Goal: Transaction & Acquisition: Purchase product/service

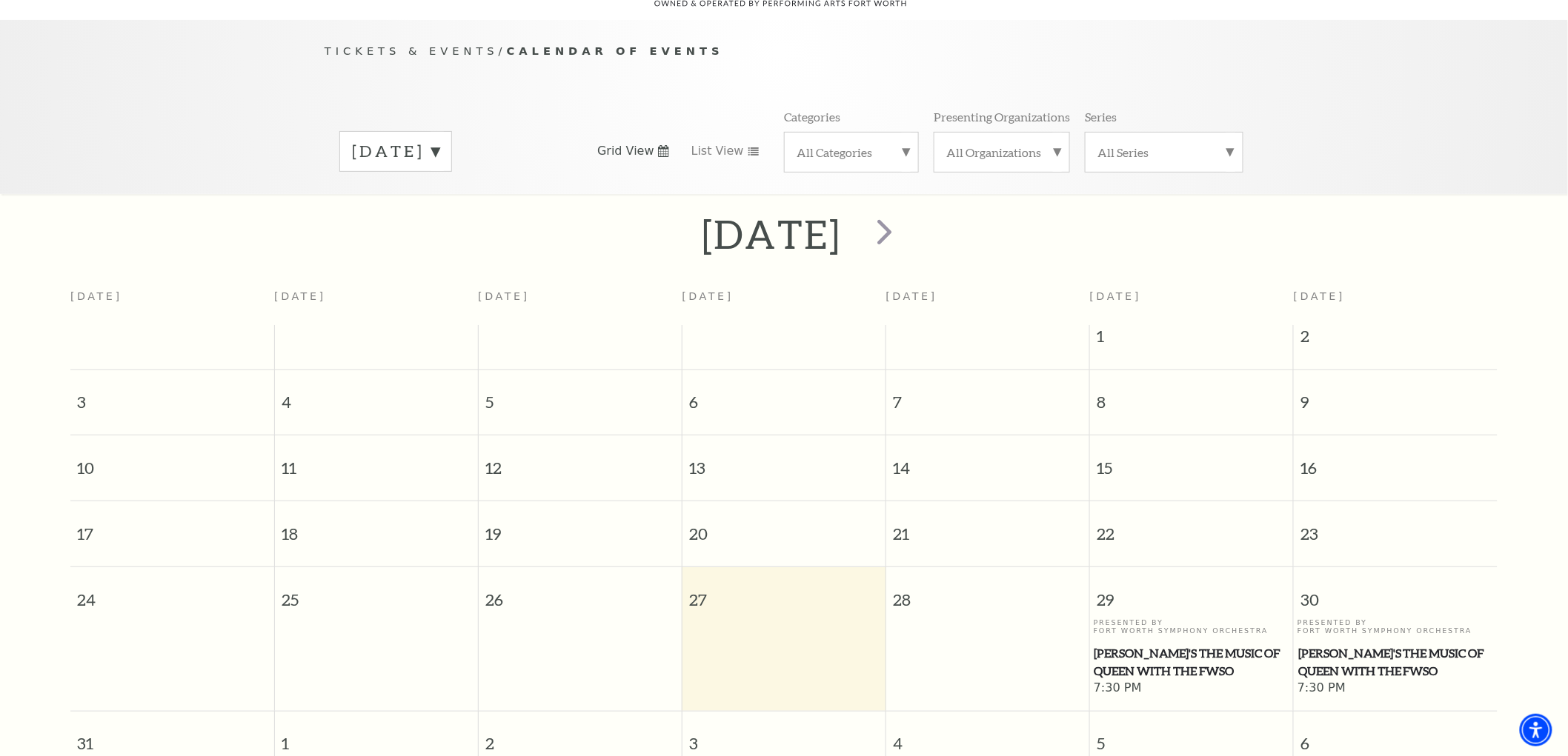
scroll to position [130, 0]
click at [906, 210] on span "next" at bounding box center [883, 231] width 42 height 42
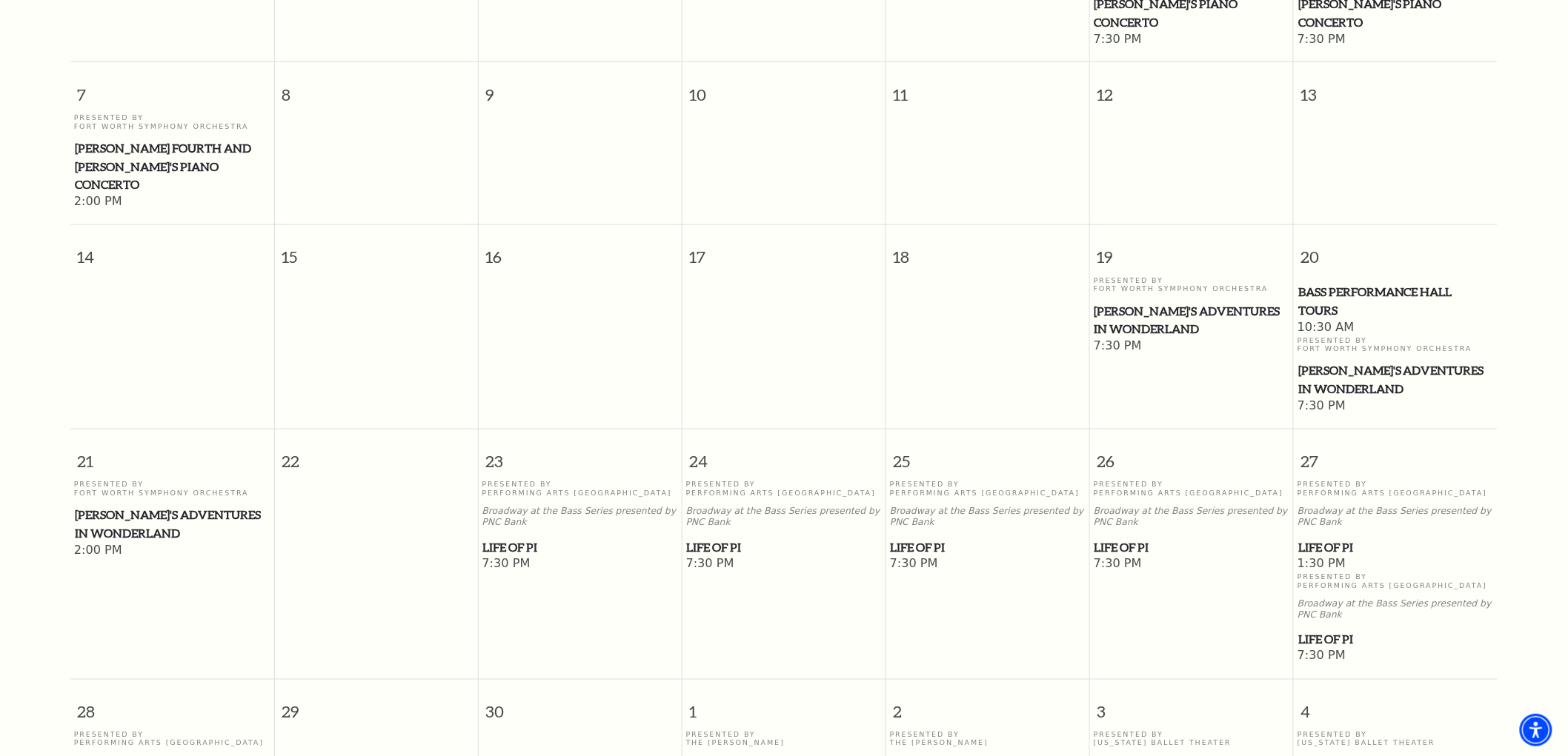
scroll to position [625, 0]
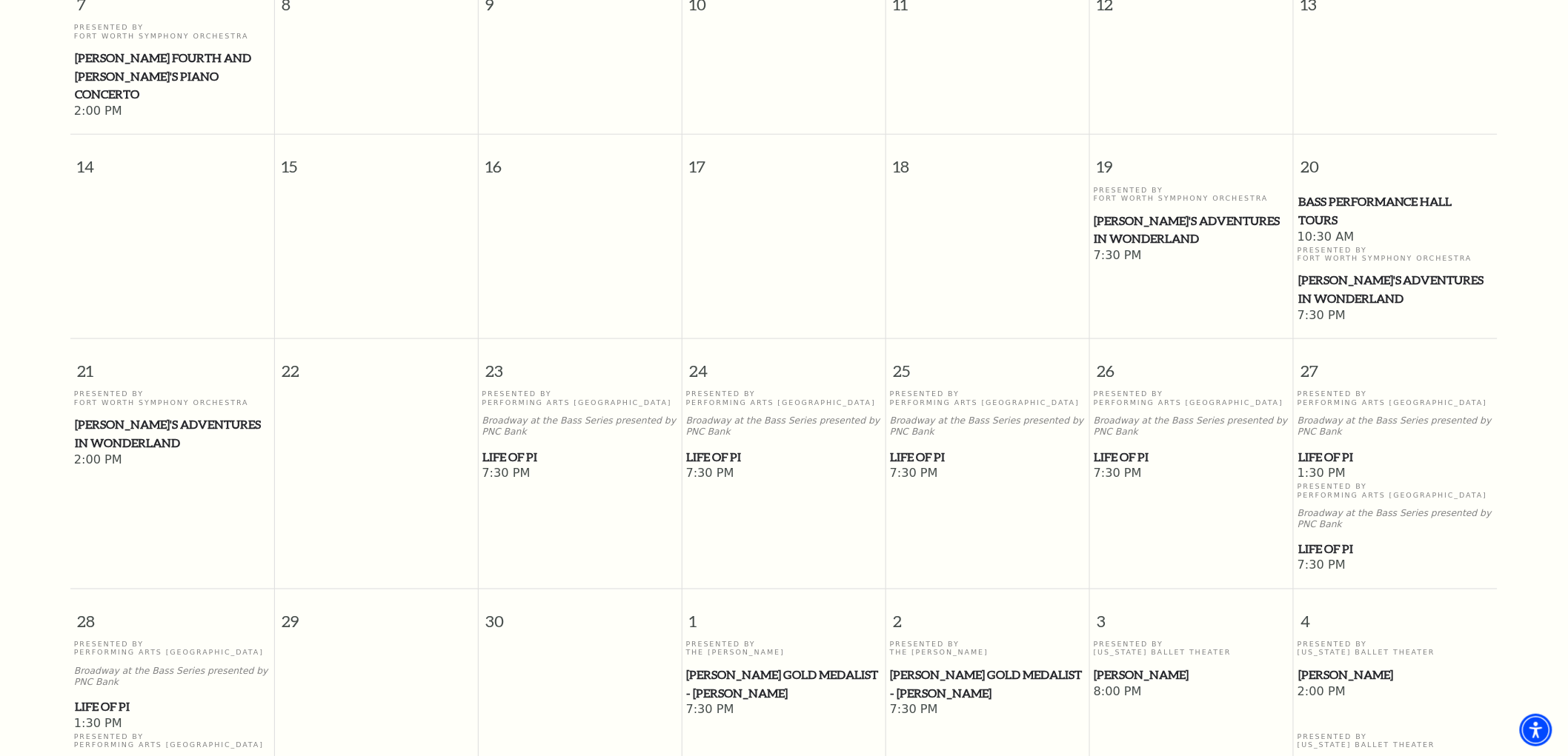
click at [516, 448] on span "Life of Pi" at bounding box center [580, 457] width 195 height 19
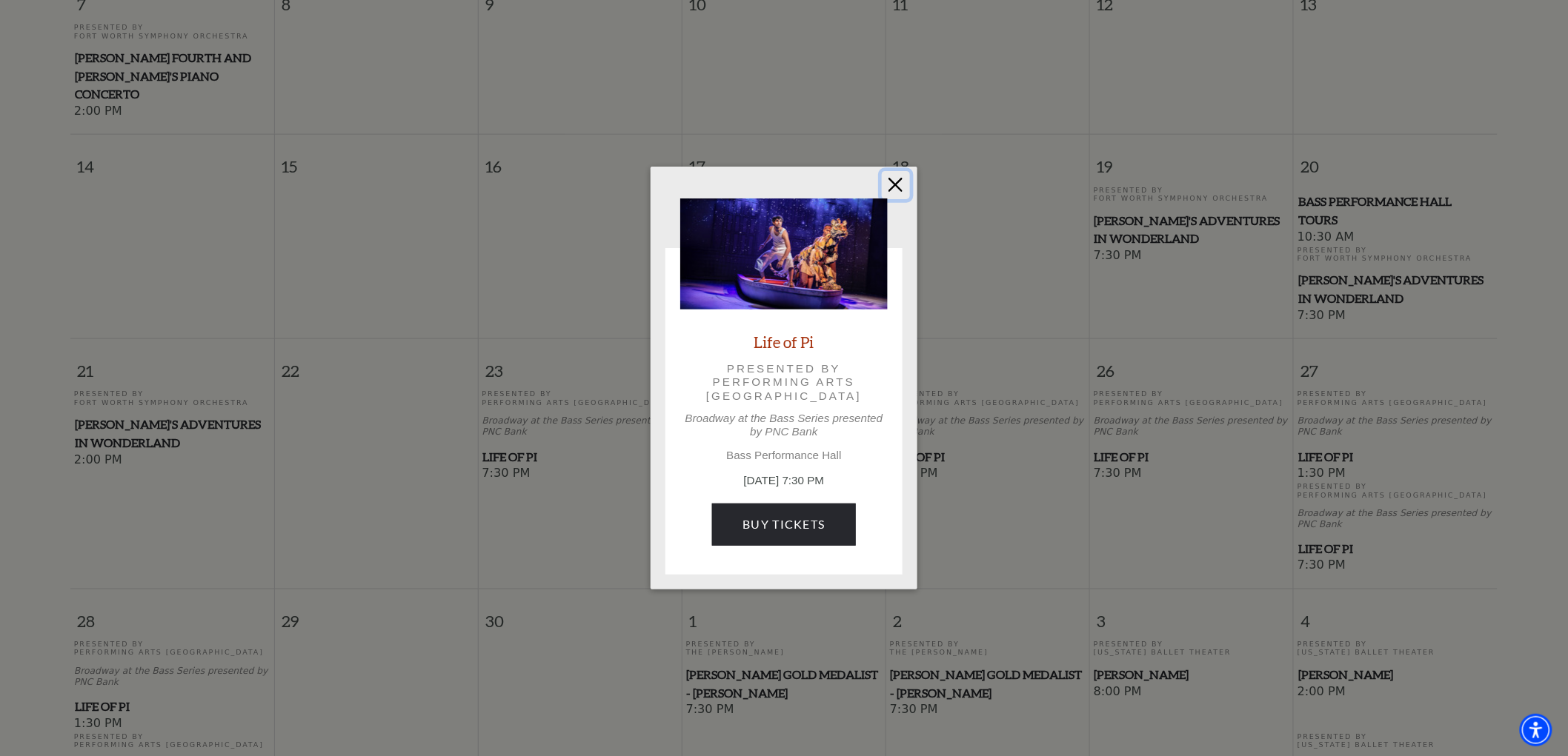
click at [888, 188] on button "Close" at bounding box center [895, 184] width 28 height 28
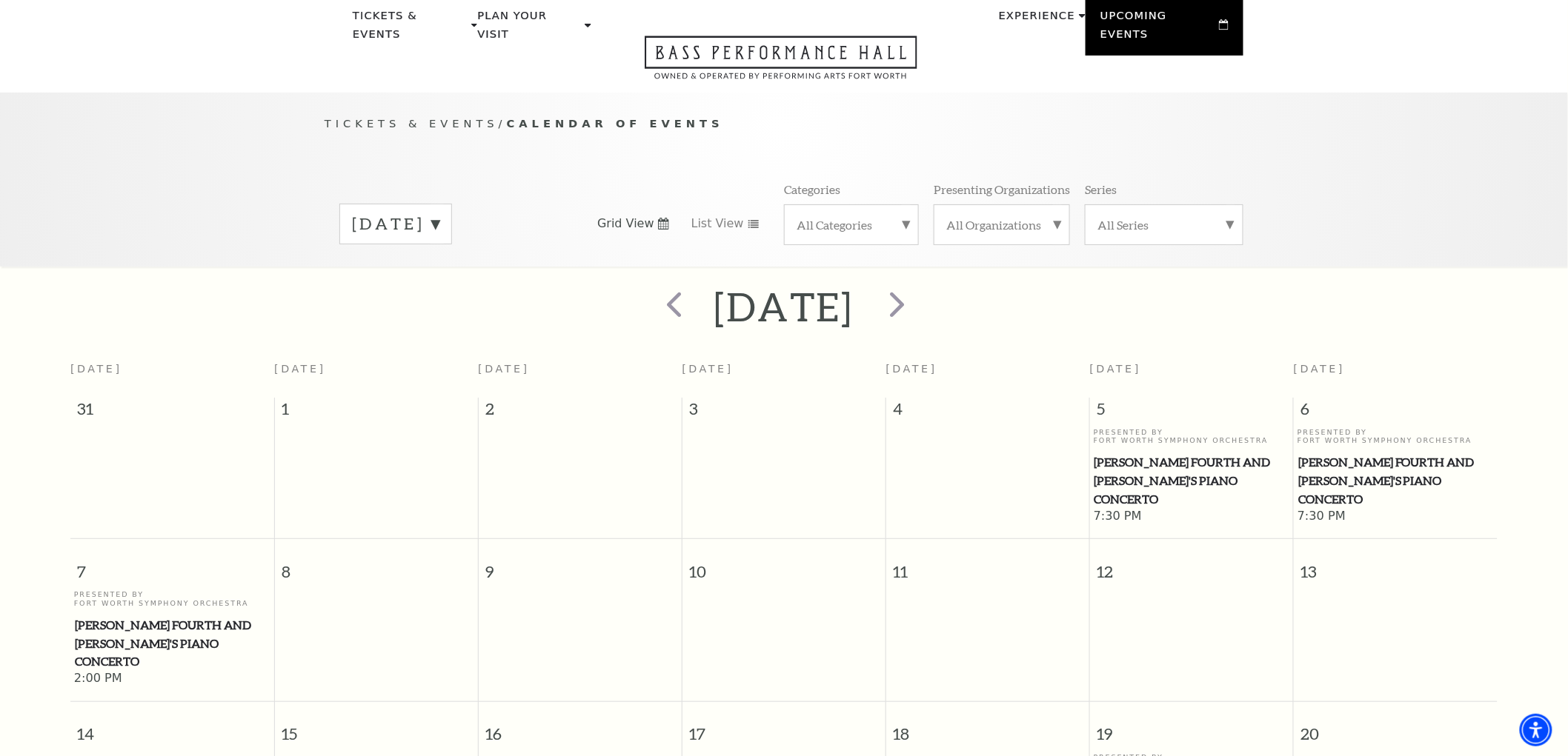
scroll to position [48, 0]
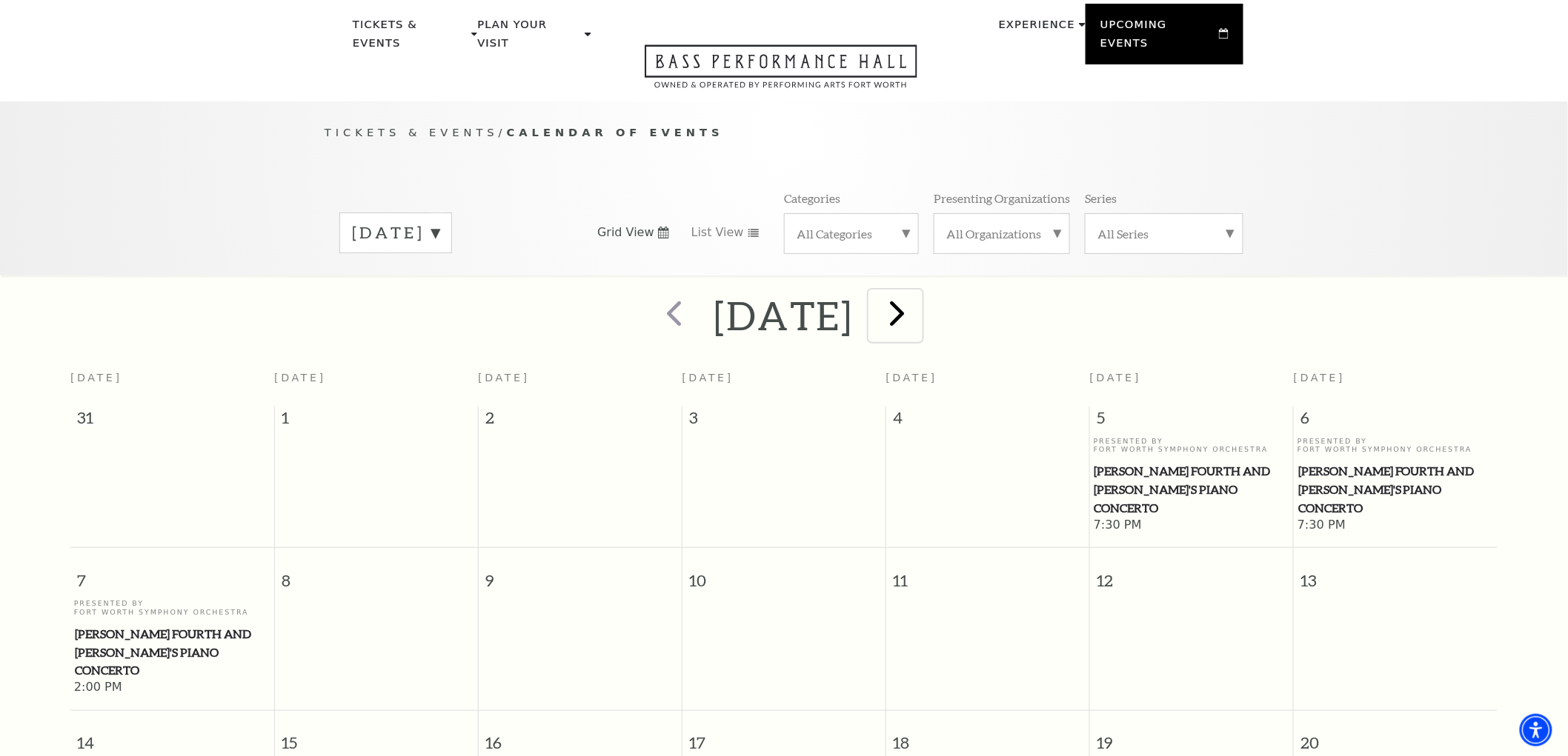
click at [918, 292] on span "next" at bounding box center [897, 313] width 42 height 42
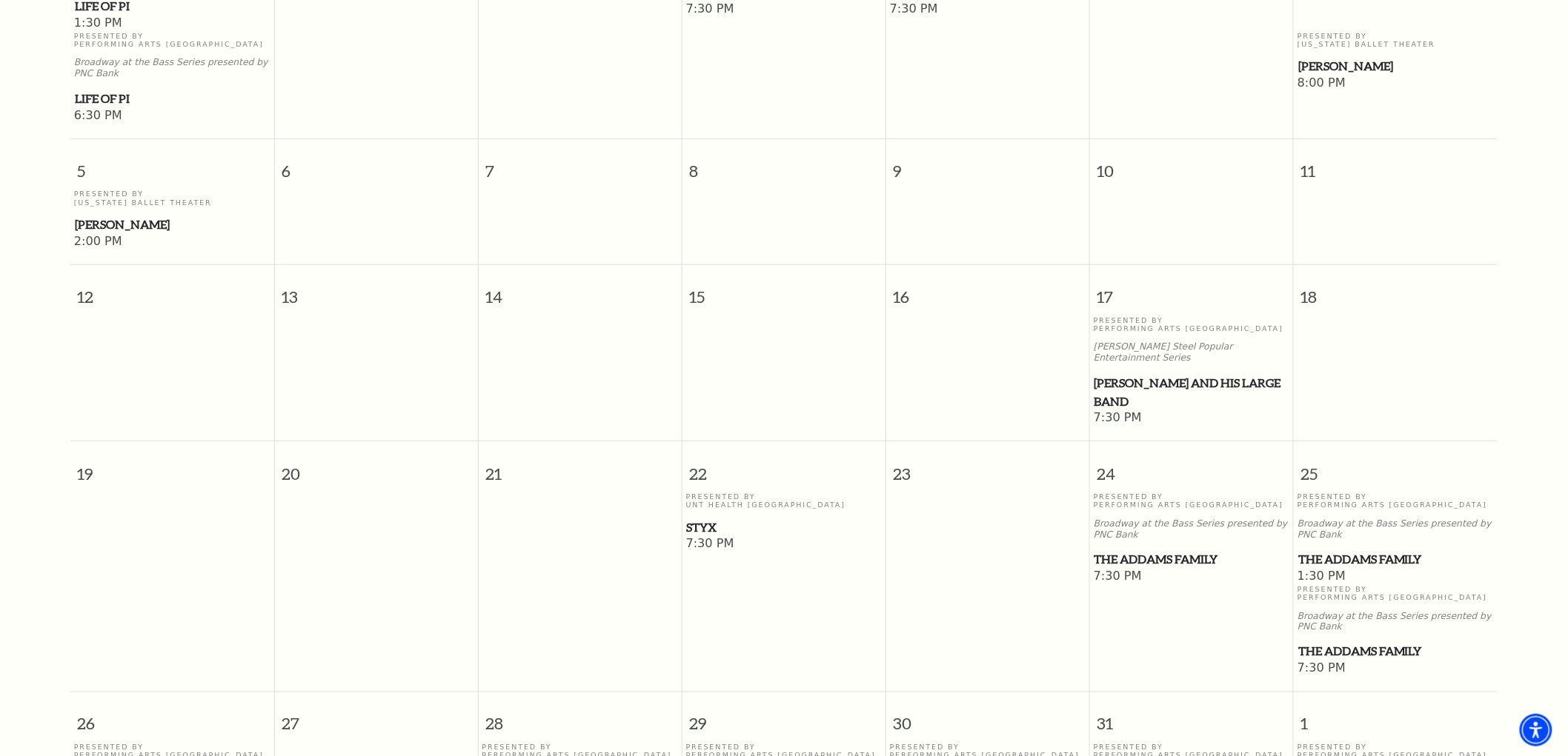
scroll to position [549, 0]
click at [1152, 547] on span "The Addams Family" at bounding box center [1192, 556] width 195 height 19
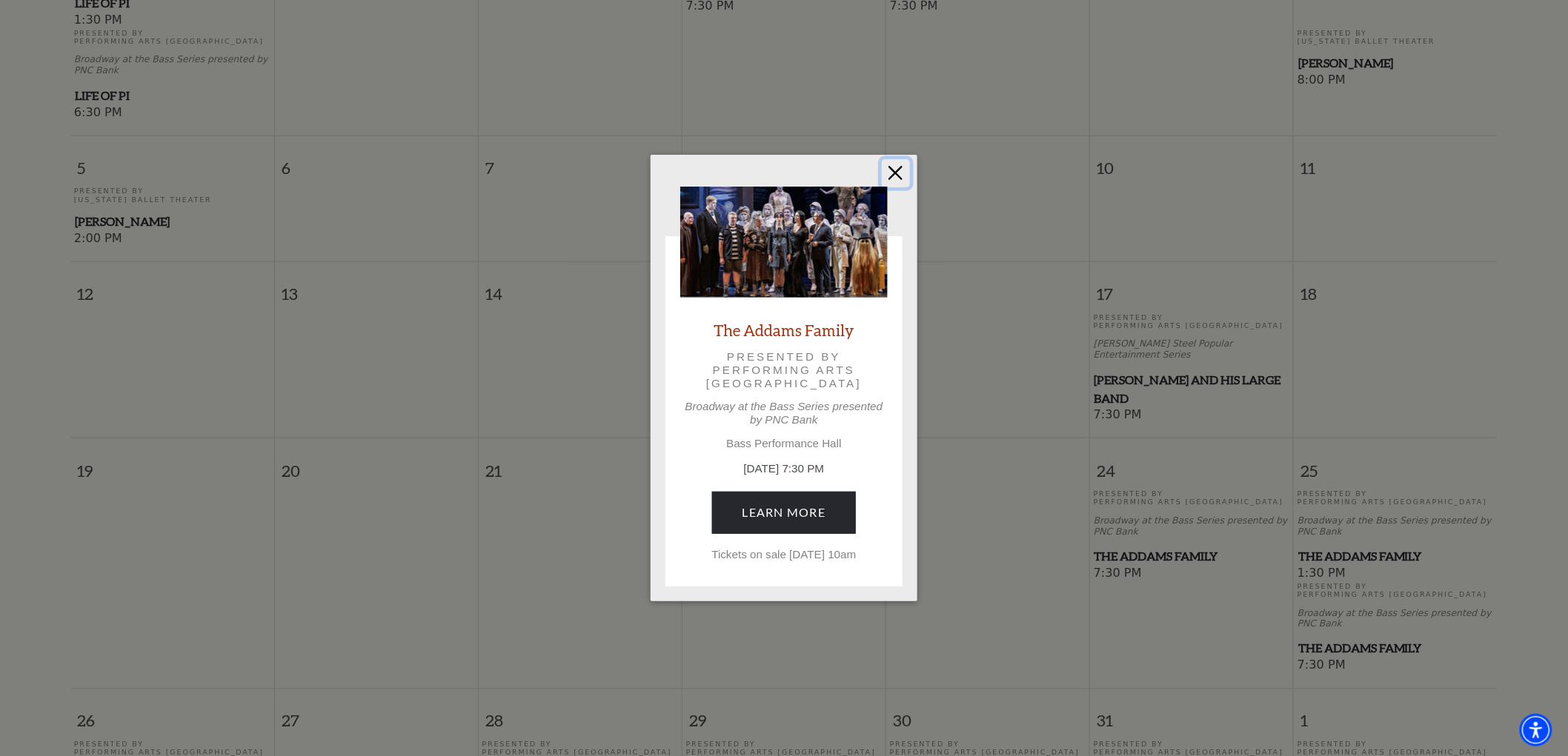
click at [902, 164] on button "Close" at bounding box center [895, 172] width 28 height 28
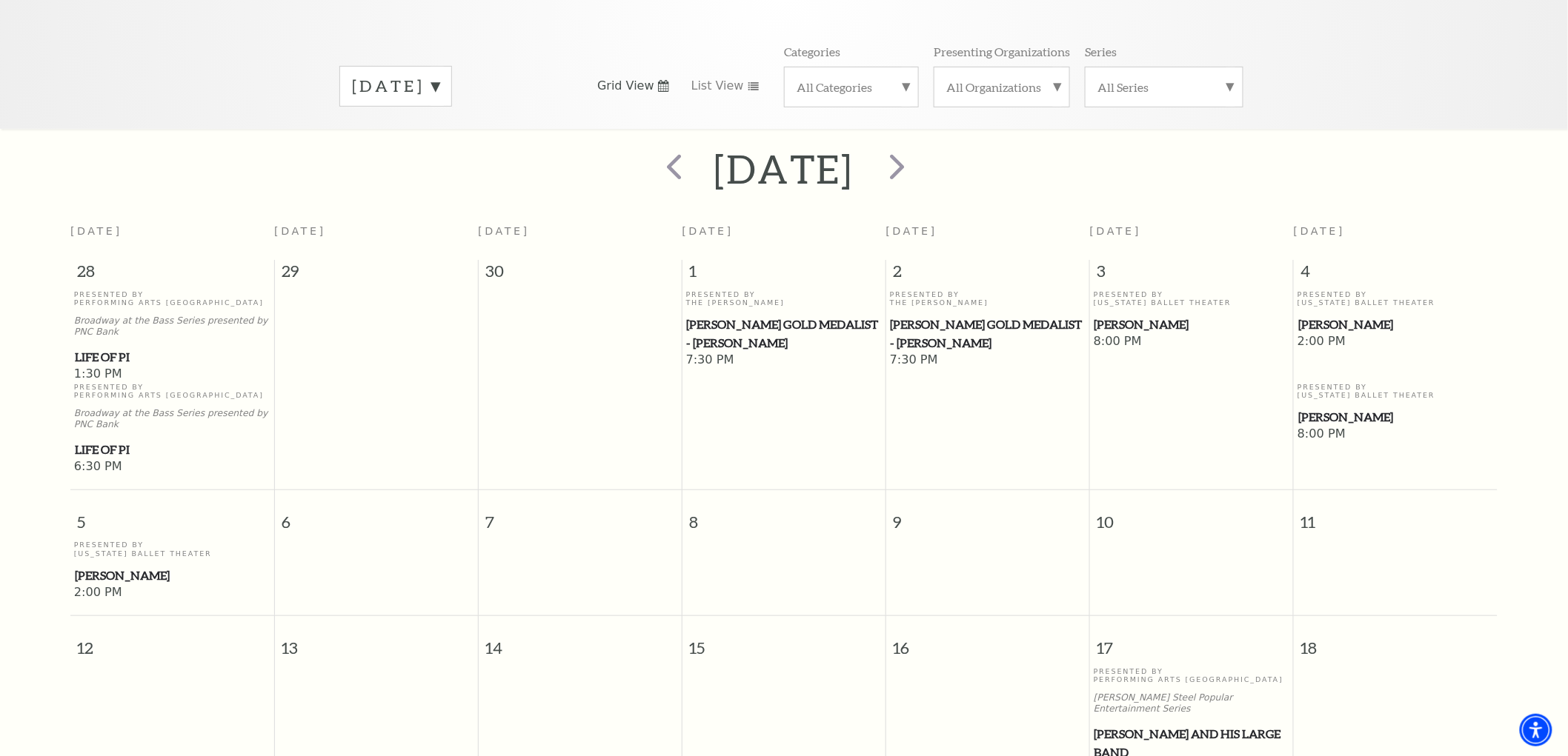
scroll to position [55, 0]
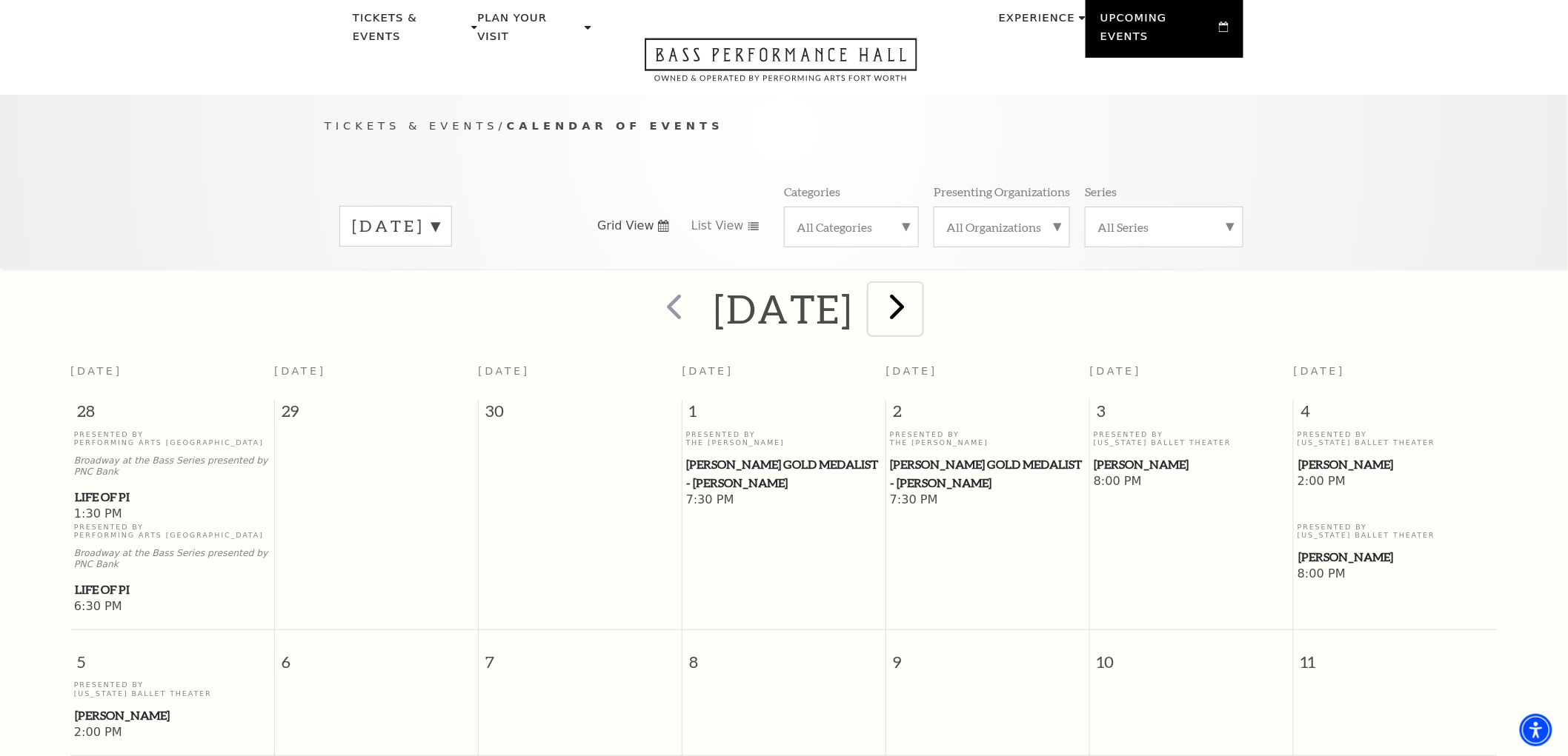
click at [918, 288] on span "next" at bounding box center [897, 306] width 42 height 42
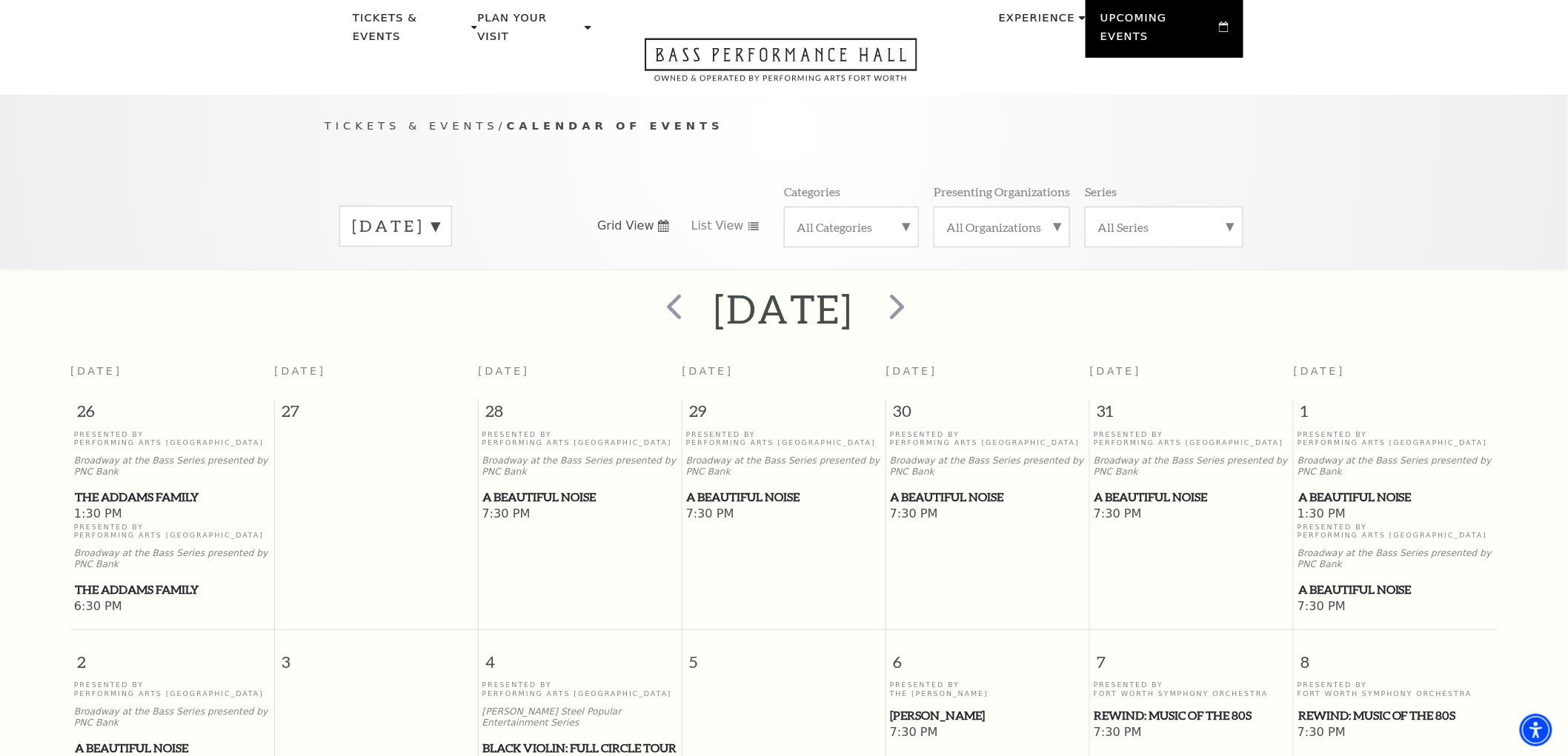
scroll to position [130, 0]
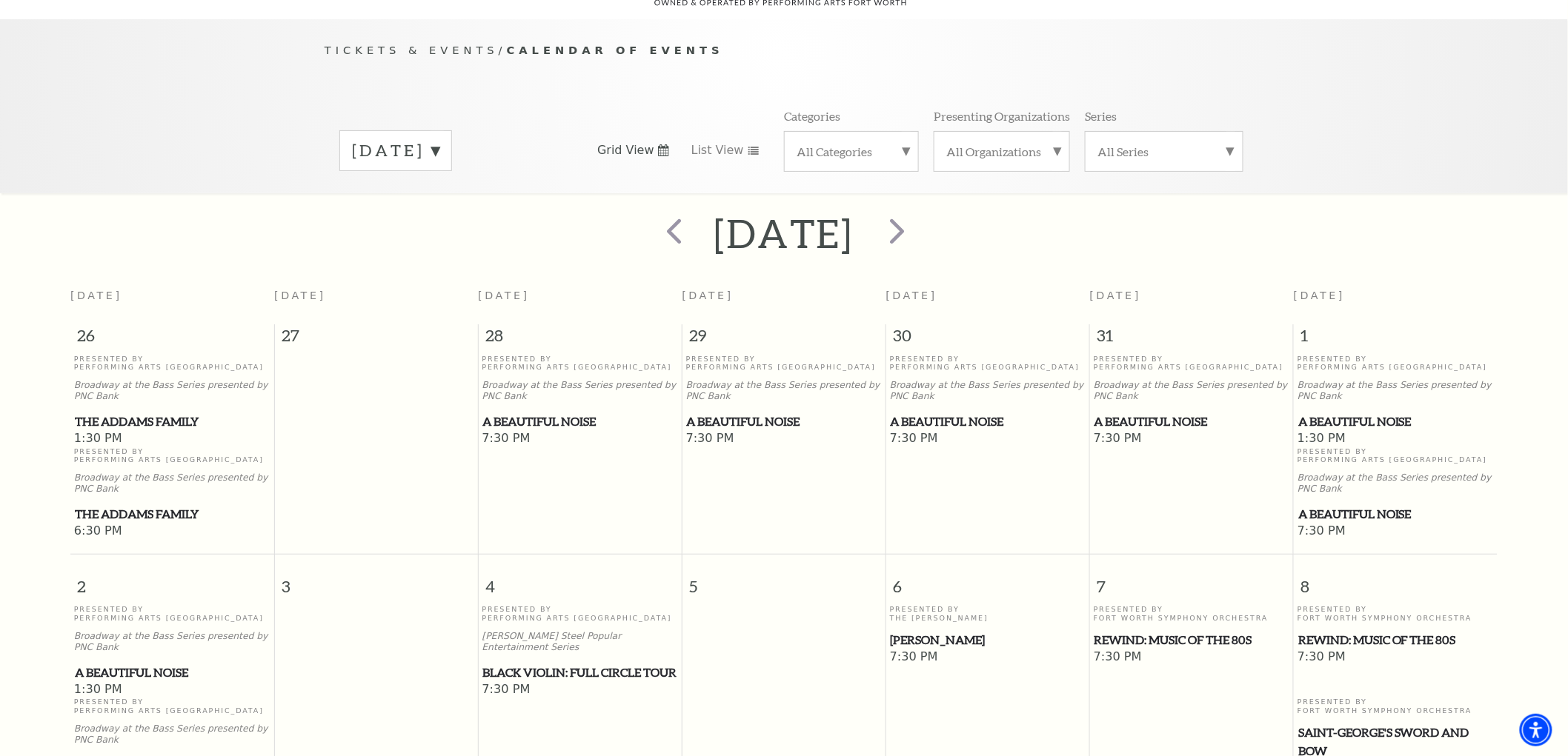
click at [757, 413] on span "A Beautiful Noise" at bounding box center [784, 422] width 195 height 19
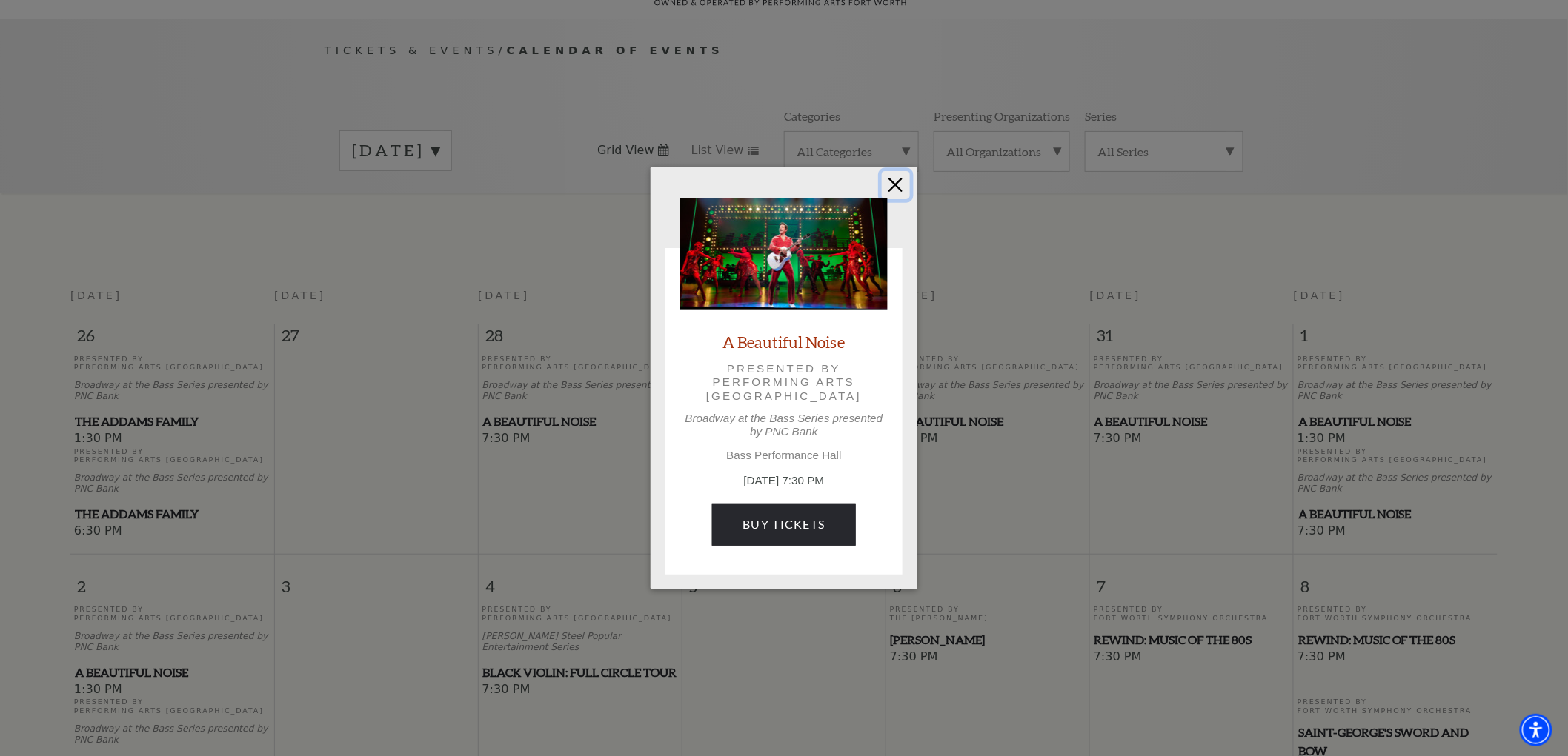
click at [898, 183] on button "Close" at bounding box center [895, 184] width 28 height 28
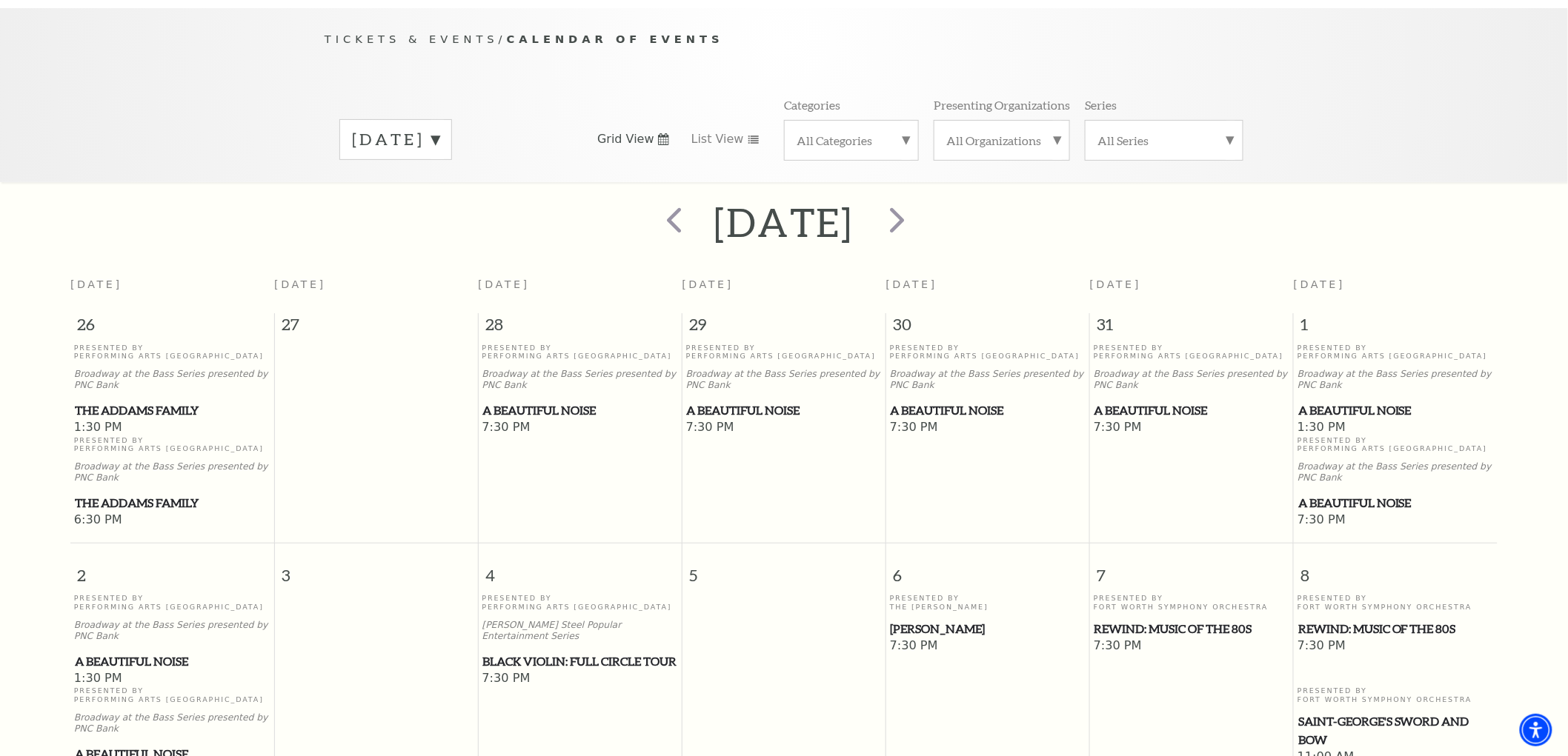
scroll to position [213, 0]
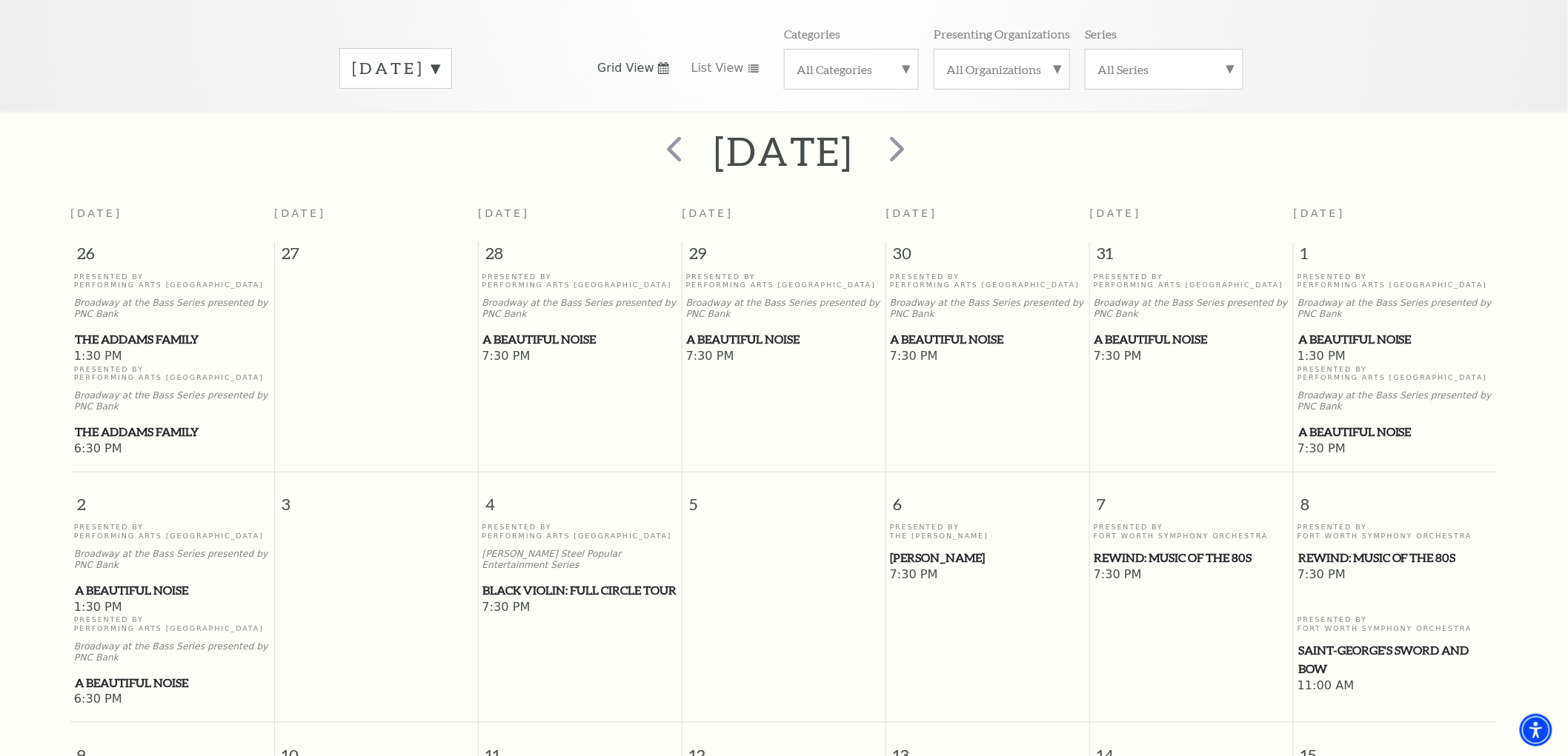
click at [568, 582] on span "Black Violin: Full Circle Tour" at bounding box center [580, 591] width 195 height 19
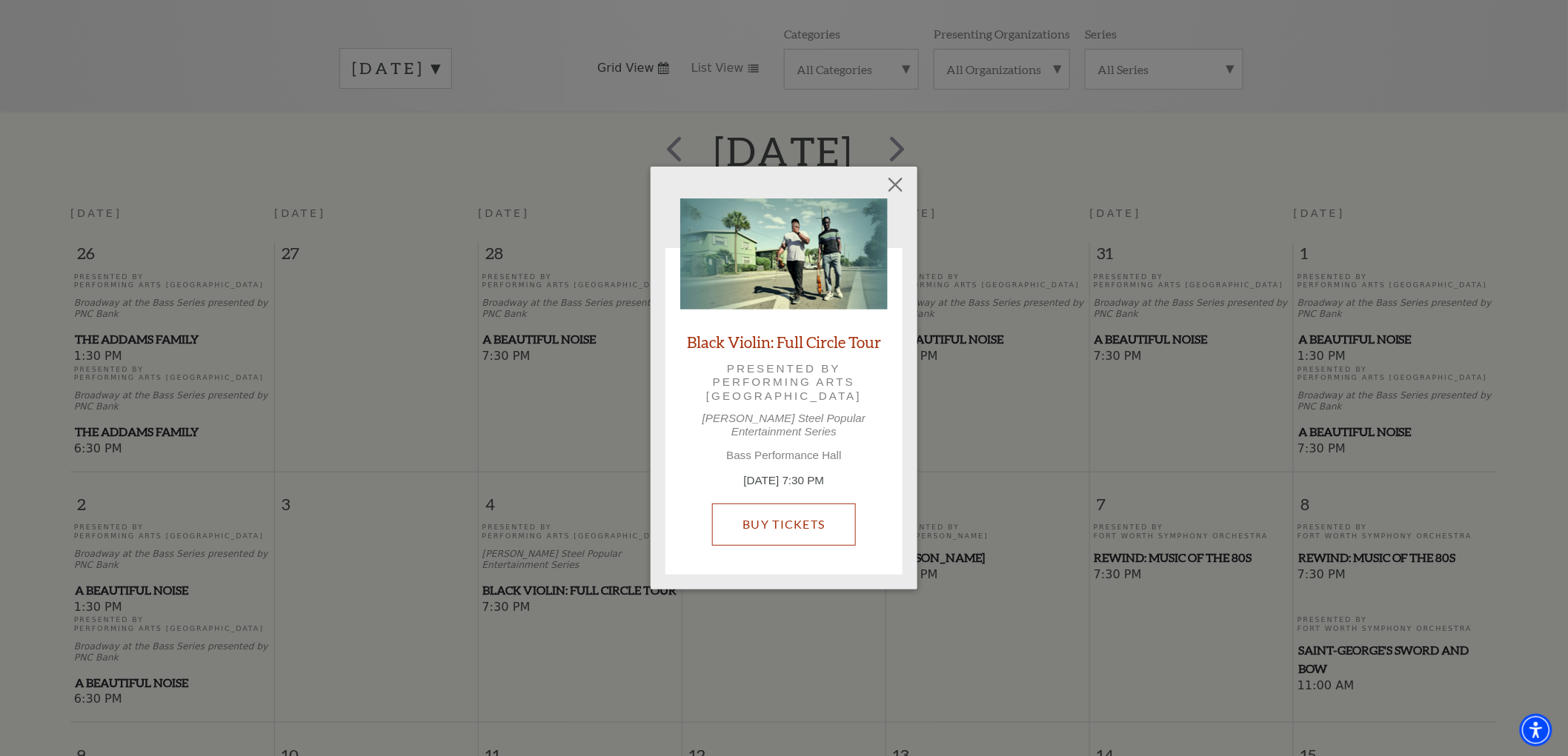
click at [805, 530] on link "Buy Tickets" at bounding box center [783, 525] width 143 height 41
click at [885, 188] on button "Close" at bounding box center [895, 184] width 28 height 28
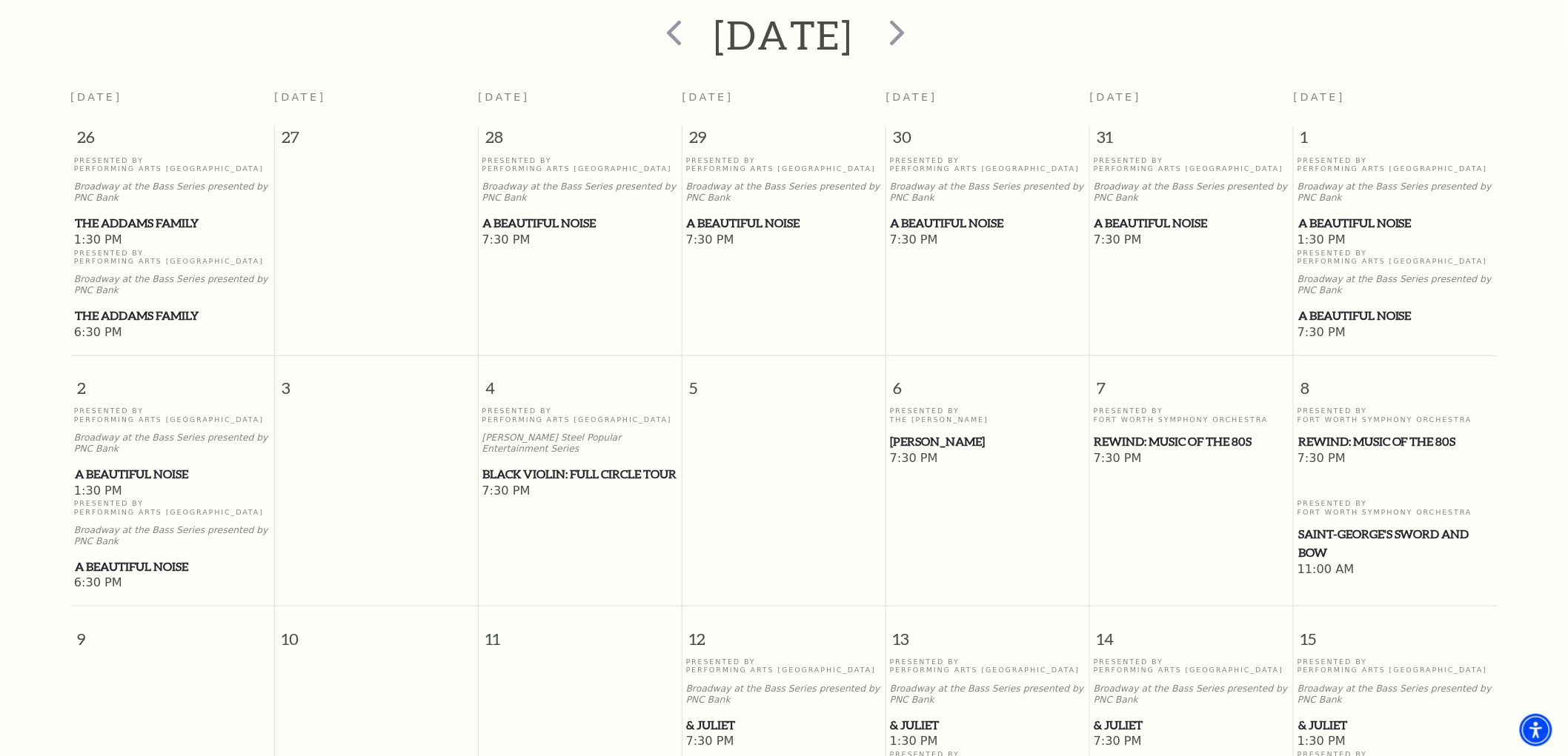
scroll to position [542, 0]
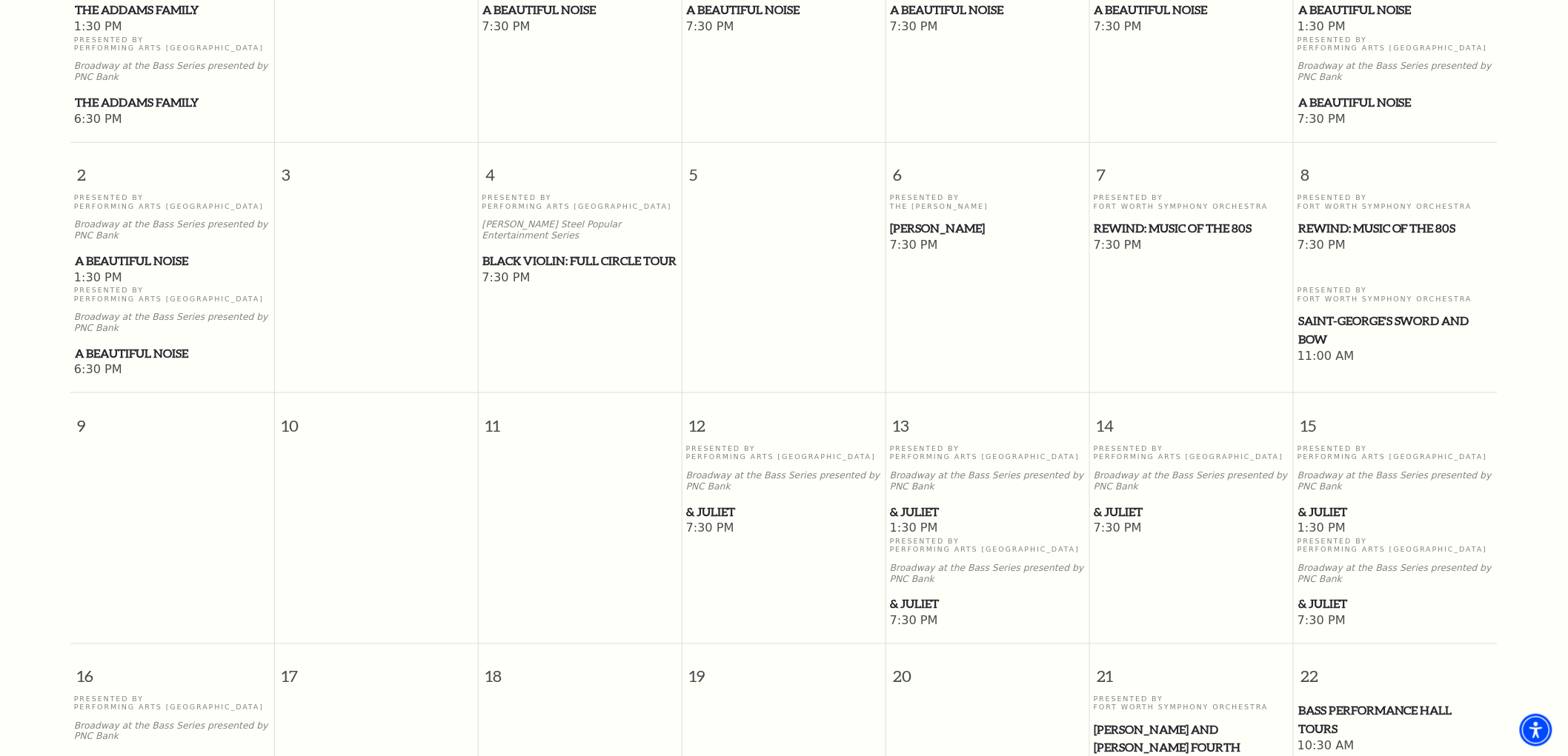
click at [716, 506] on span "& Juliet" at bounding box center [784, 512] width 195 height 19
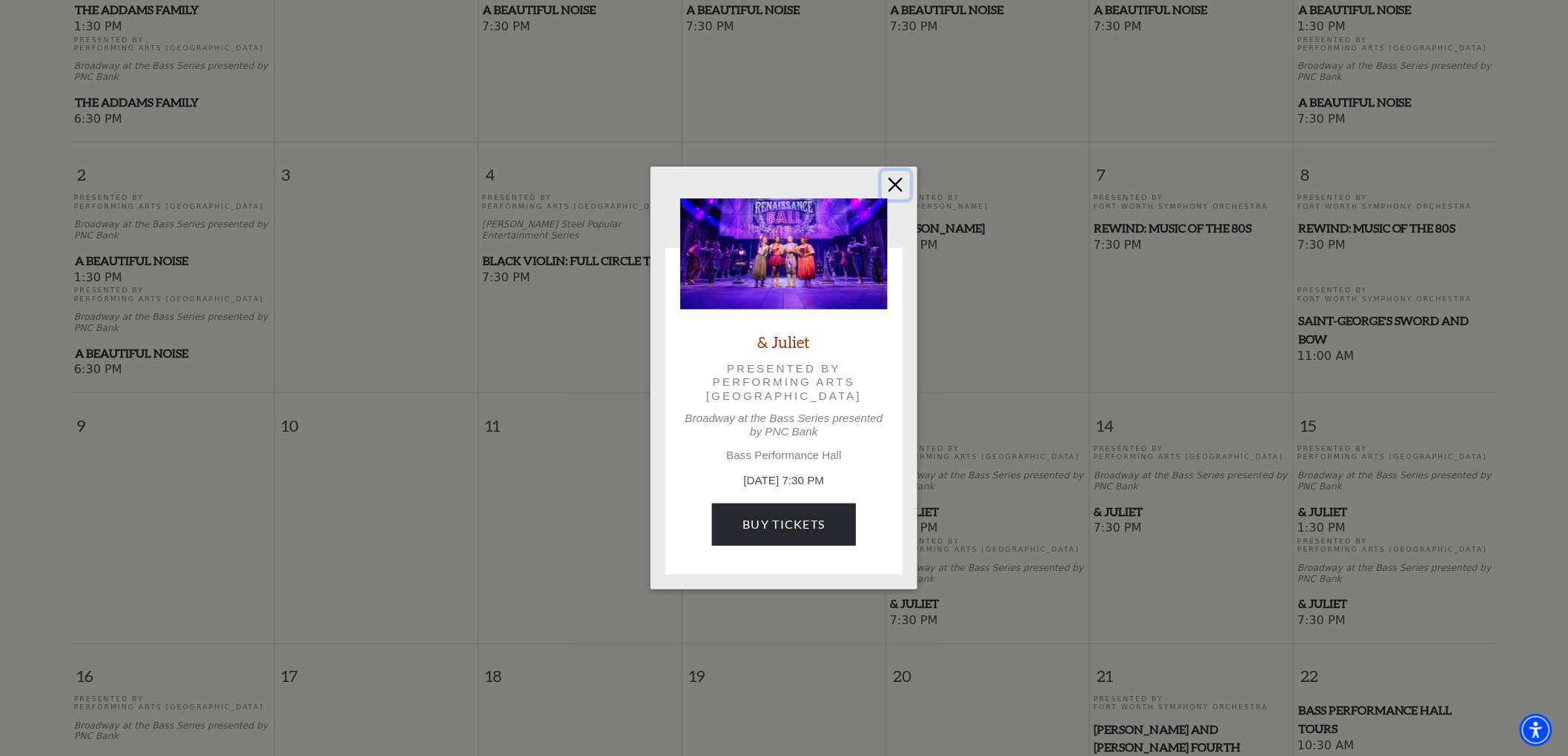
click at [893, 182] on button "Close" at bounding box center [895, 184] width 28 height 28
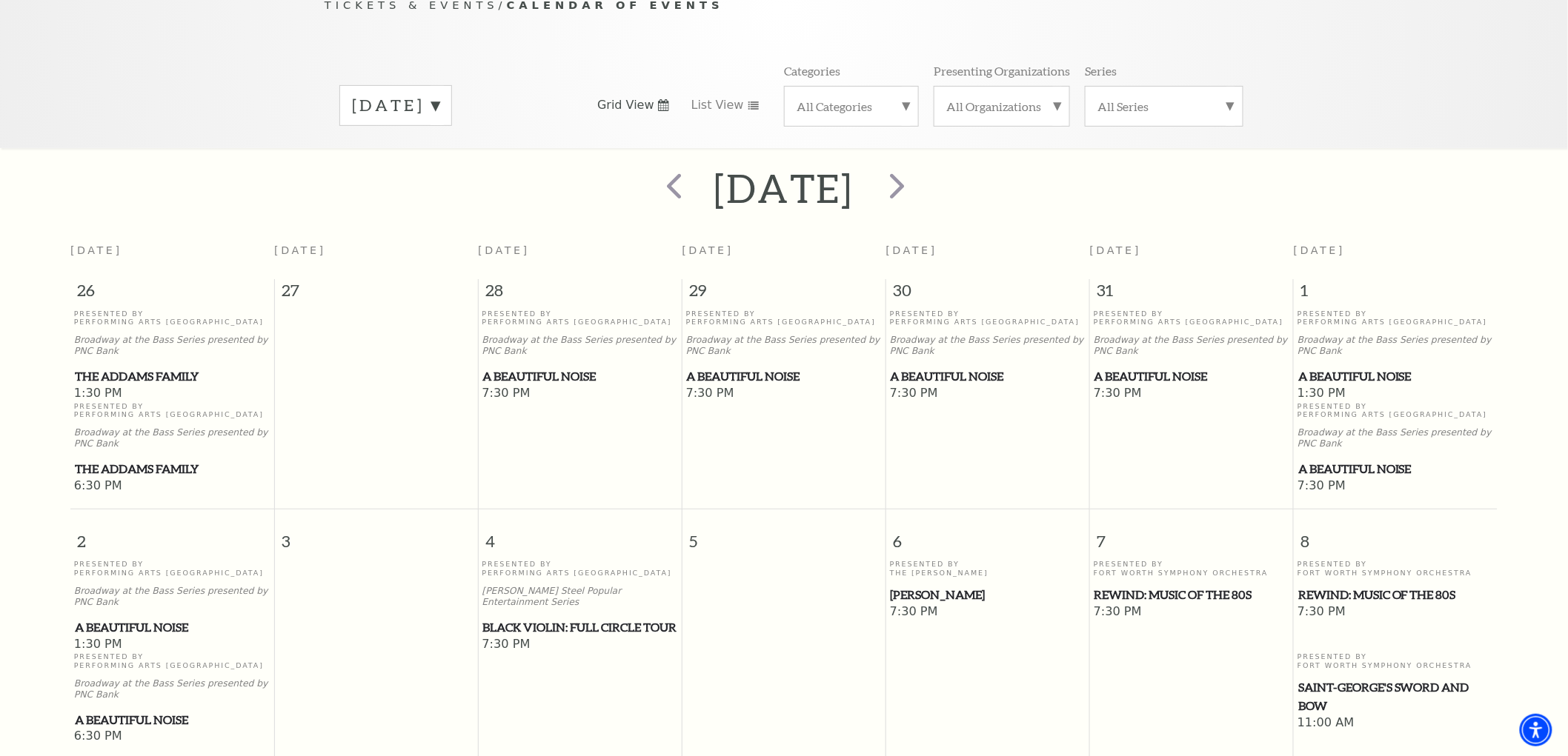
scroll to position [48, 0]
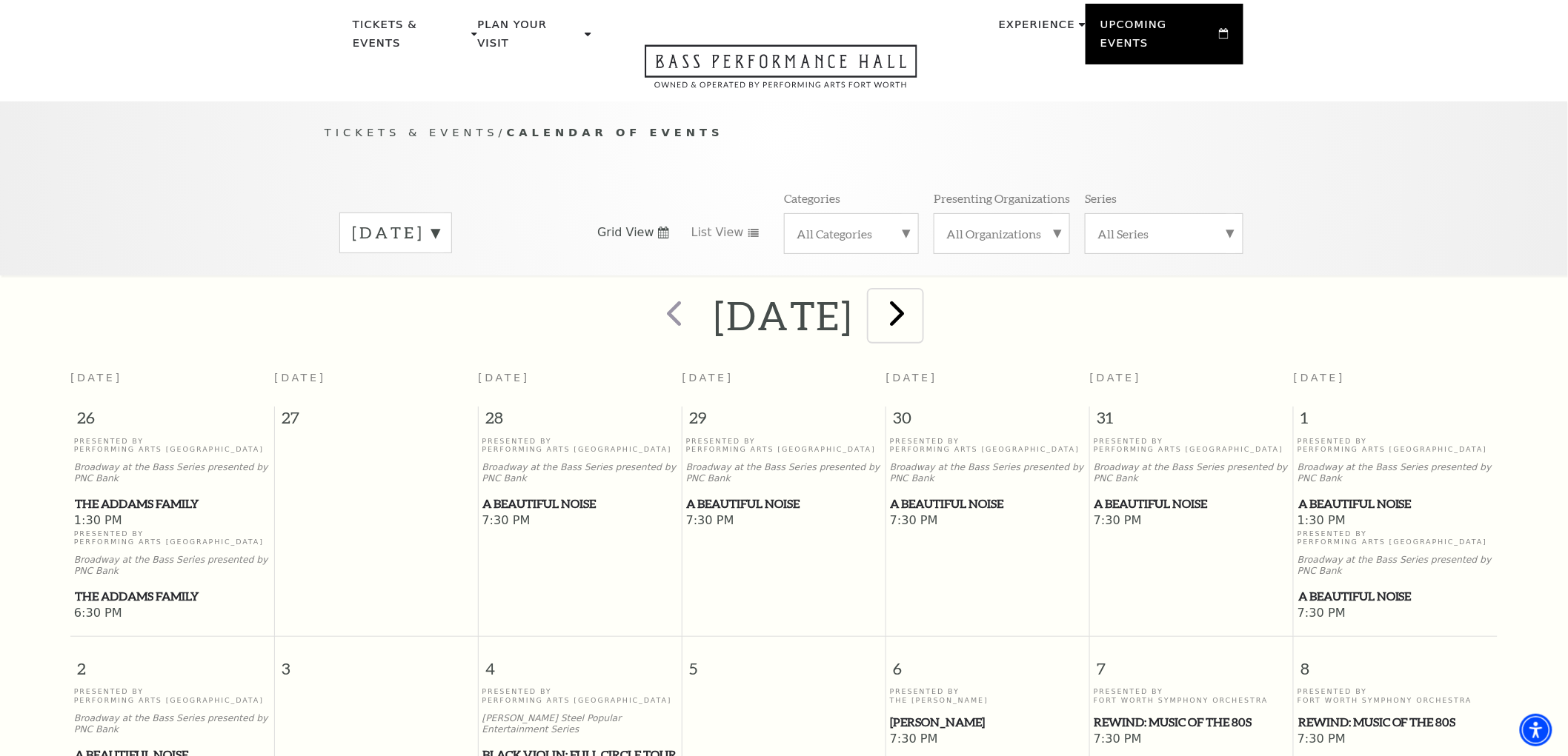
click at [918, 292] on span "next" at bounding box center [897, 313] width 42 height 42
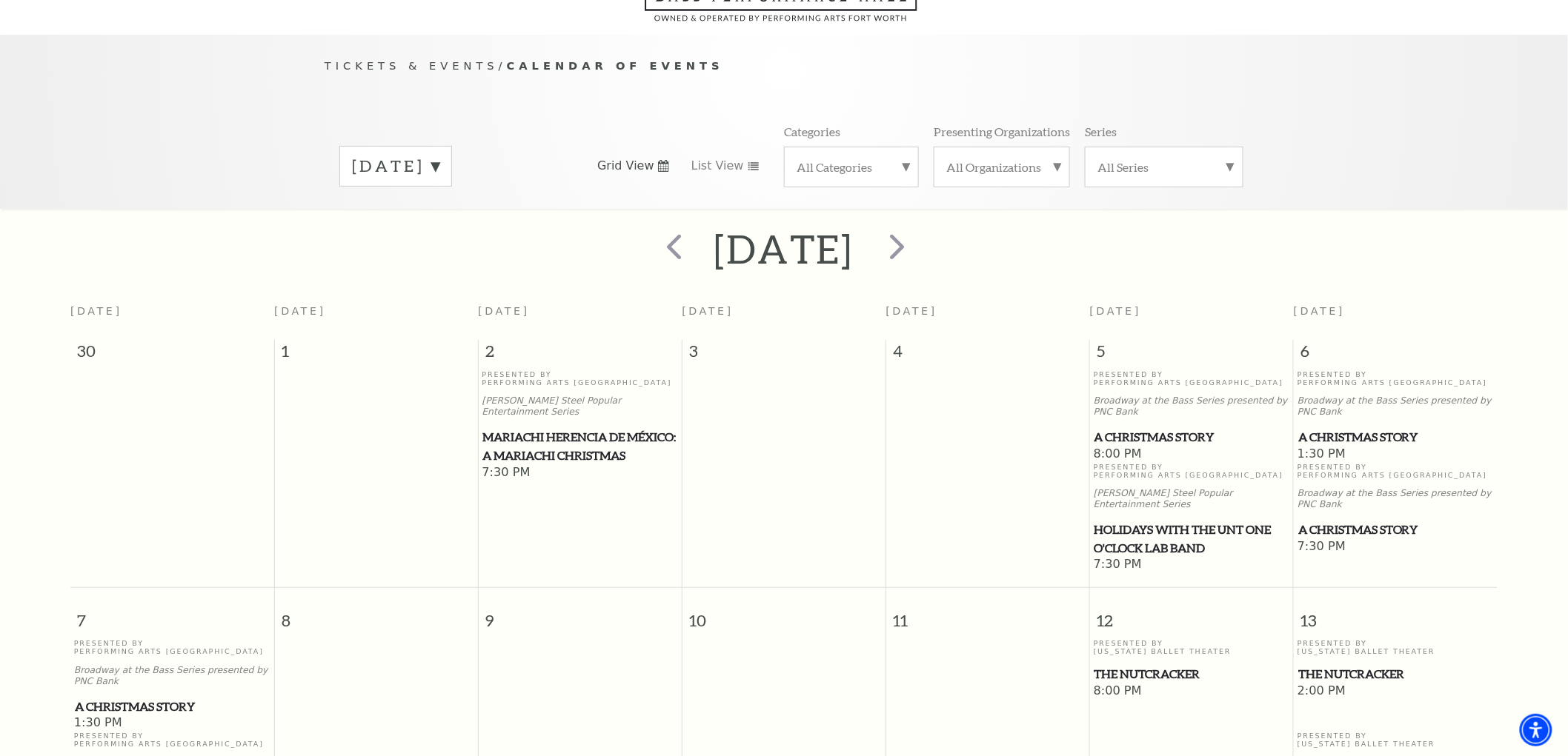
scroll to position [130, 0]
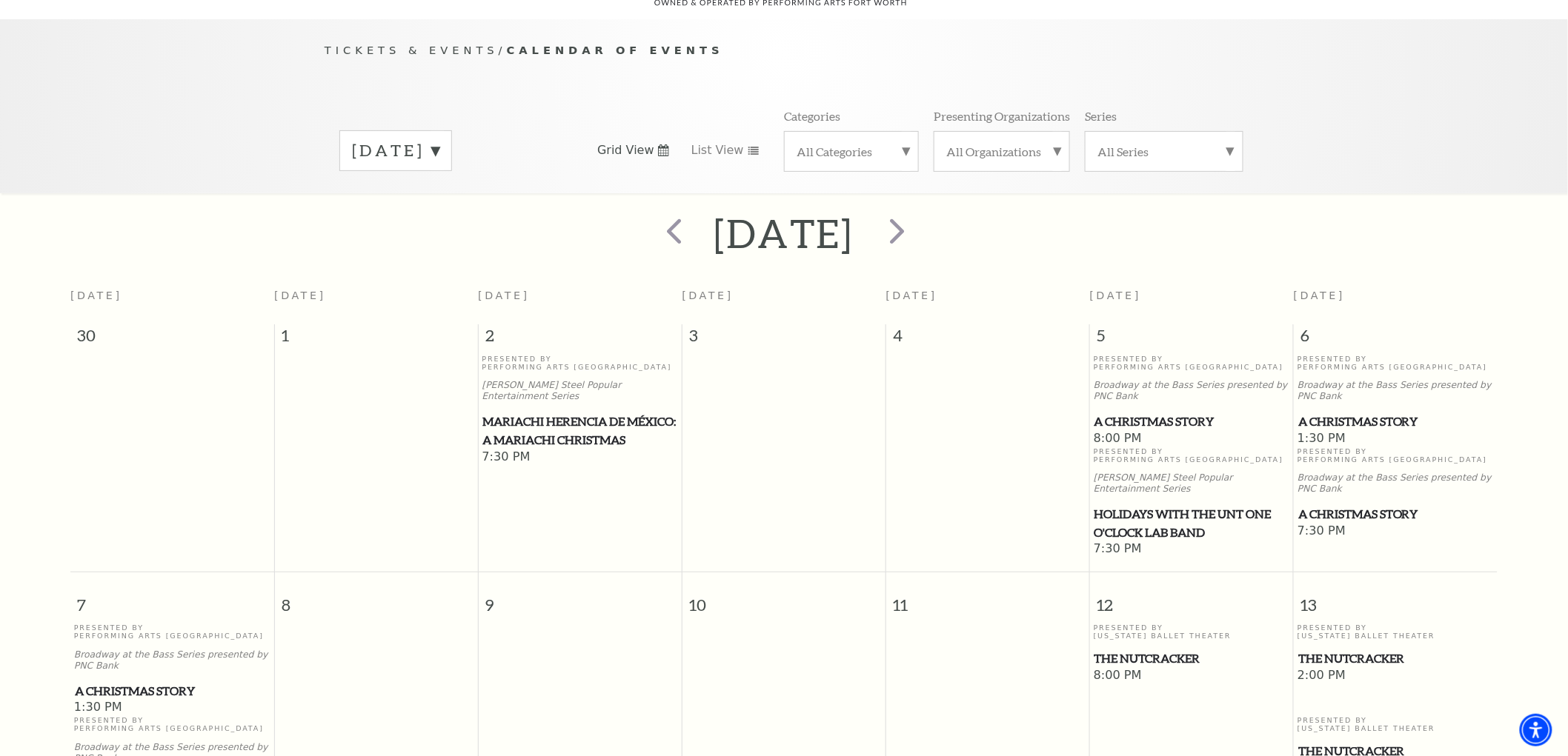
click at [579, 413] on span "Mariachi Herencia de México: A Mariachi Christmas" at bounding box center [580, 431] width 195 height 37
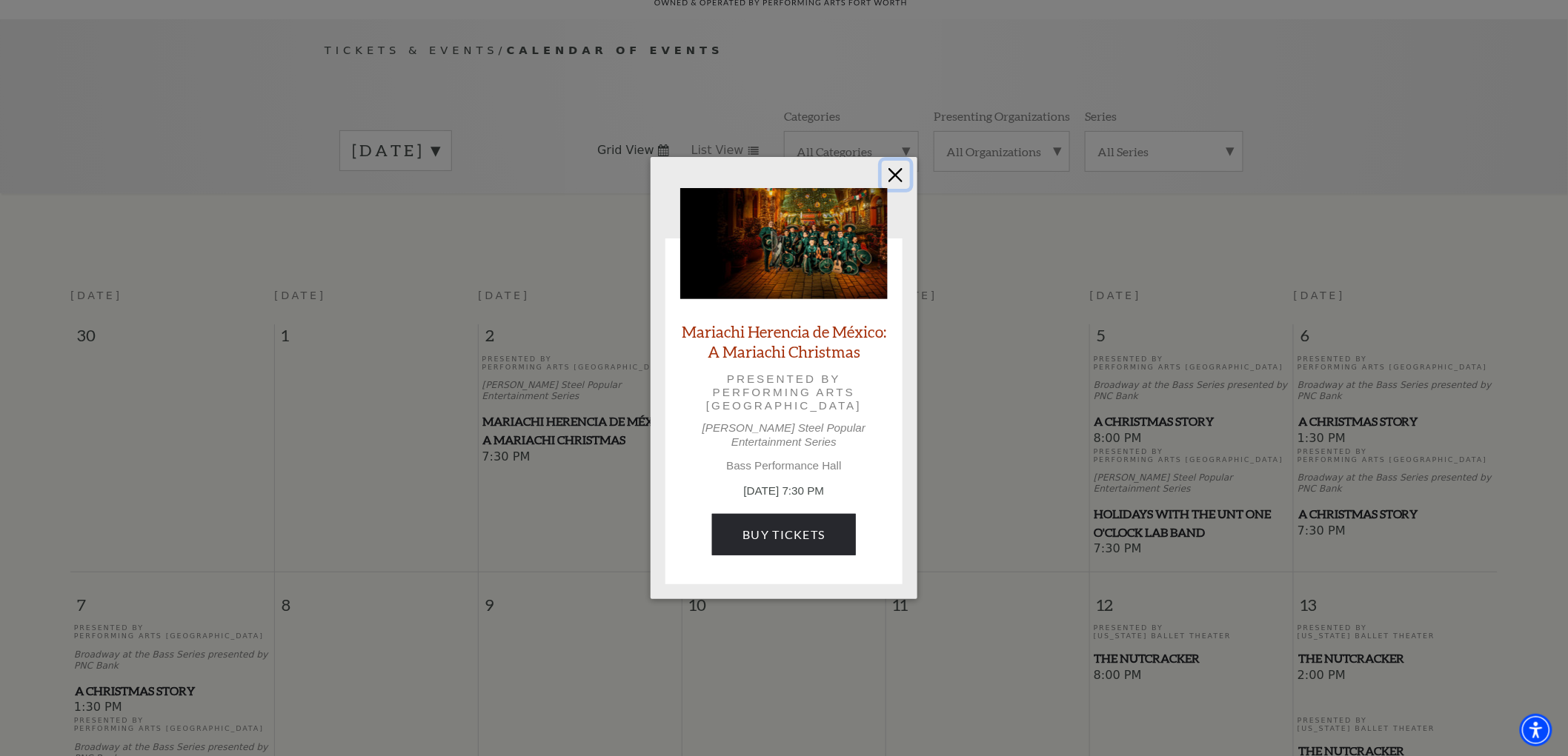
click at [893, 184] on button "Close" at bounding box center [895, 174] width 28 height 28
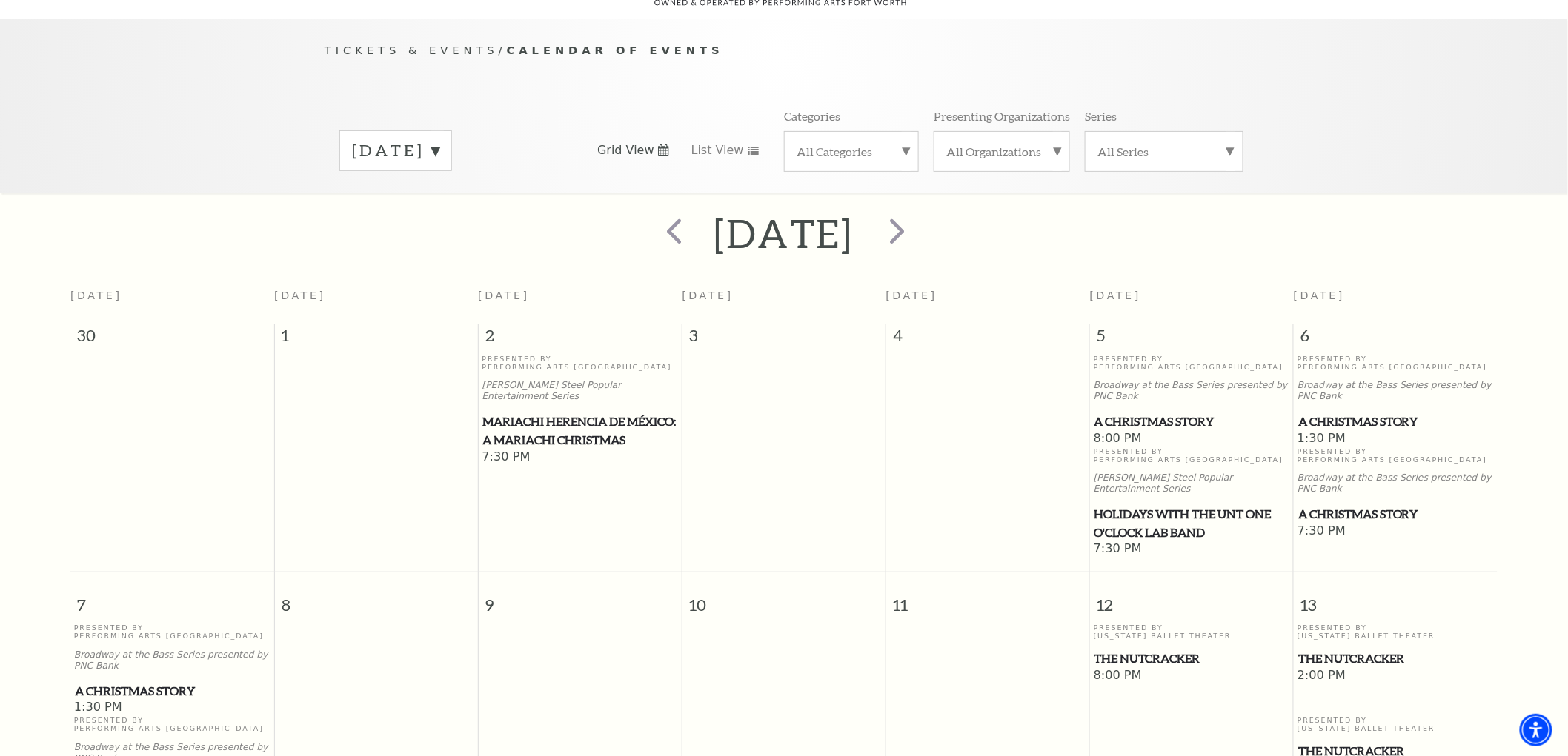
click at [1144, 413] on span "A Christmas Story" at bounding box center [1192, 422] width 195 height 19
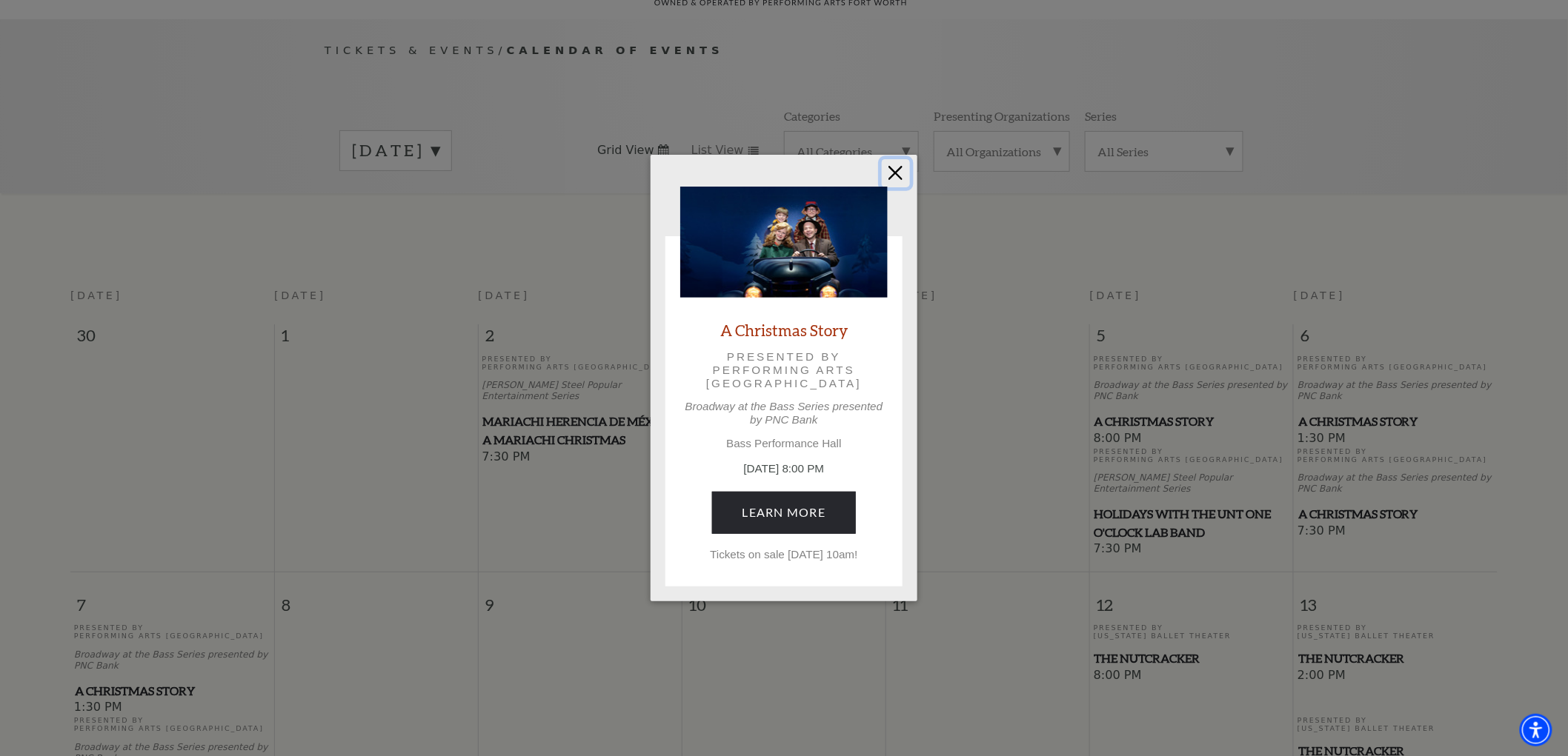
click at [892, 174] on button "Close" at bounding box center [895, 172] width 28 height 28
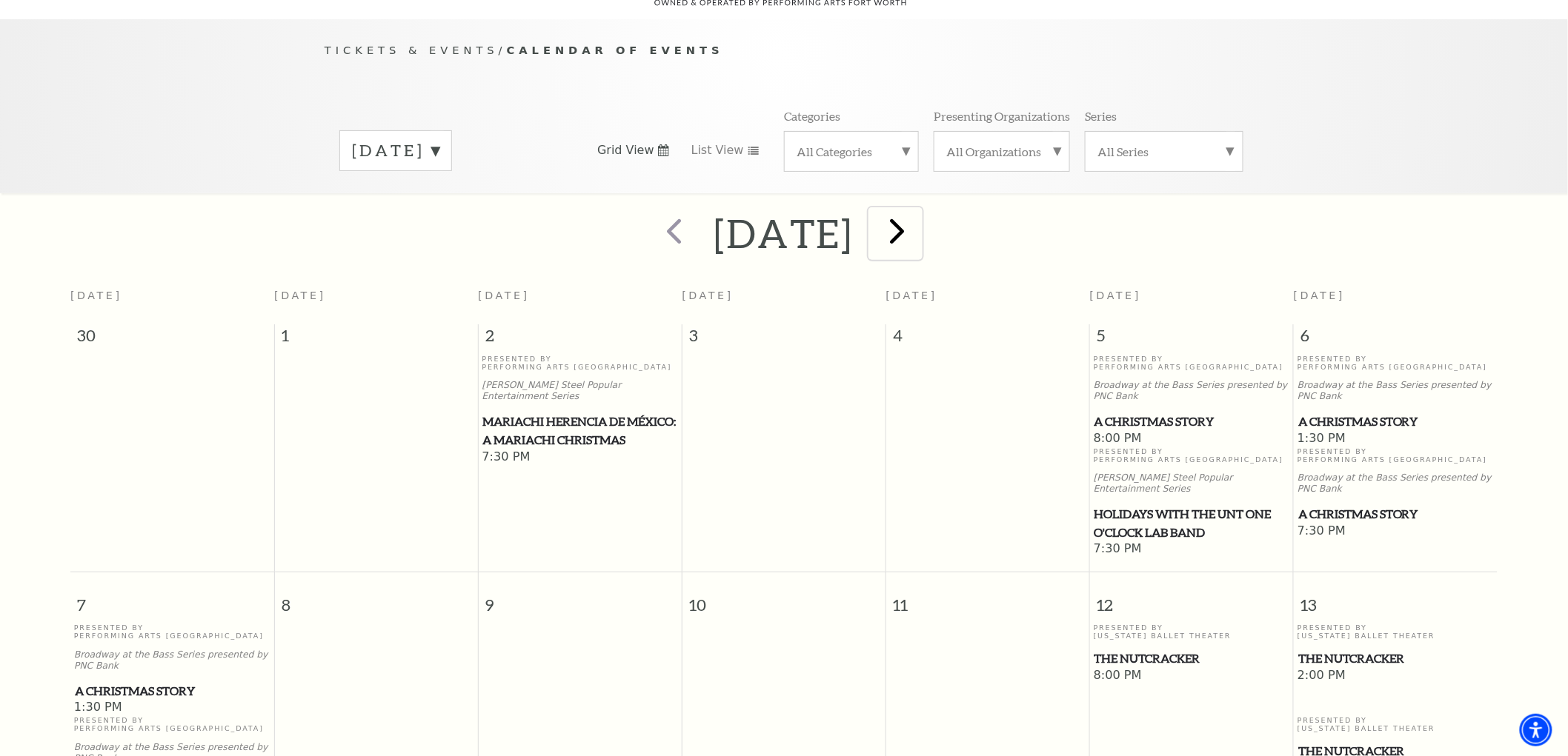
click at [918, 211] on span "next" at bounding box center [897, 231] width 42 height 42
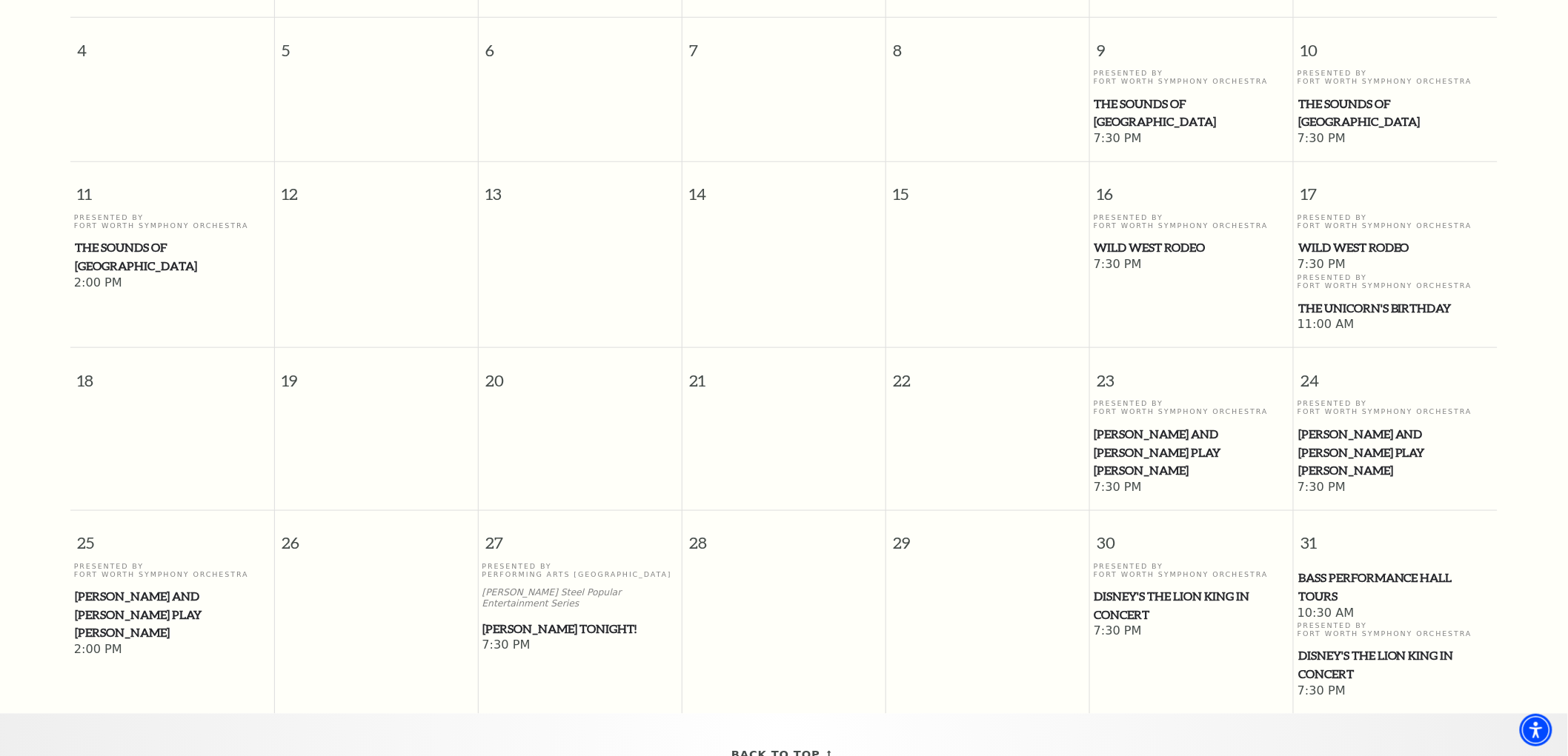
scroll to position [625, 0]
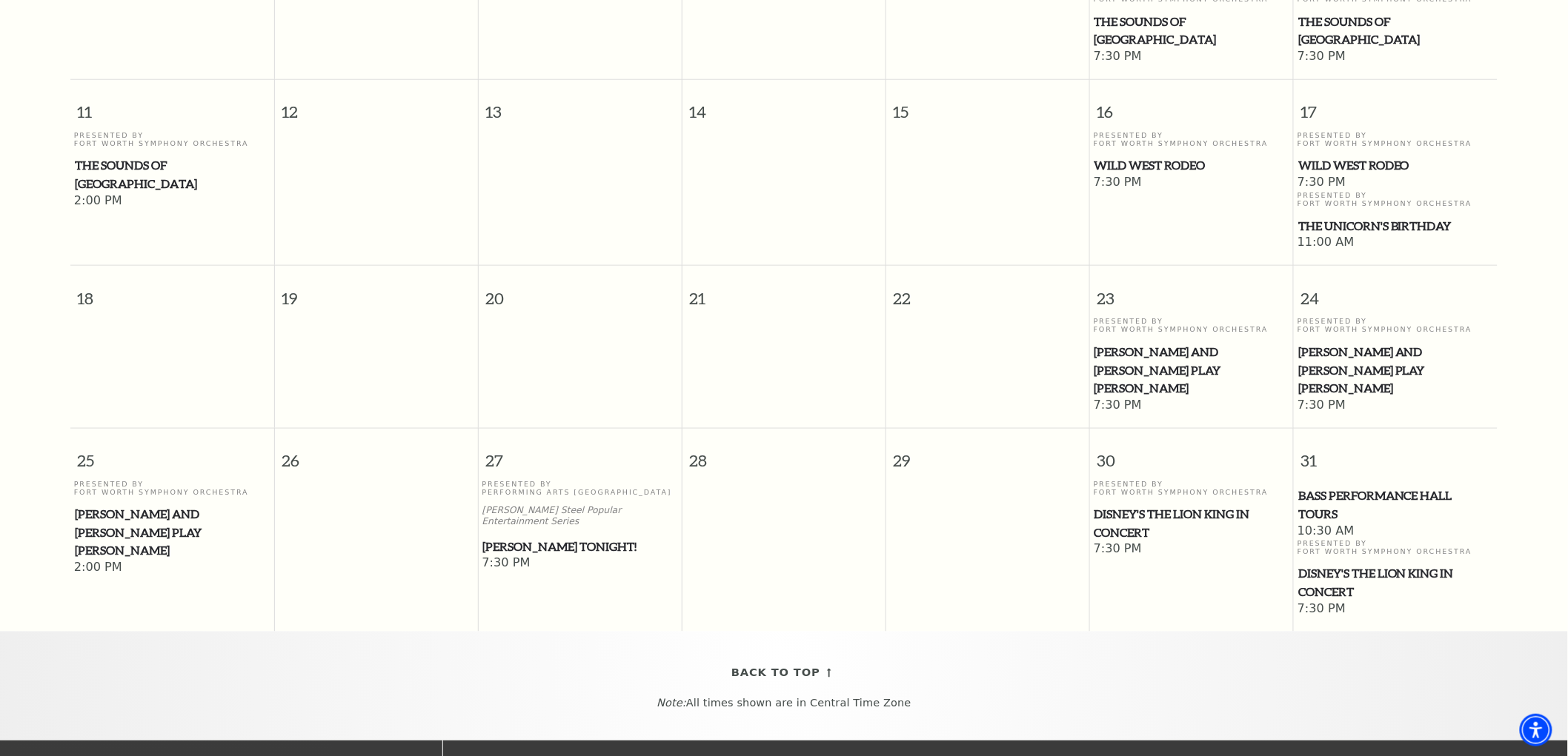
click at [564, 538] on span "Mark Twain Tonight!" at bounding box center [580, 547] width 195 height 19
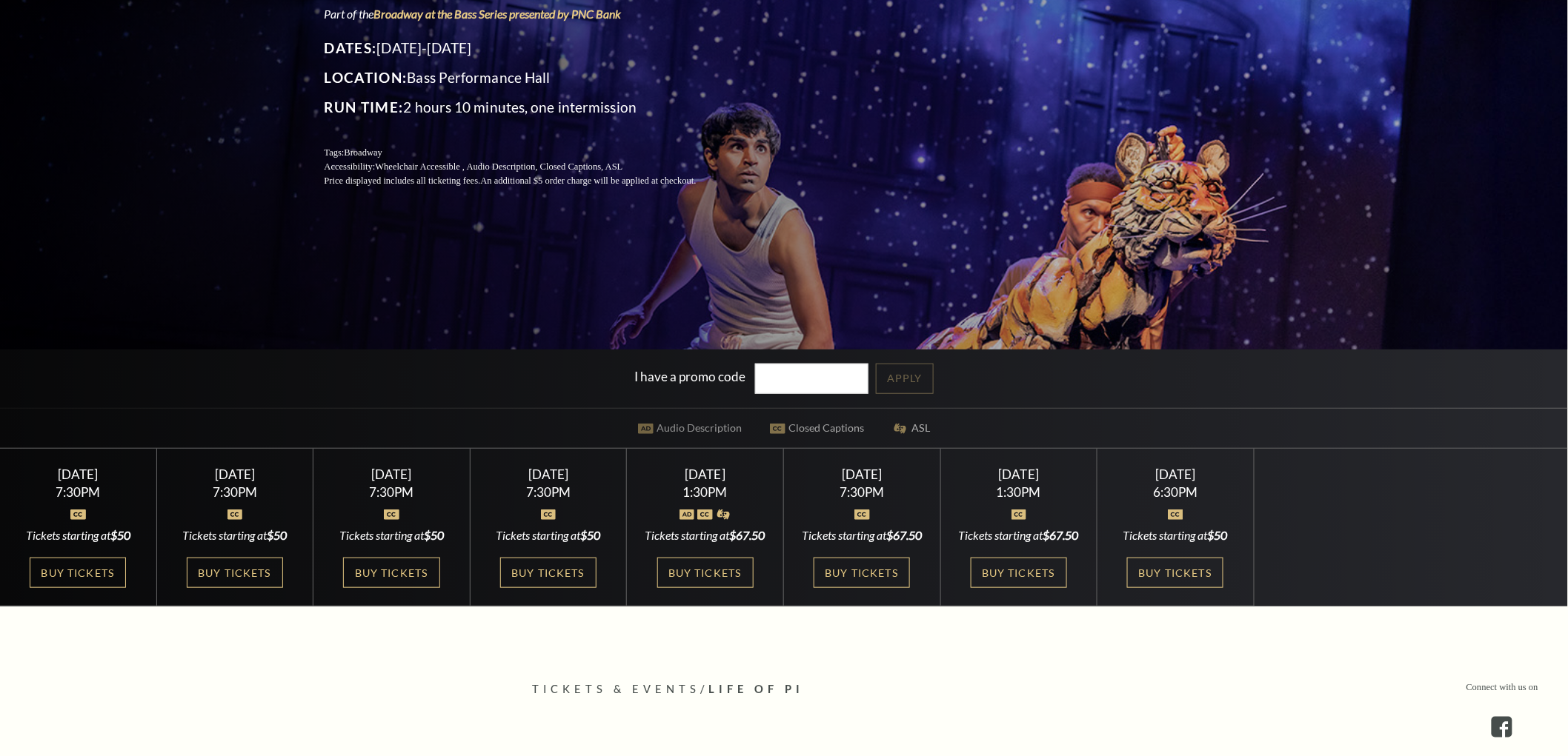
scroll to position [329, 0]
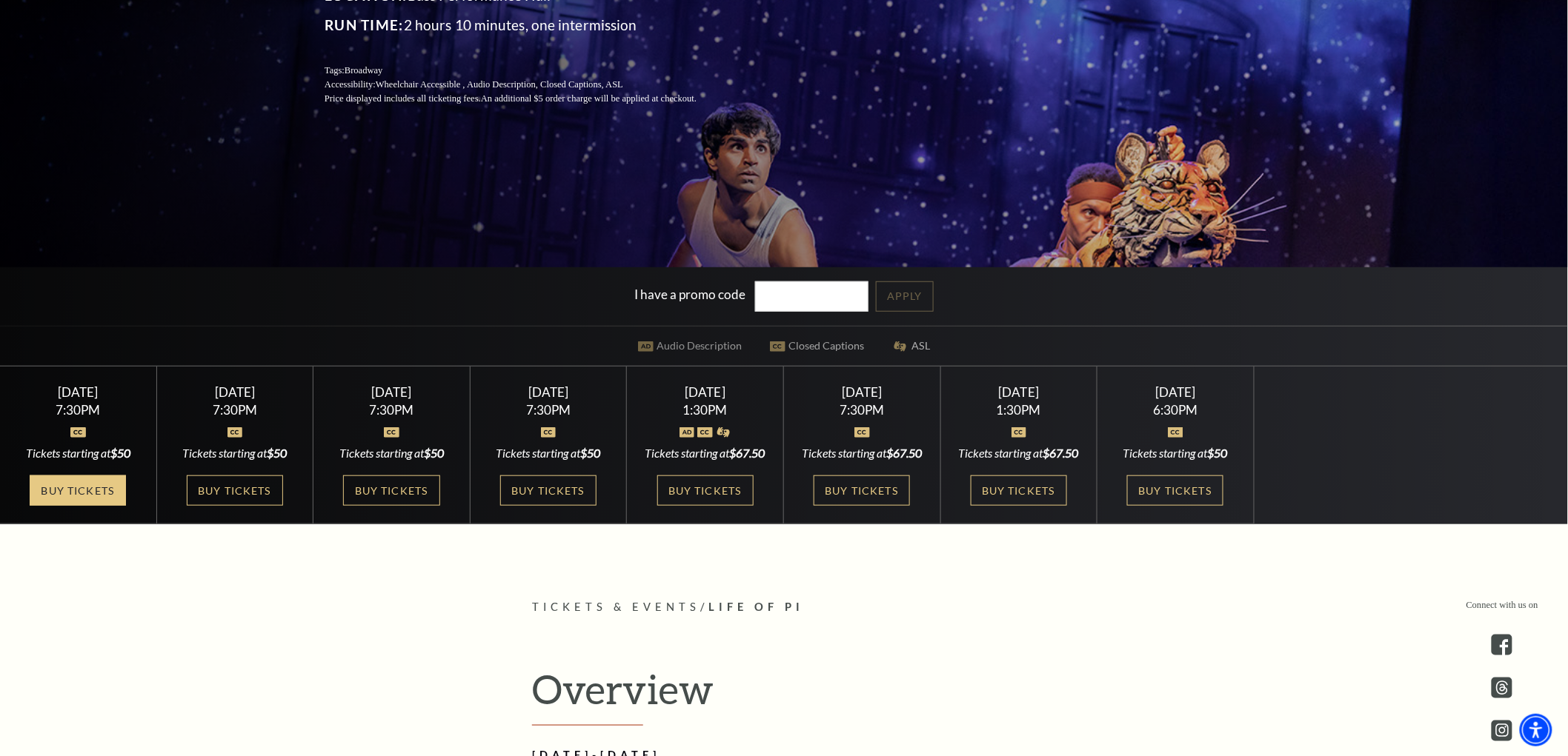
click at [85, 499] on link "Buy Tickets" at bounding box center [78, 491] width 97 height 30
click at [257, 505] on link "Buy Tickets" at bounding box center [235, 491] width 97 height 30
click at [381, 499] on link "Buy Tickets" at bounding box center [392, 491] width 97 height 30
click at [564, 489] on link "Buy Tickets" at bounding box center [548, 491] width 97 height 30
click at [712, 506] on link "Buy Tickets" at bounding box center [705, 491] width 97 height 30
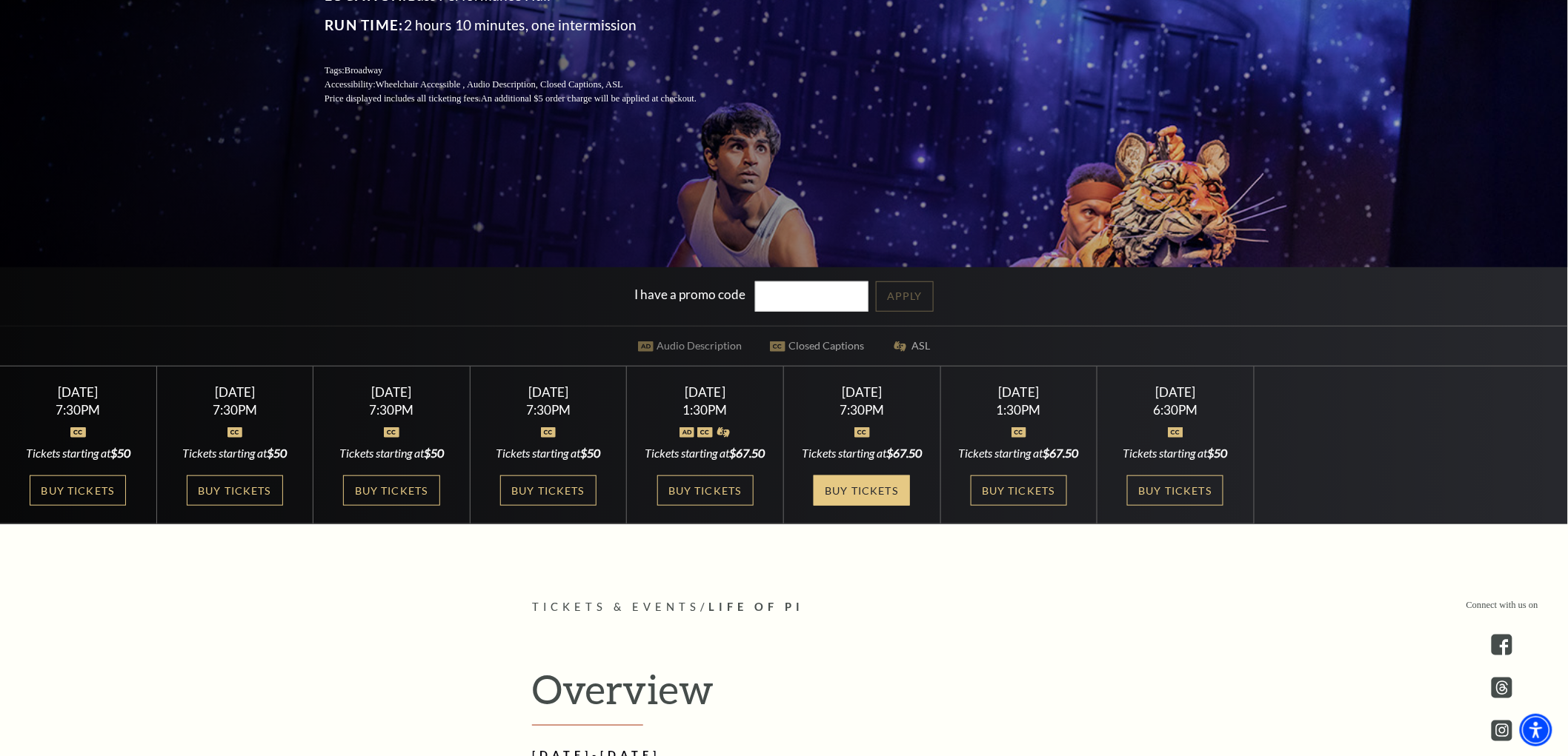
click at [863, 506] on link "Buy Tickets" at bounding box center [862, 491] width 97 height 30
drag, startPoint x: 993, startPoint y: 525, endPoint x: 1030, endPoint y: 525, distance: 37.0
click at [993, 506] on link "Buy Tickets" at bounding box center [1019, 491] width 97 height 30
click at [1167, 506] on link "Buy Tickets" at bounding box center [1175, 491] width 97 height 30
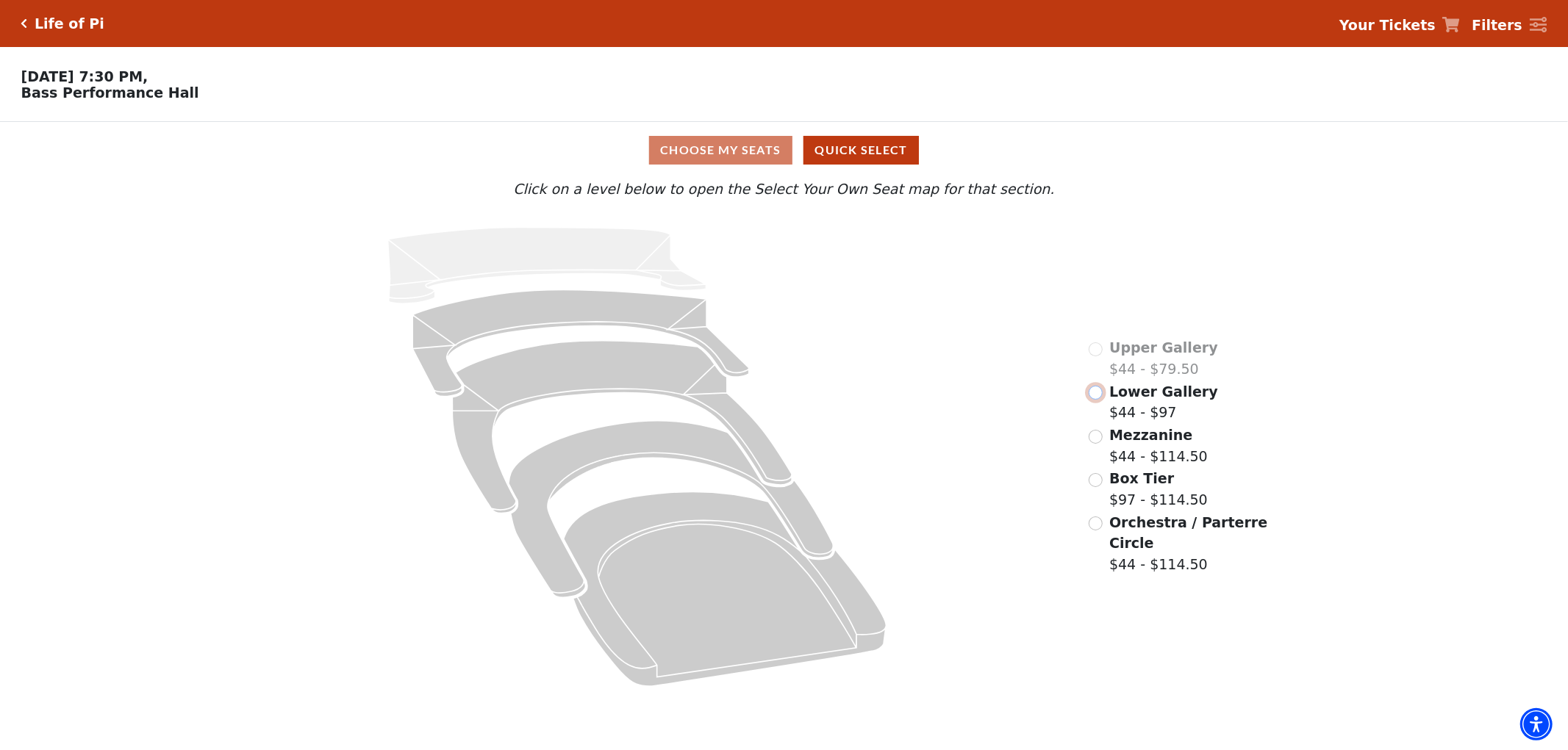
click at [1100, 400] on input "Lower Gallery$44 - $97\a" at bounding box center [1095, 393] width 14 height 14
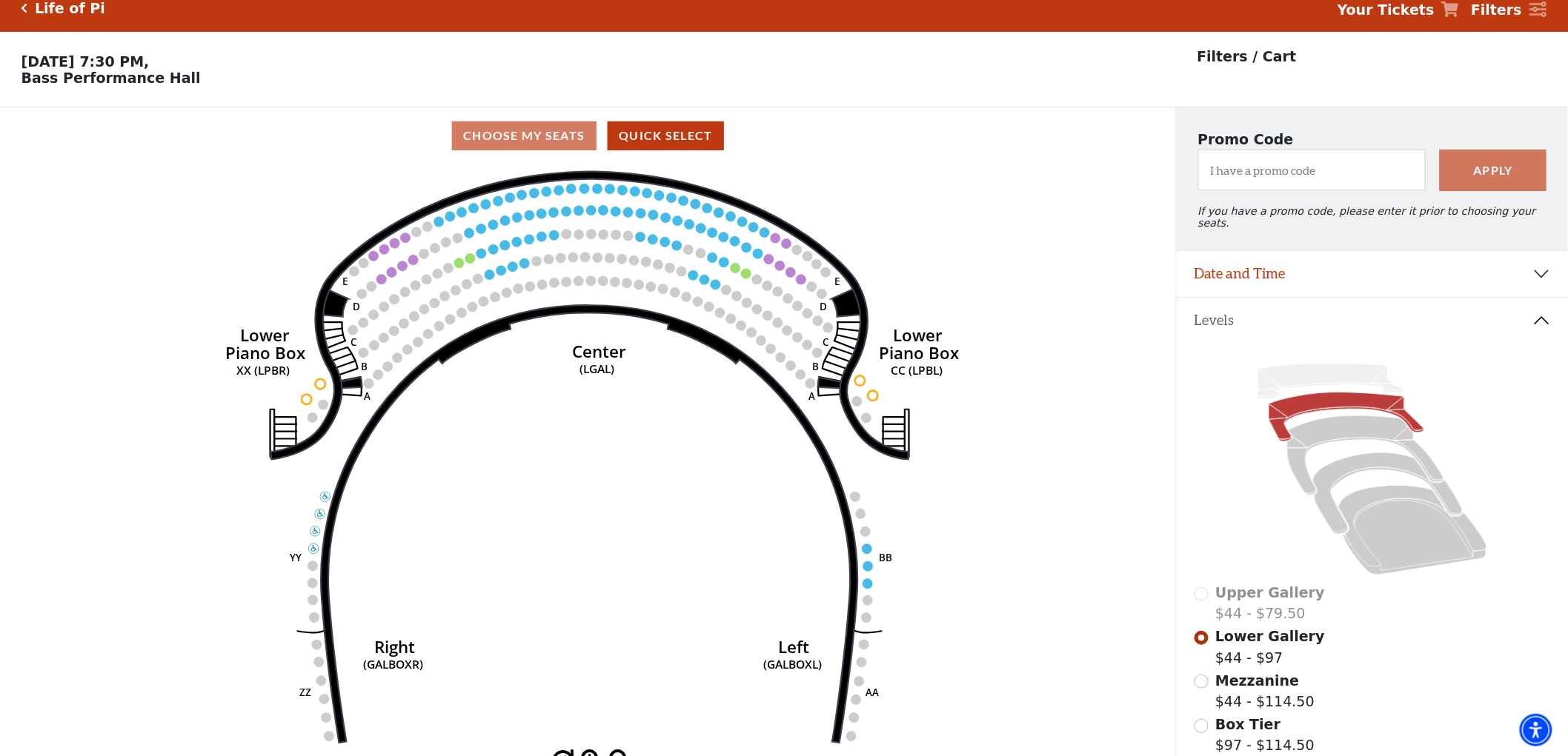
scroll to position [68, 0]
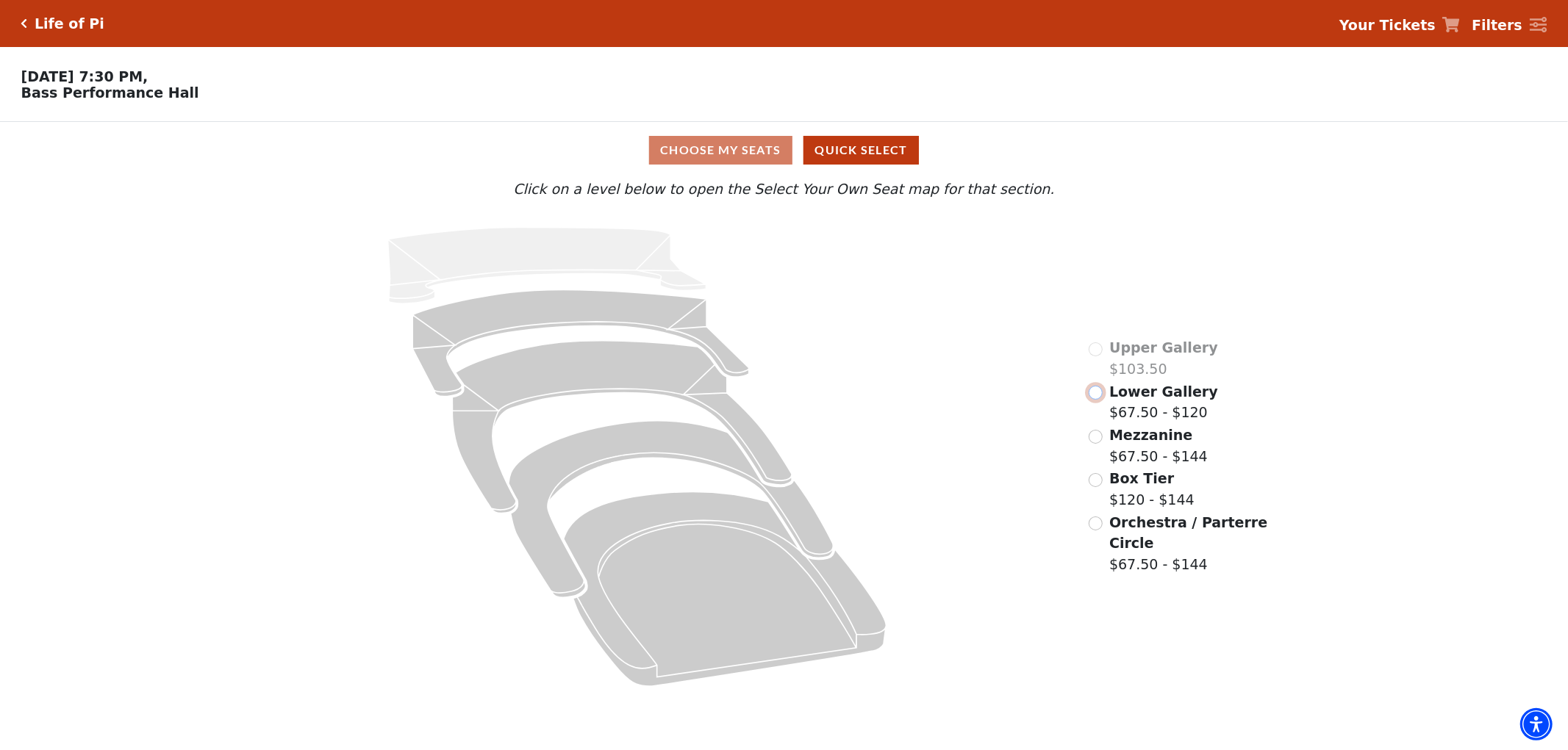
click at [1093, 397] on input "Lower Gallery$67.50 - $120\a" at bounding box center [1095, 393] width 14 height 14
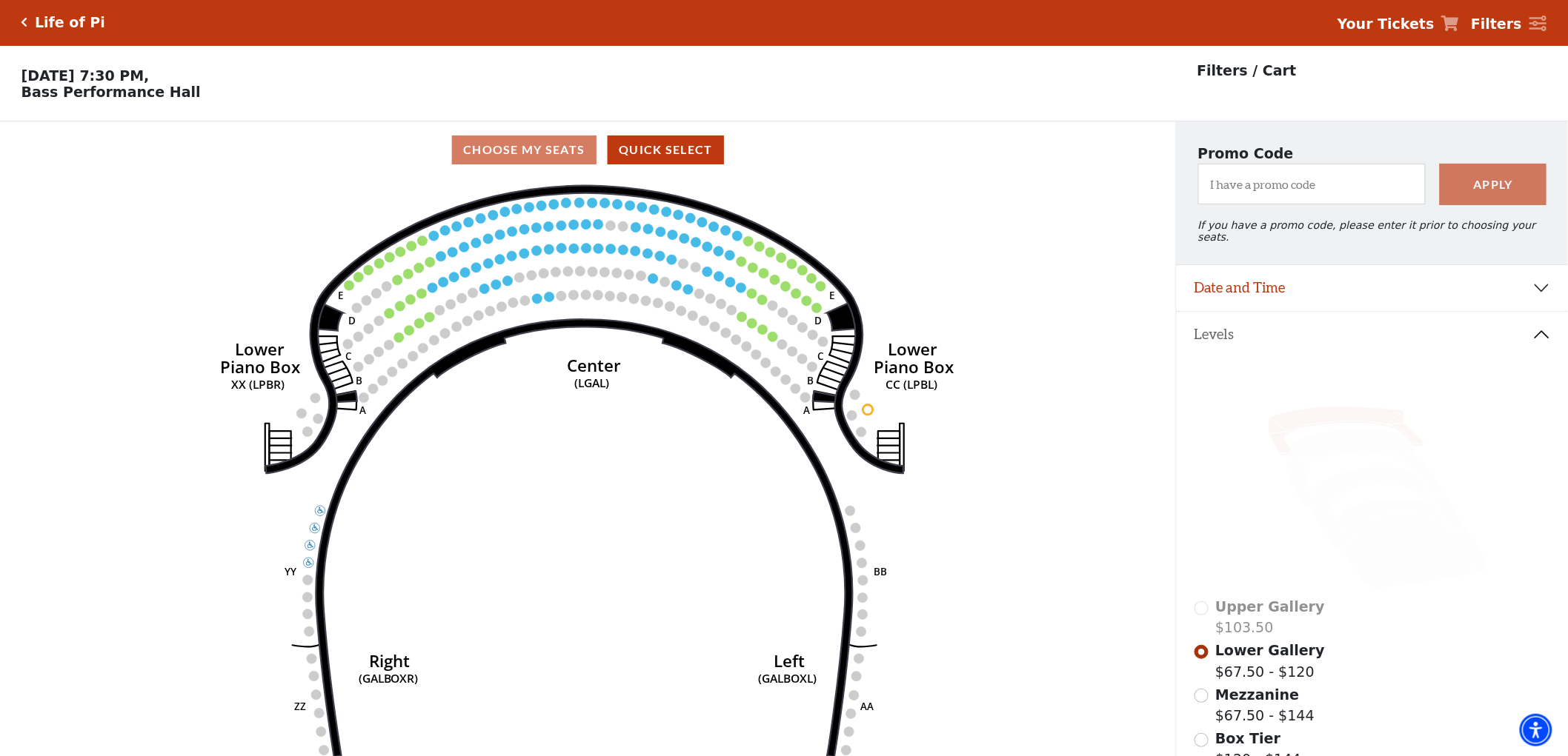
scroll to position [68, 0]
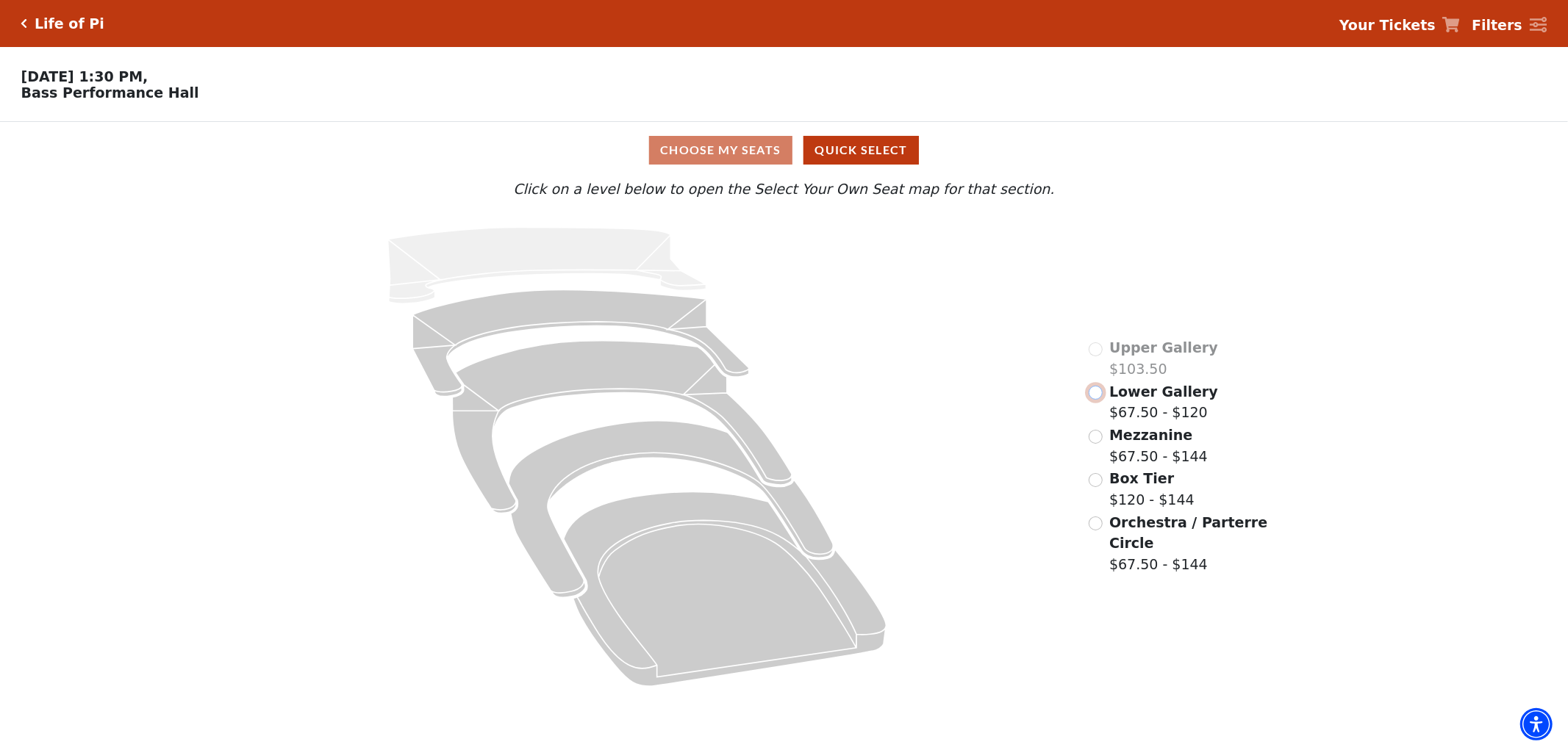
click at [1098, 400] on input "Lower Gallery$67.50 - $120\a" at bounding box center [1095, 393] width 14 height 14
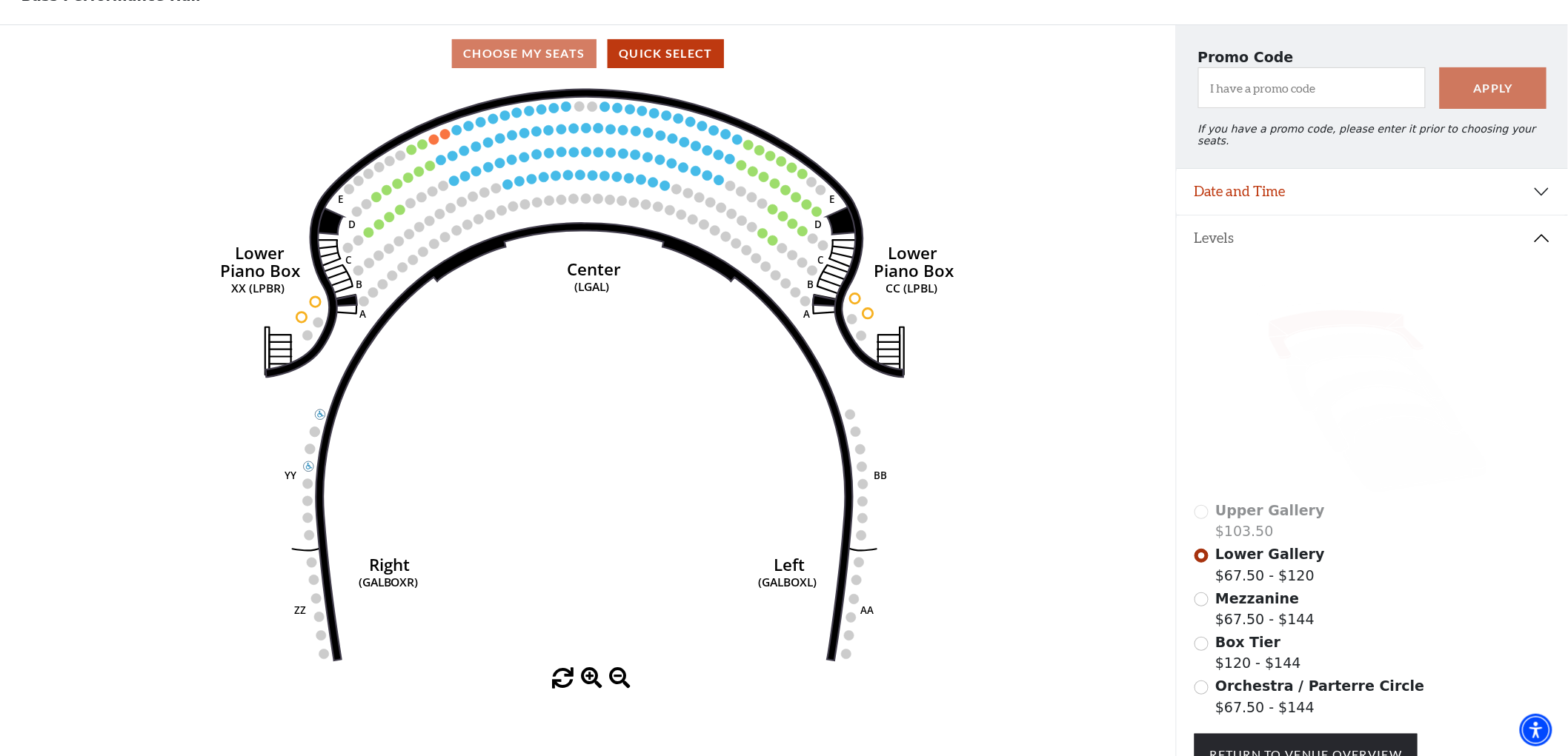
scroll to position [68, 0]
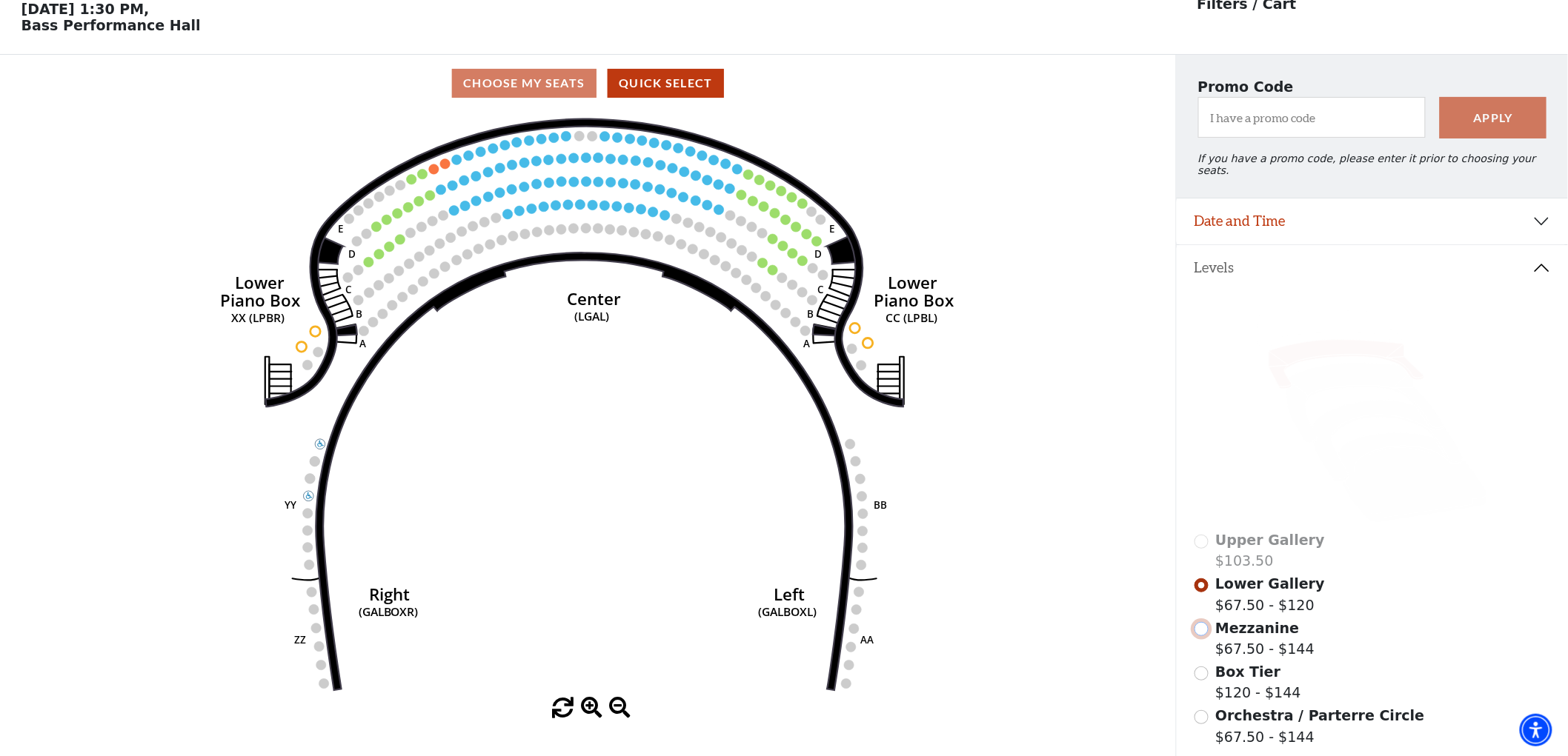
click at [1202, 626] on input "Mezzanine$67.50 - $144\a" at bounding box center [1201, 629] width 14 height 14
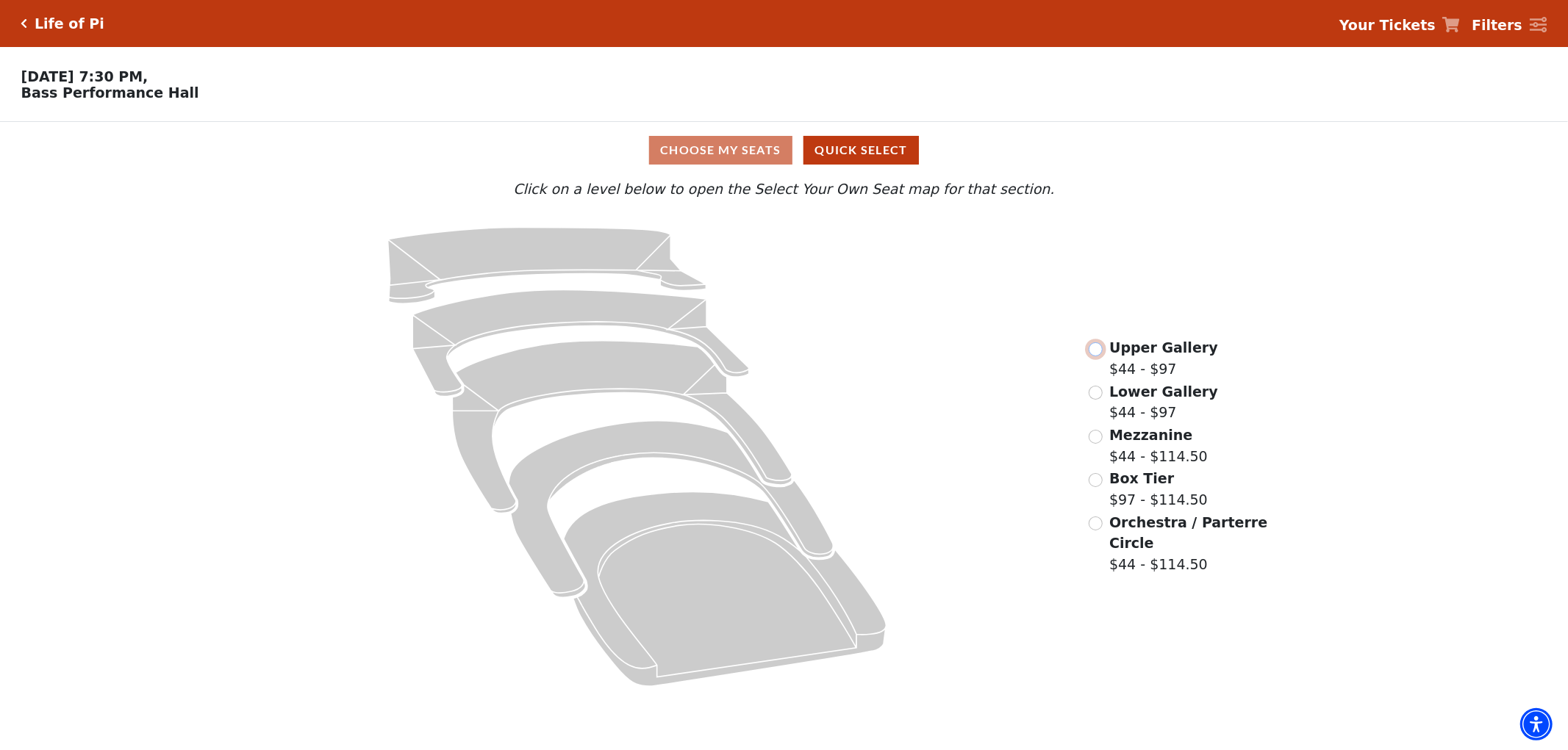
click at [1098, 354] on input "Upper Gallery$44 - $97\a" at bounding box center [1095, 349] width 14 height 14
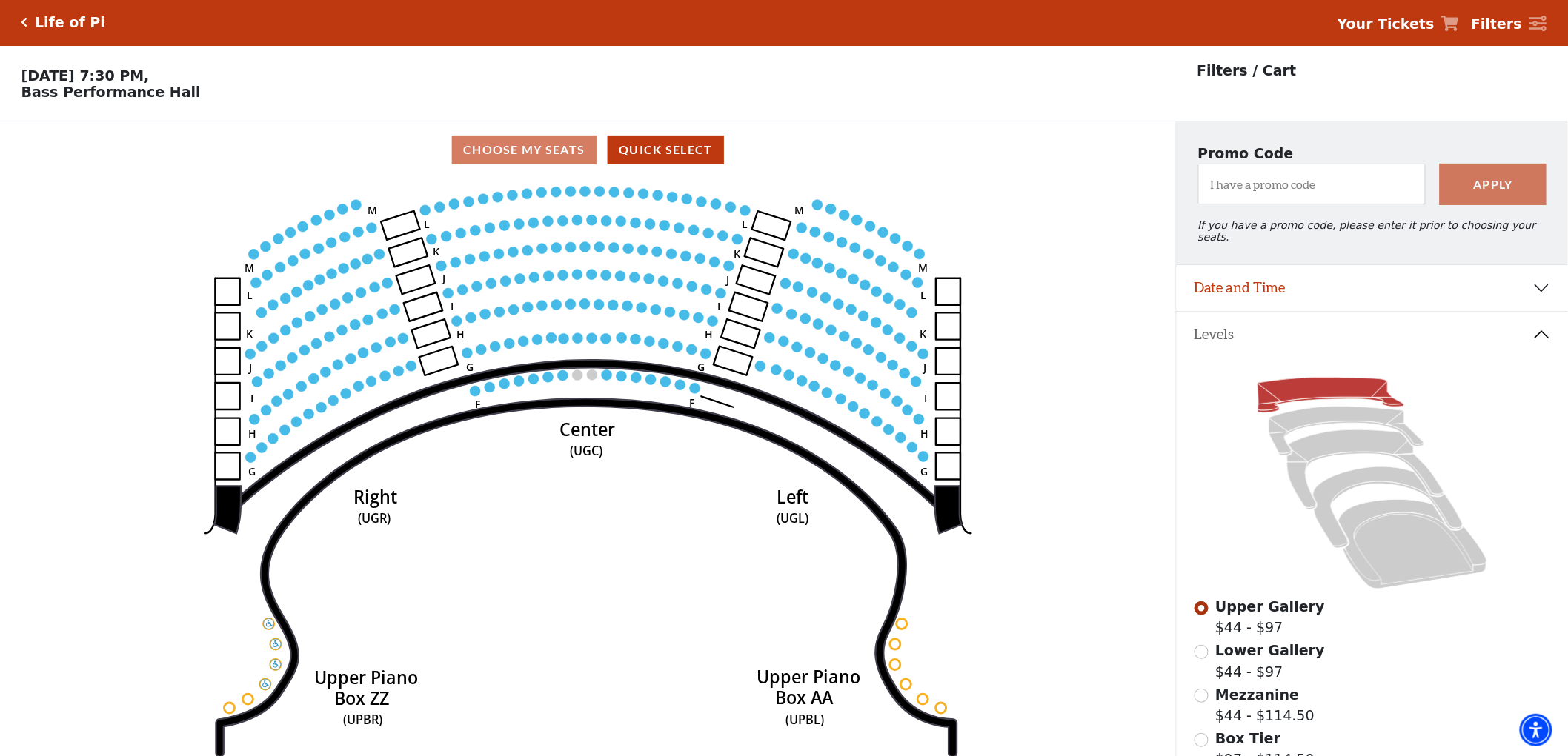
scroll to position [68, 0]
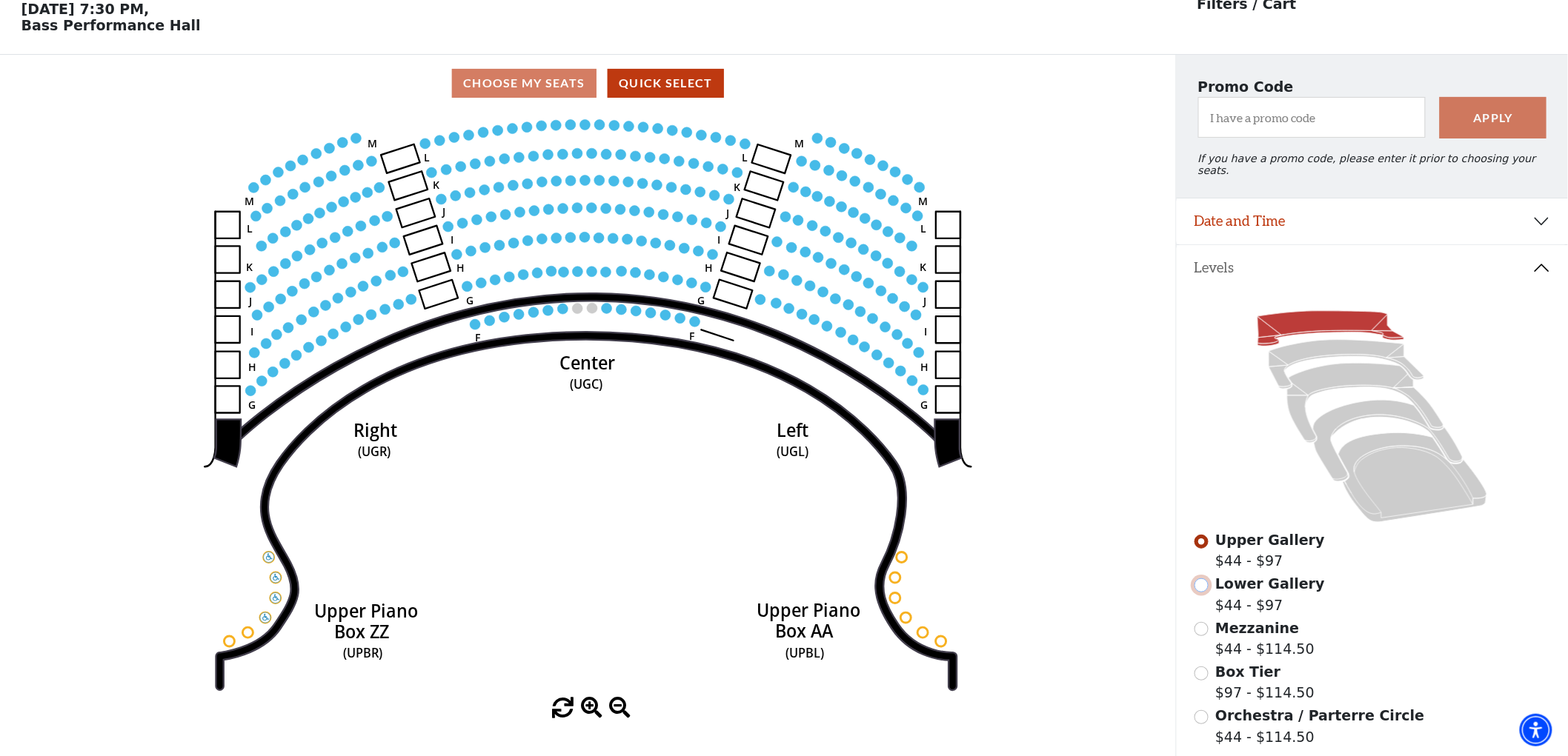
click at [1200, 582] on input "Lower Gallery$44 - $97\a" at bounding box center [1201, 585] width 14 height 14
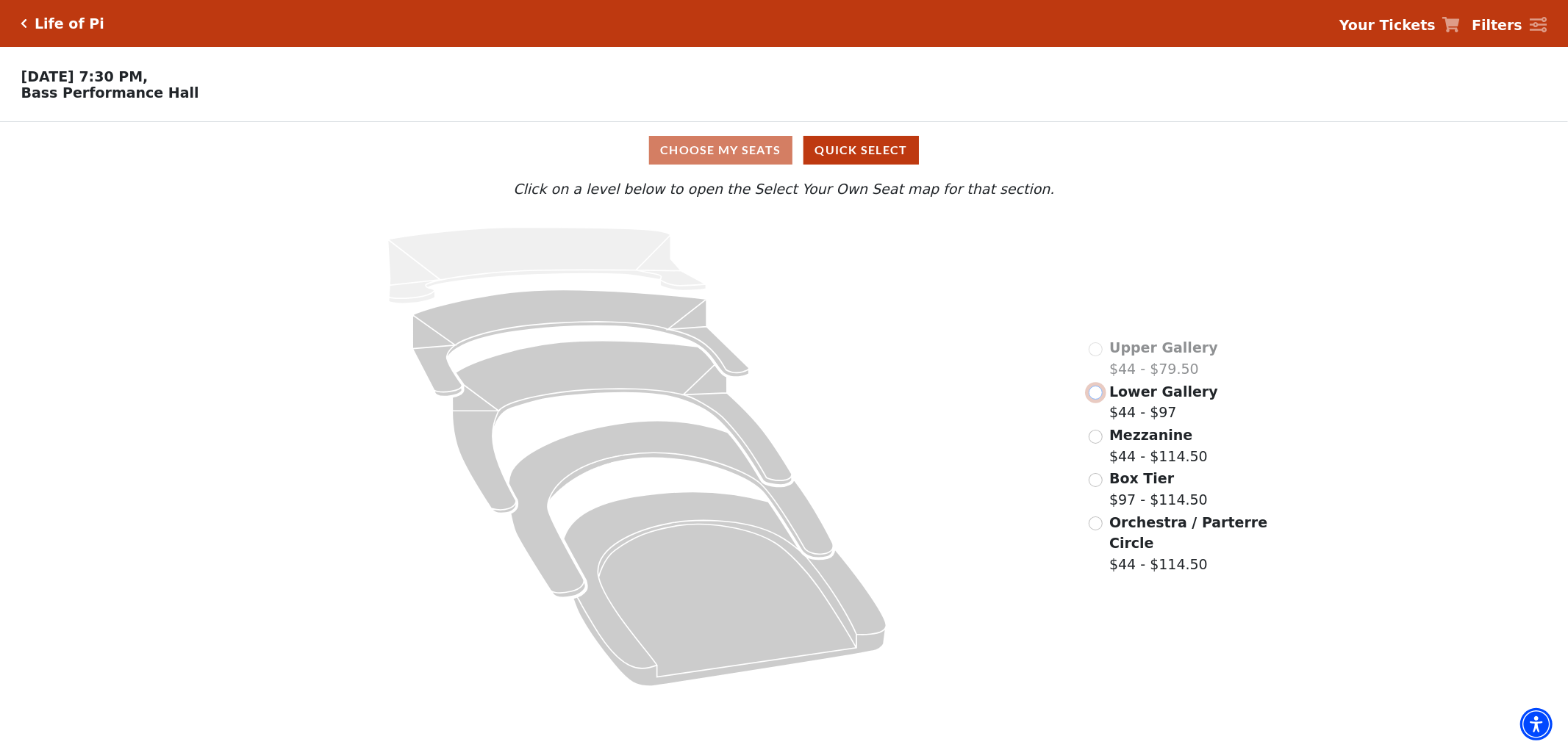
click at [1101, 394] on input "Lower Gallery$44 - $97\a" at bounding box center [1095, 393] width 14 height 14
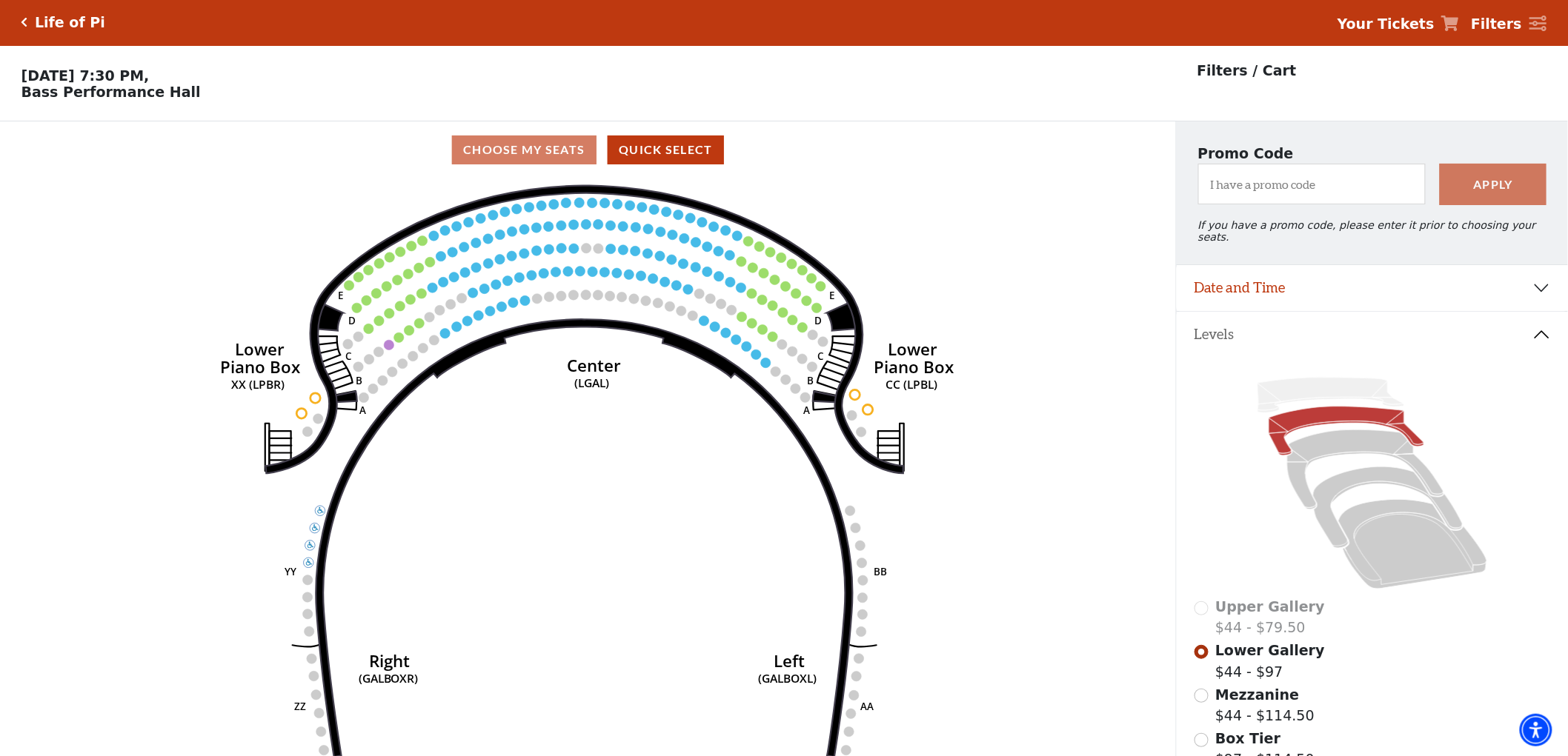
scroll to position [68, 0]
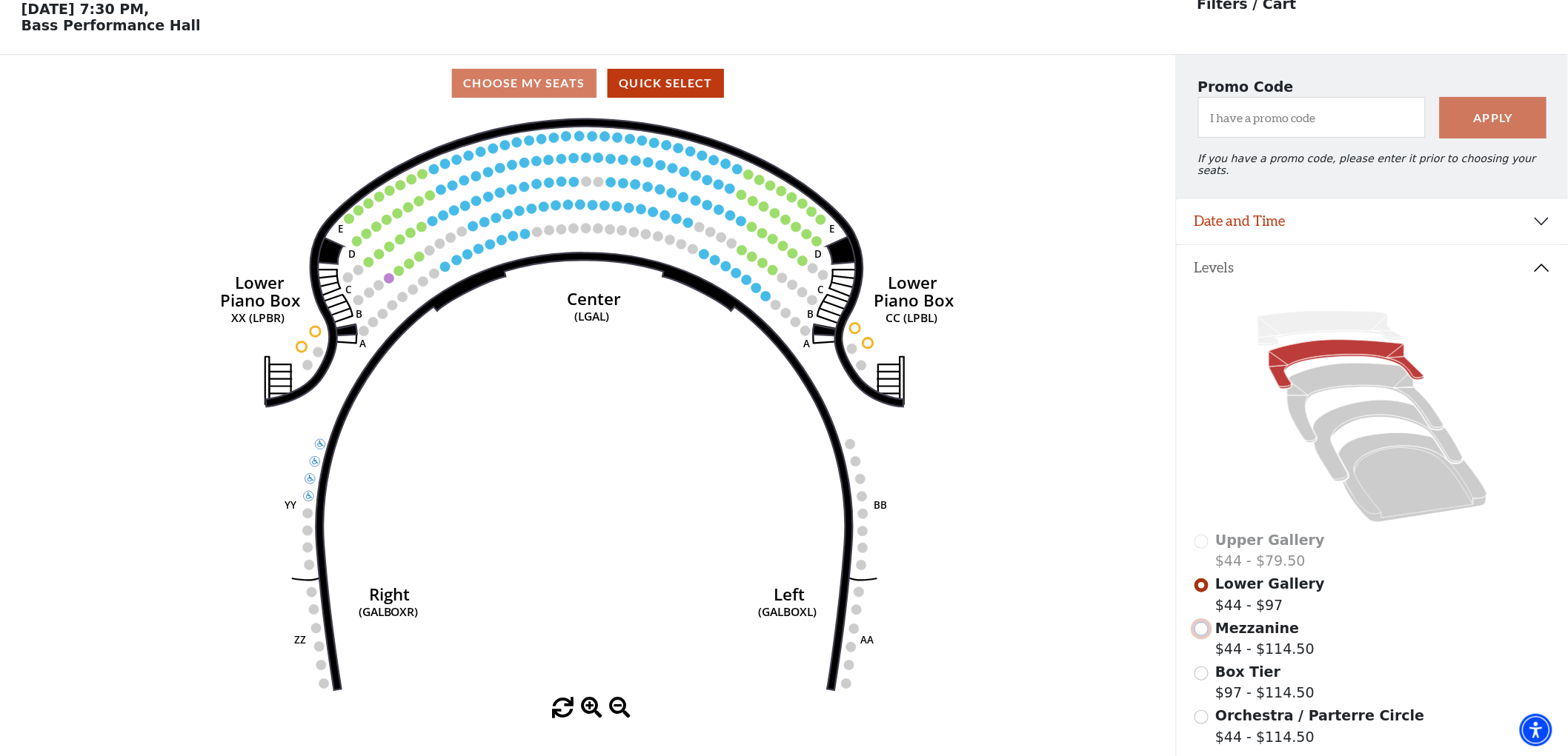
click at [1197, 625] on input "Mezzanine$44 - $114.50\a" at bounding box center [1201, 629] width 14 height 14
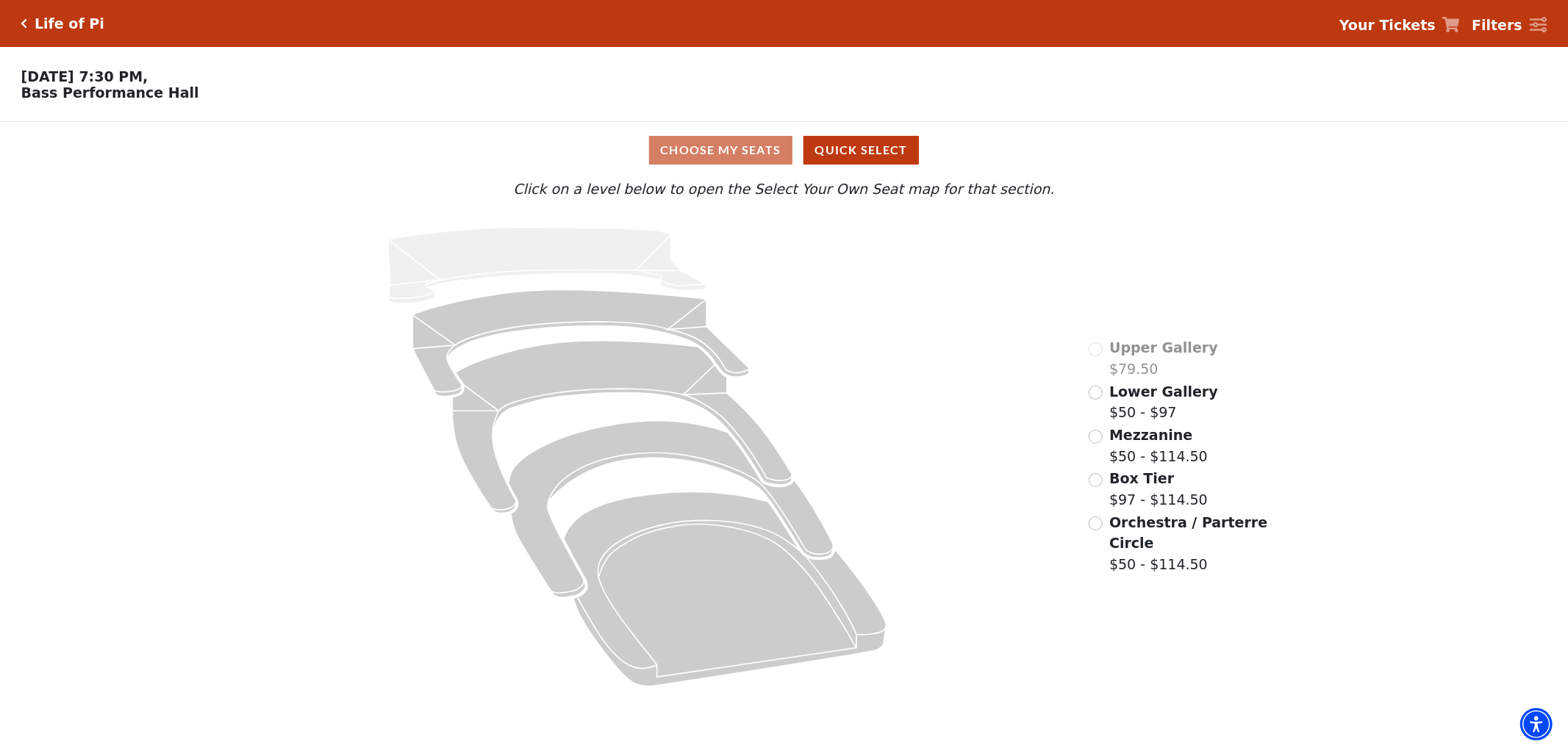
click at [1102, 395] on div "Lower Gallery $50 - $97" at bounding box center [1153, 402] width 129 height 42
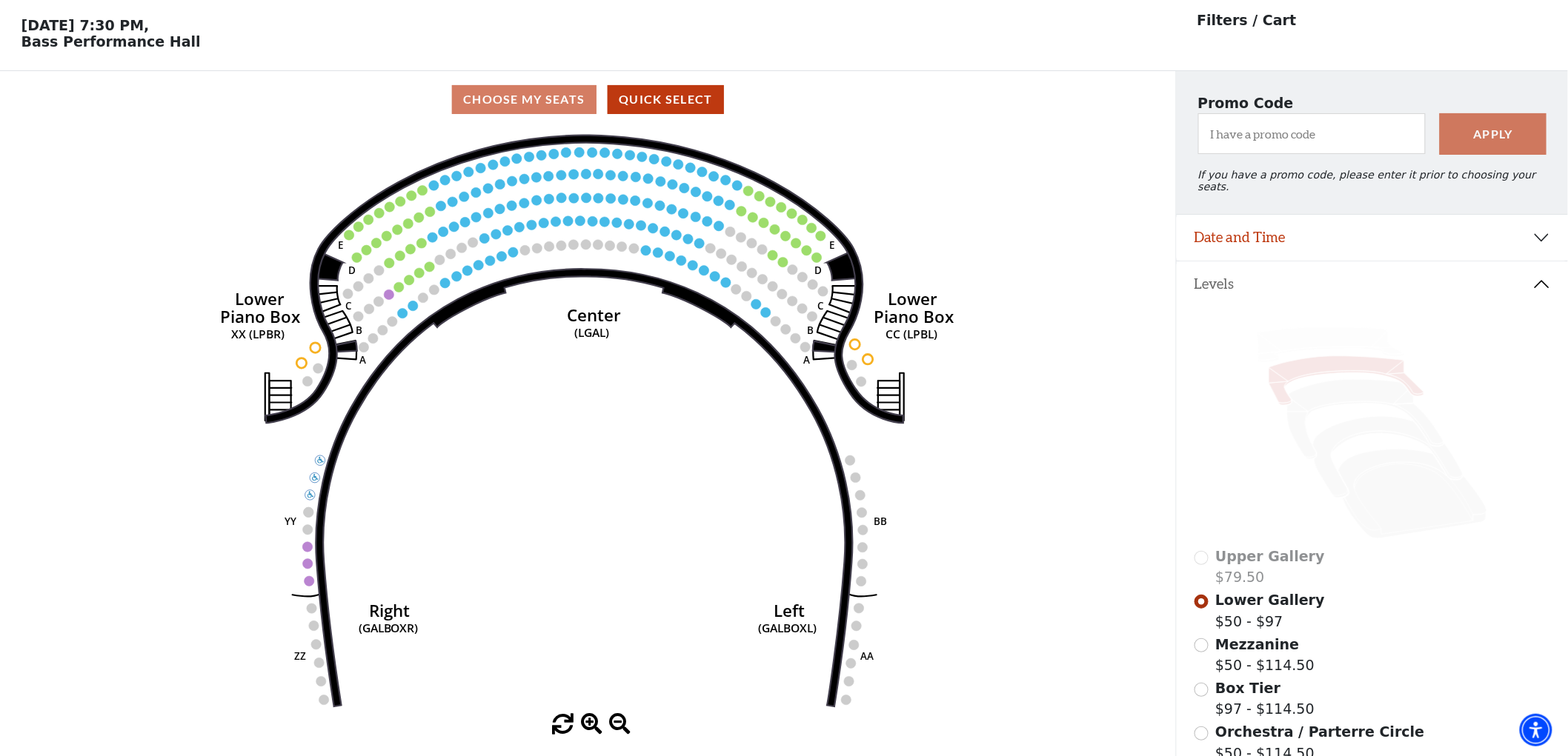
scroll to position [68, 0]
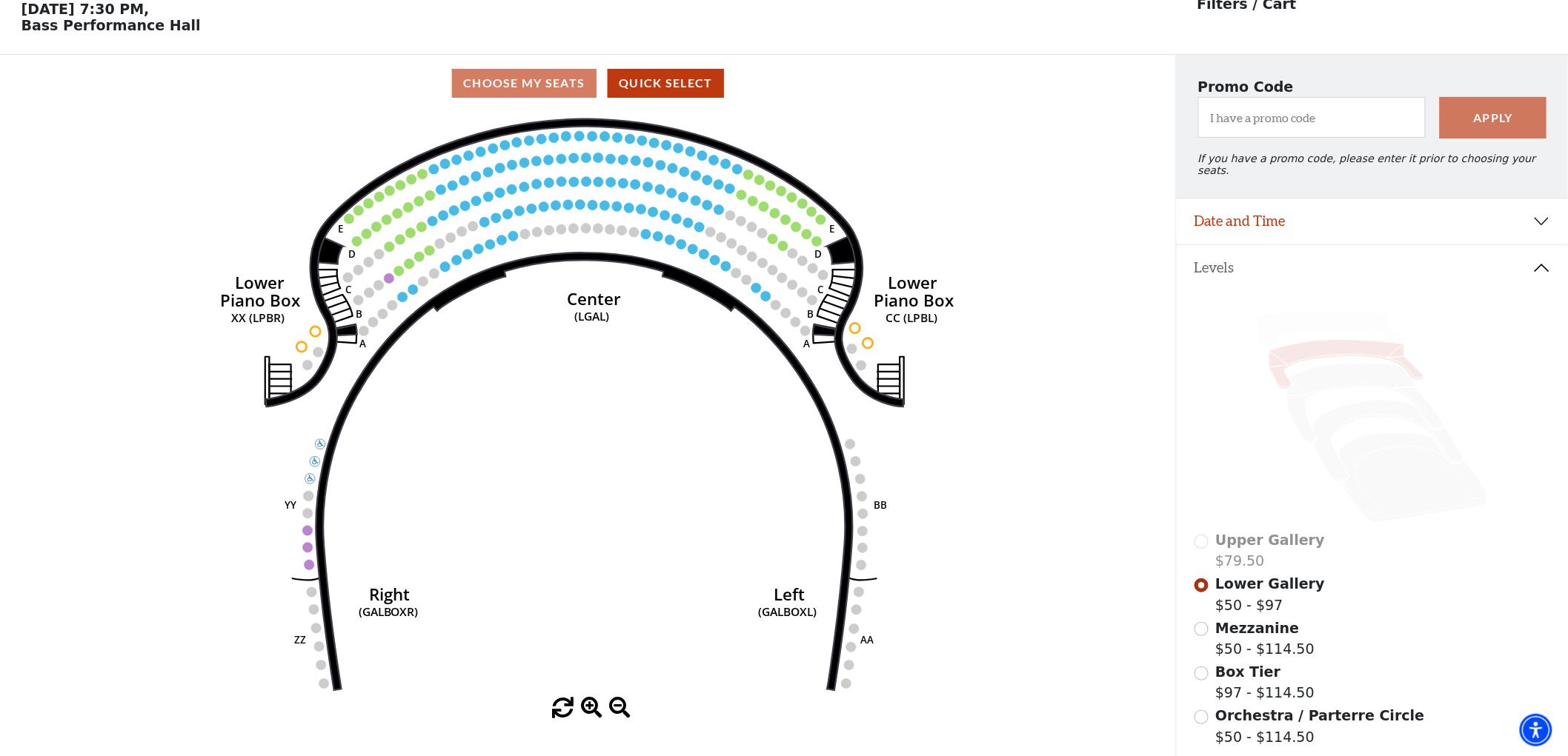
click at [1213, 620] on div "Mezzanine $50 - $114.50" at bounding box center [1372, 638] width 357 height 42
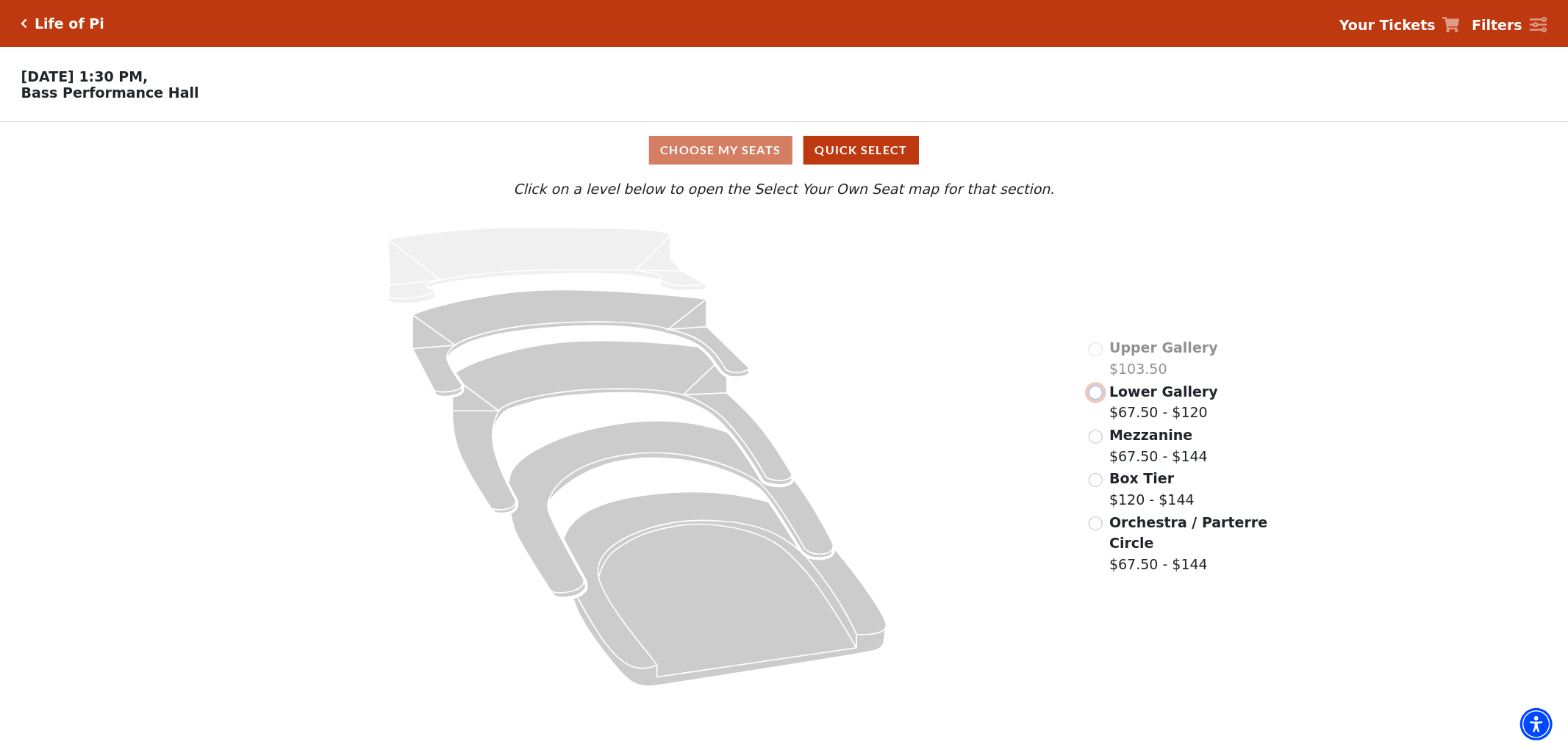
click at [1097, 396] on input "Lower Gallery$67.50 - $120\a" at bounding box center [1095, 393] width 14 height 14
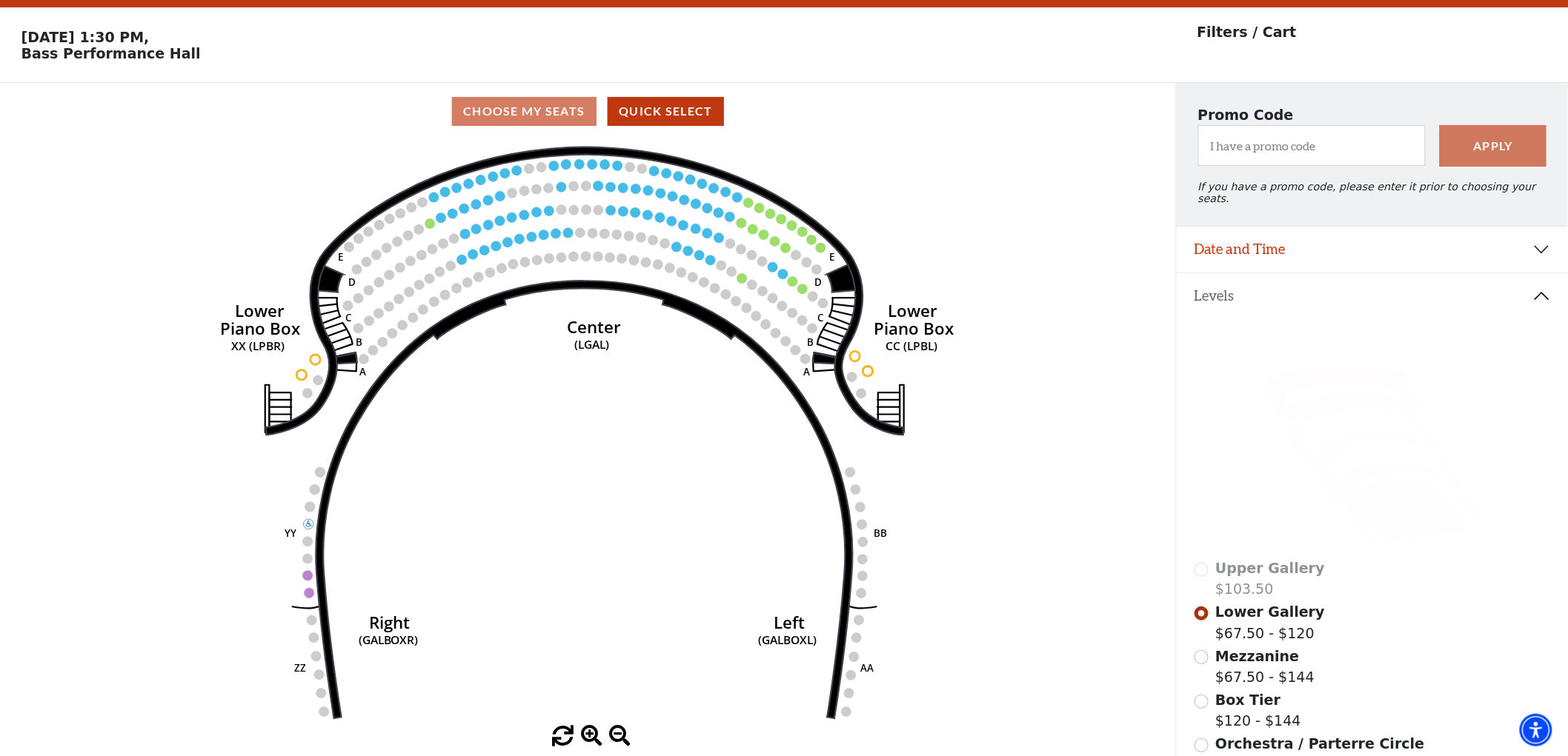
scroll to position [68, 0]
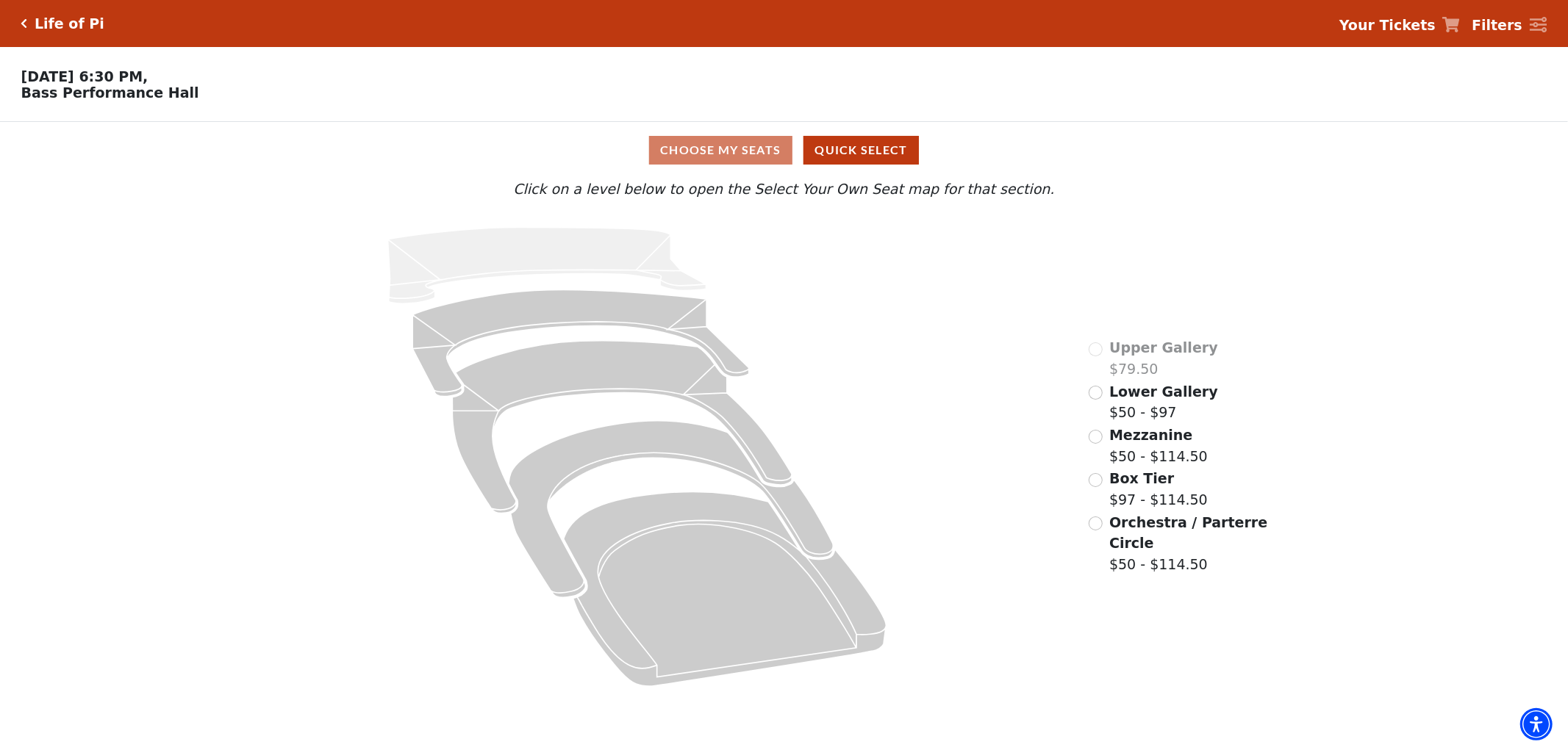
click at [1091, 402] on div "Lower Gallery $50 - $97" at bounding box center [1153, 402] width 129 height 42
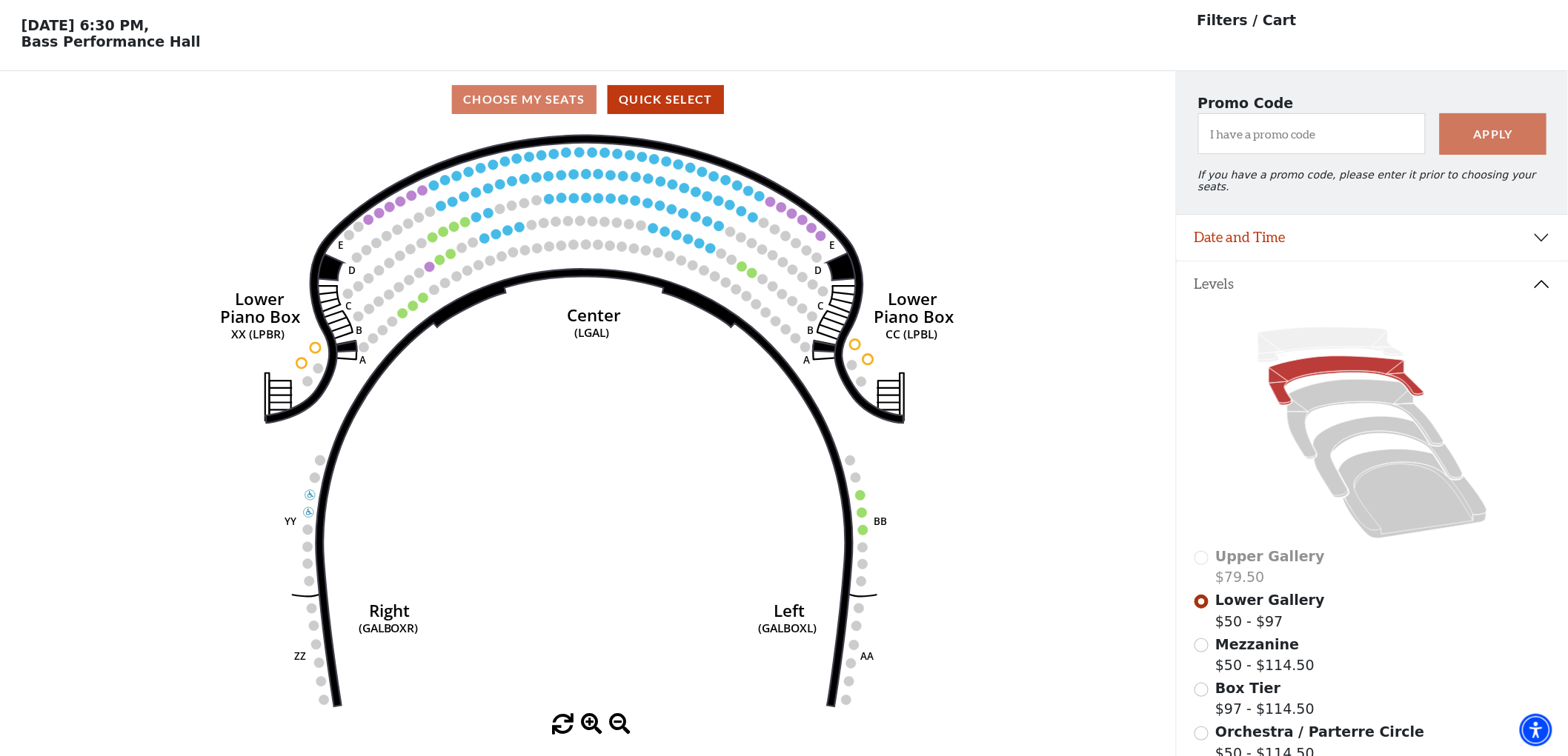
scroll to position [68, 0]
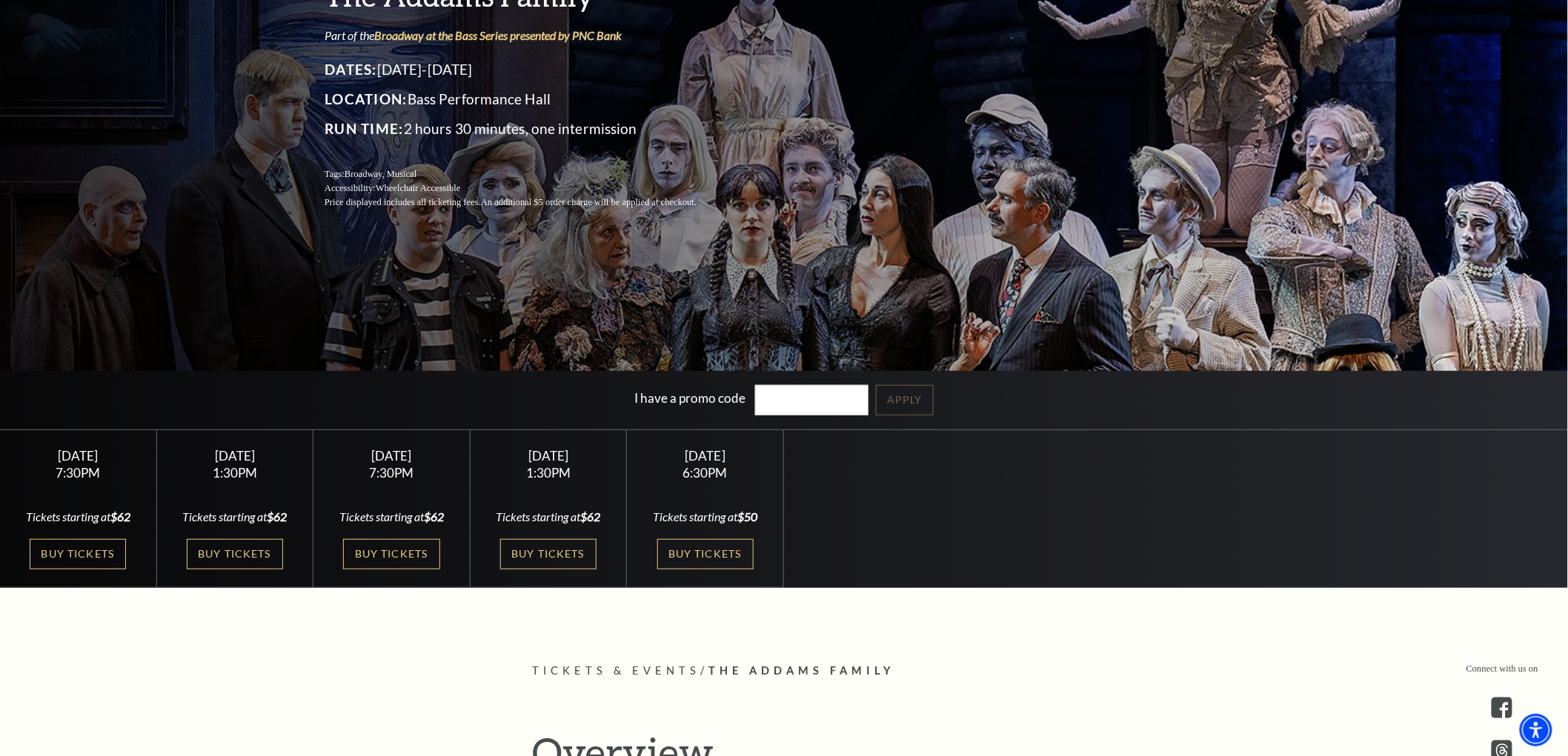
scroll to position [247, 0]
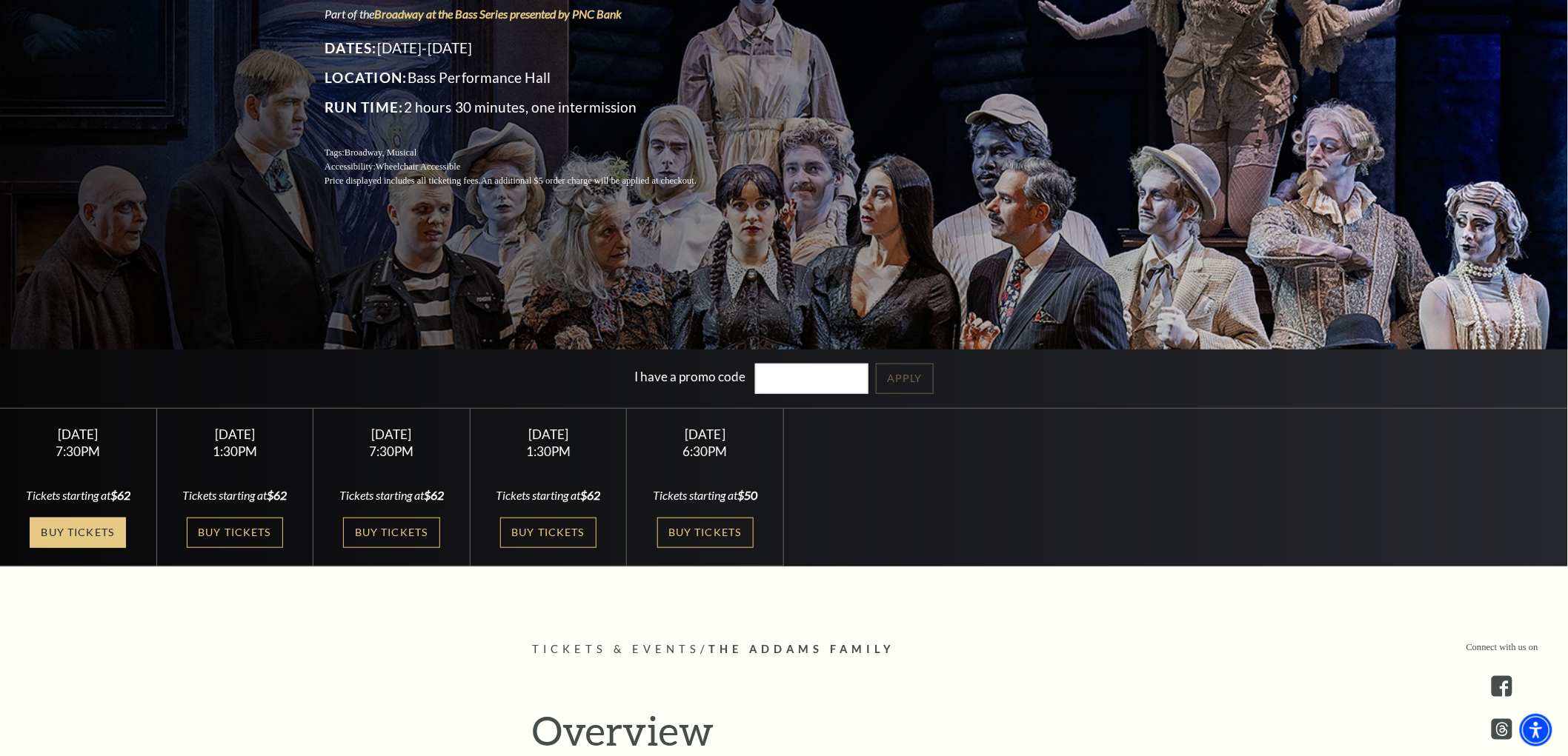
click at [90, 531] on link "Buy Tickets" at bounding box center [78, 533] width 97 height 30
click at [90, 528] on link "Buy Tickets" at bounding box center [78, 533] width 97 height 30
click at [226, 528] on link "Buy Tickets" at bounding box center [235, 533] width 97 height 30
click at [366, 524] on link "Buy Tickets" at bounding box center [392, 533] width 97 height 30
click at [520, 529] on link "Buy Tickets" at bounding box center [548, 533] width 97 height 30
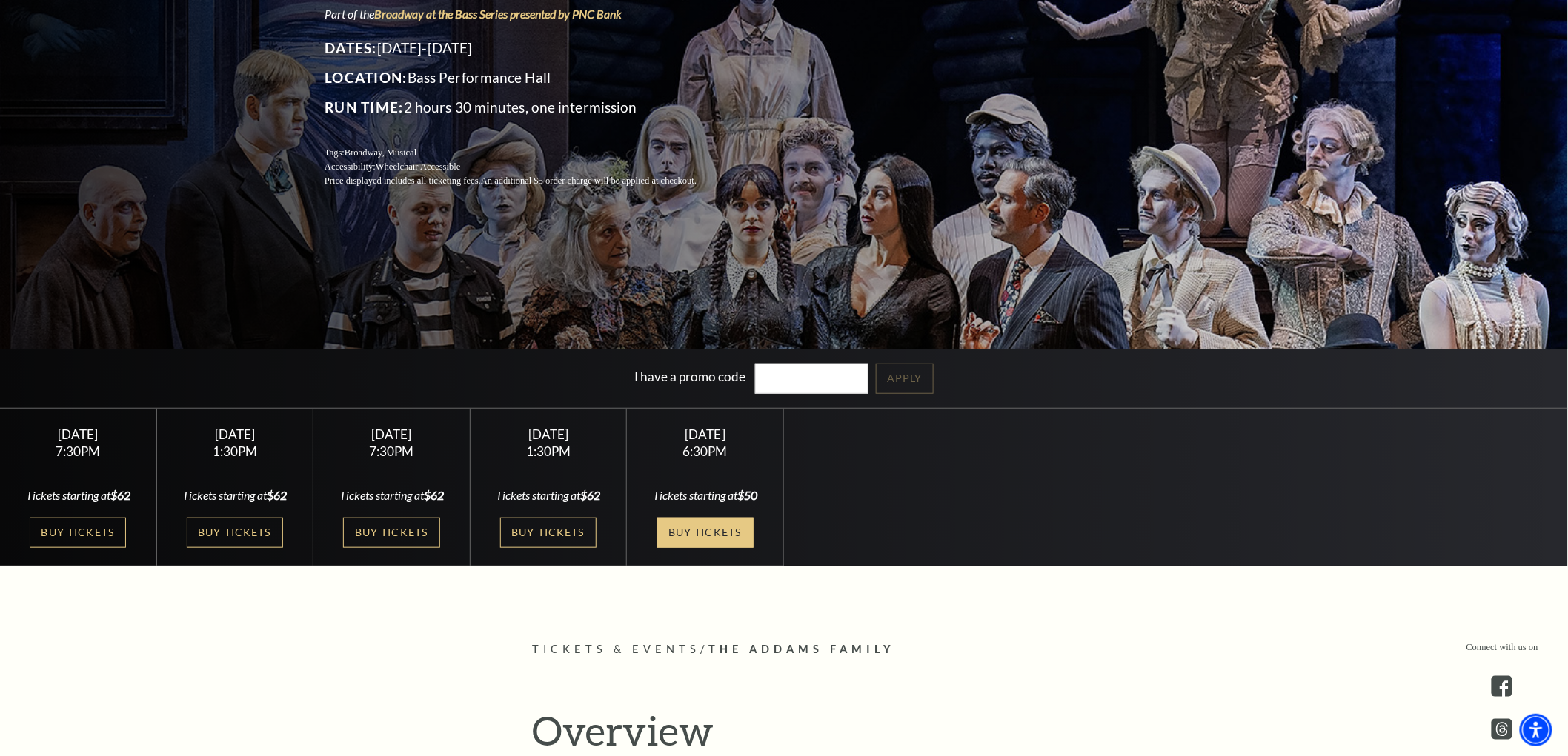
click at [690, 524] on link "Buy Tickets" at bounding box center [705, 533] width 97 height 30
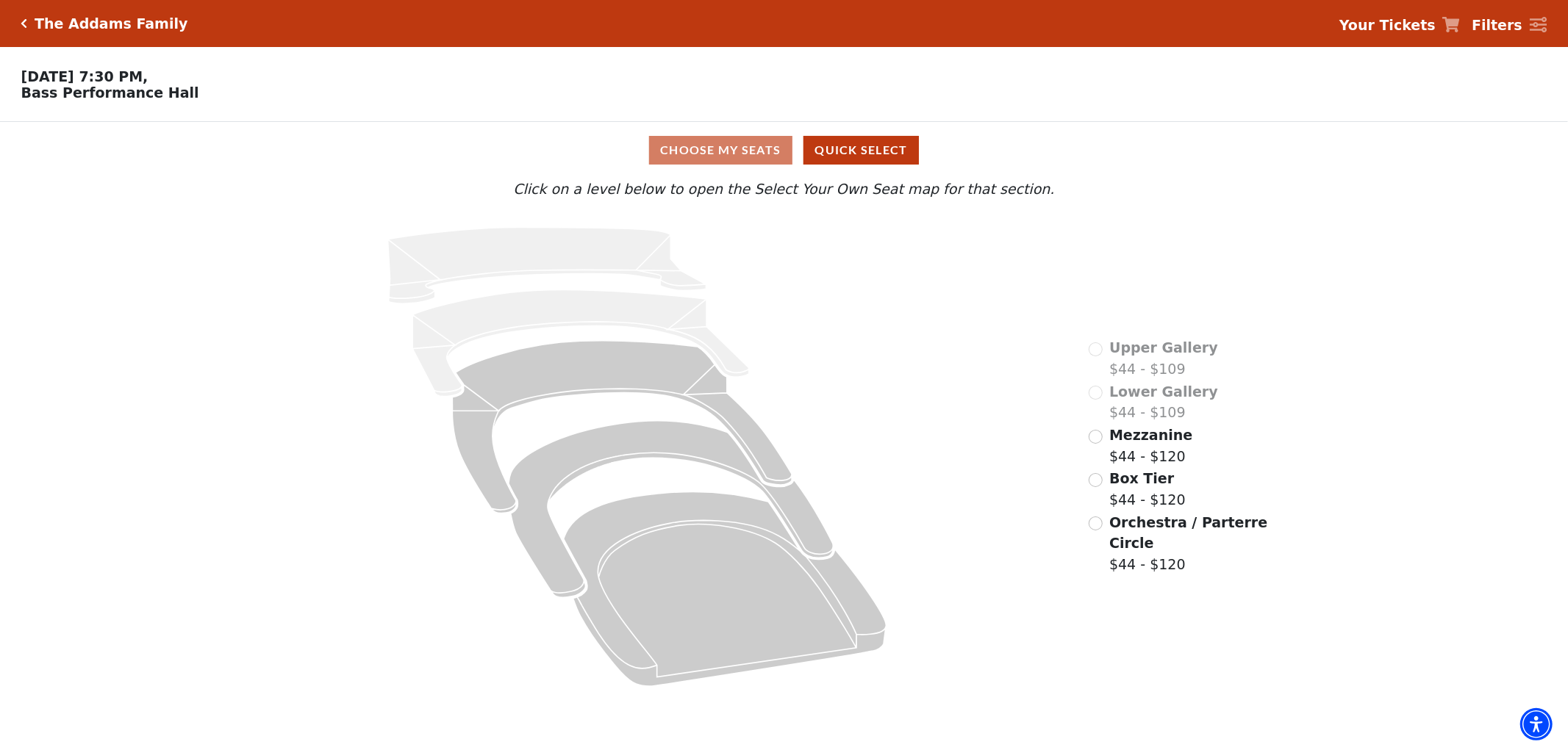
click at [1102, 461] on div "Mezzanine $44 - $120" at bounding box center [1141, 445] width 105 height 42
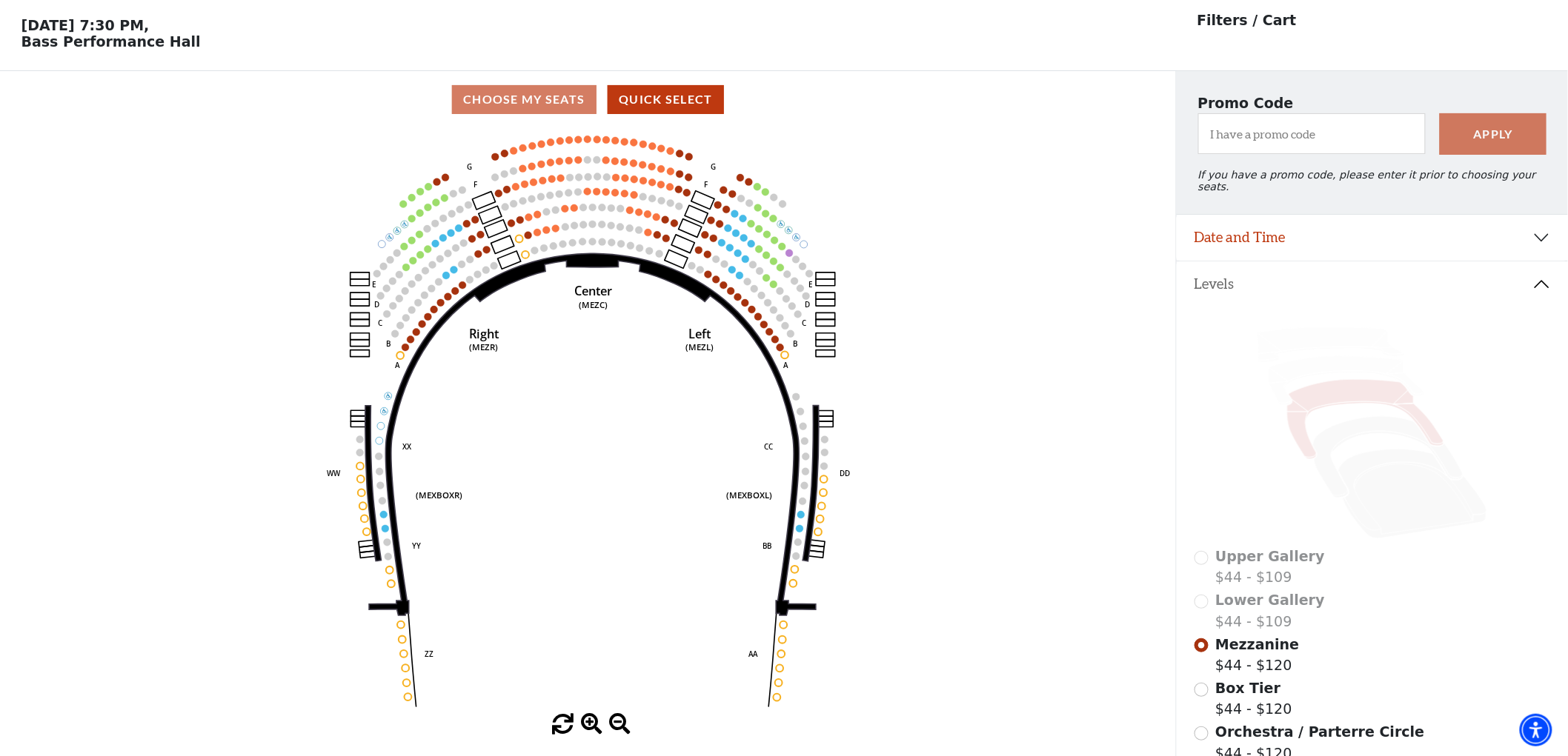
scroll to position [68, 0]
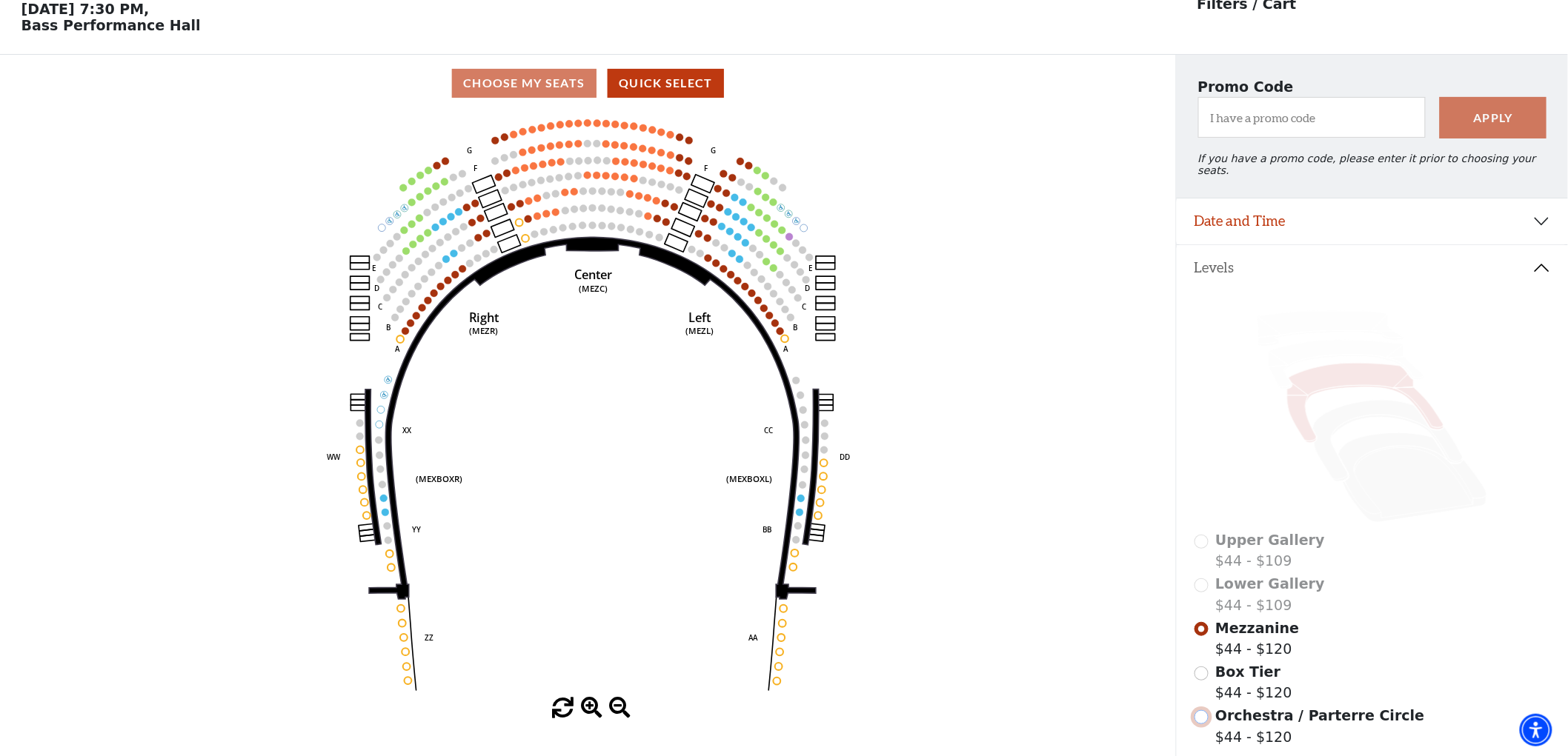
click at [1201, 710] on input "Orchestra / Parterre Circle$44 - $120\a" at bounding box center [1201, 718] width 14 height 14
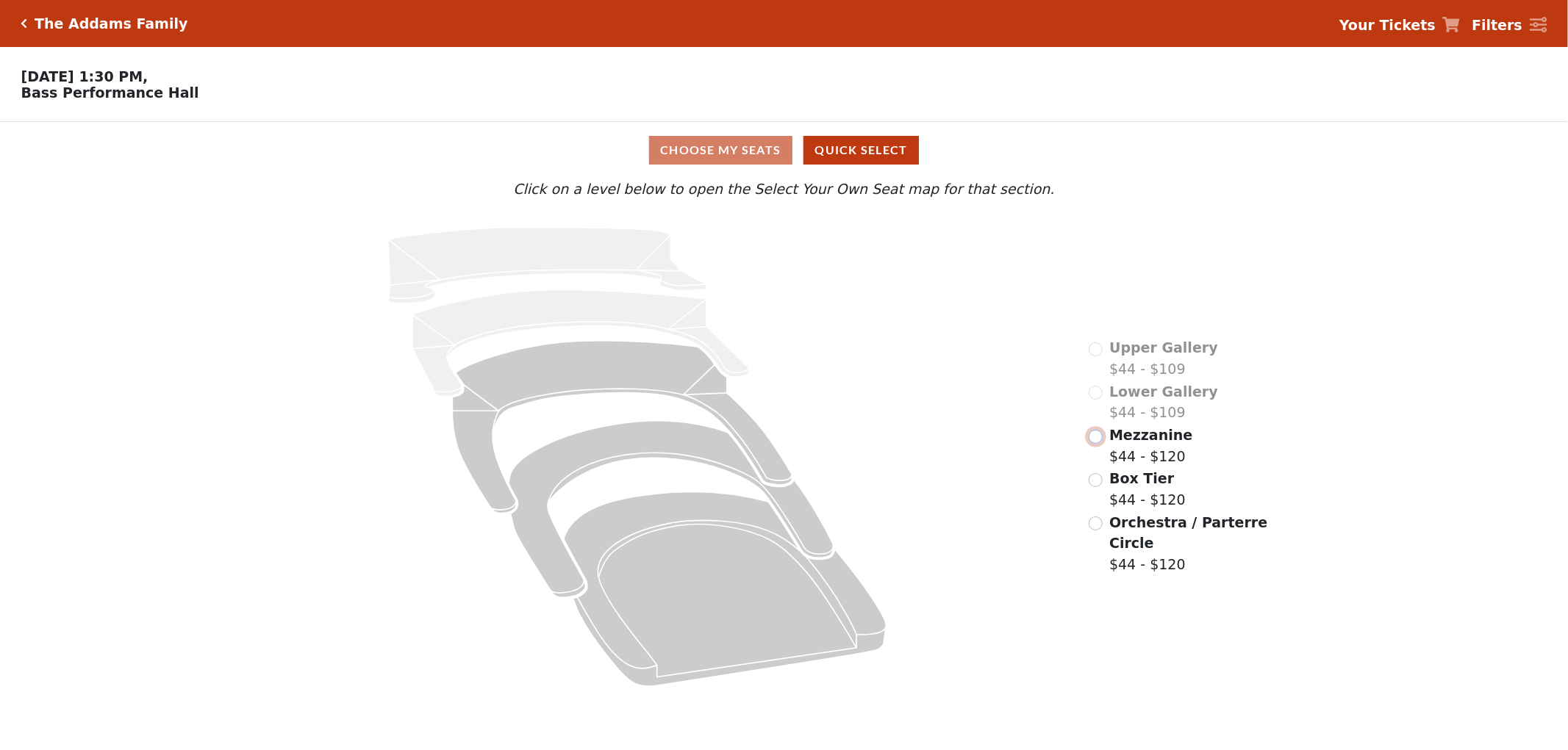
click at [1100, 444] on input "radio" at bounding box center [1095, 437] width 14 height 14
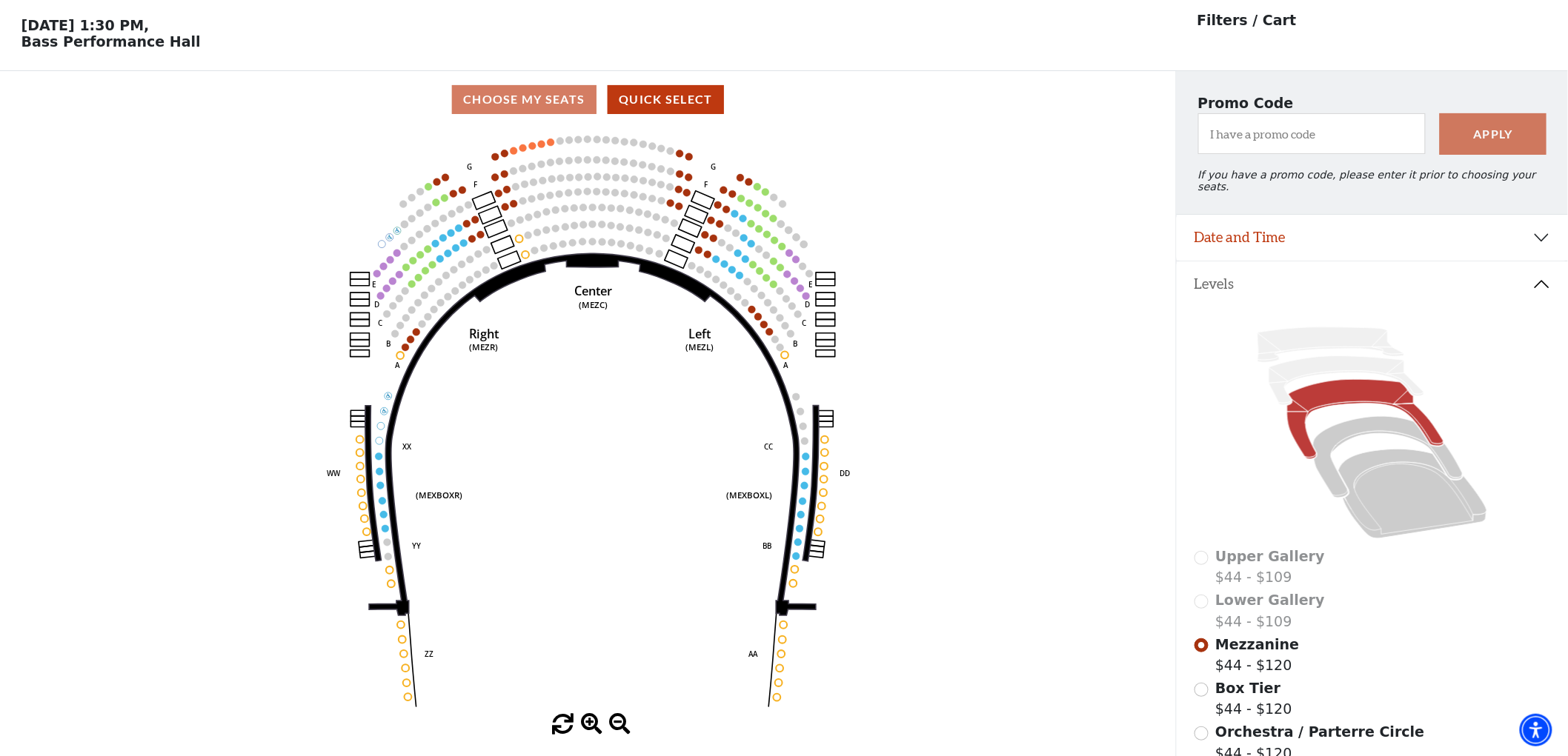
scroll to position [68, 0]
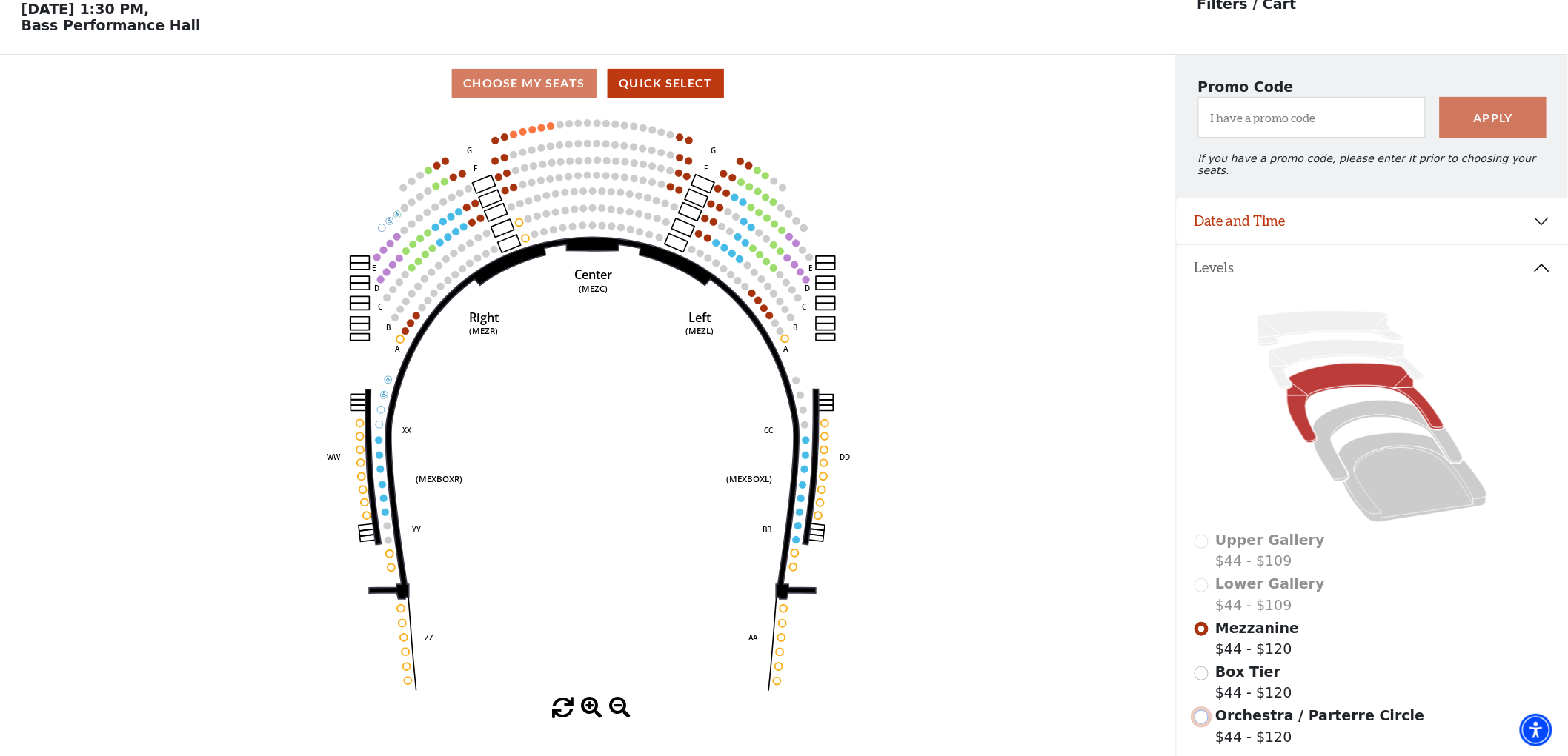
click at [1208, 710] on input "Orchestra / Parterre Circle$44 - $120\a" at bounding box center [1201, 718] width 14 height 14
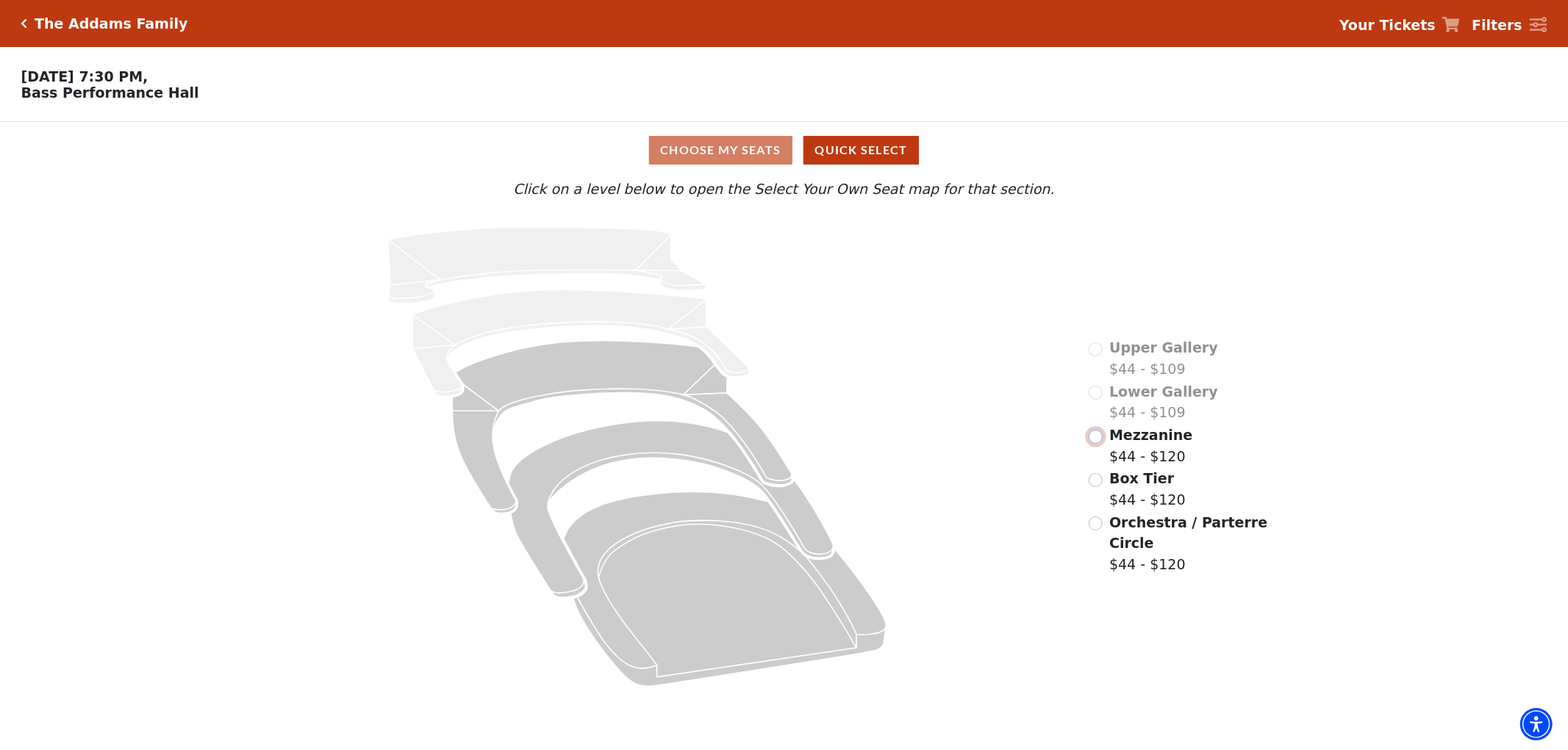
click at [1100, 444] on input "radio" at bounding box center [1095, 437] width 14 height 14
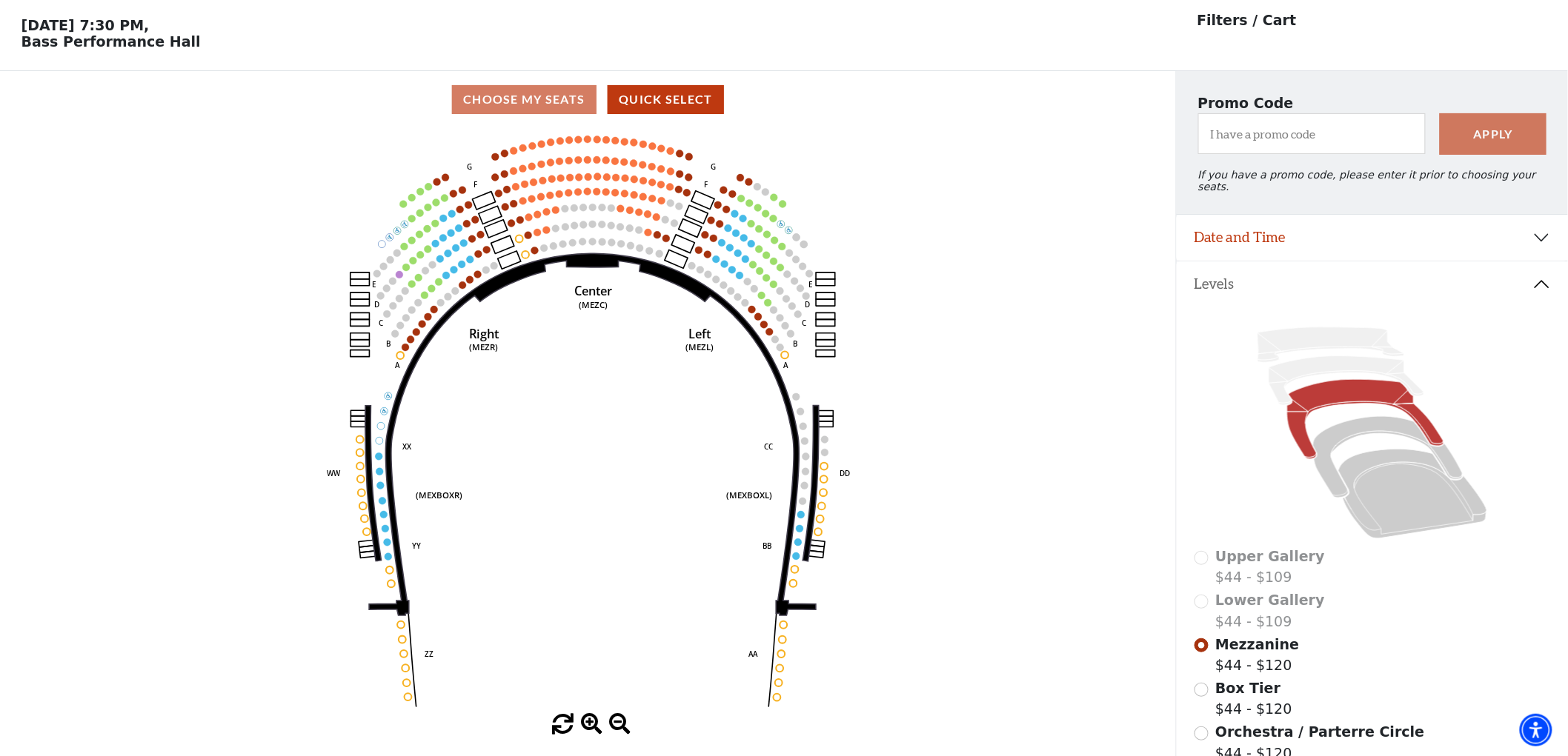
scroll to position [68, 0]
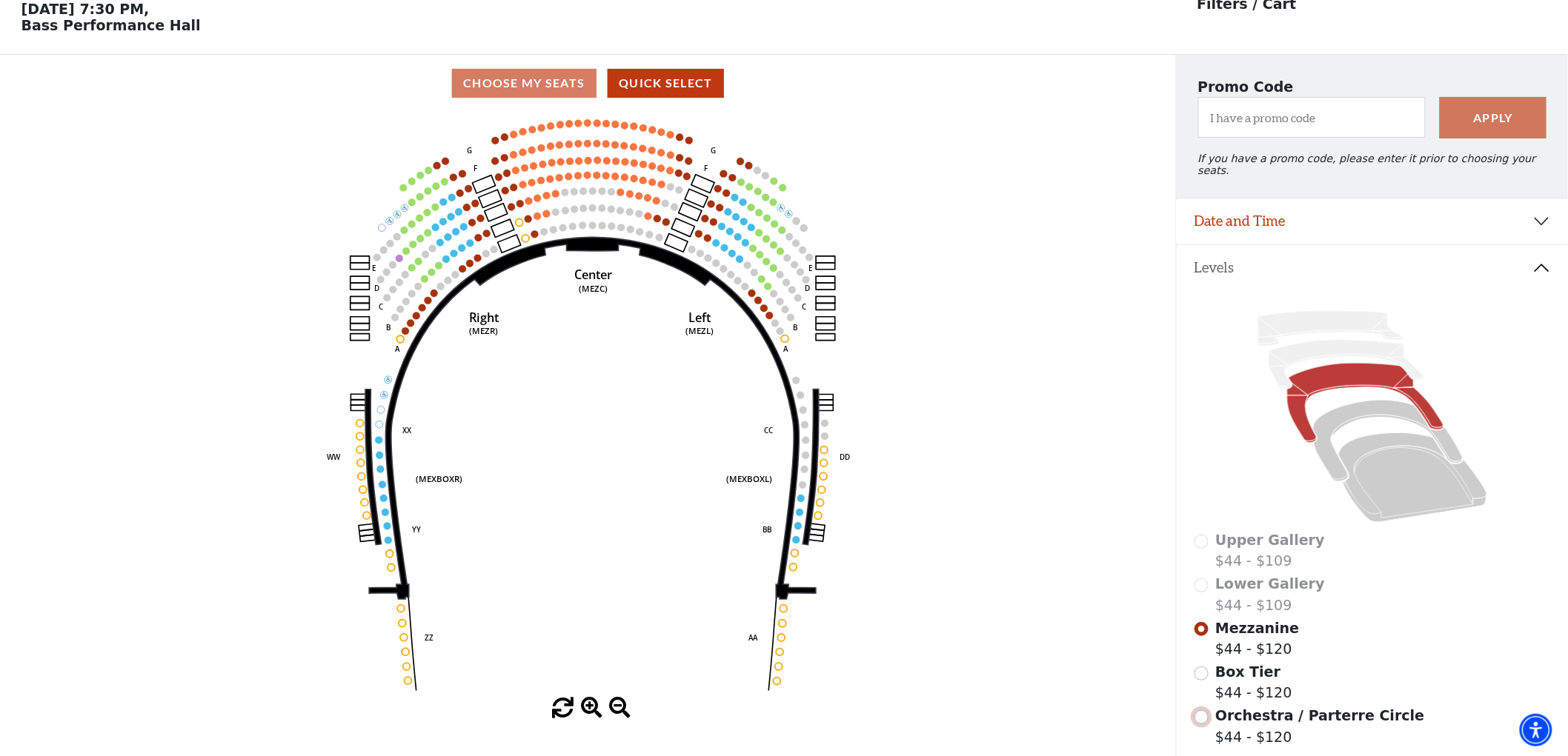
click at [1197, 715] on input "Orchestra / Parterre Circle$44 - $120\a" at bounding box center [1201, 718] width 14 height 14
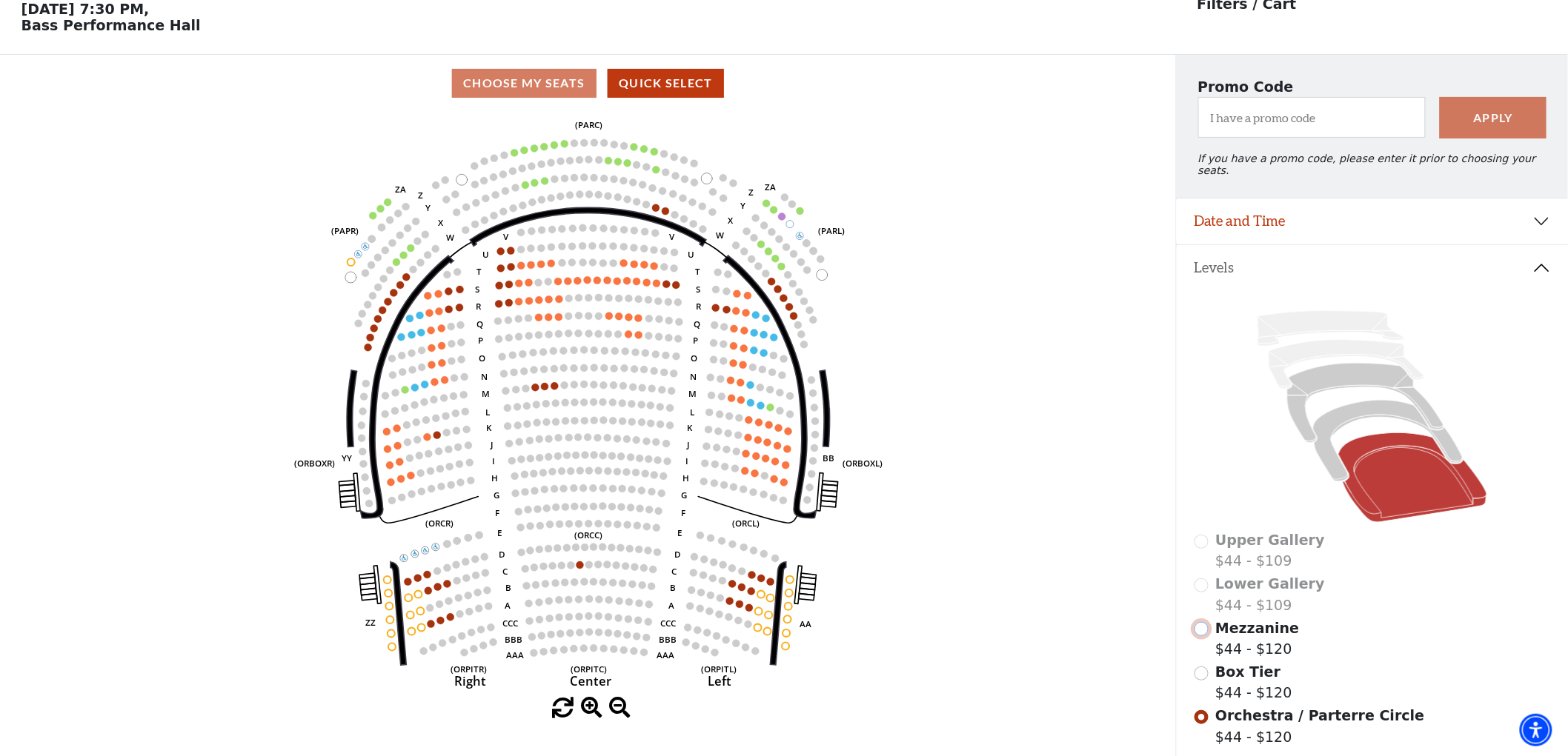
click at [1208, 625] on input "Mezzanine$44 - $120\a" at bounding box center [1201, 629] width 14 height 14
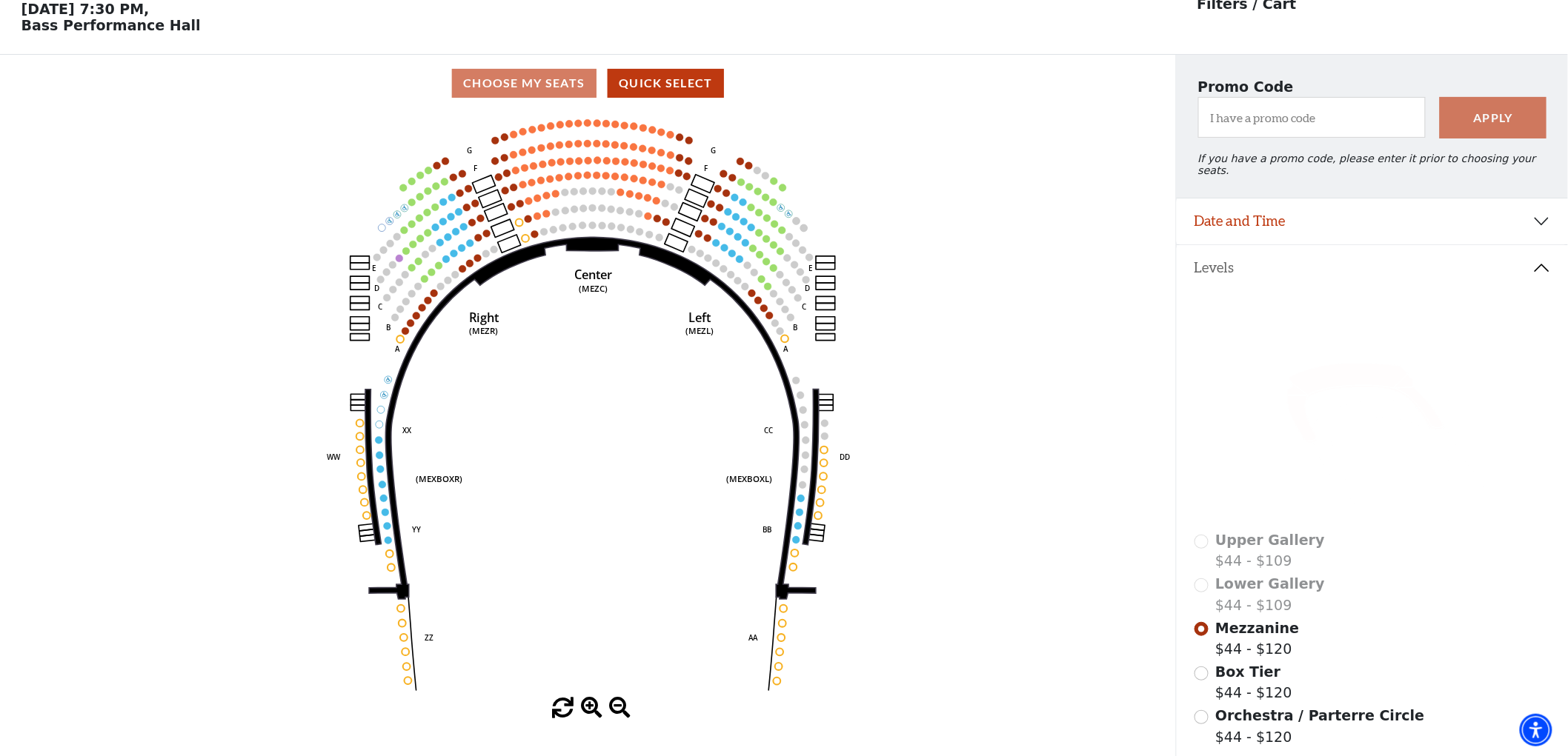
click at [1188, 713] on div "Upper Gallery $44 - $109 Lower Gallery $44 - $109 Mezzanine $44 - $120 Box Tier…" at bounding box center [1372, 555] width 392 height 529
click at [1205, 710] on input "Orchestra / Parterre Circle$44 - $120\a" at bounding box center [1201, 718] width 14 height 14
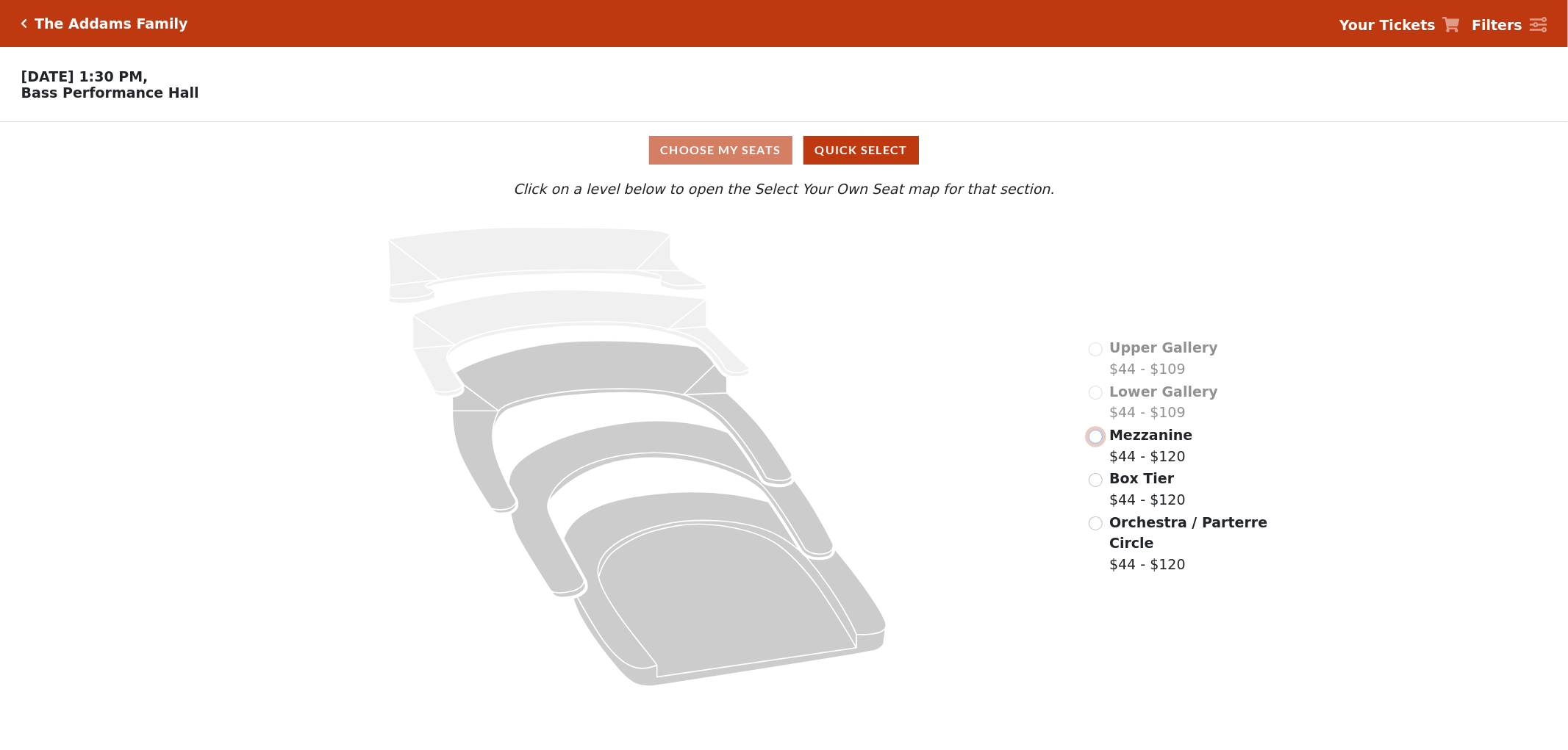
click at [1100, 444] on input "radio" at bounding box center [1095, 437] width 14 height 14
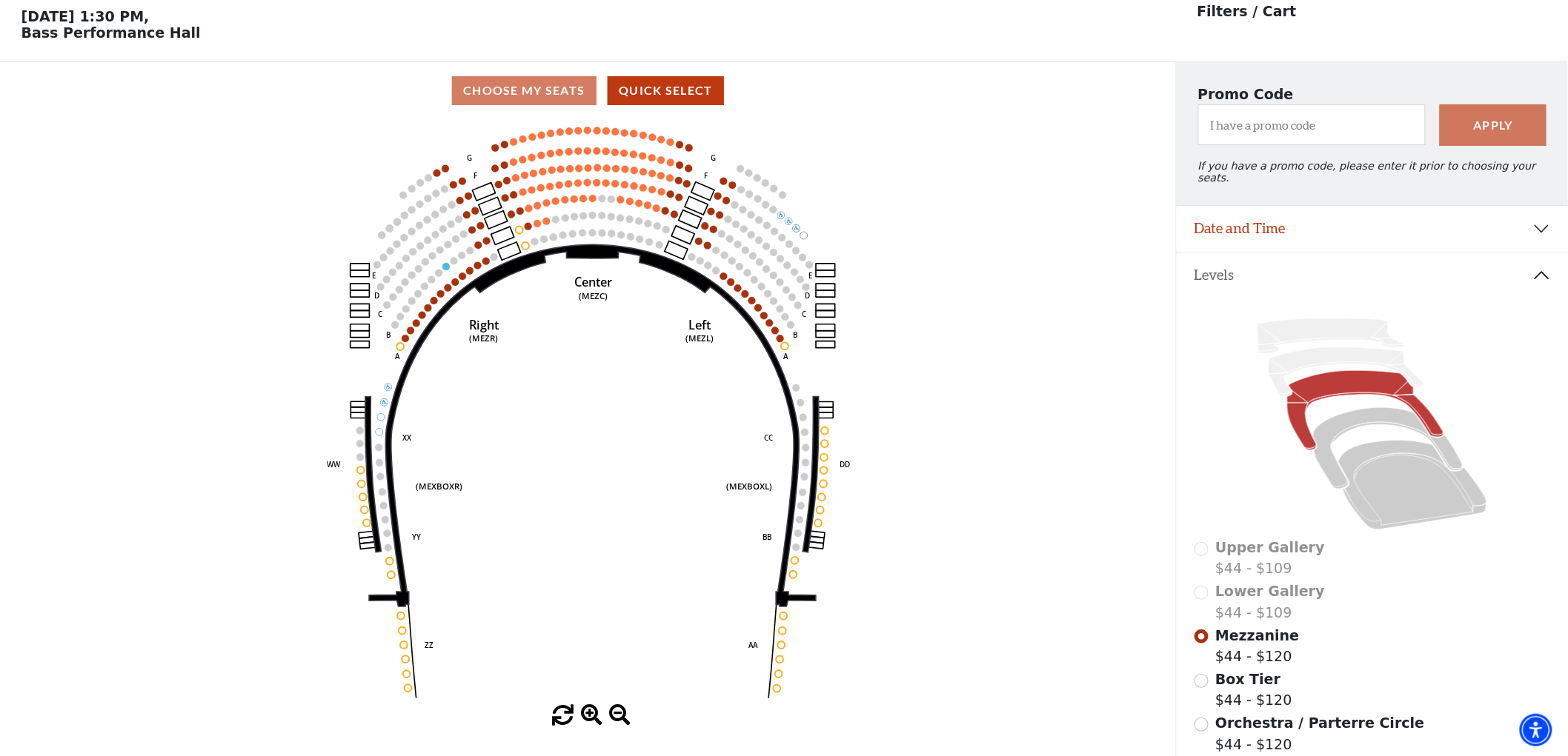
scroll to position [68, 0]
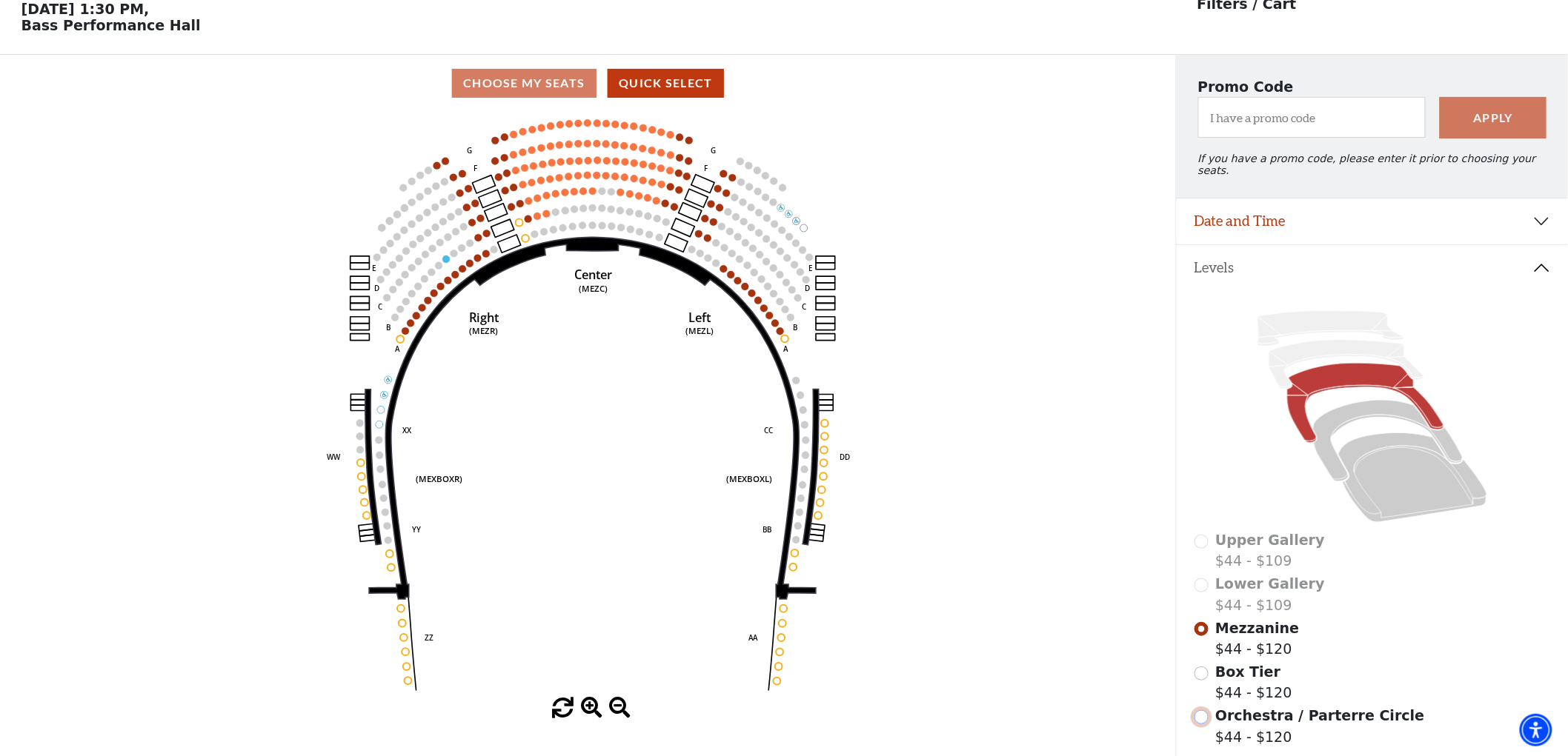
click at [1201, 716] on input "Orchestra / Parterre Circle$44 - $120\a" at bounding box center [1201, 718] width 14 height 14
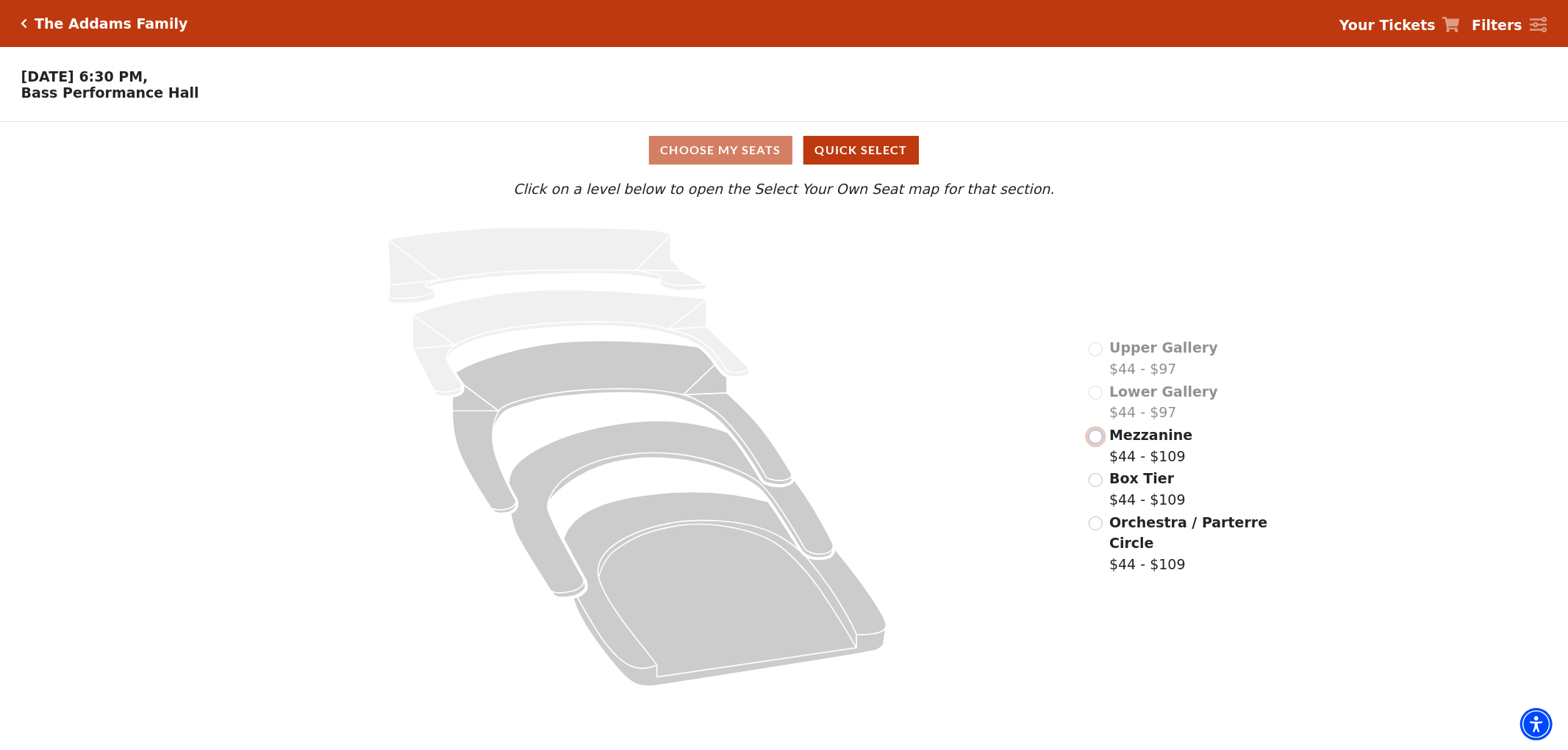
click at [1100, 444] on input "Mezzanine$44 - $109\a" at bounding box center [1095, 437] width 14 height 14
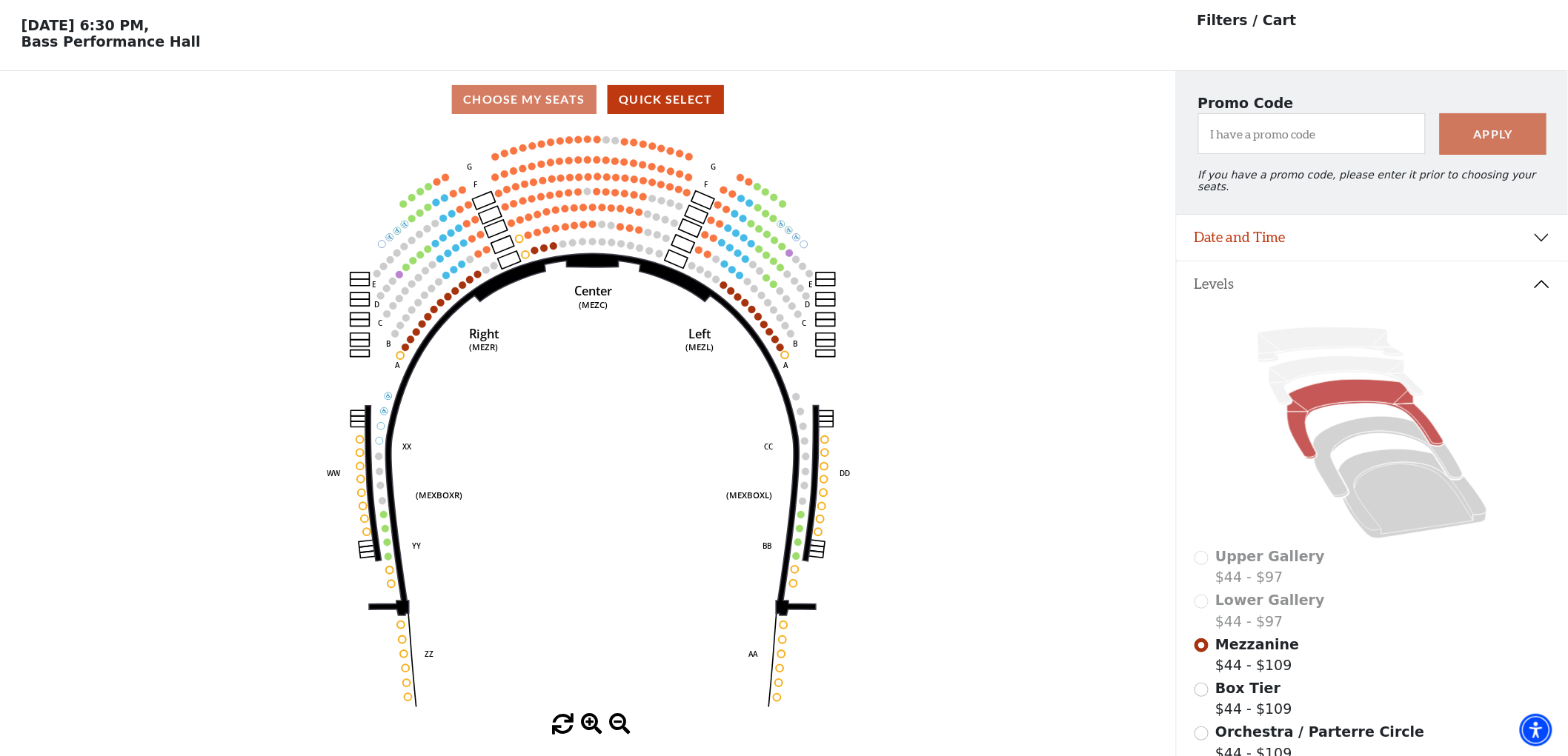
scroll to position [68, 0]
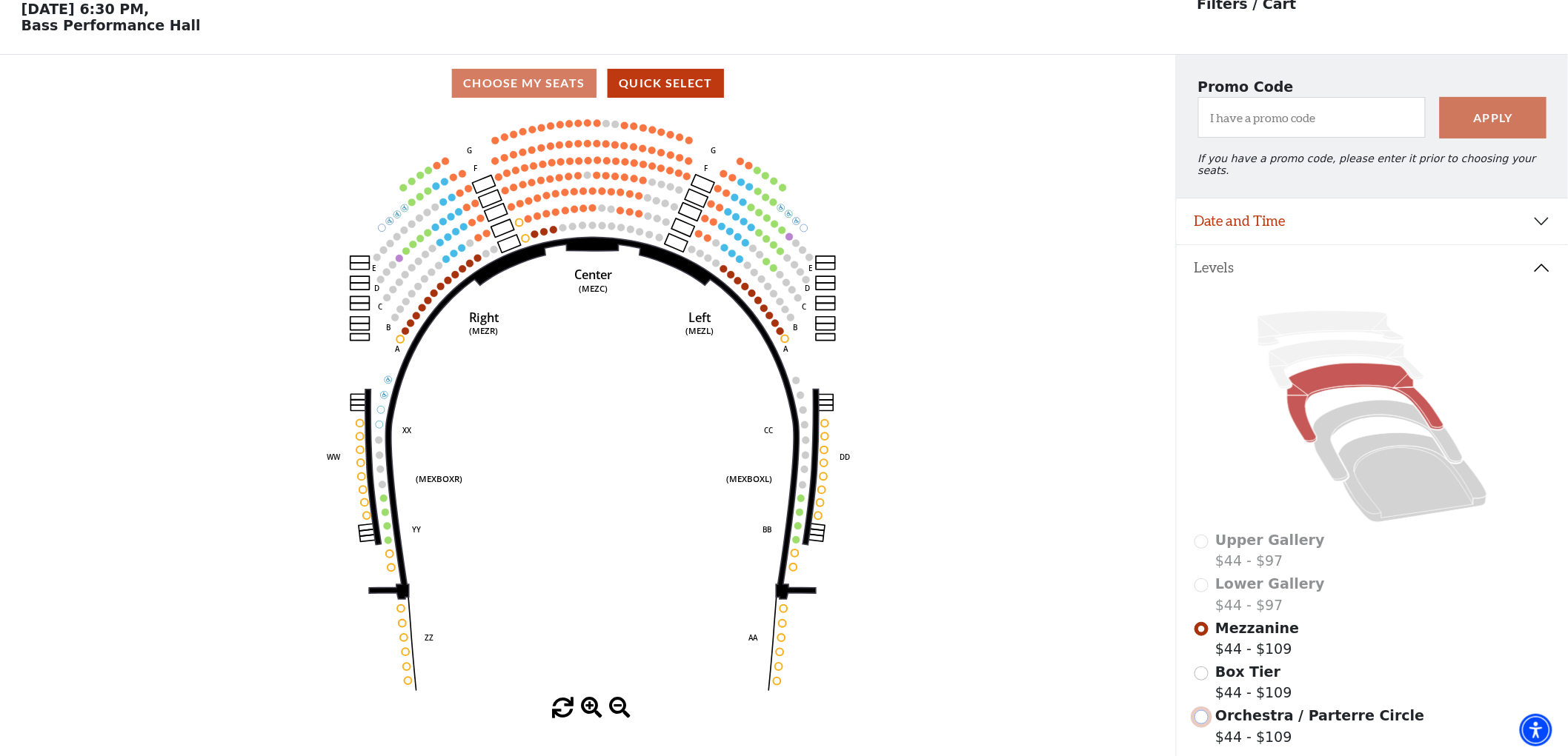
click at [1199, 710] on input "Orchestra / Parterre Circle$44 - $109\a" at bounding box center [1201, 718] width 14 height 14
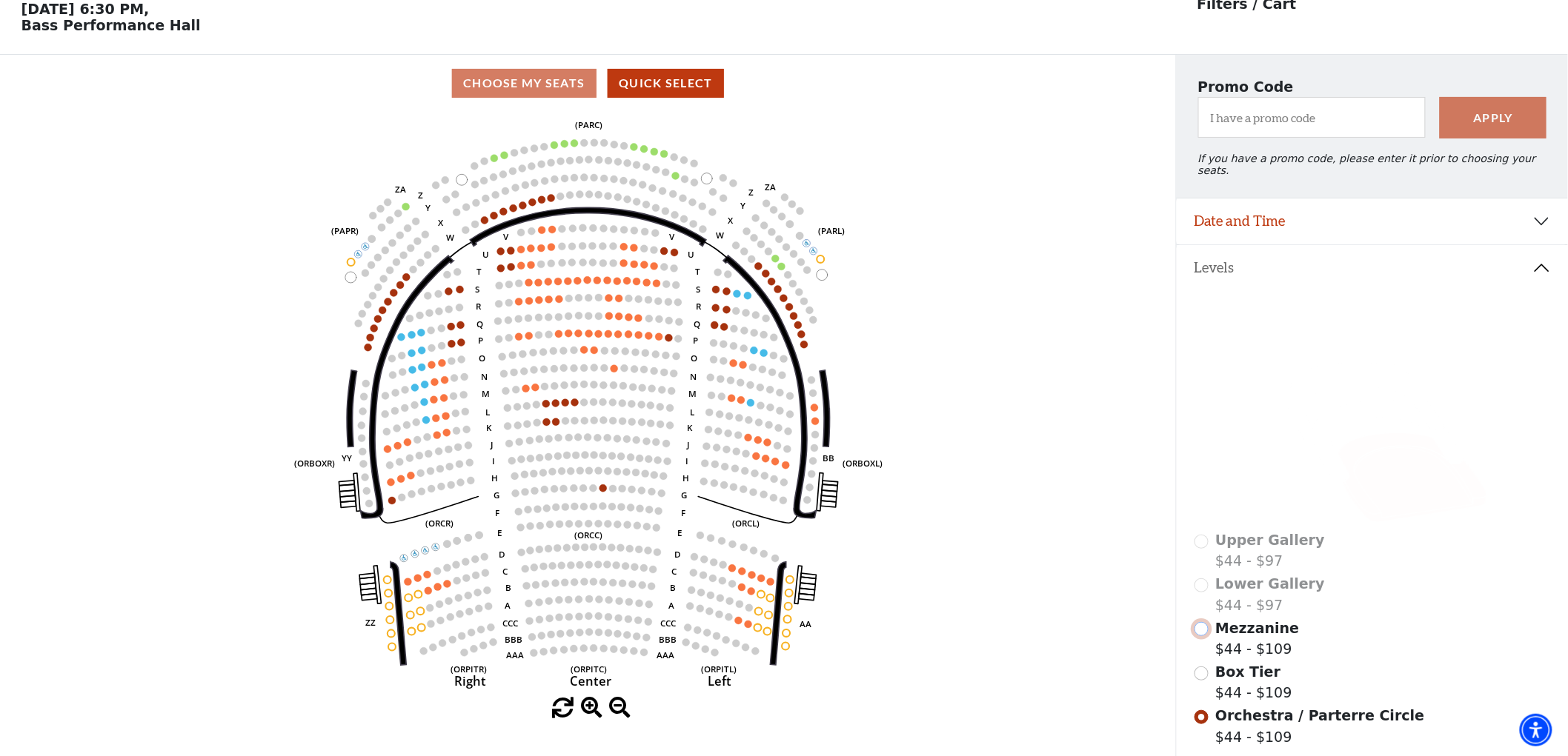
click at [1201, 622] on input "Mezzanine$44 - $109\a" at bounding box center [1201, 629] width 14 height 14
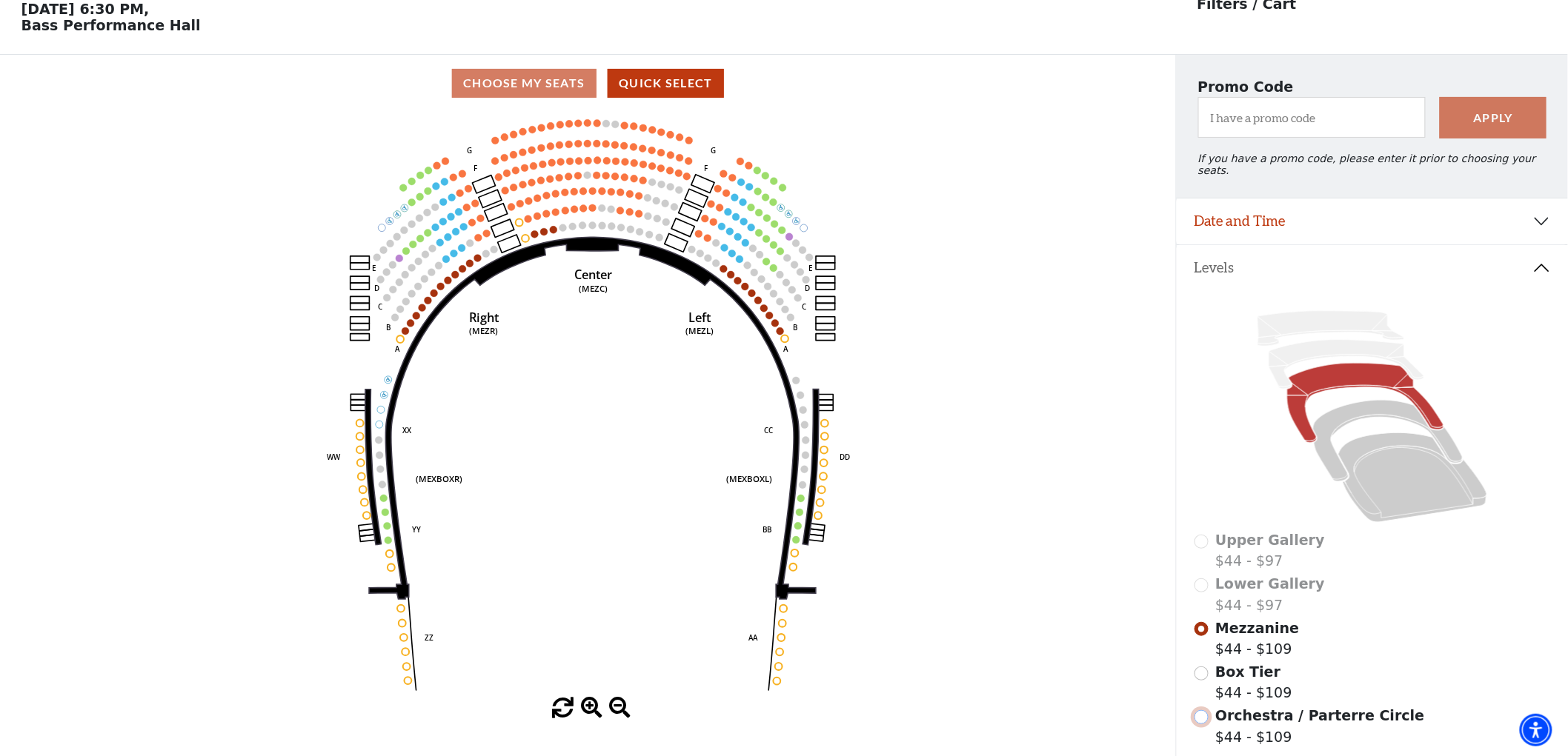
click at [1202, 710] on input "Orchestra / Parterre Circle$44 - $109\a" at bounding box center [1201, 718] width 14 height 14
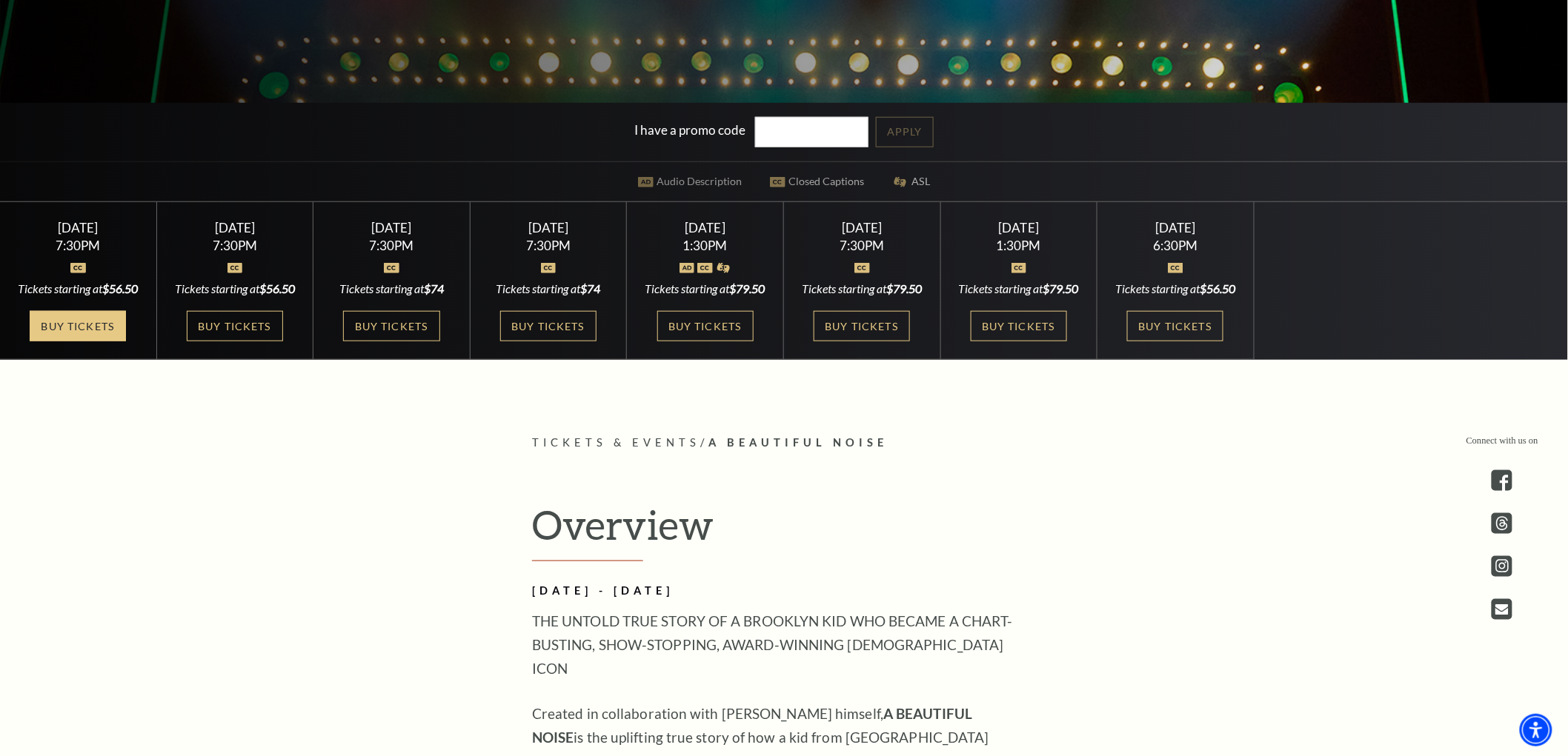
click at [115, 341] on link "Buy Tickets" at bounding box center [78, 326] width 97 height 30
click at [236, 341] on link "Buy Tickets" at bounding box center [235, 326] width 97 height 30
click at [381, 324] on link "Buy Tickets" at bounding box center [392, 326] width 97 height 30
click at [530, 314] on link "Buy Tickets" at bounding box center [548, 326] width 97 height 30
click at [701, 341] on link "Buy Tickets" at bounding box center [705, 326] width 97 height 30
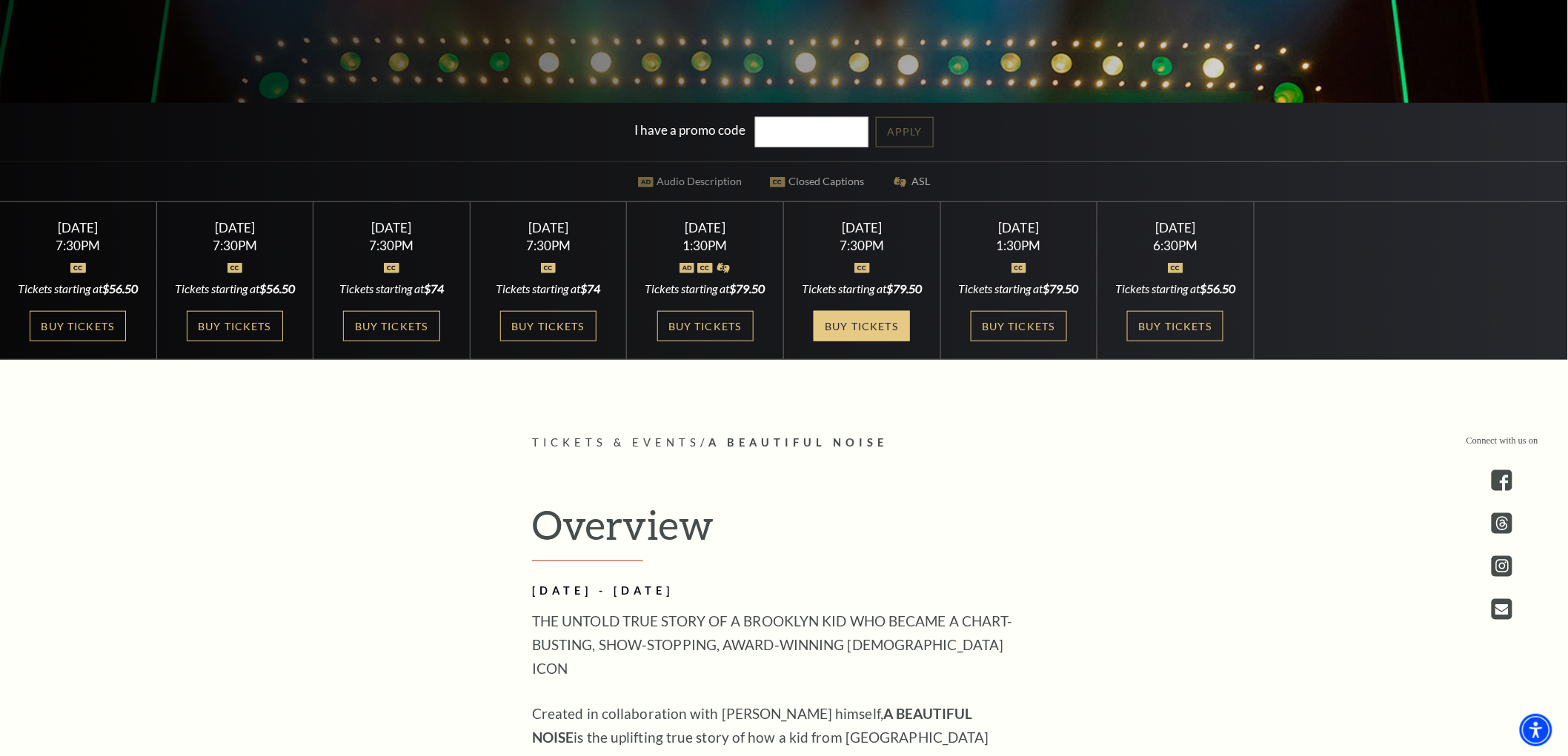
click at [849, 341] on link "Buy Tickets" at bounding box center [862, 326] width 97 height 30
click at [1008, 340] on link "Buy Tickets" at bounding box center [1019, 326] width 97 height 30
click at [1137, 341] on link "Buy Tickets" at bounding box center [1175, 326] width 97 height 30
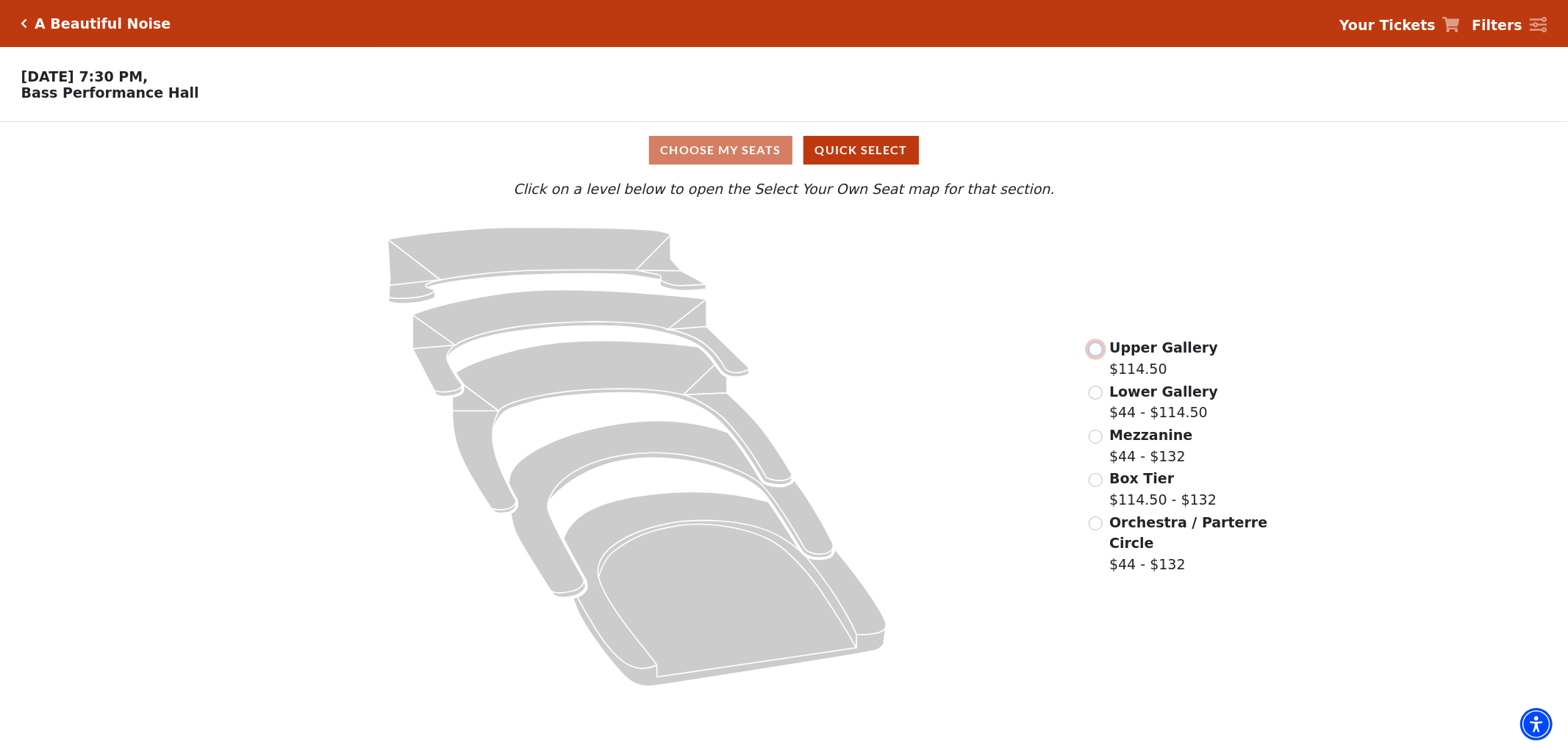
click at [1093, 353] on input "radio" at bounding box center [1095, 349] width 14 height 14
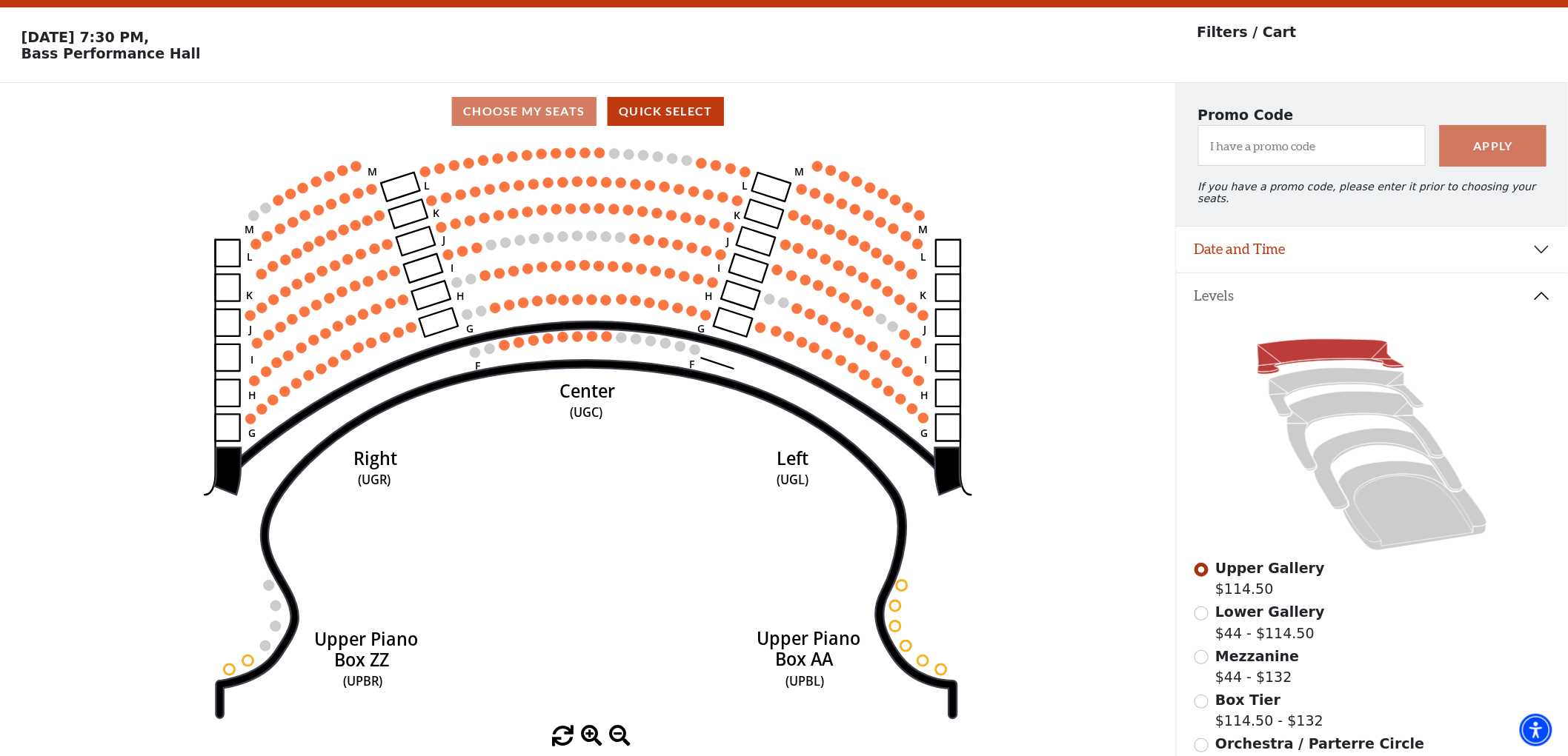
scroll to position [68, 0]
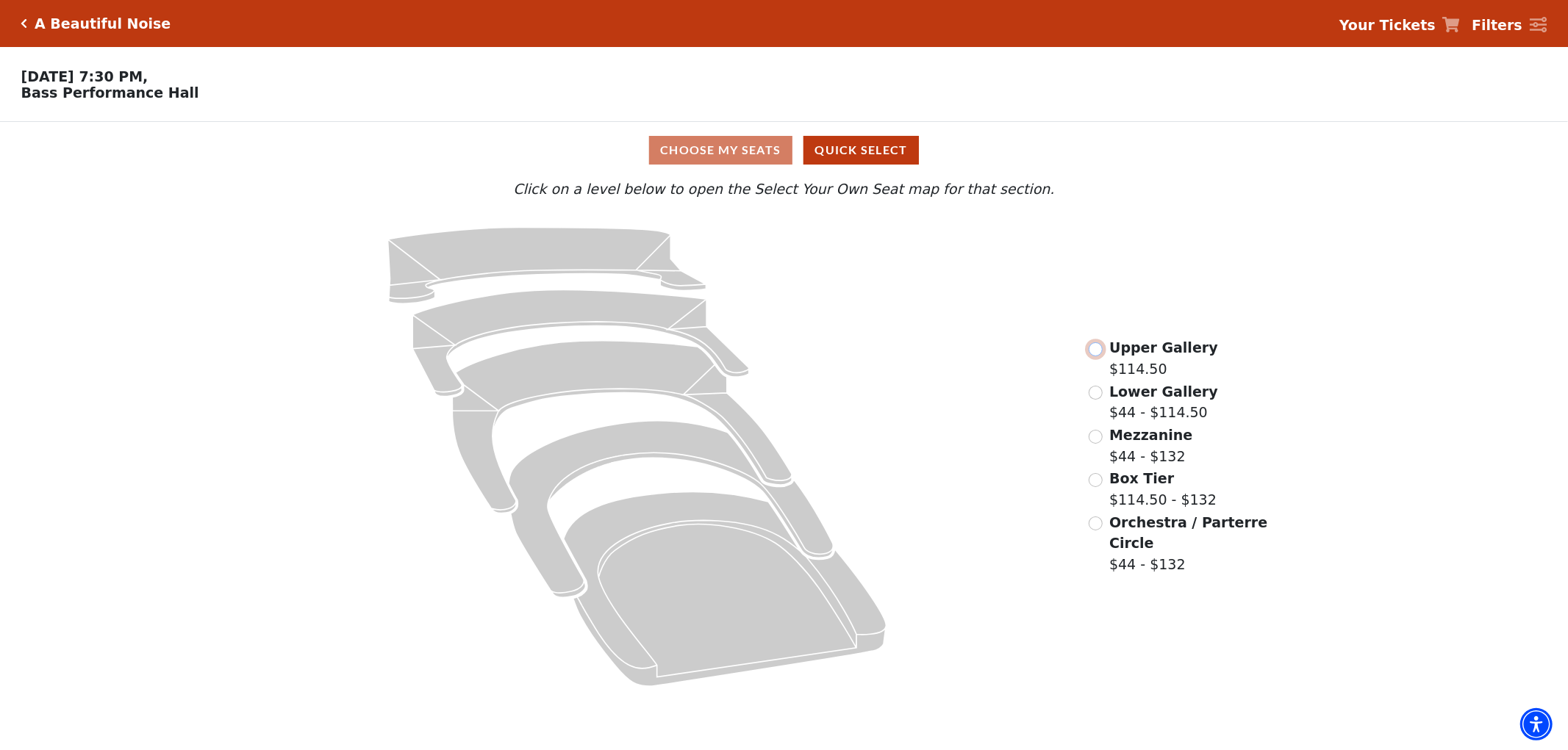
click at [1093, 350] on input "radio" at bounding box center [1095, 349] width 14 height 14
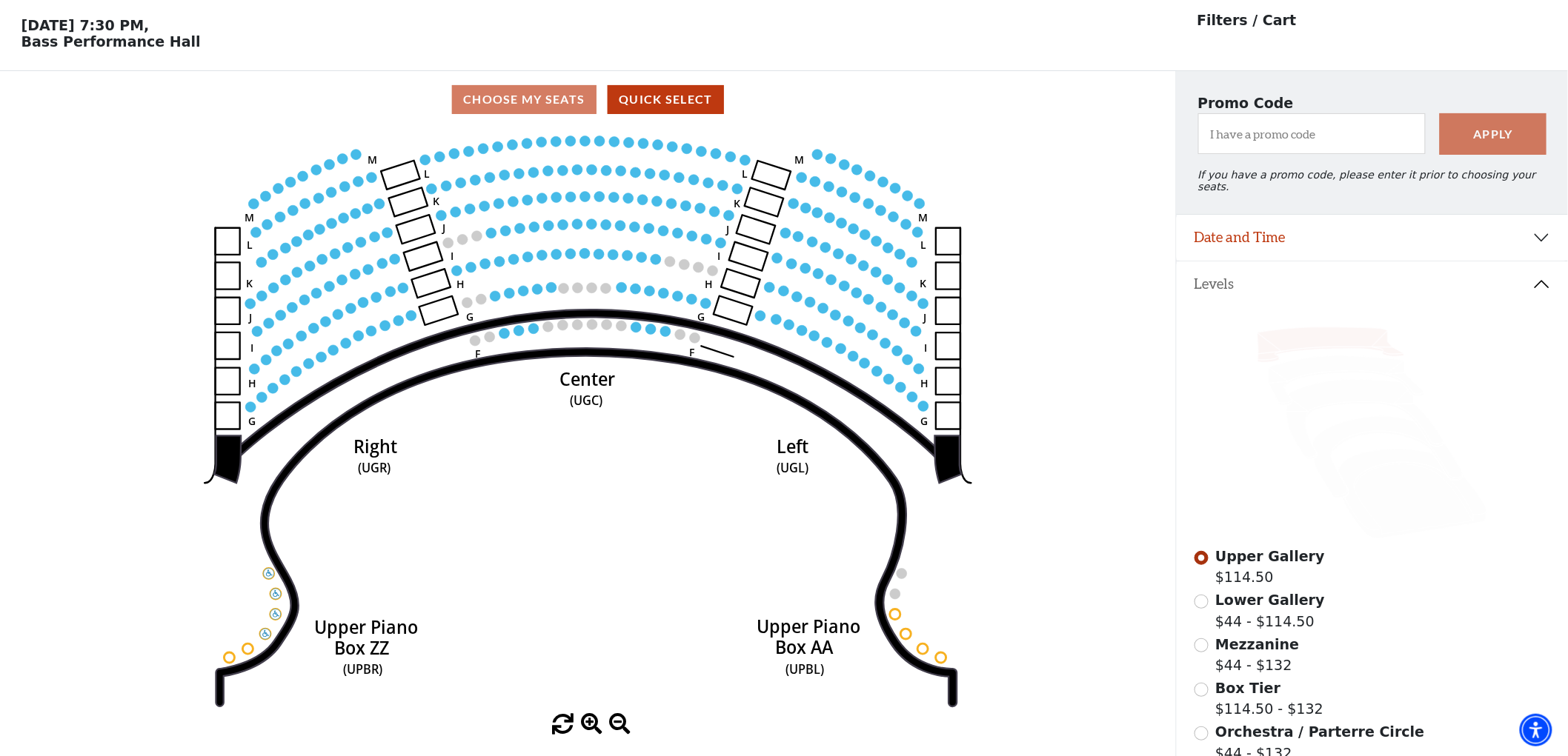
scroll to position [68, 0]
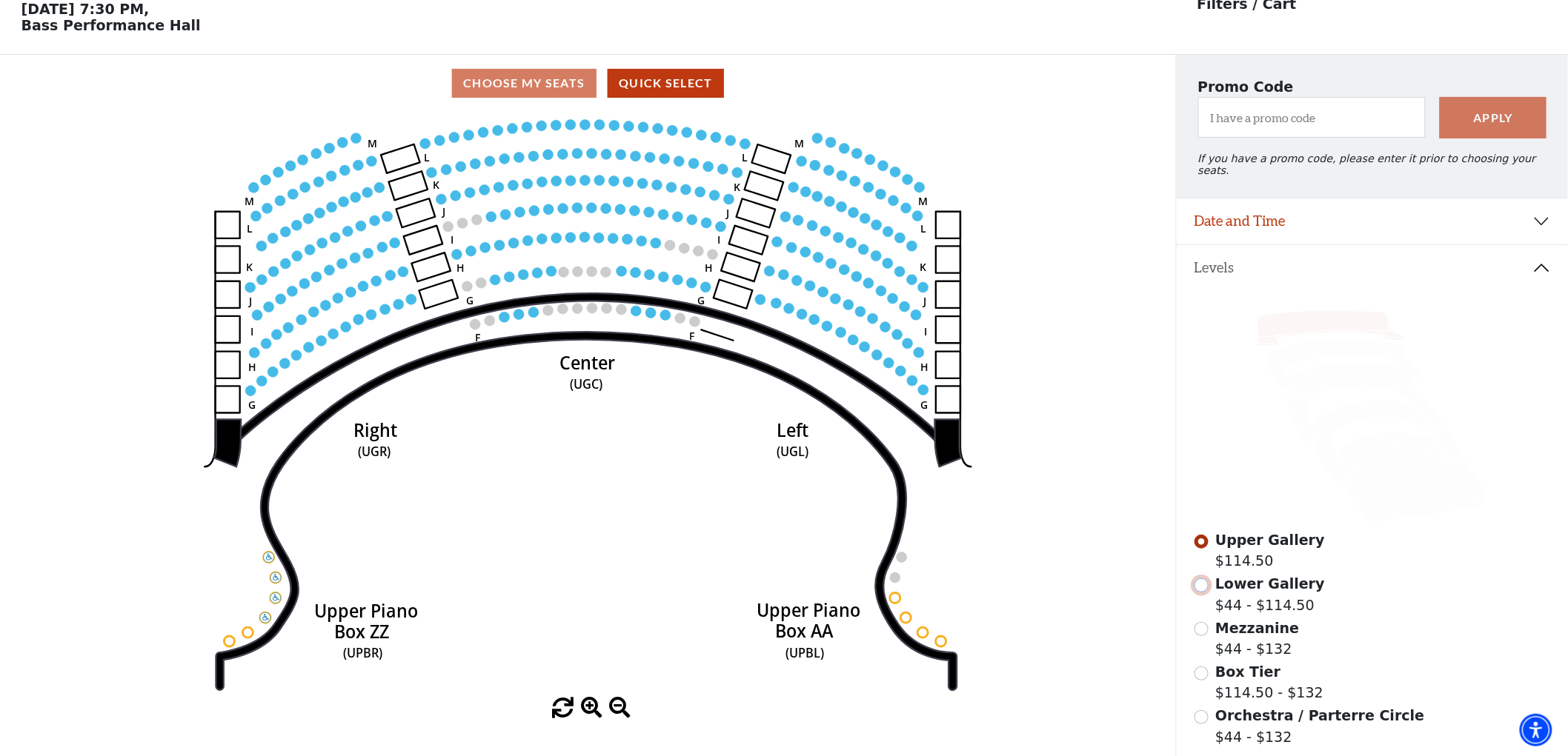
click at [1198, 585] on input "Lower Gallery$44 - $114.50\a" at bounding box center [1201, 585] width 14 height 14
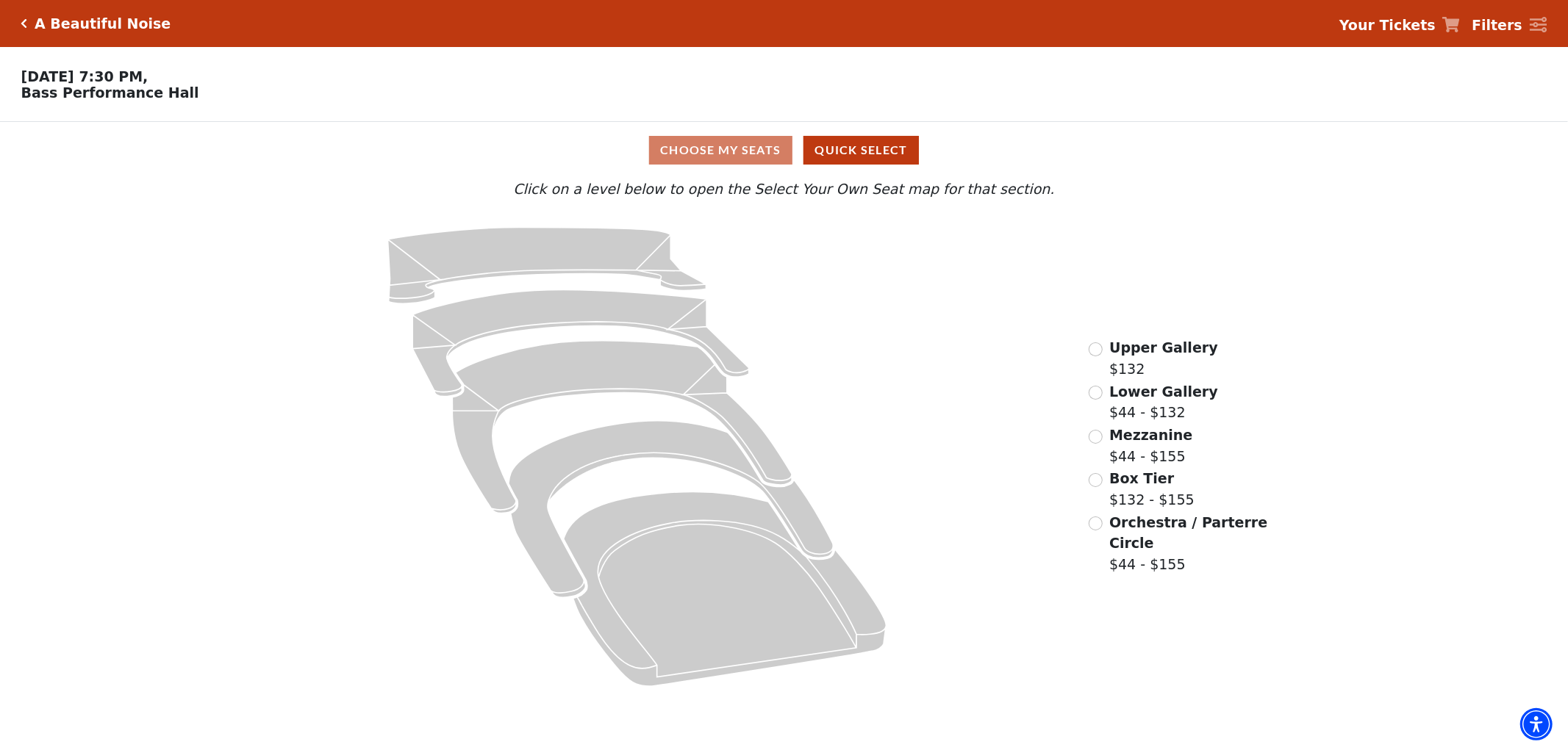
click at [1105, 353] on div "Upper Gallery $132" at bounding box center [1153, 357] width 129 height 42
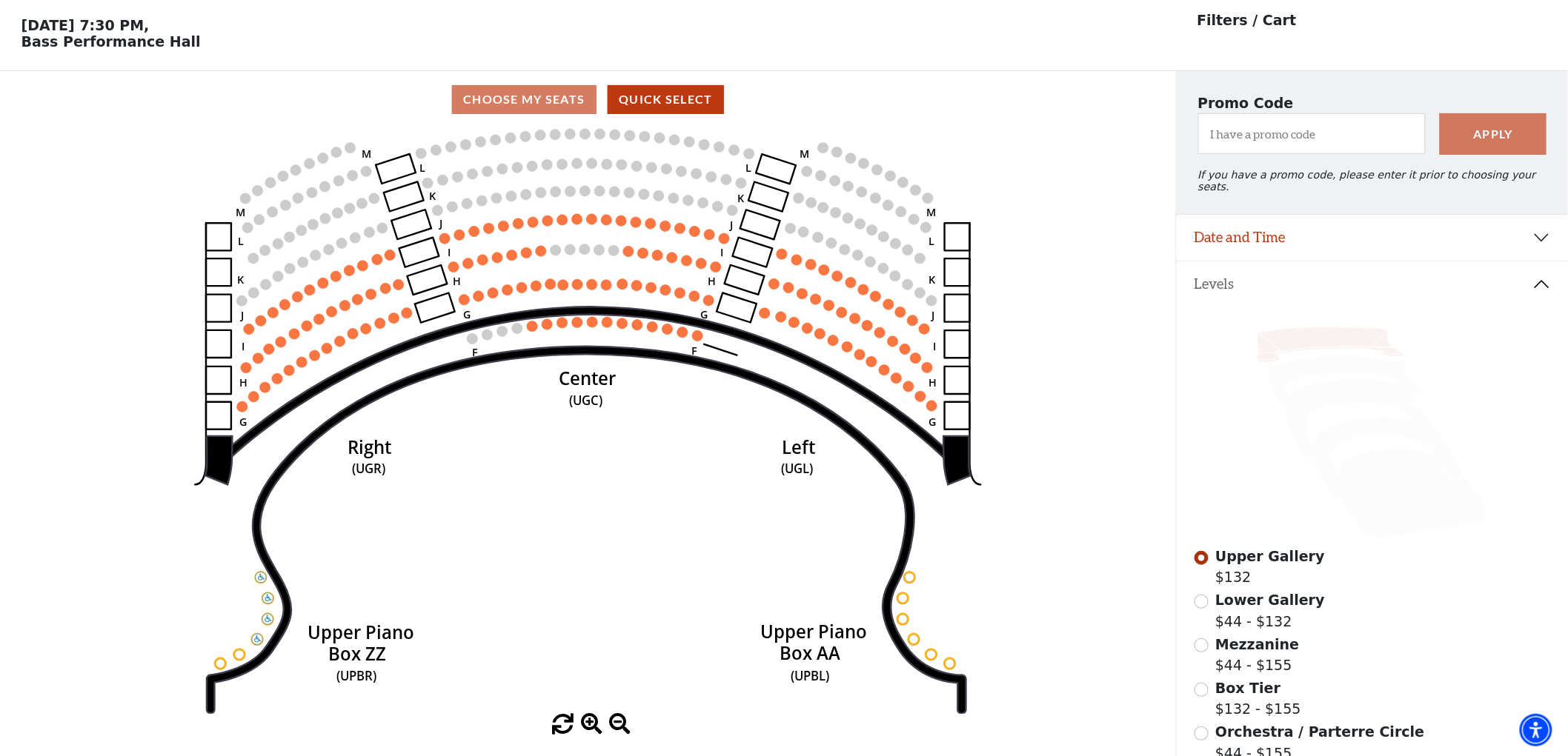
scroll to position [68, 0]
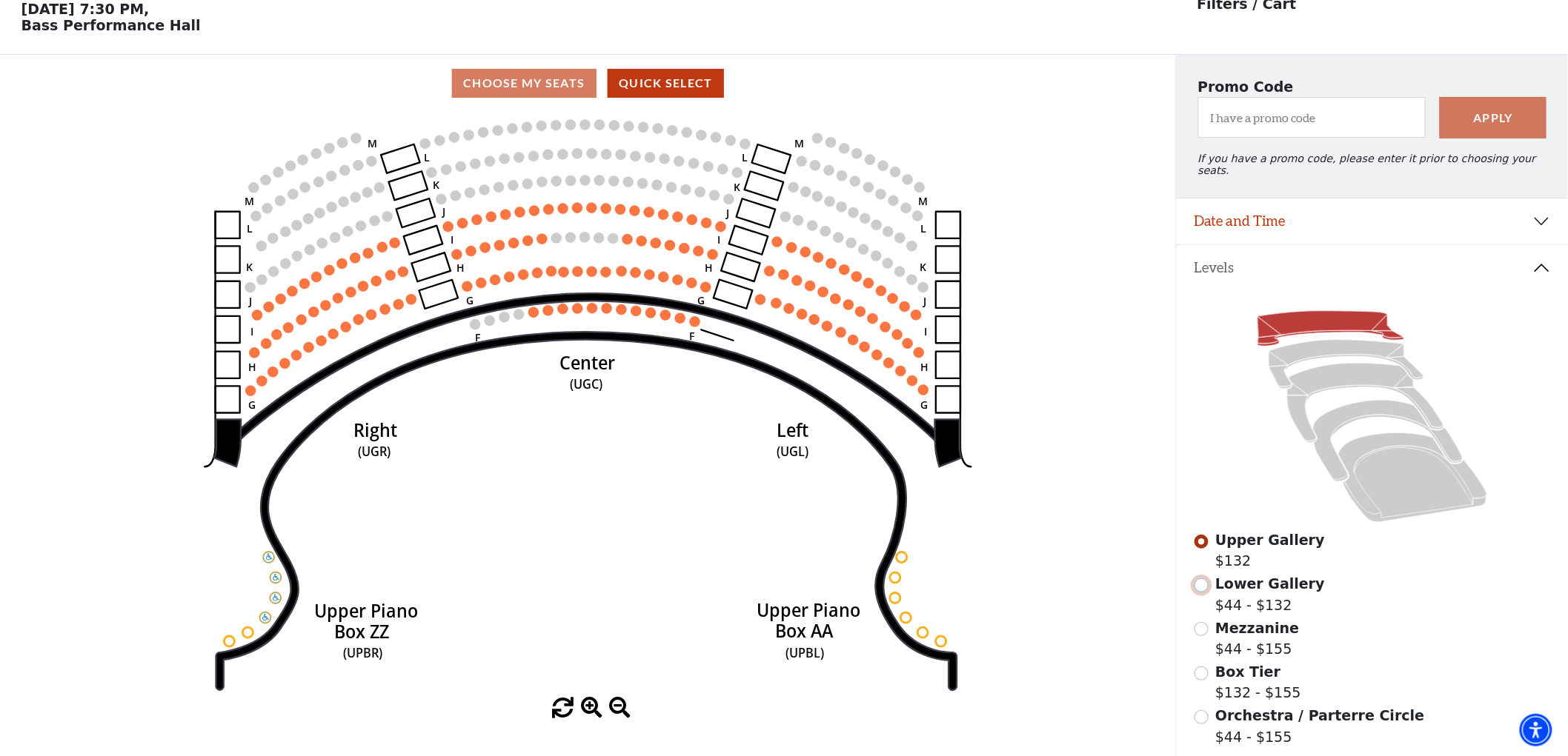
click at [1204, 578] on input "Lower Gallery$44 - $132\a" at bounding box center [1201, 585] width 14 height 14
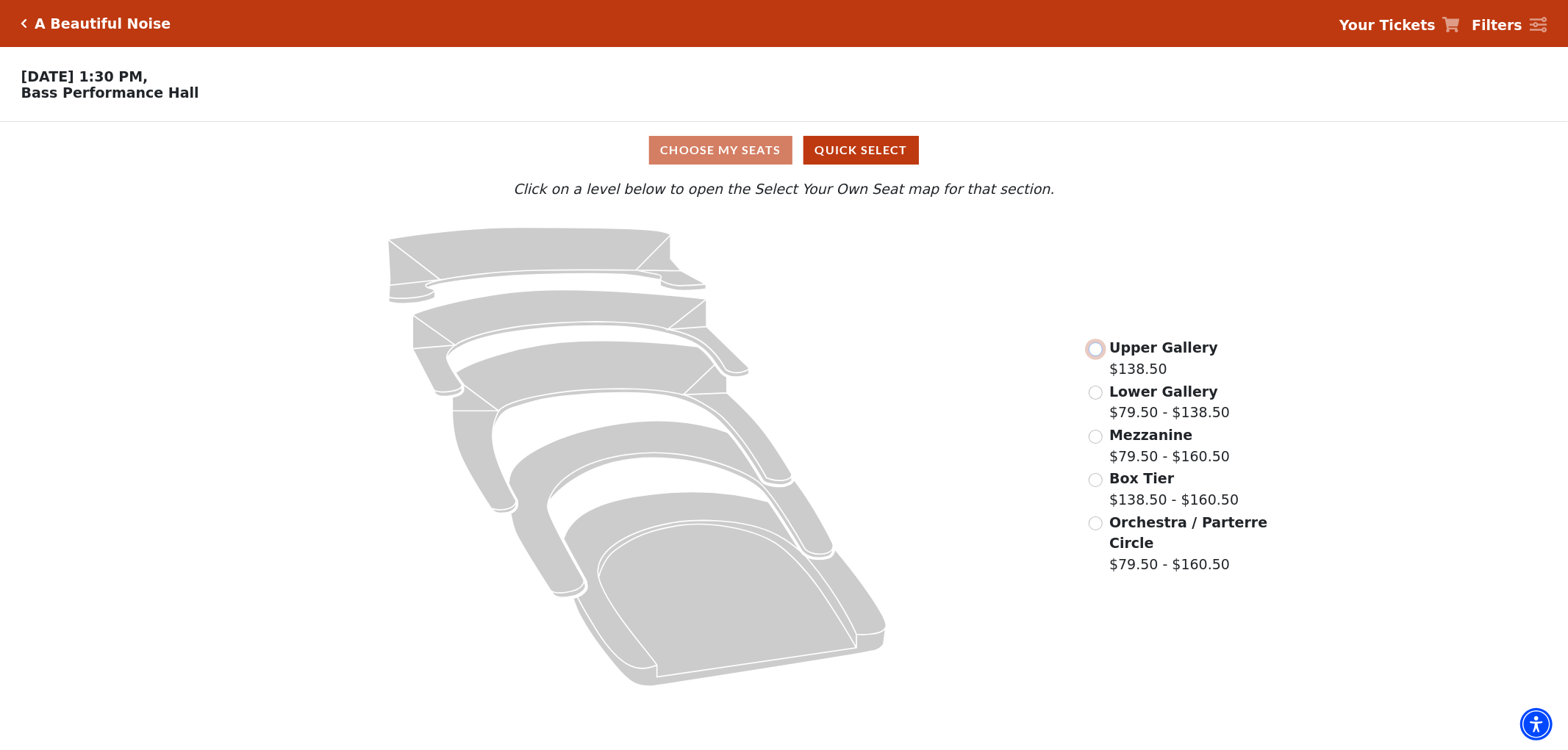
click at [1100, 354] on input "Upper Gallery$138.50\a" at bounding box center [1095, 349] width 14 height 14
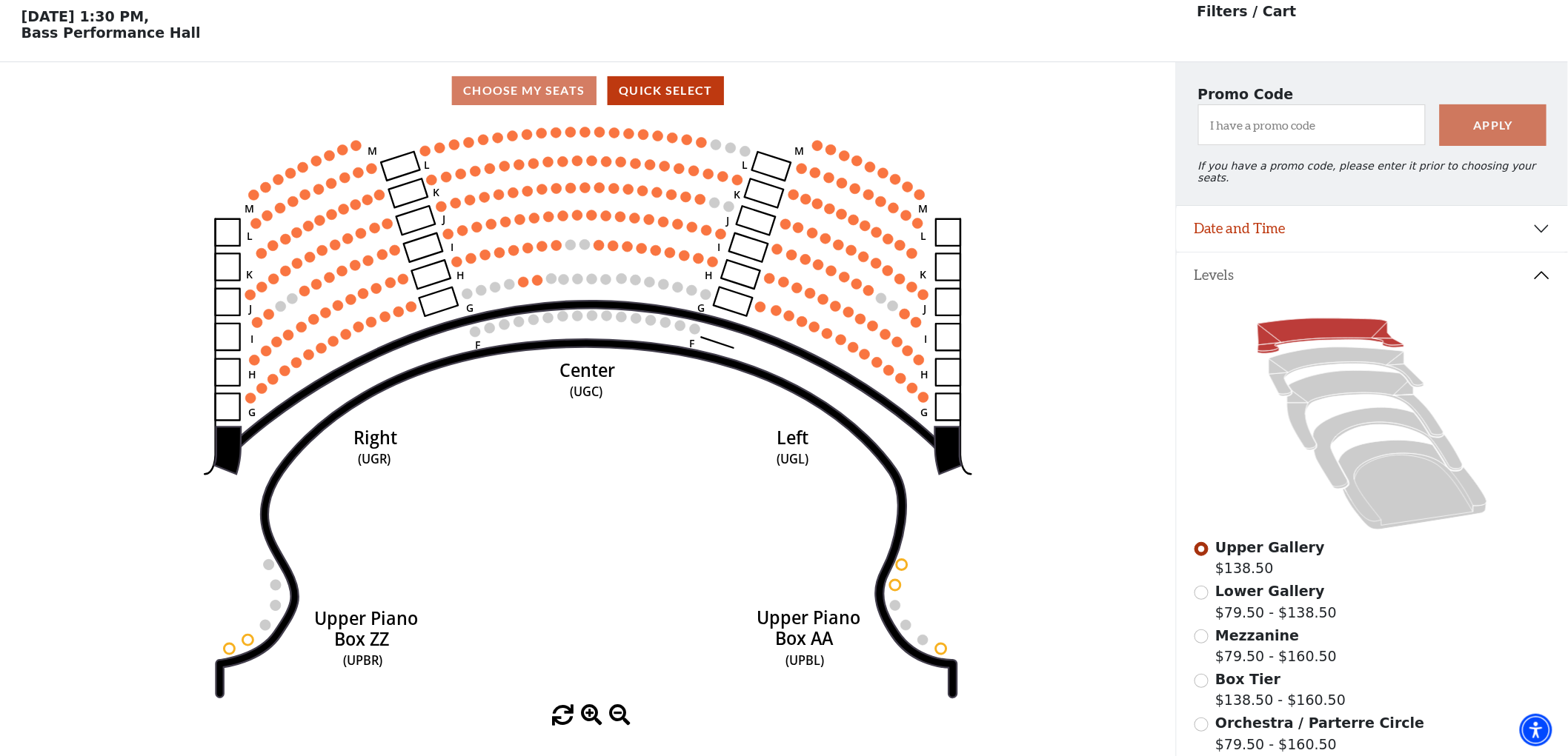
scroll to position [68, 0]
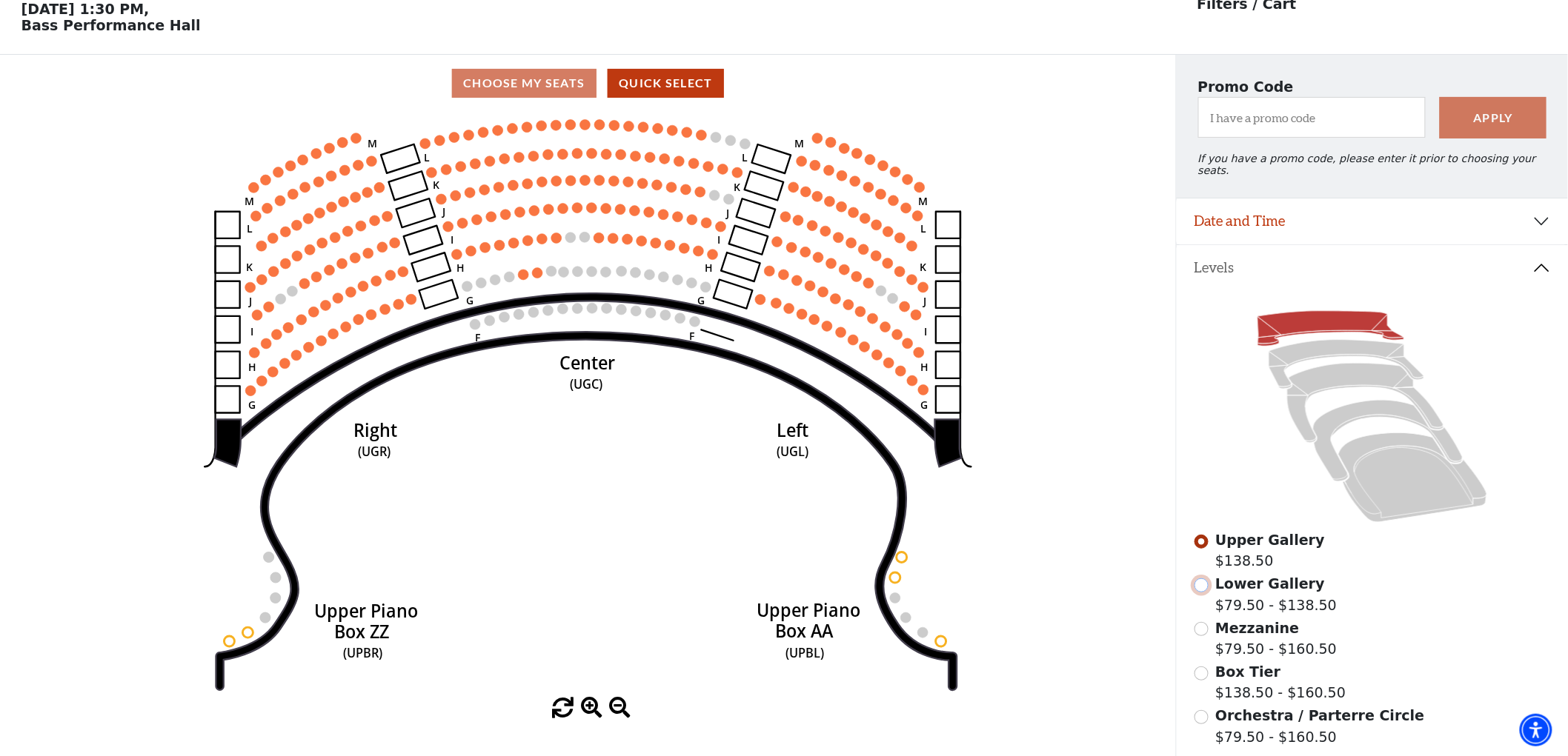
click at [1196, 582] on input "Lower Gallery$79.50 - $138.50\a" at bounding box center [1201, 585] width 14 height 14
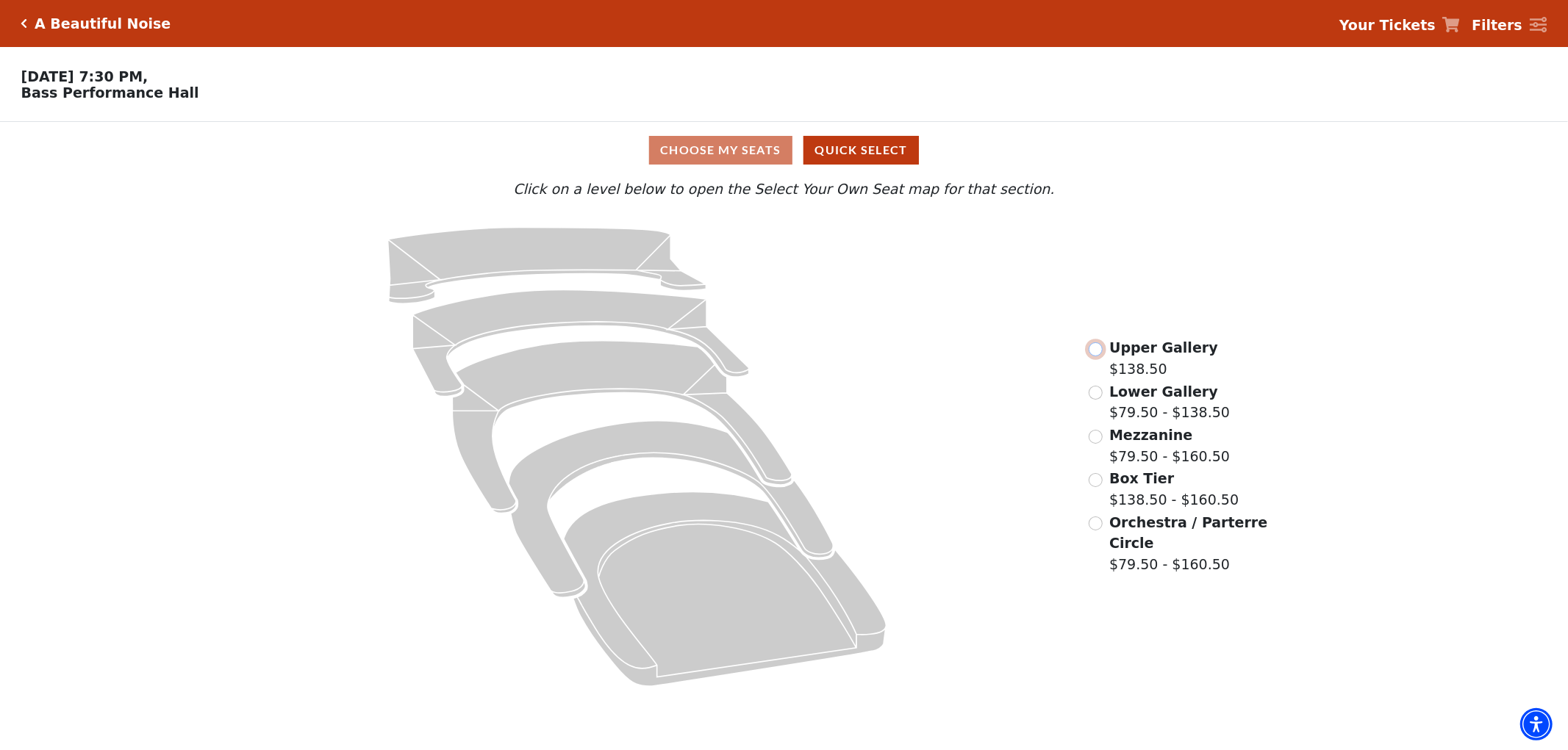
click at [1092, 356] on input "Upper Gallery$138.50\a" at bounding box center [1095, 349] width 14 height 14
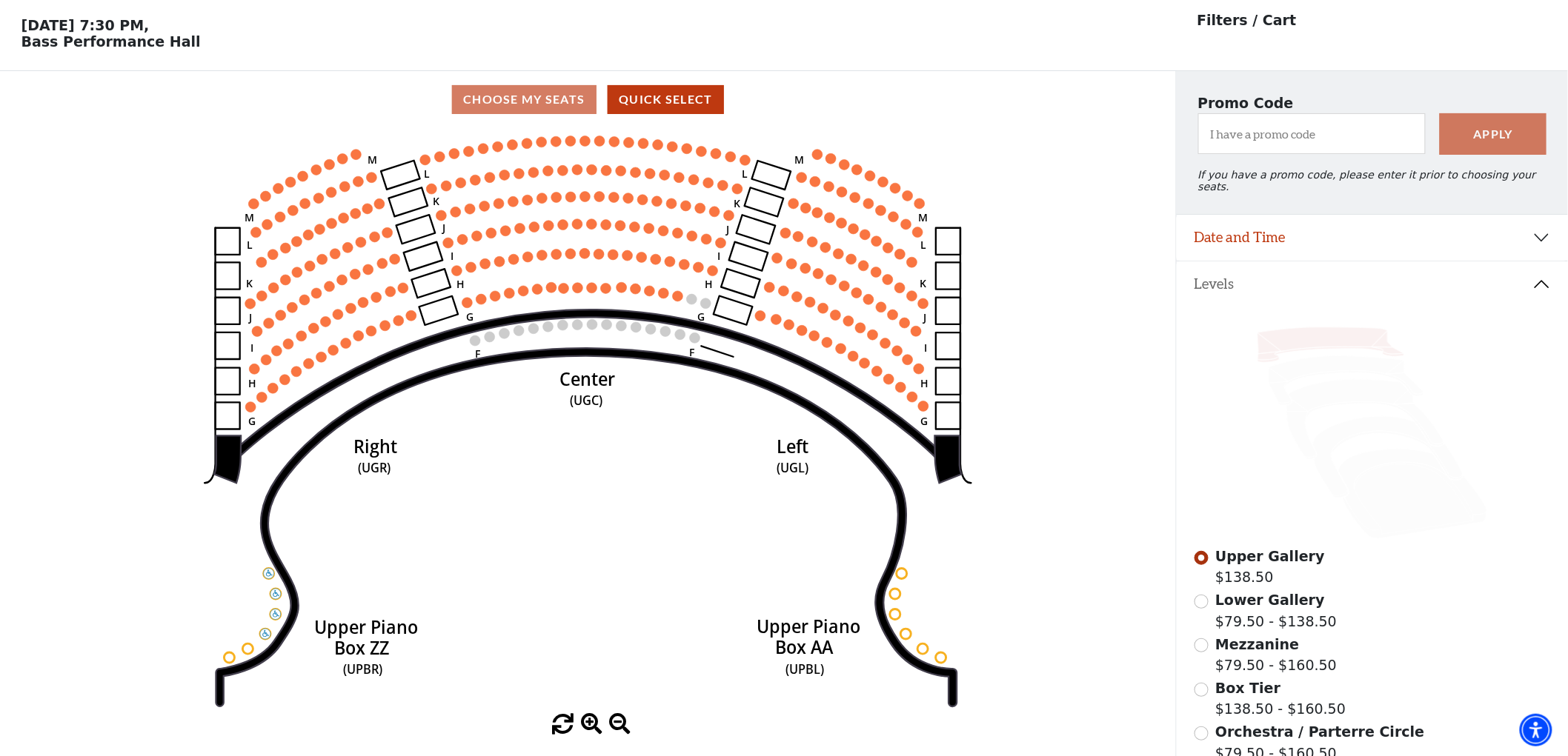
scroll to position [68, 0]
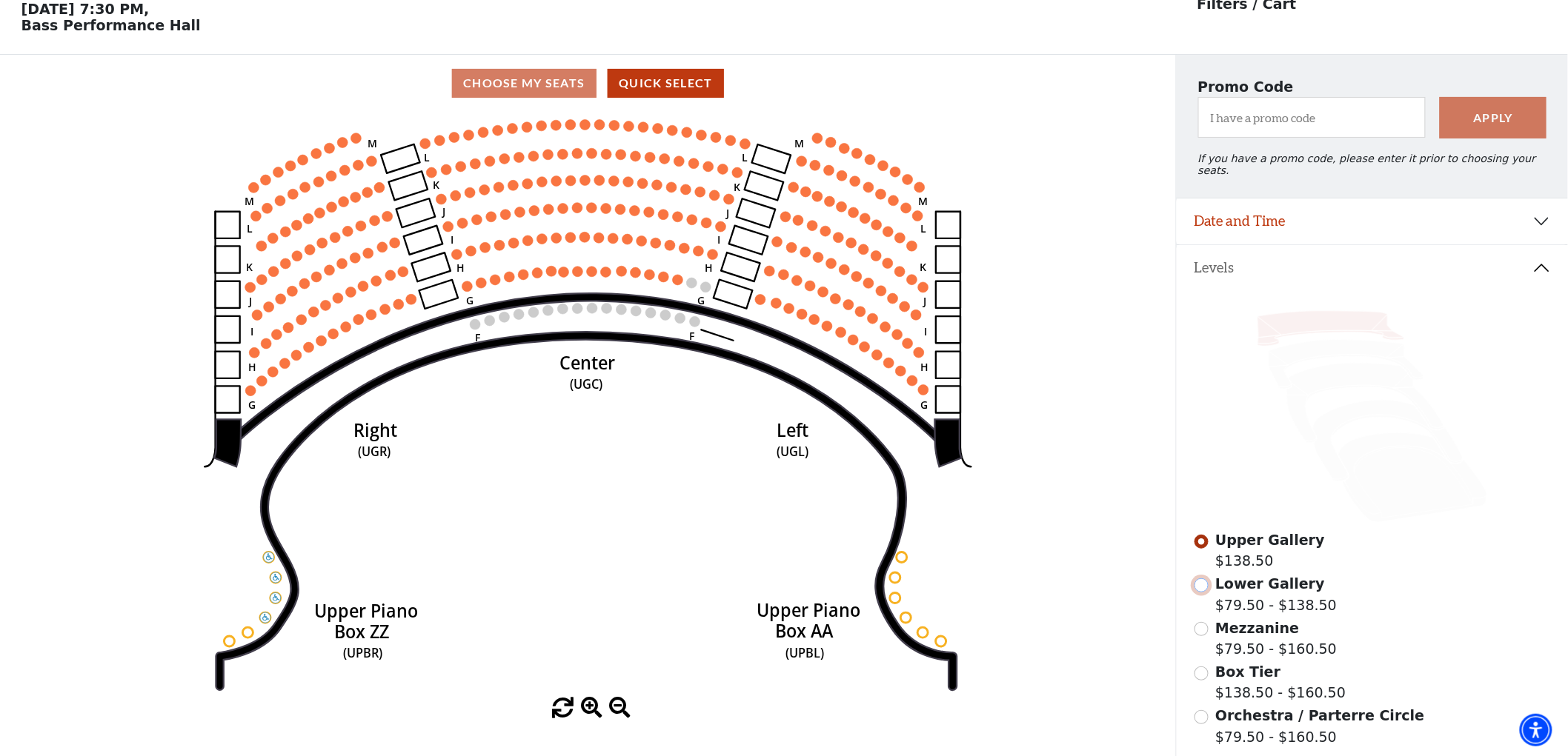
click at [1200, 578] on input "Lower Gallery$79.50 - $138.50\a" at bounding box center [1201, 585] width 14 height 14
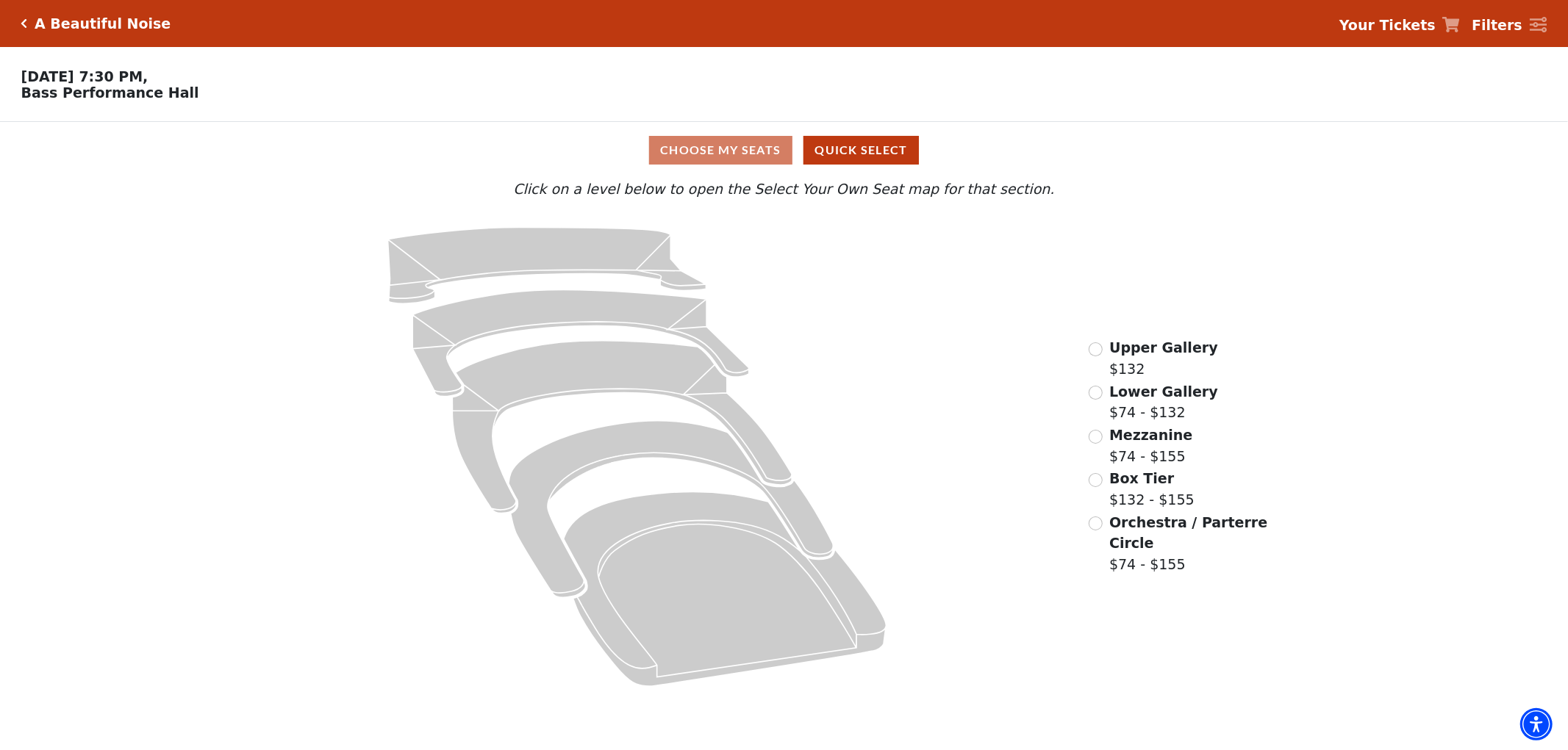
click at [1103, 353] on div "Upper Gallery $132" at bounding box center [1153, 357] width 129 height 42
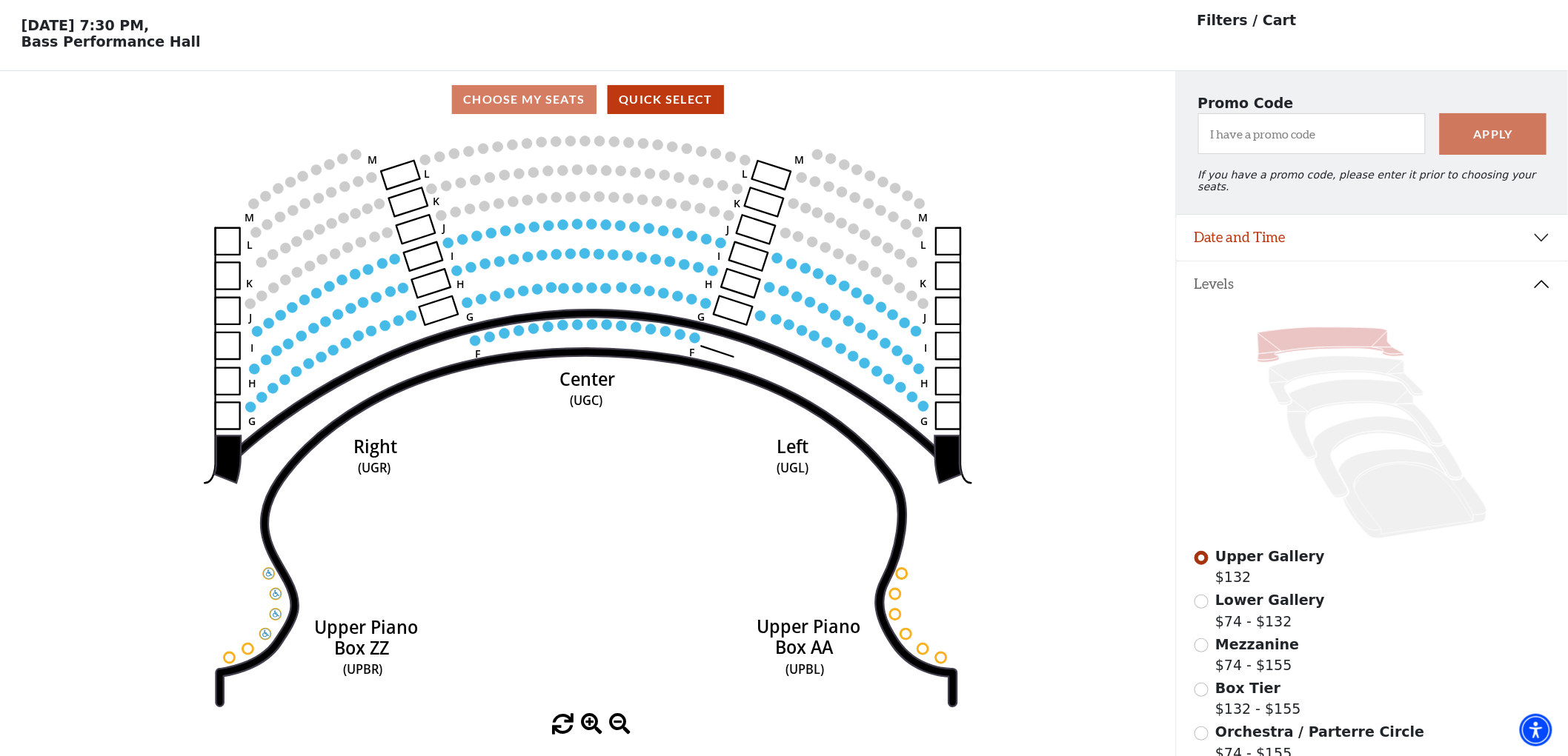
scroll to position [68, 0]
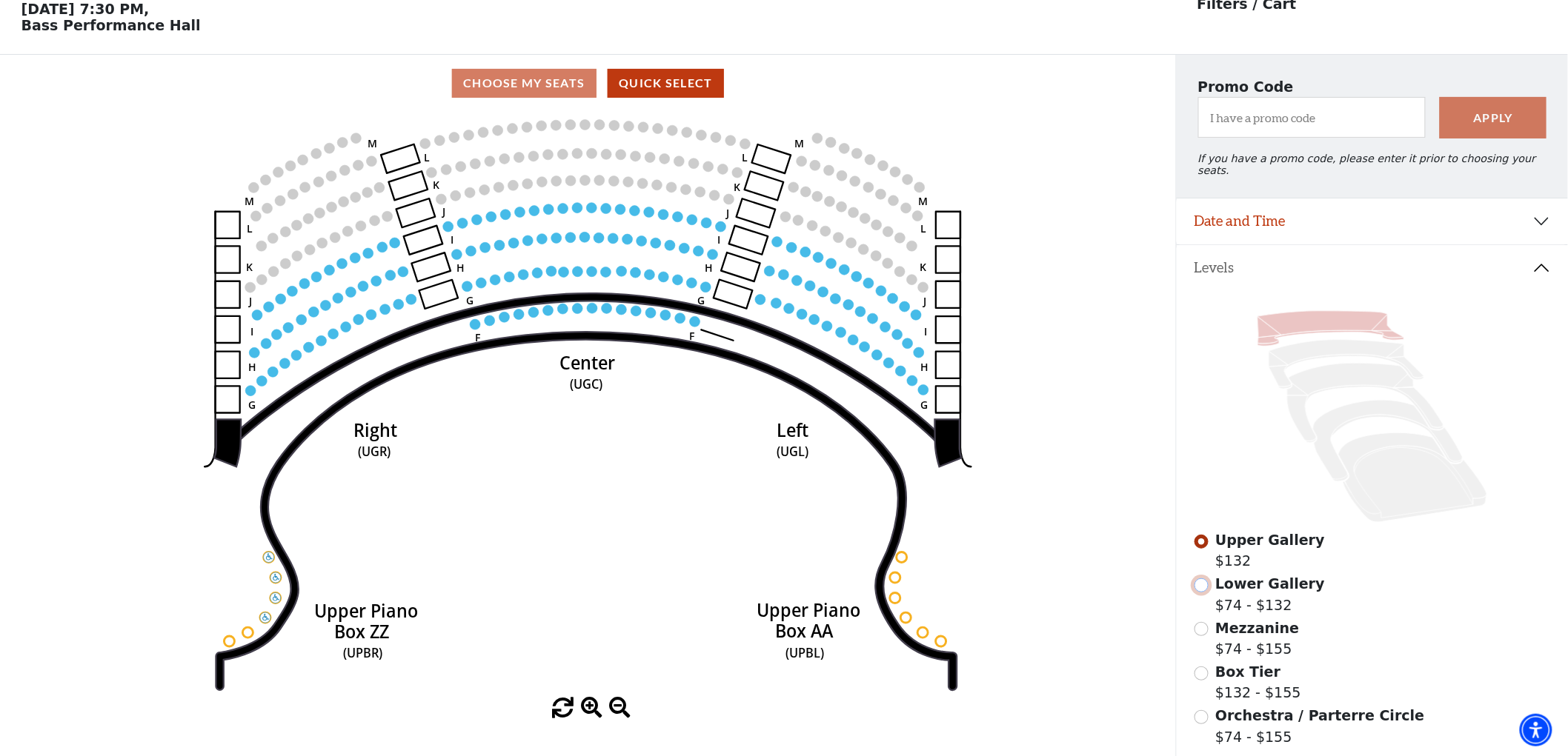
click at [1208, 579] on input "Lower Gallery$74 - $132\a" at bounding box center [1201, 585] width 14 height 14
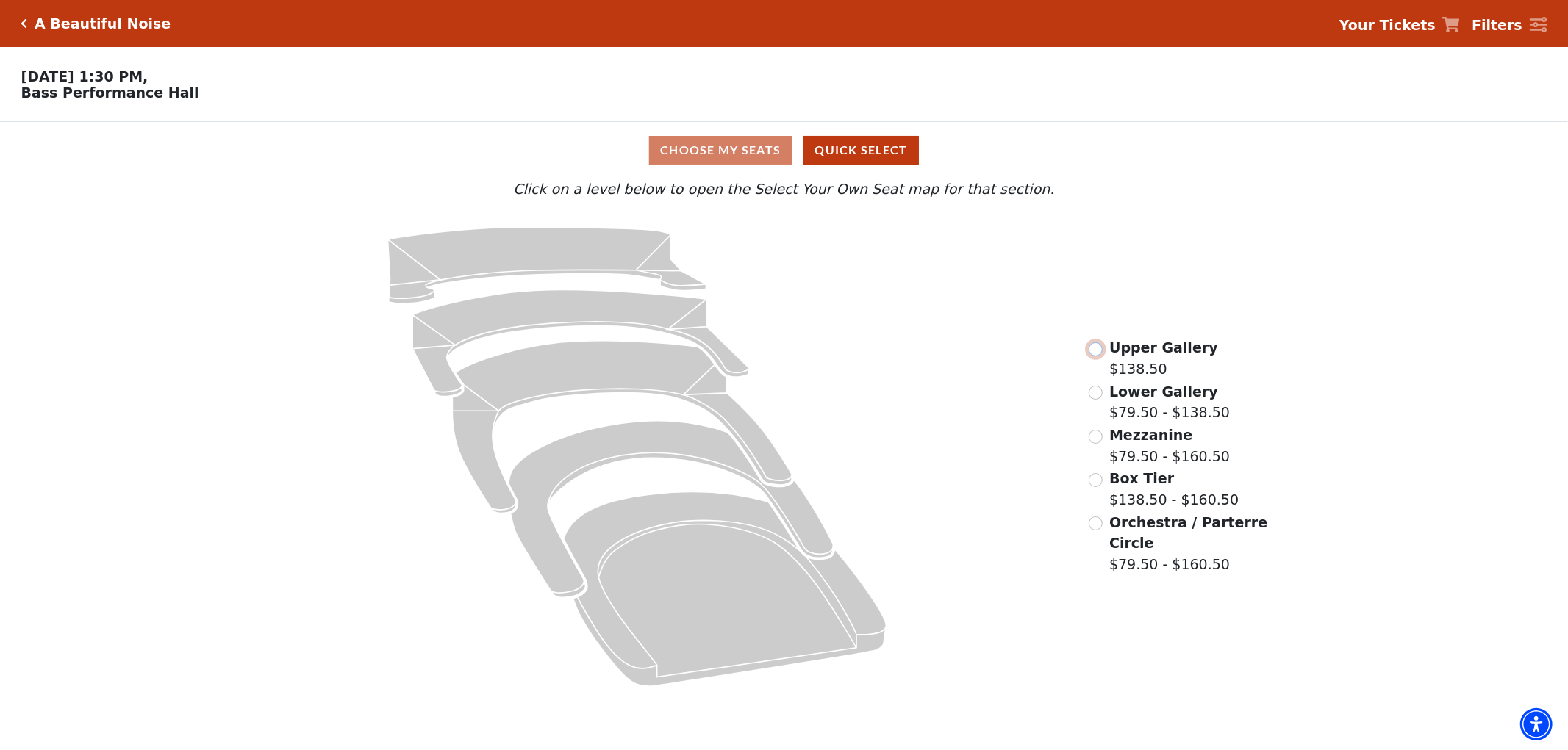
click at [1092, 356] on input "Upper Gallery$138.50\a" at bounding box center [1095, 349] width 14 height 14
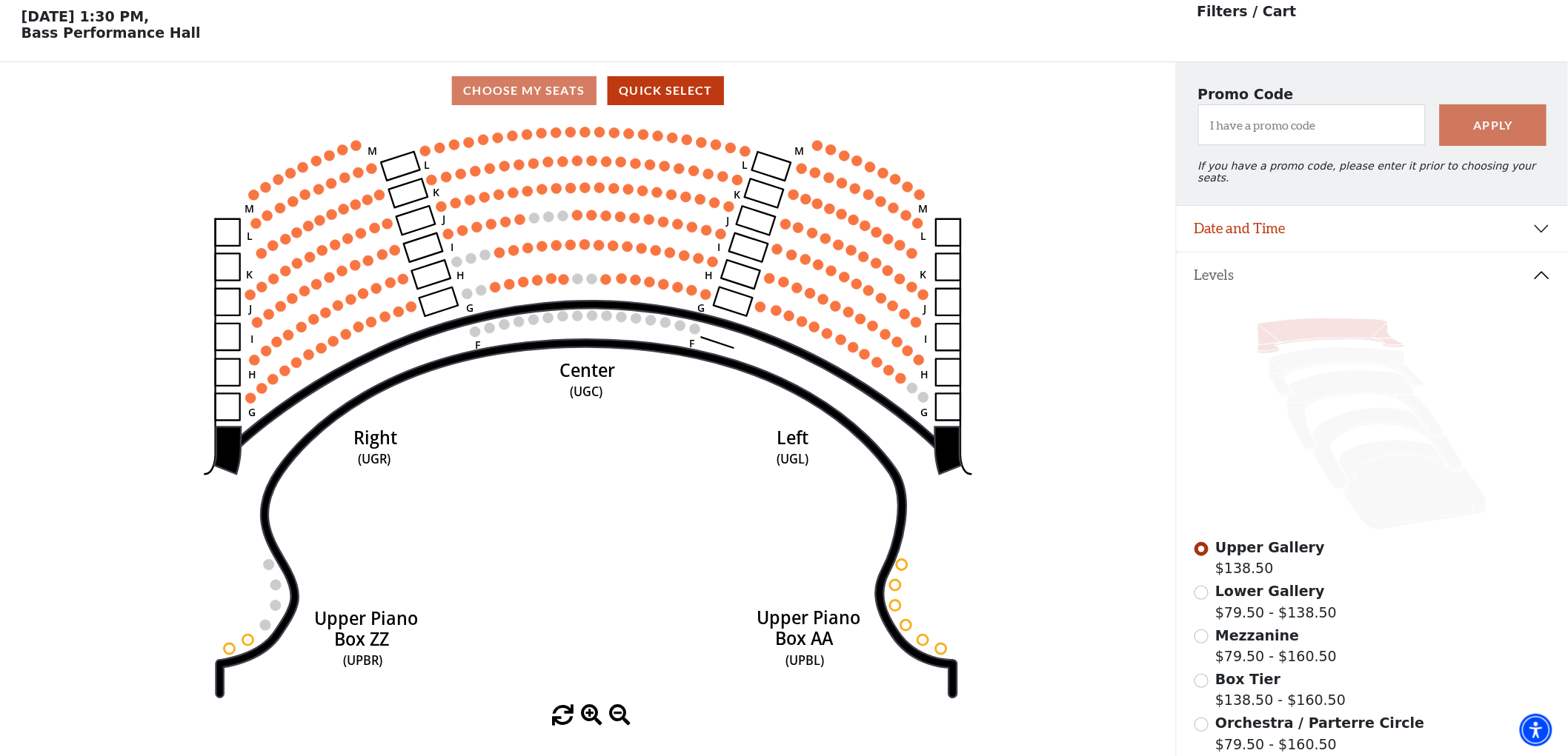
scroll to position [68, 0]
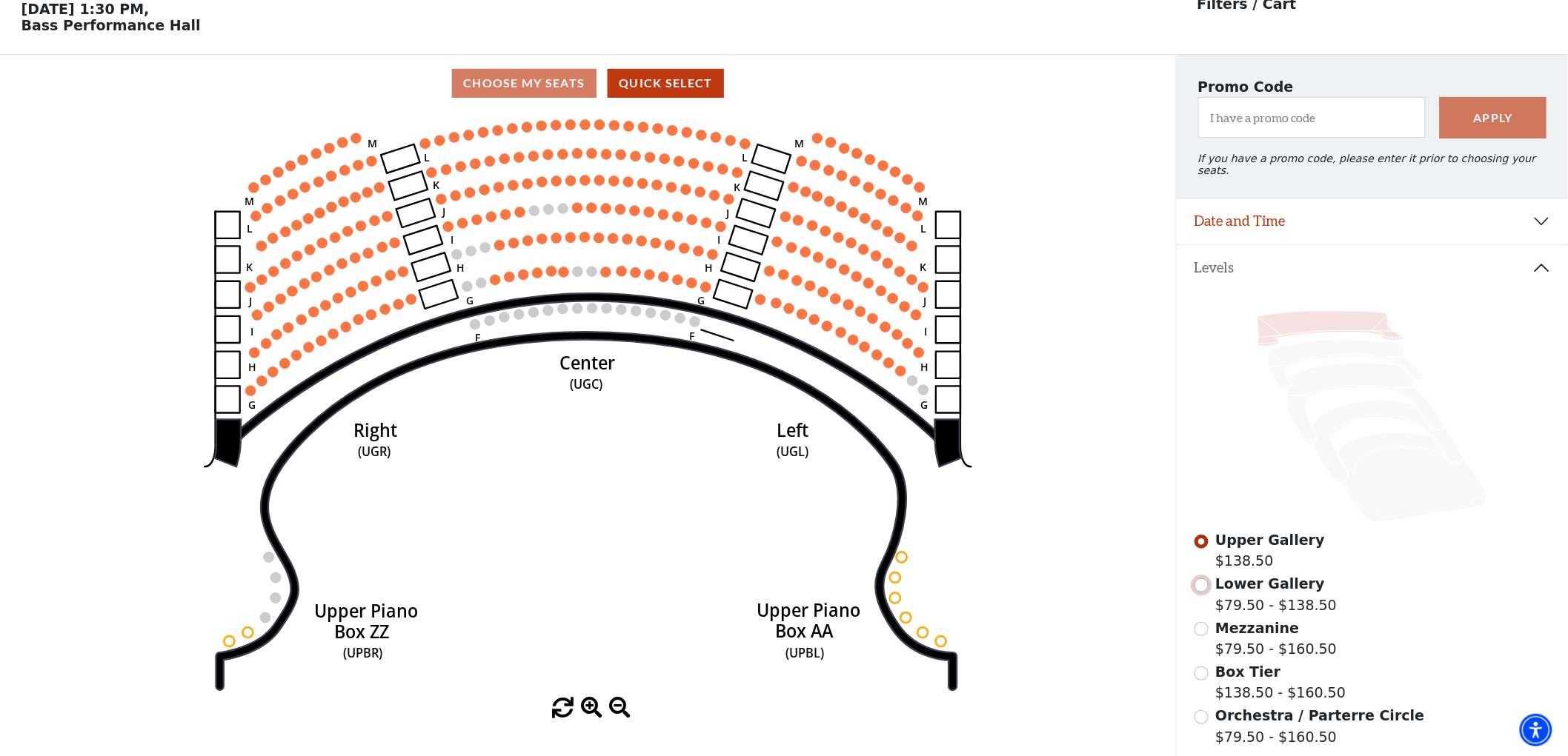
click at [1197, 578] on input "Lower Gallery$79.50 - $138.50\a" at bounding box center [1201, 585] width 14 height 14
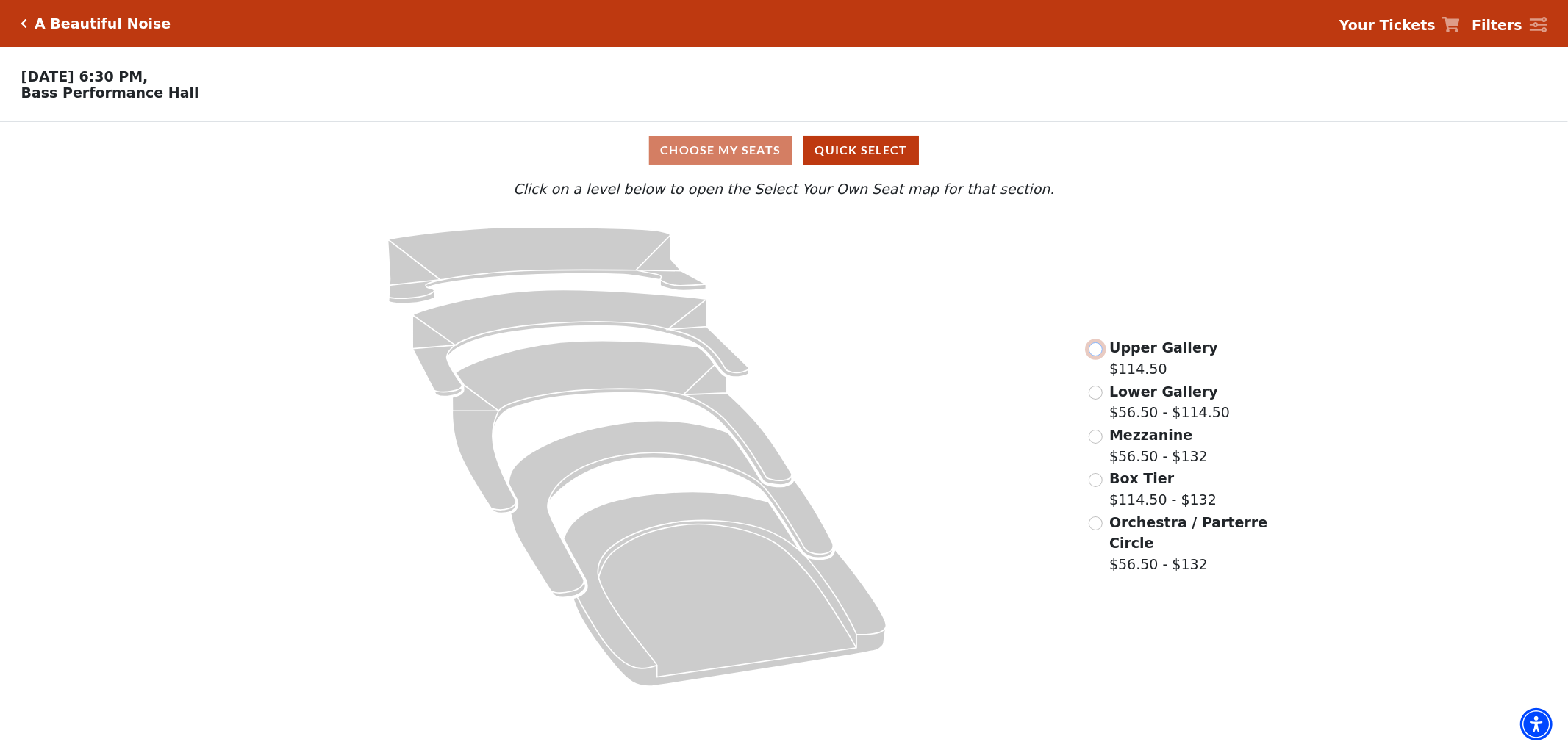
click at [1094, 355] on input "Upper Gallery$114.50\a" at bounding box center [1095, 349] width 14 height 14
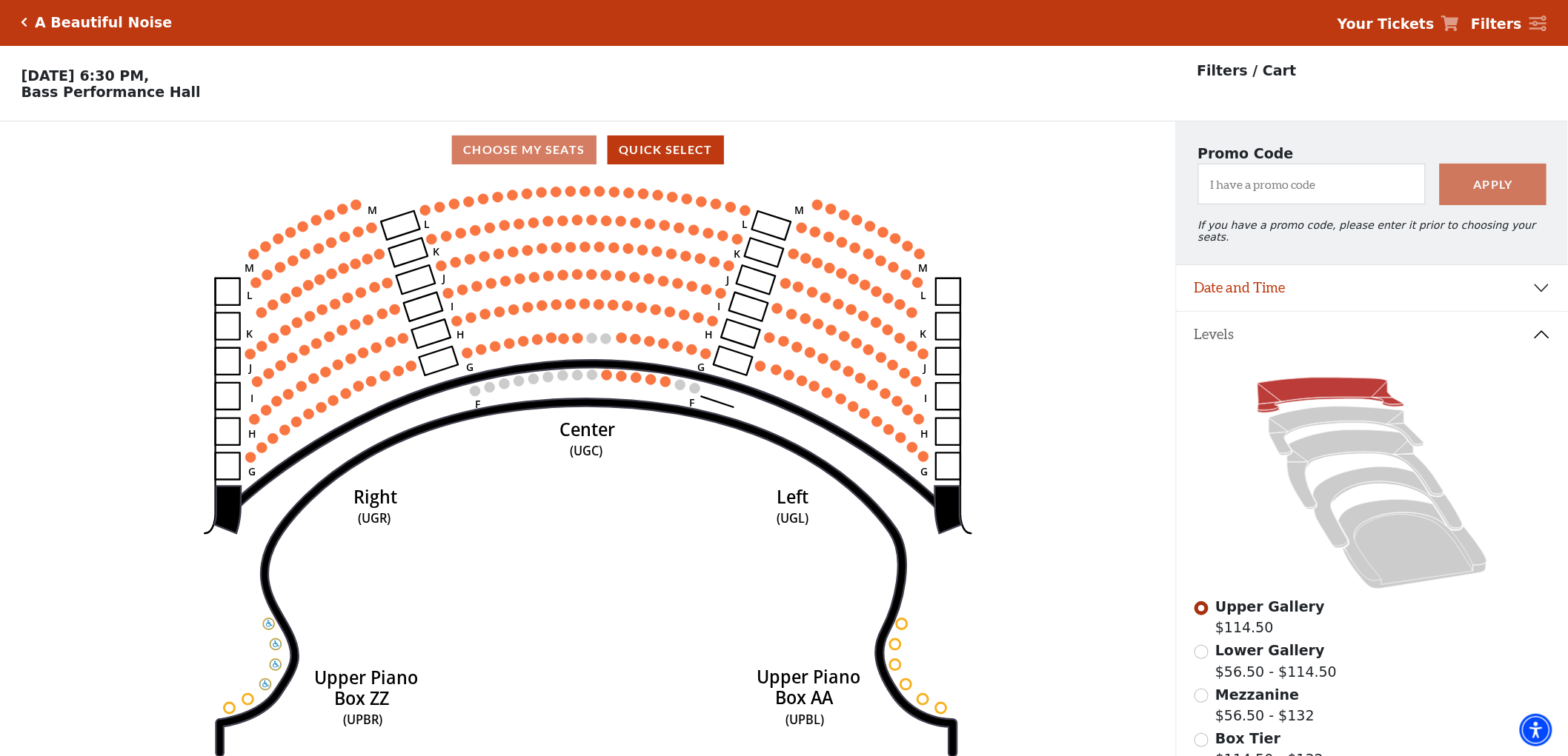
scroll to position [68, 0]
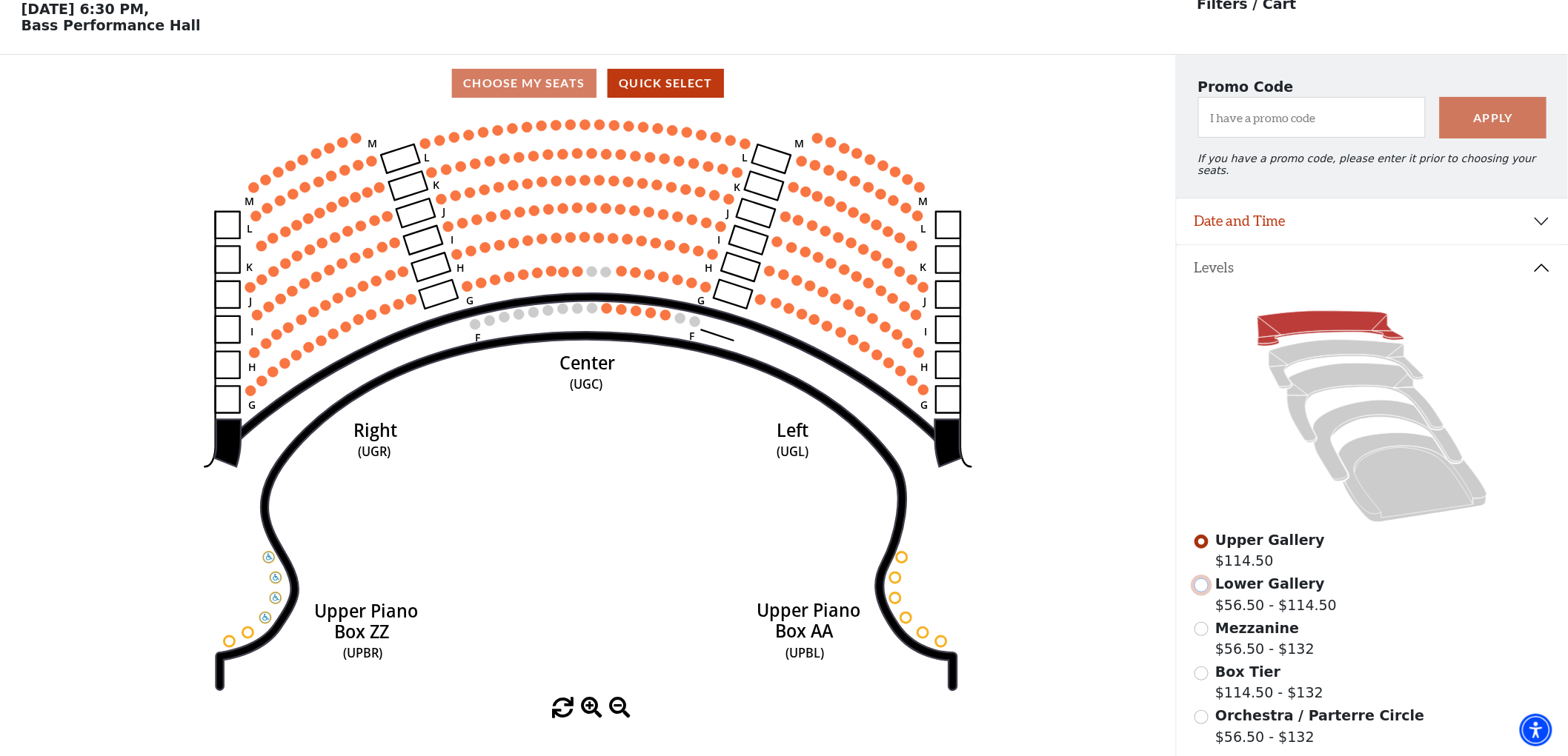
click at [1197, 578] on input "Lower Gallery$56.50 - $114.50\a" at bounding box center [1201, 585] width 14 height 14
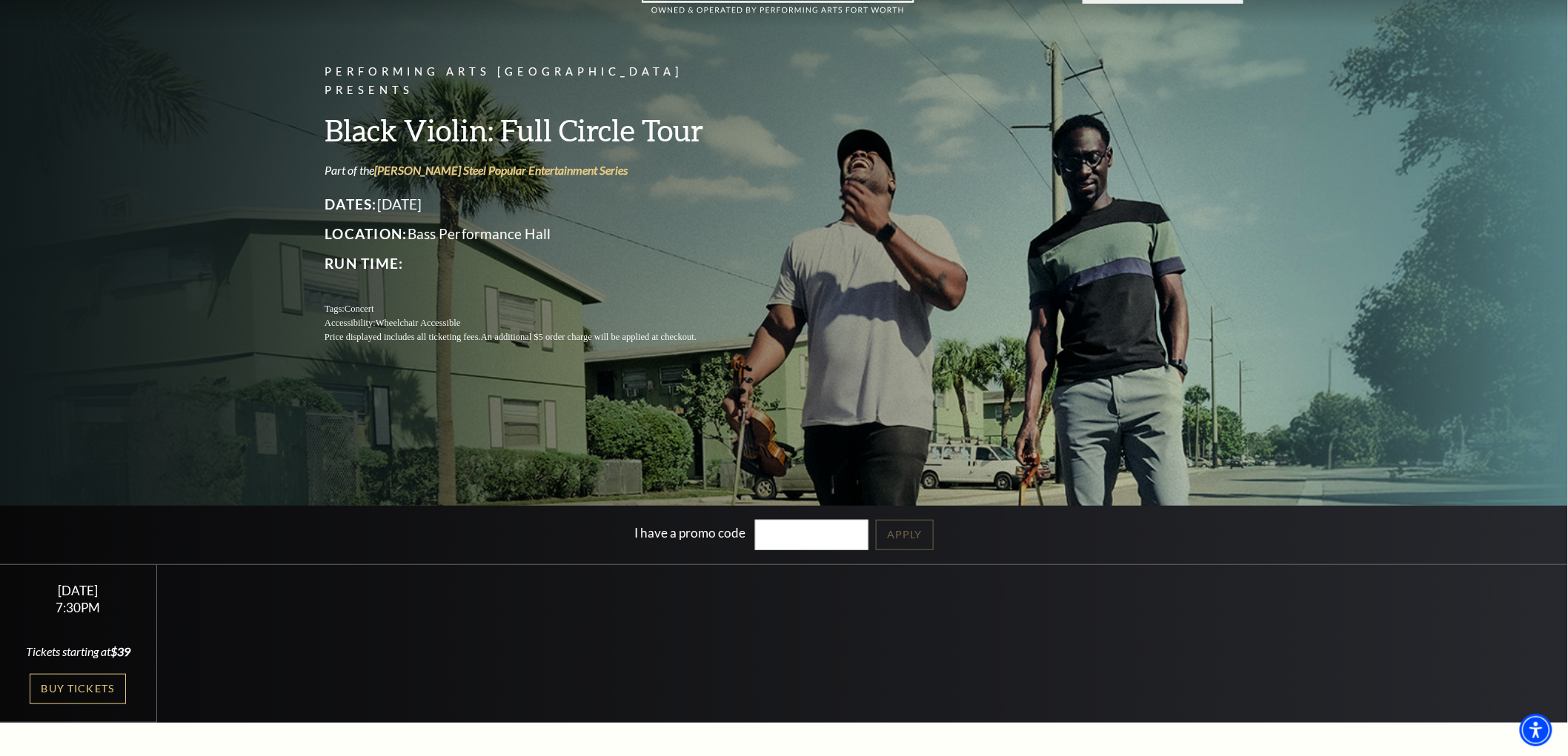
scroll to position [247, 0]
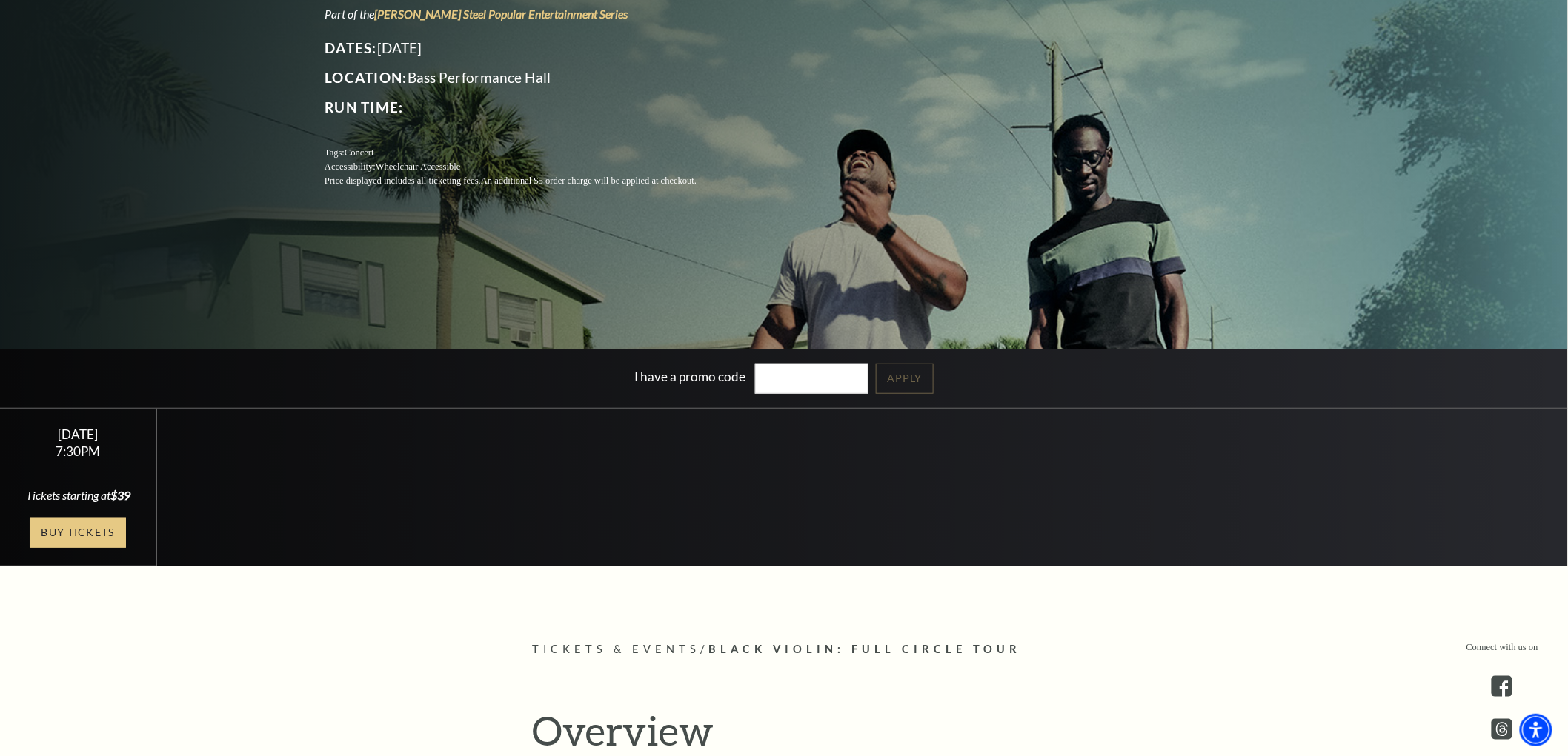
click at [119, 539] on link "Buy Tickets" at bounding box center [78, 533] width 97 height 30
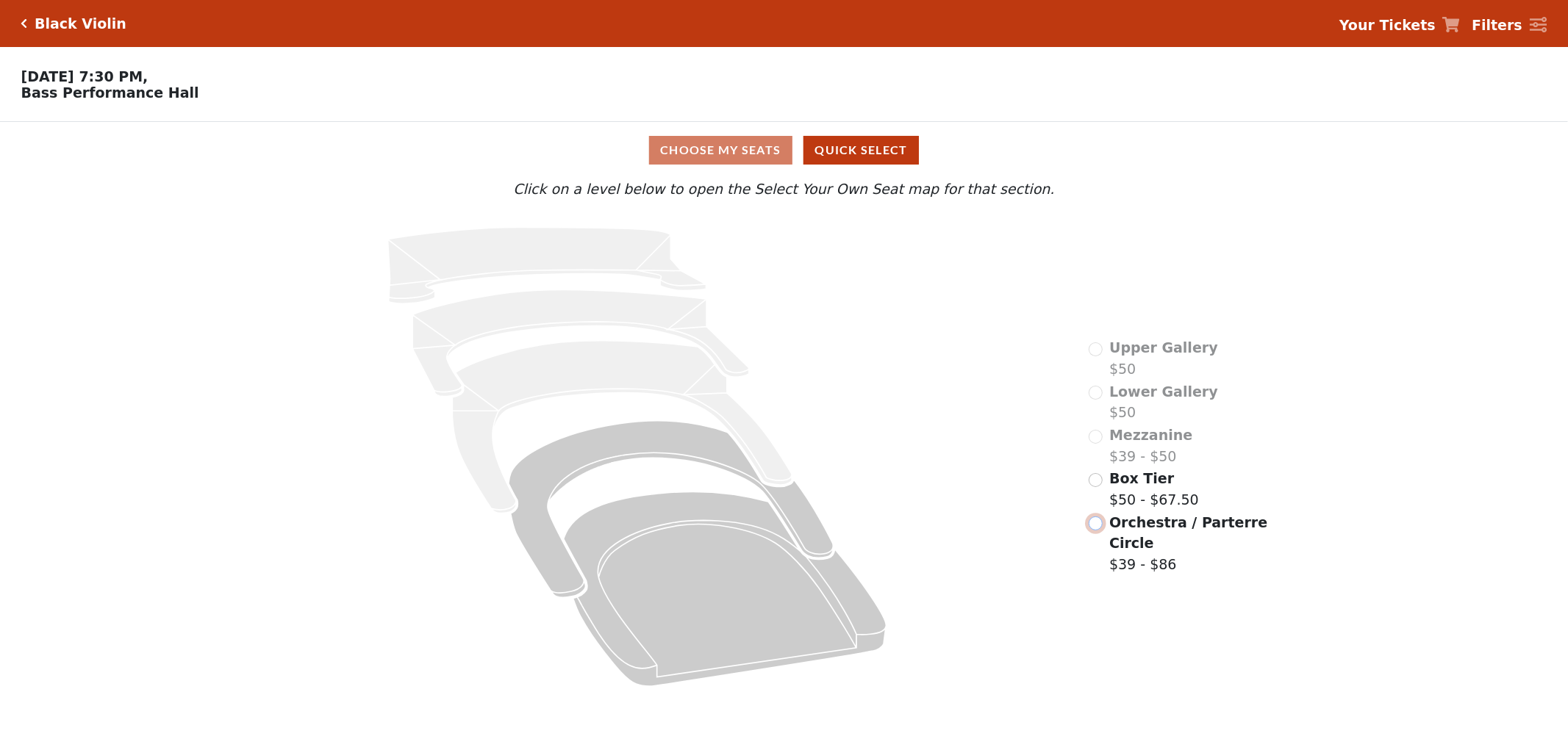
click at [1101, 527] on input "radio" at bounding box center [1095, 524] width 14 height 14
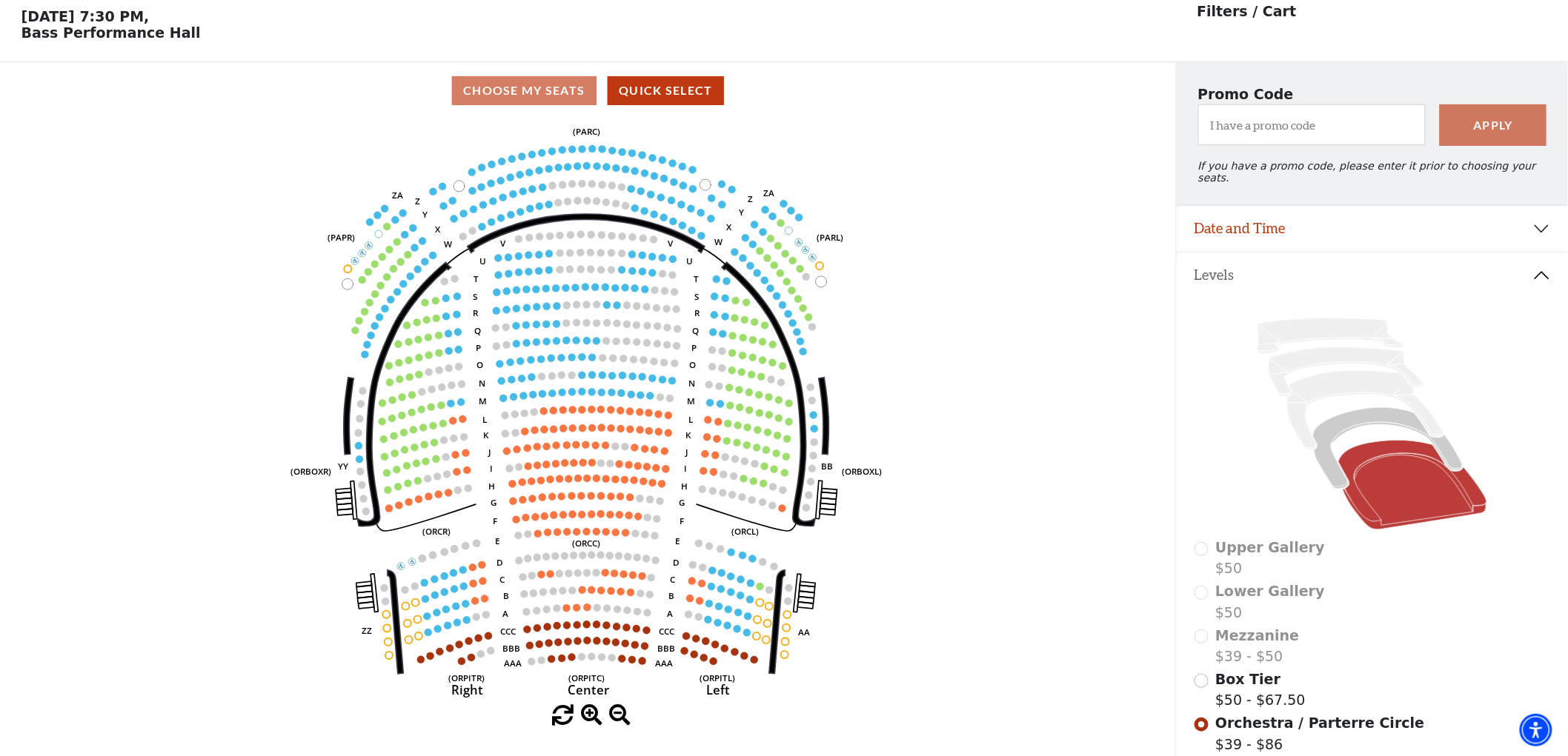
scroll to position [68, 0]
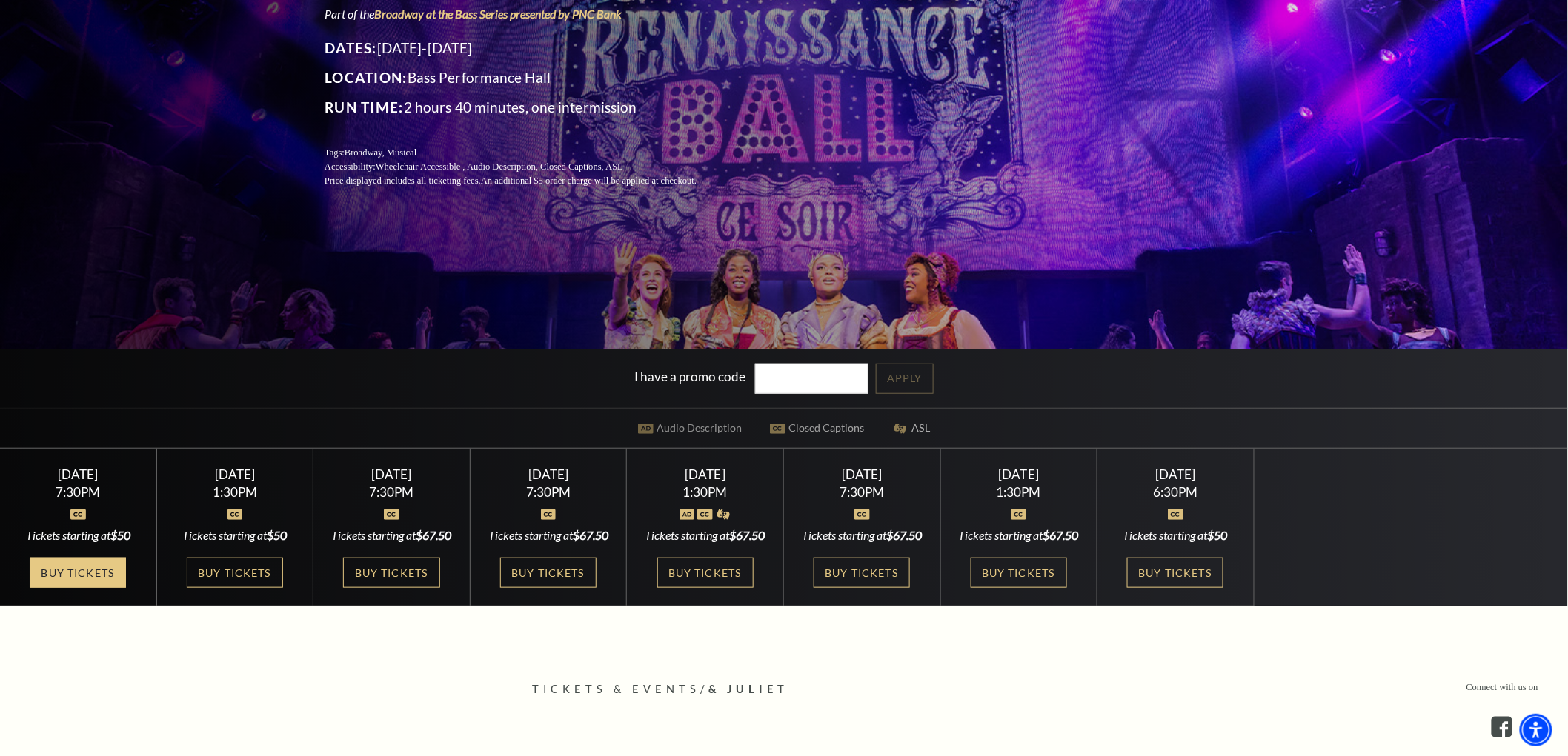
click at [98, 572] on link "Buy Tickets" at bounding box center [78, 573] width 97 height 30
click at [216, 582] on link "Buy Tickets" at bounding box center [235, 573] width 97 height 30
click at [387, 588] on link "Buy Tickets" at bounding box center [392, 573] width 97 height 30
click at [550, 588] on link "Buy Tickets" at bounding box center [548, 573] width 97 height 30
click at [696, 588] on link "Buy Tickets" at bounding box center [705, 573] width 97 height 30
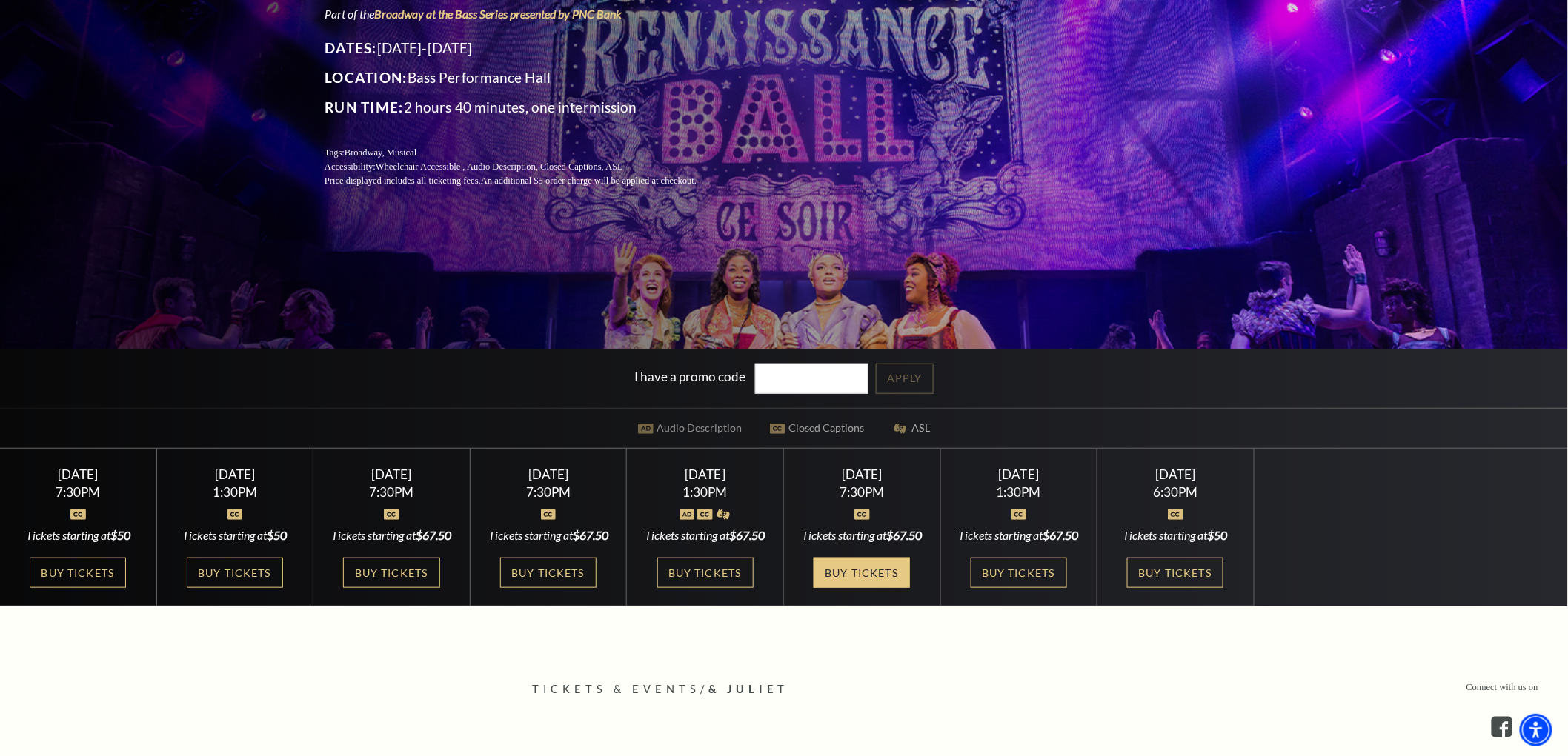
click at [855, 588] on link "Buy Tickets" at bounding box center [862, 573] width 97 height 30
click at [1002, 588] on link "Buy Tickets" at bounding box center [1019, 573] width 97 height 30
click at [1157, 583] on link "Buy Tickets" at bounding box center [1175, 573] width 97 height 30
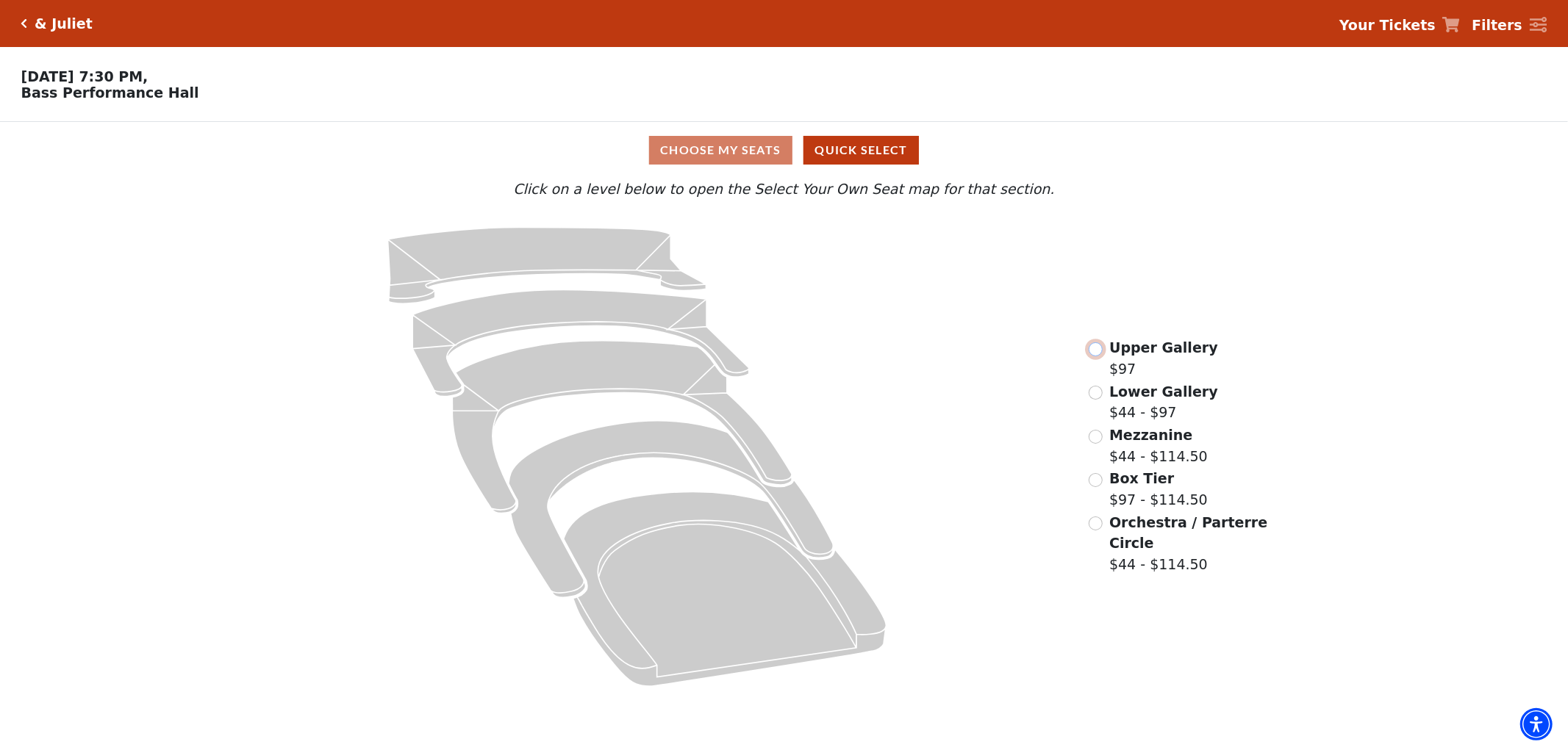
click at [1097, 356] on input "Upper Gallery$97\a" at bounding box center [1095, 349] width 14 height 14
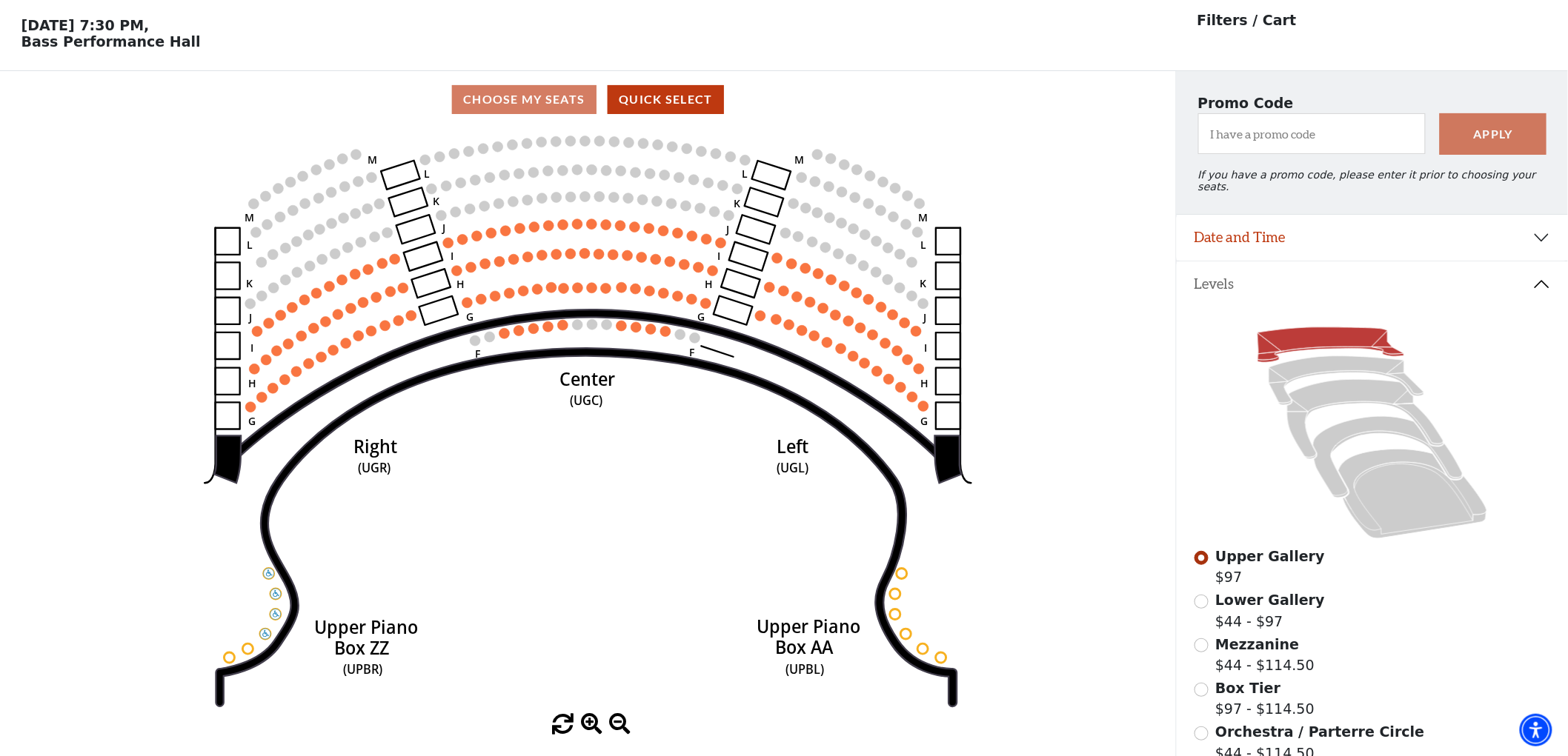
scroll to position [68, 0]
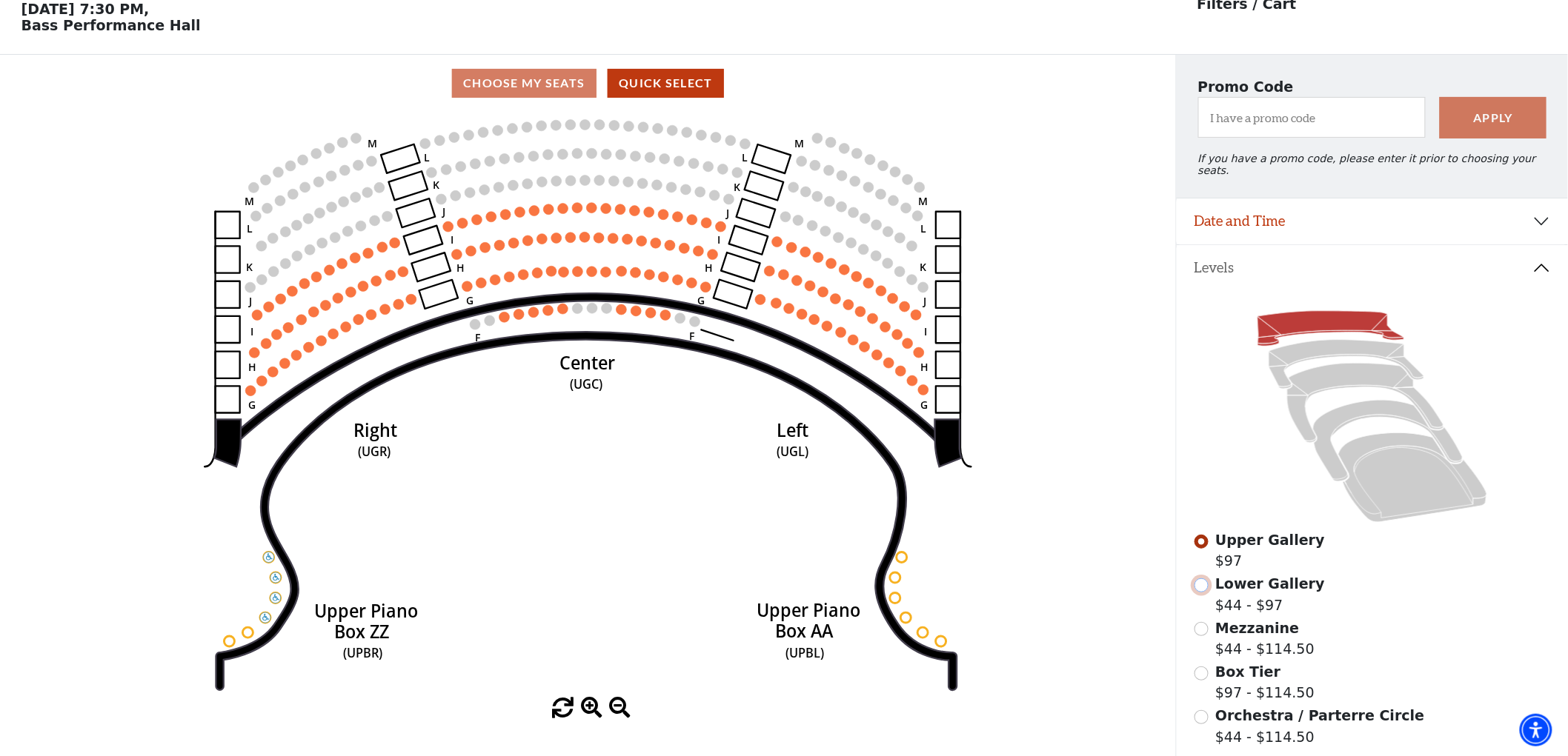
click at [1196, 582] on input "Lower Gallery$44 - $97\a" at bounding box center [1201, 585] width 14 height 14
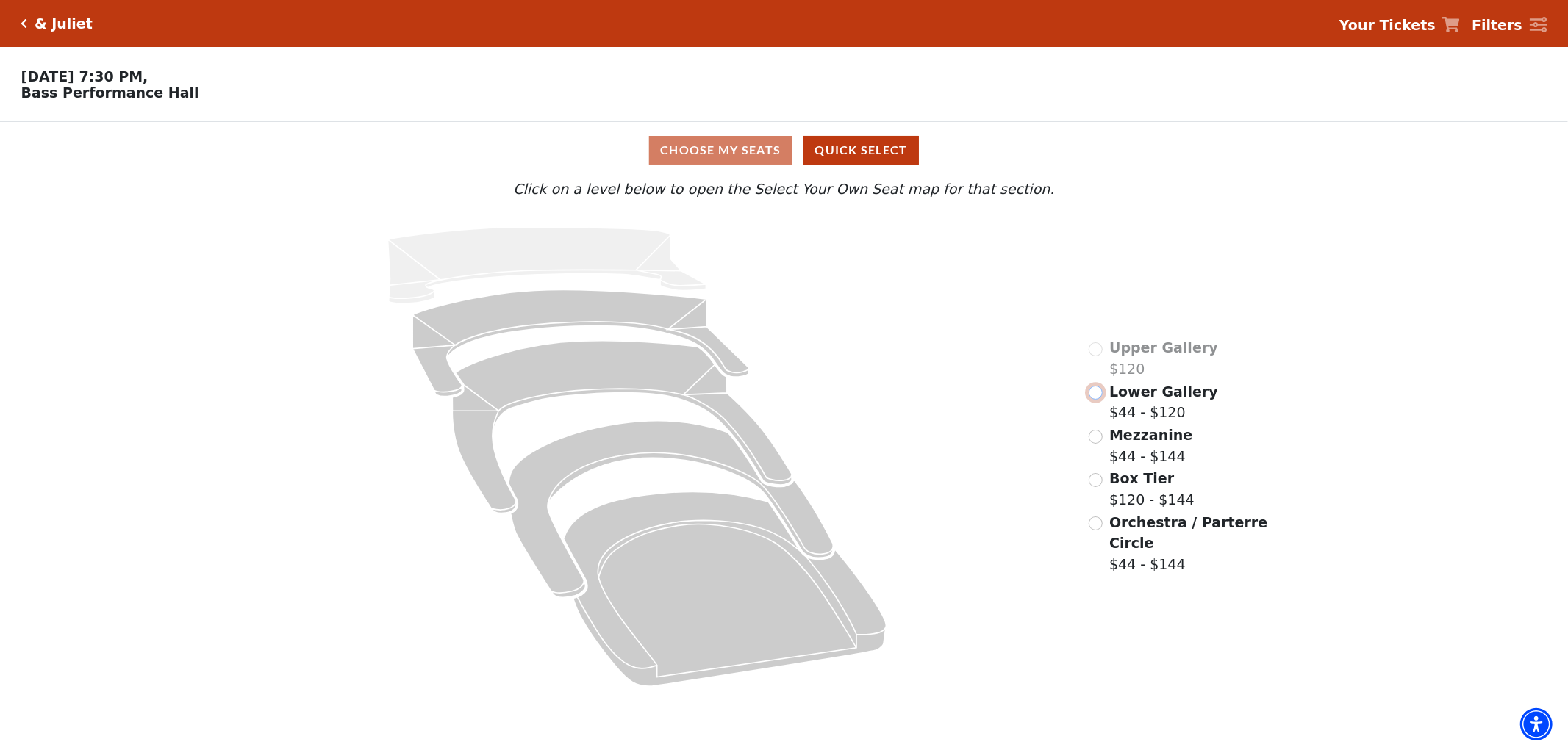
click at [1096, 399] on input "Lower Gallery$44 - $120\a" at bounding box center [1095, 393] width 14 height 14
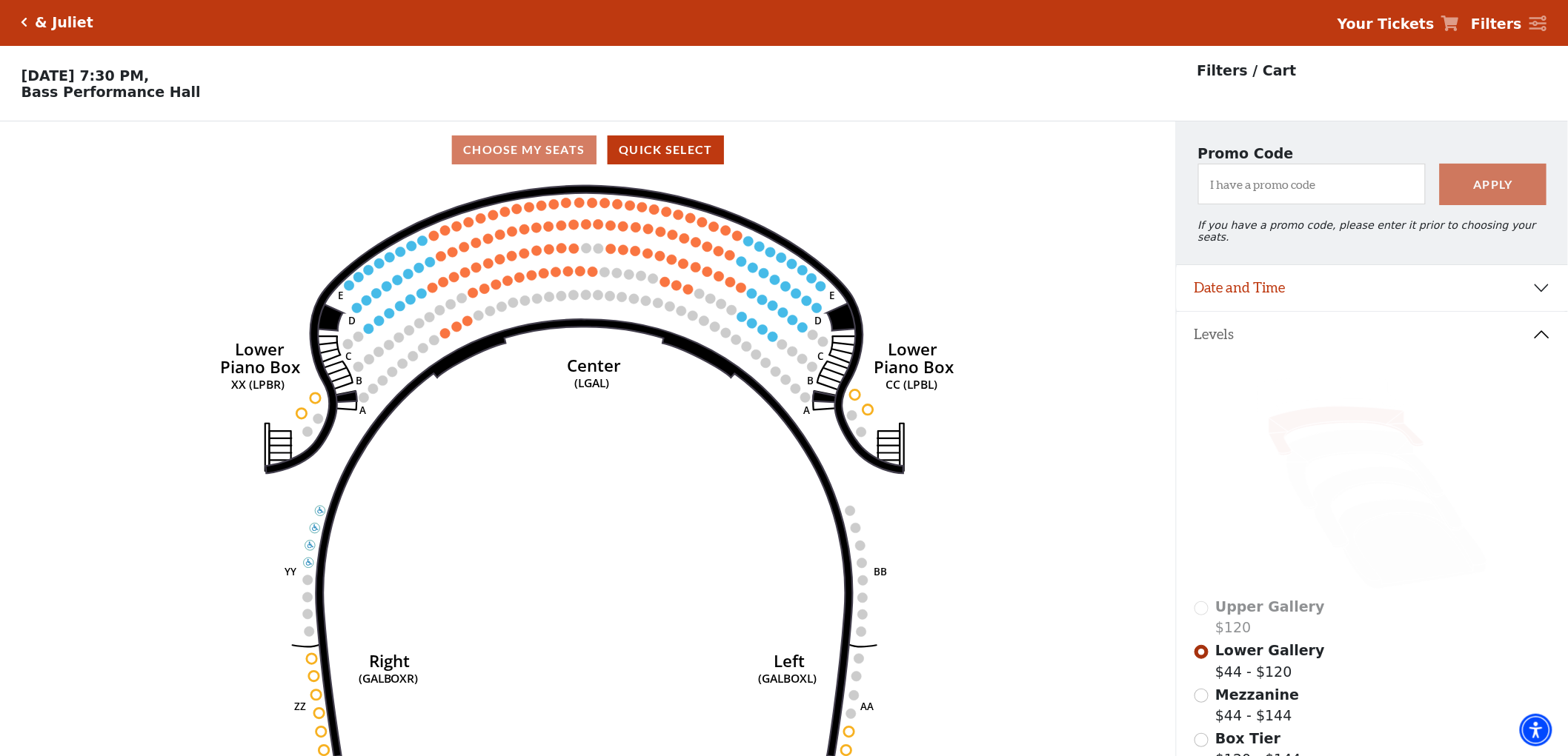
scroll to position [68, 0]
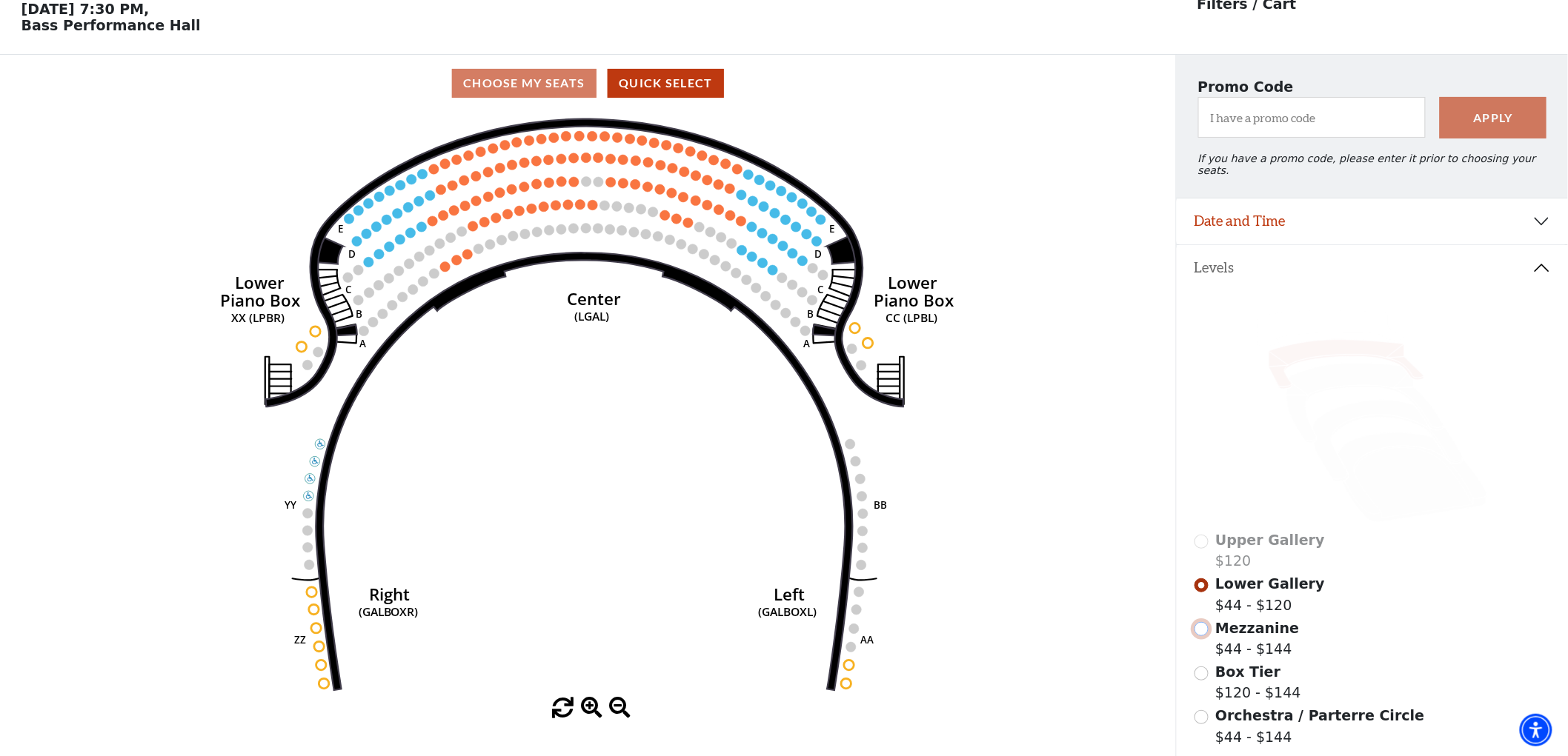
click at [1196, 627] on input "Mezzanine$44 - $144\a" at bounding box center [1201, 629] width 14 height 14
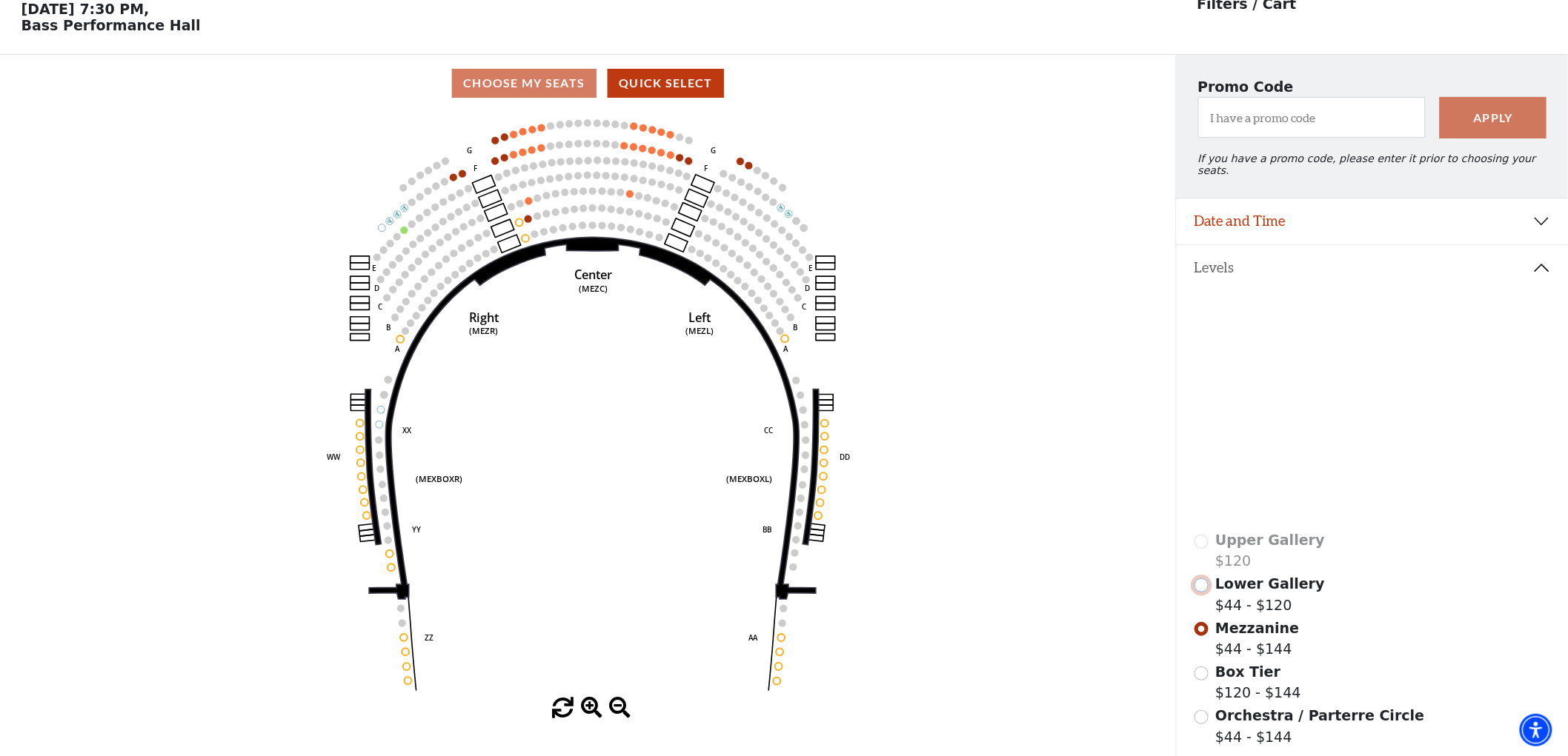
click at [1205, 578] on input "Lower Gallery$44 - $120\a" at bounding box center [1201, 585] width 14 height 14
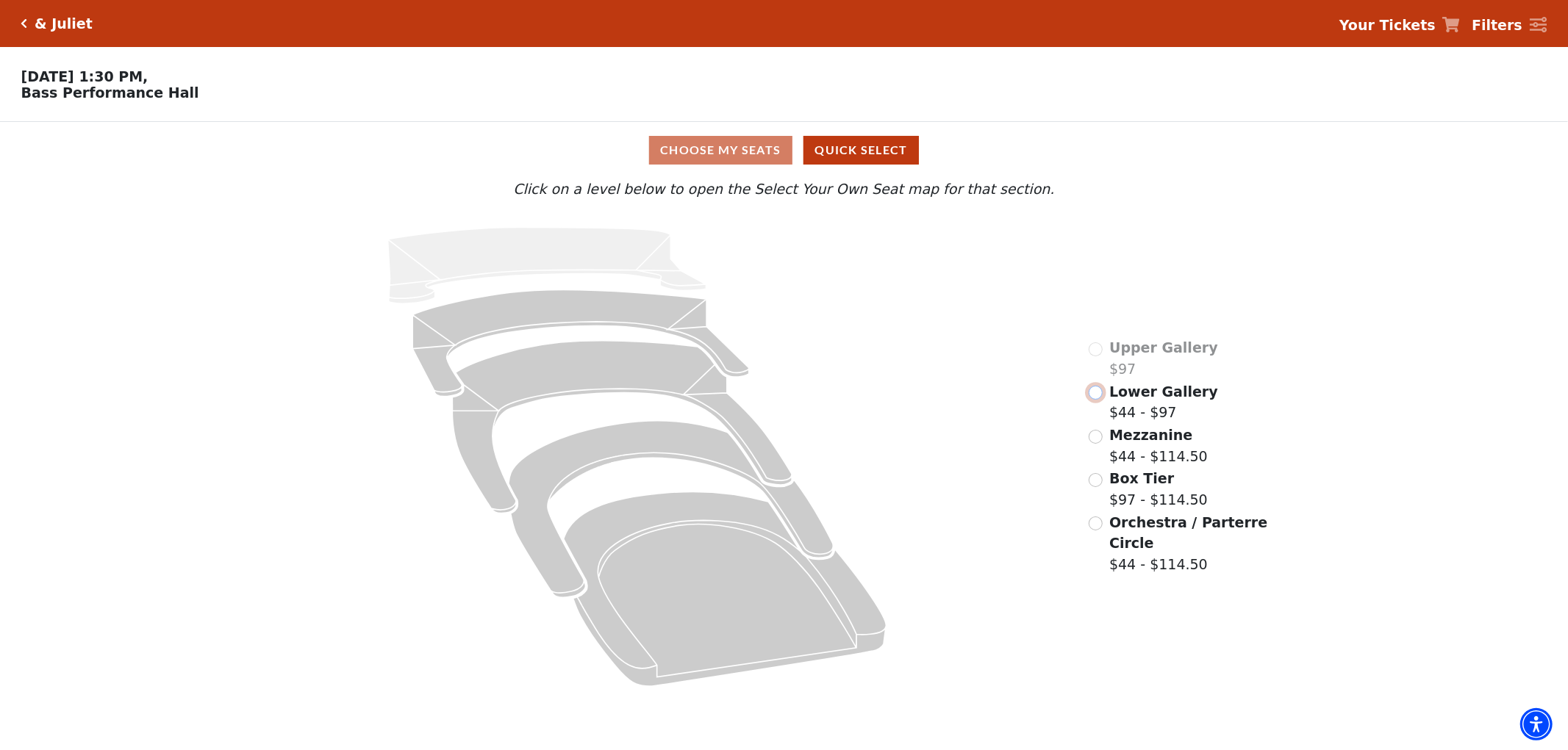
click at [1096, 400] on input "Lower Gallery$44 - $97\a" at bounding box center [1095, 393] width 14 height 14
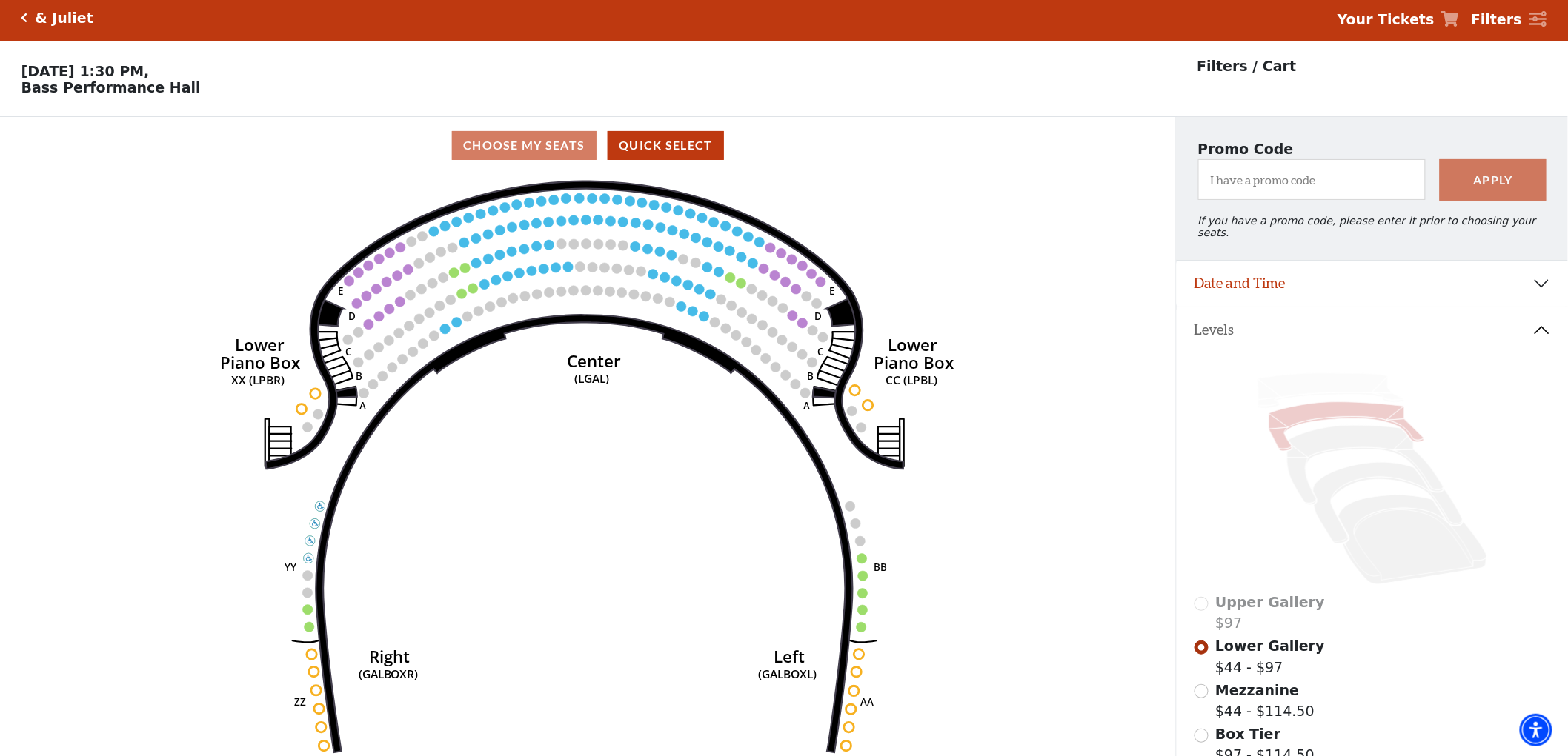
scroll to position [68, 0]
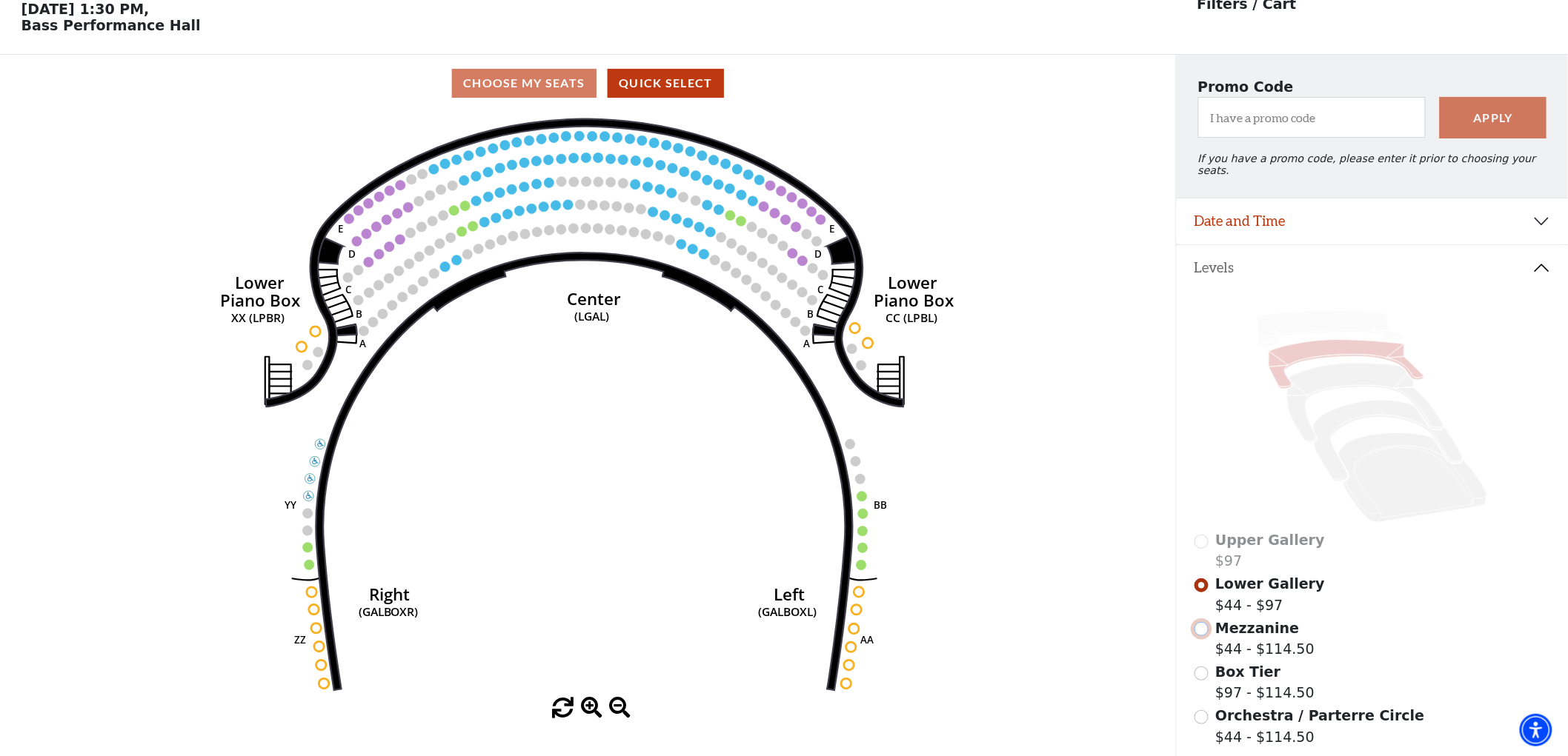
click at [1200, 623] on input "Mezzanine$44 - $114.50\a" at bounding box center [1201, 629] width 14 height 14
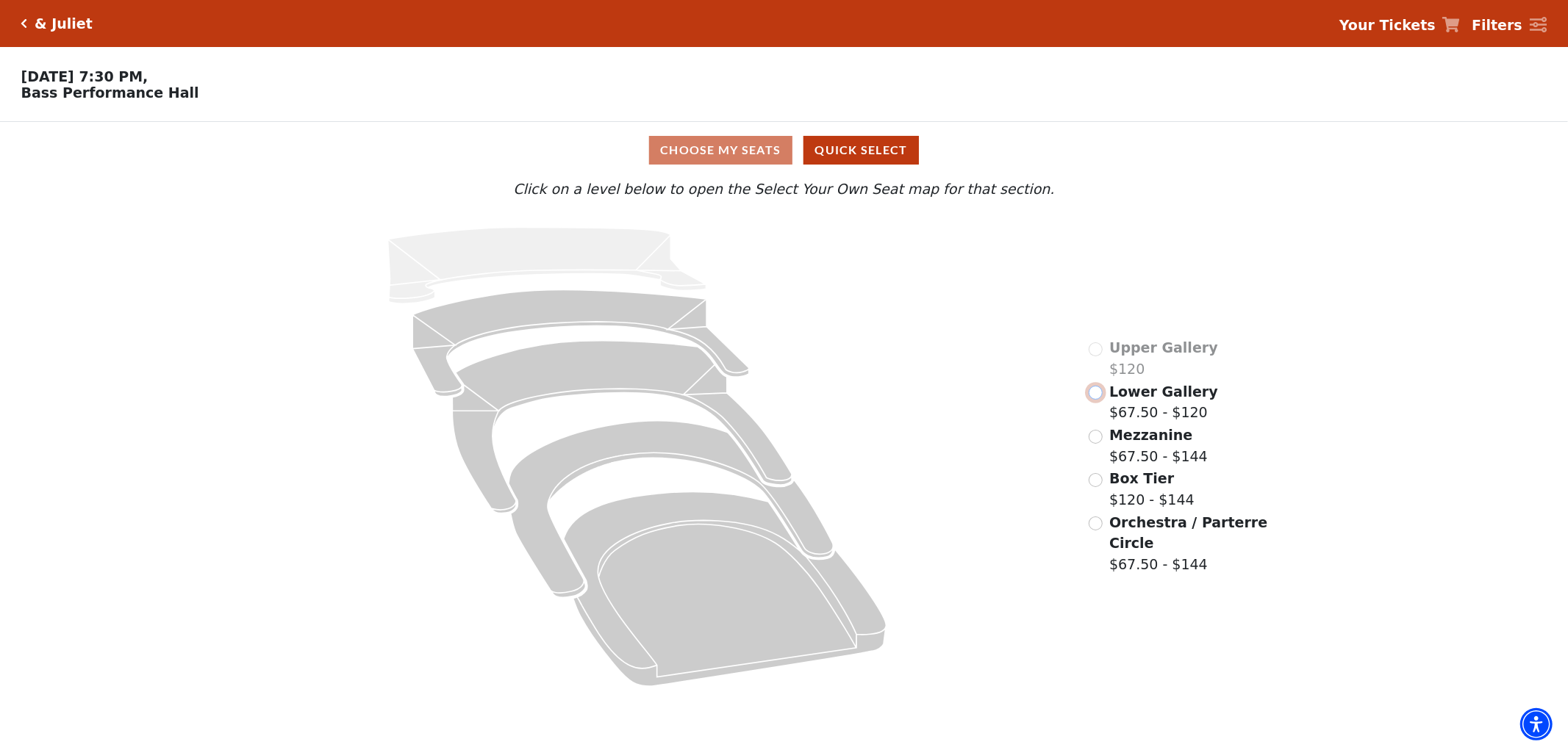
click at [1090, 399] on input "Lower Gallery$67.50 - $120\a" at bounding box center [1095, 393] width 14 height 14
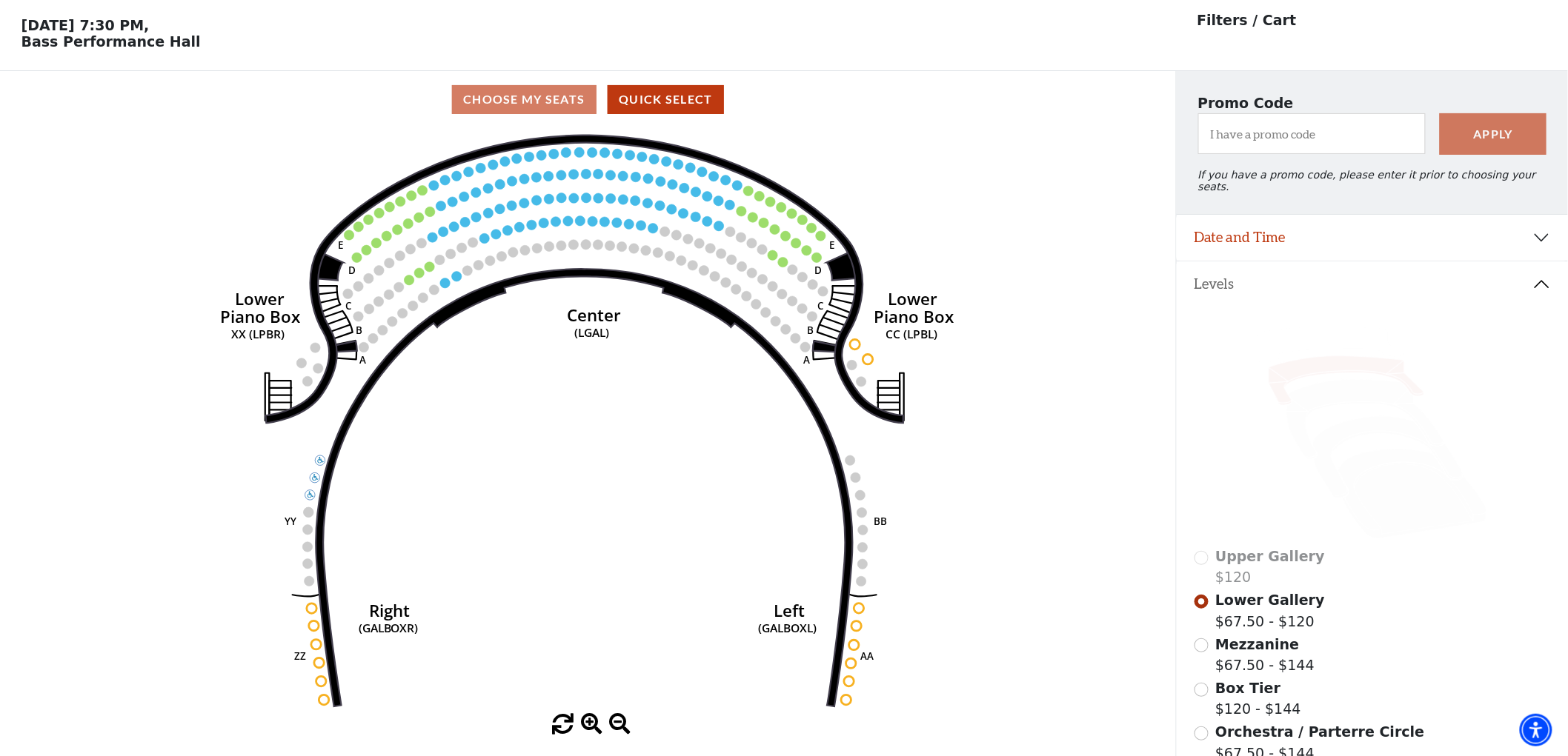
scroll to position [68, 0]
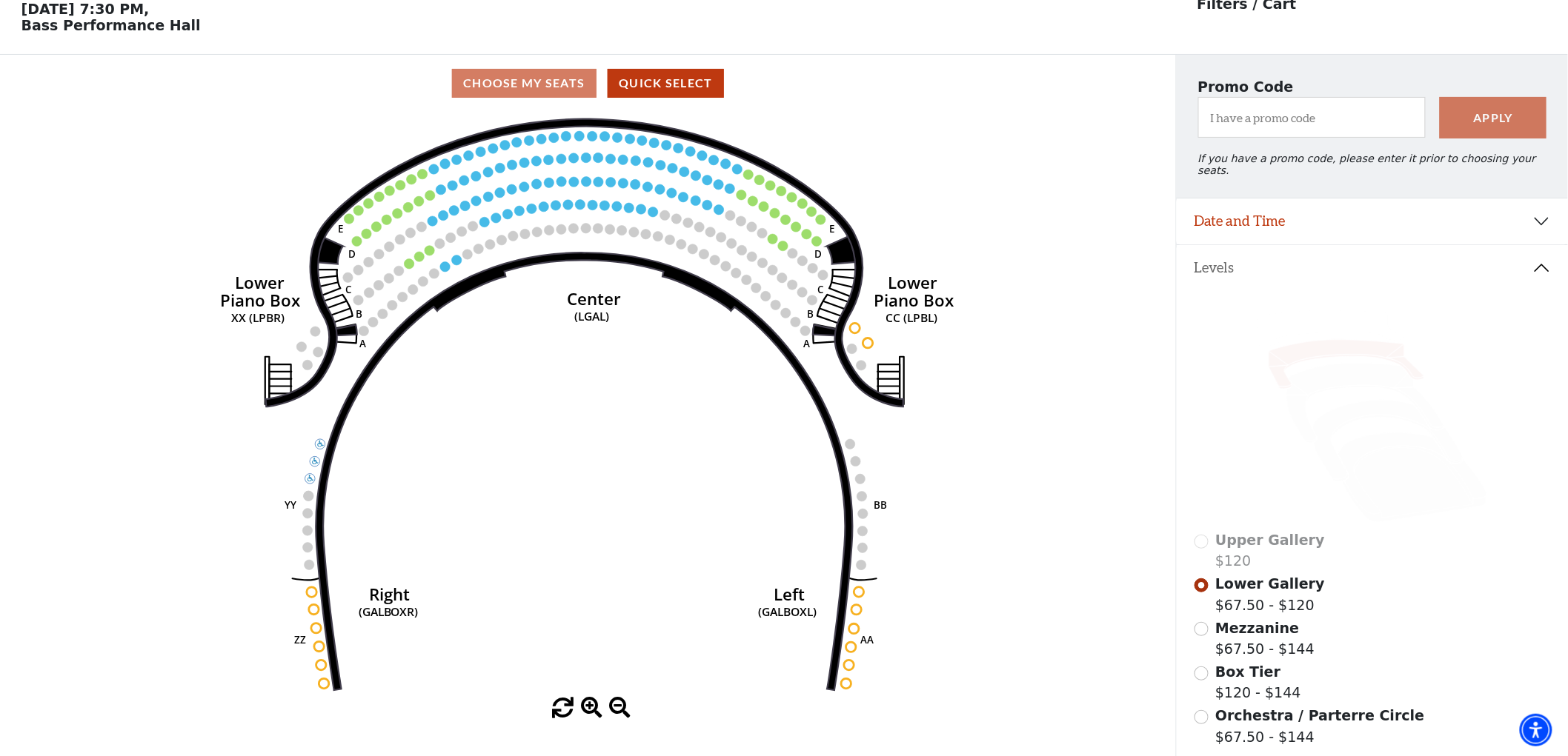
click at [1209, 626] on div "Mezzanine $67.50 - $144" at bounding box center [1372, 638] width 357 height 42
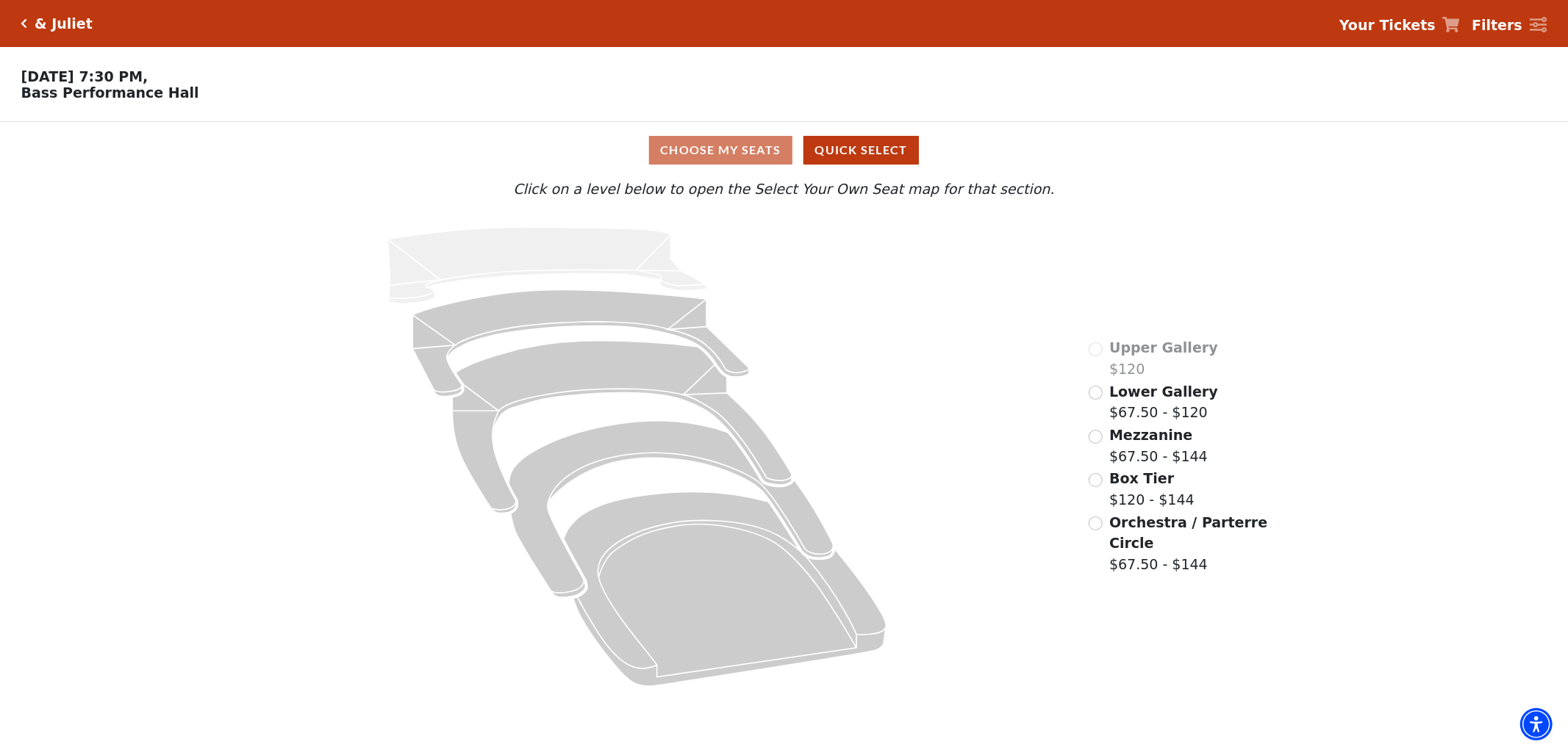
click at [1091, 402] on div "Lower Gallery $67.50 - $120" at bounding box center [1153, 402] width 129 height 42
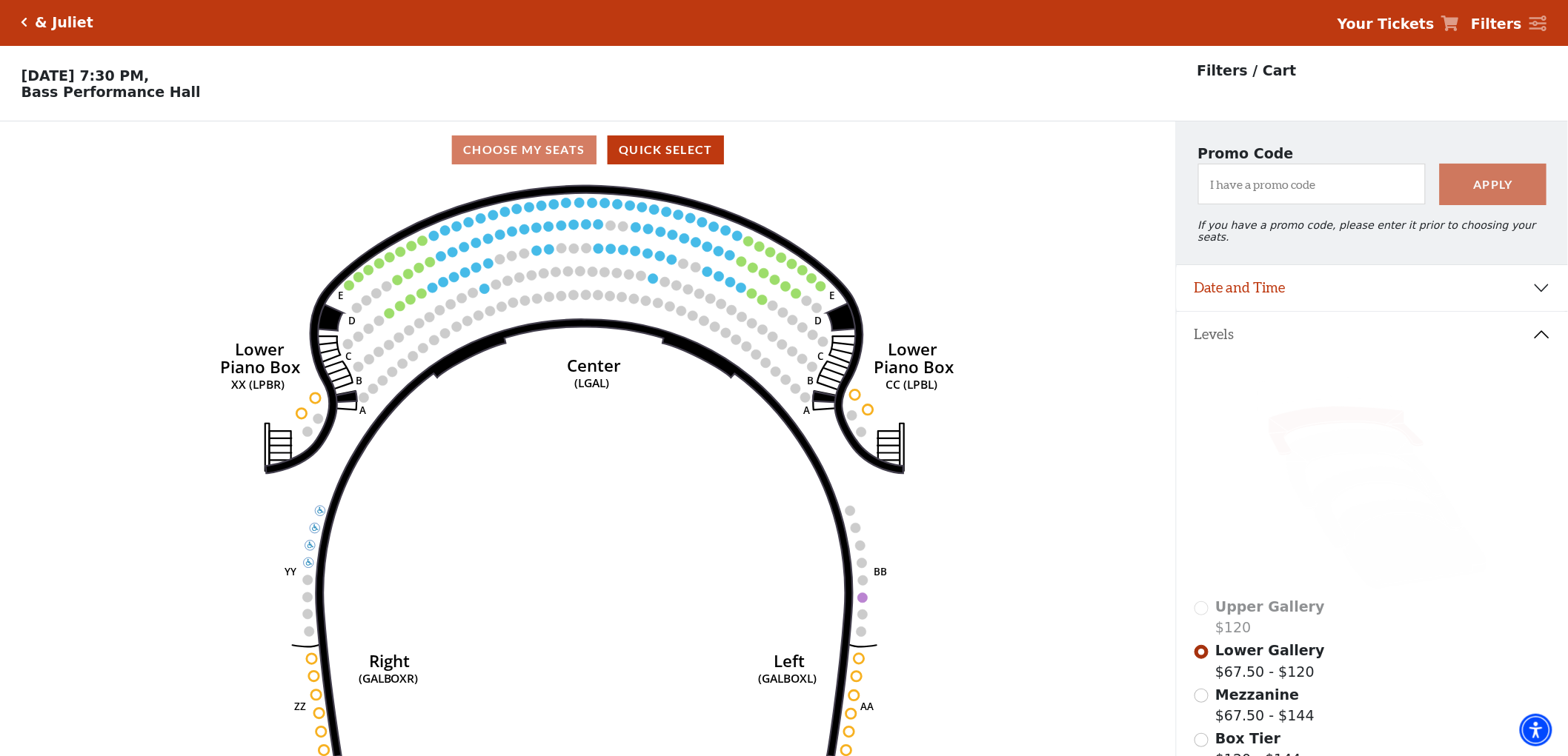
scroll to position [68, 0]
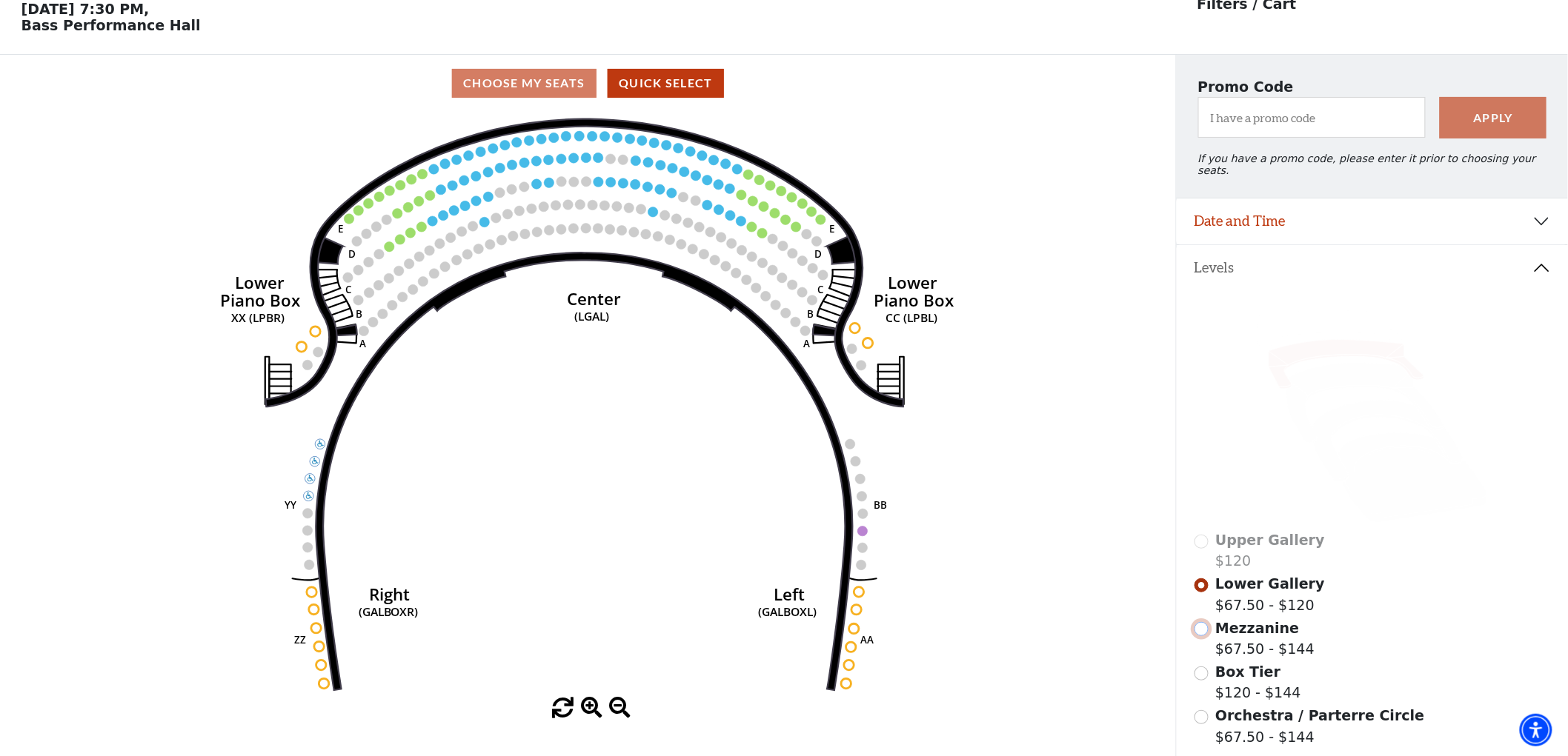
click at [1202, 623] on input "Mezzanine$67.50 - $144\a" at bounding box center [1201, 629] width 14 height 14
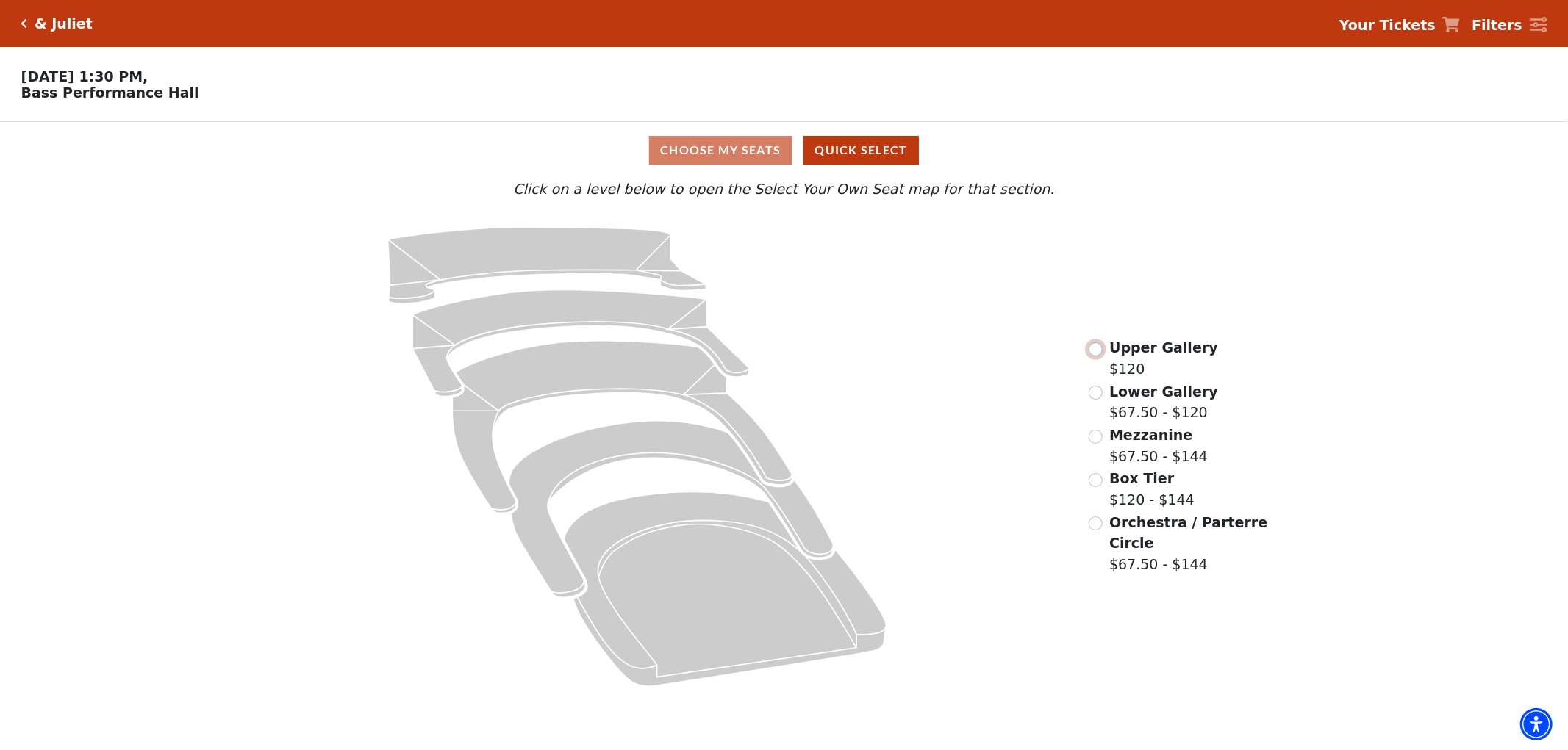
click at [1101, 355] on input "Upper Gallery$120\a" at bounding box center [1095, 349] width 14 height 14
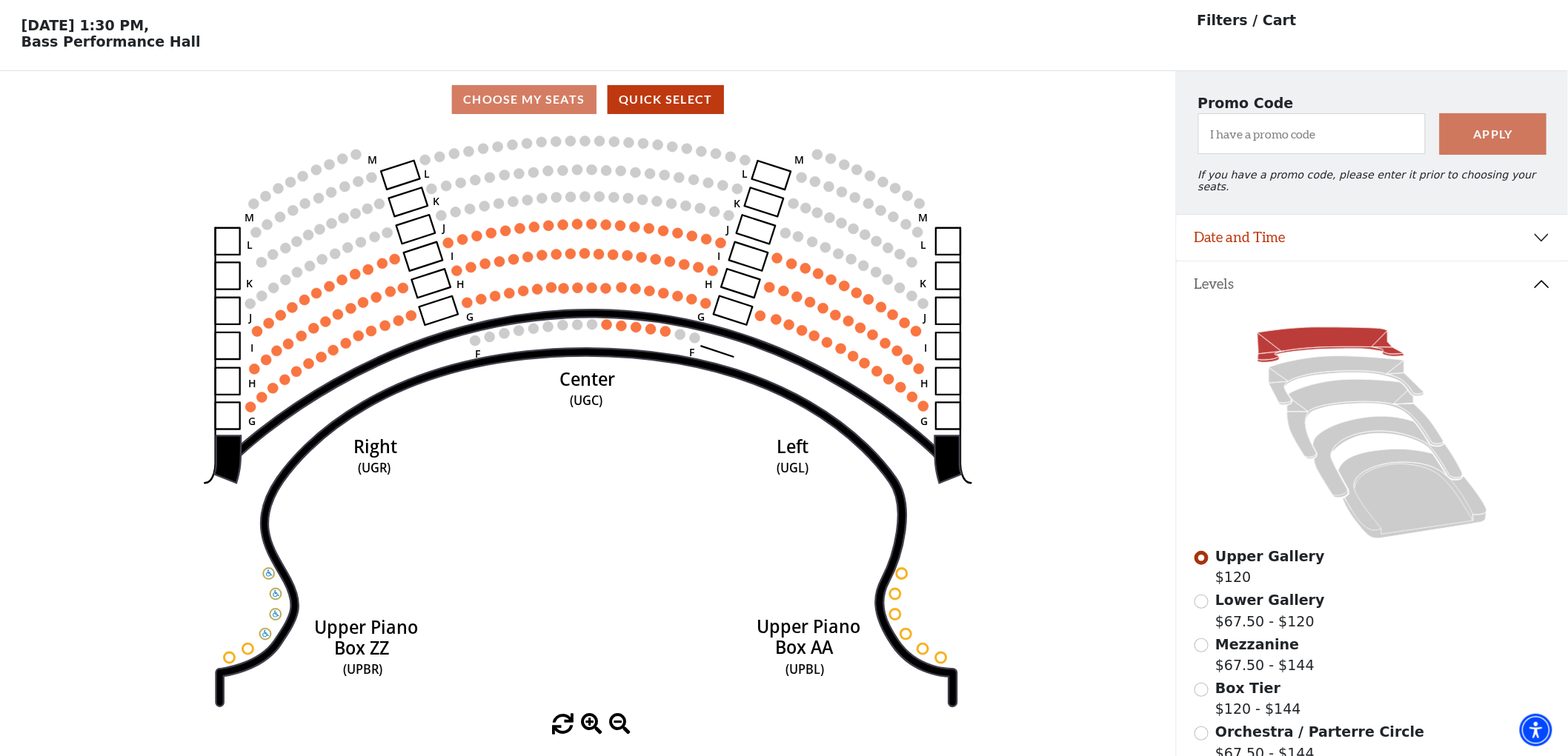
scroll to position [68, 0]
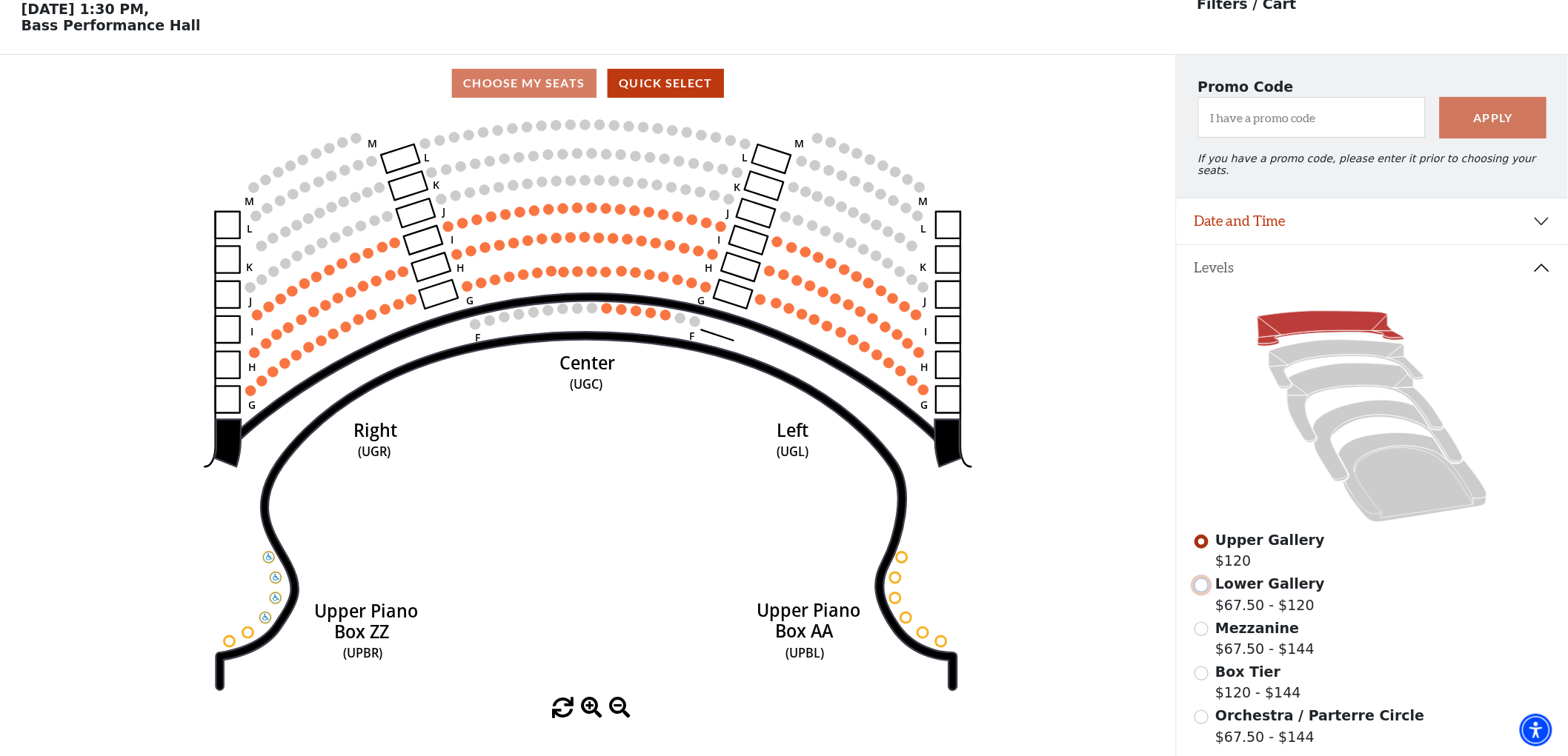
click at [1204, 583] on input "Lower Gallery$67.50 - $120\a" at bounding box center [1201, 585] width 14 height 14
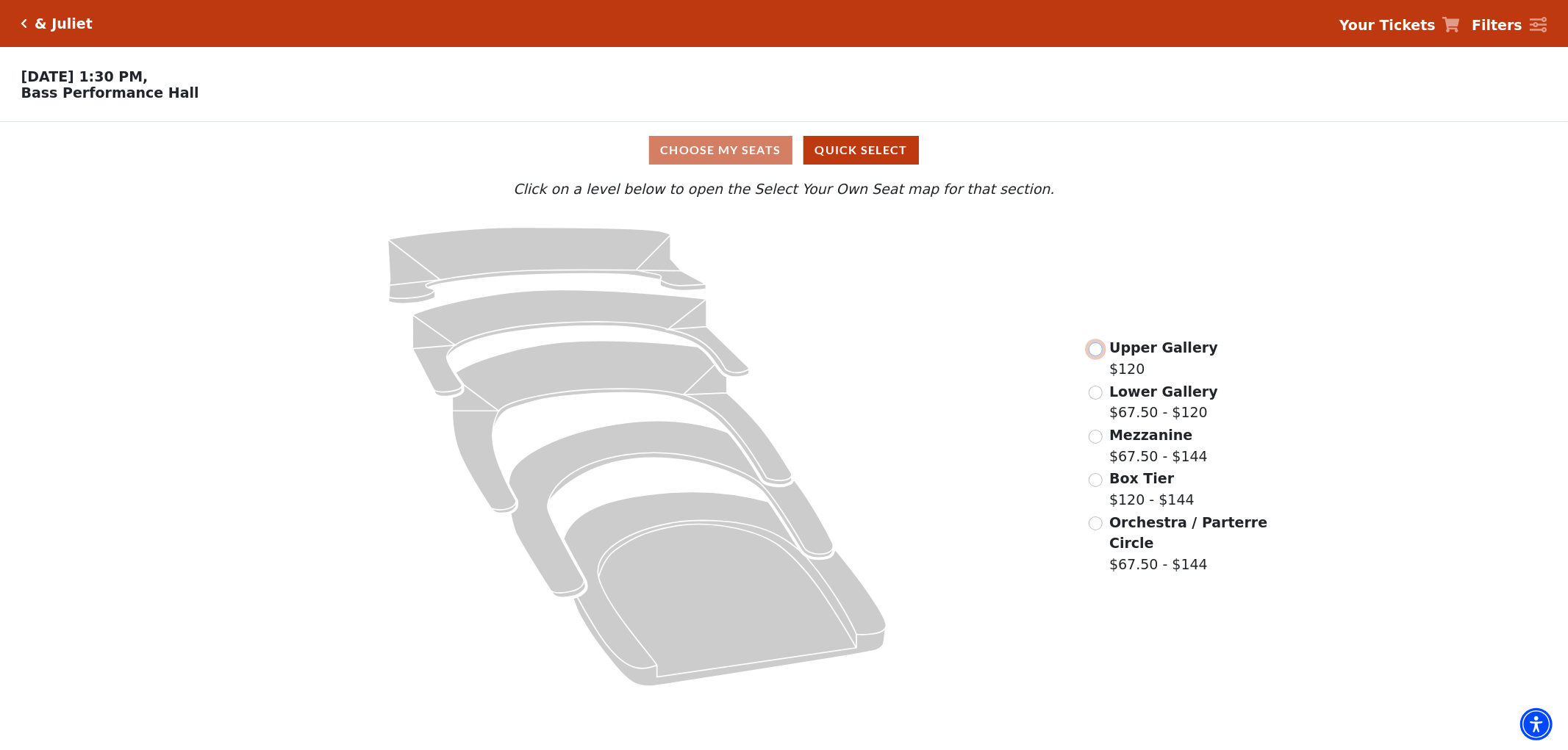
click at [1092, 355] on input "Upper Gallery$120\a" at bounding box center [1095, 349] width 14 height 14
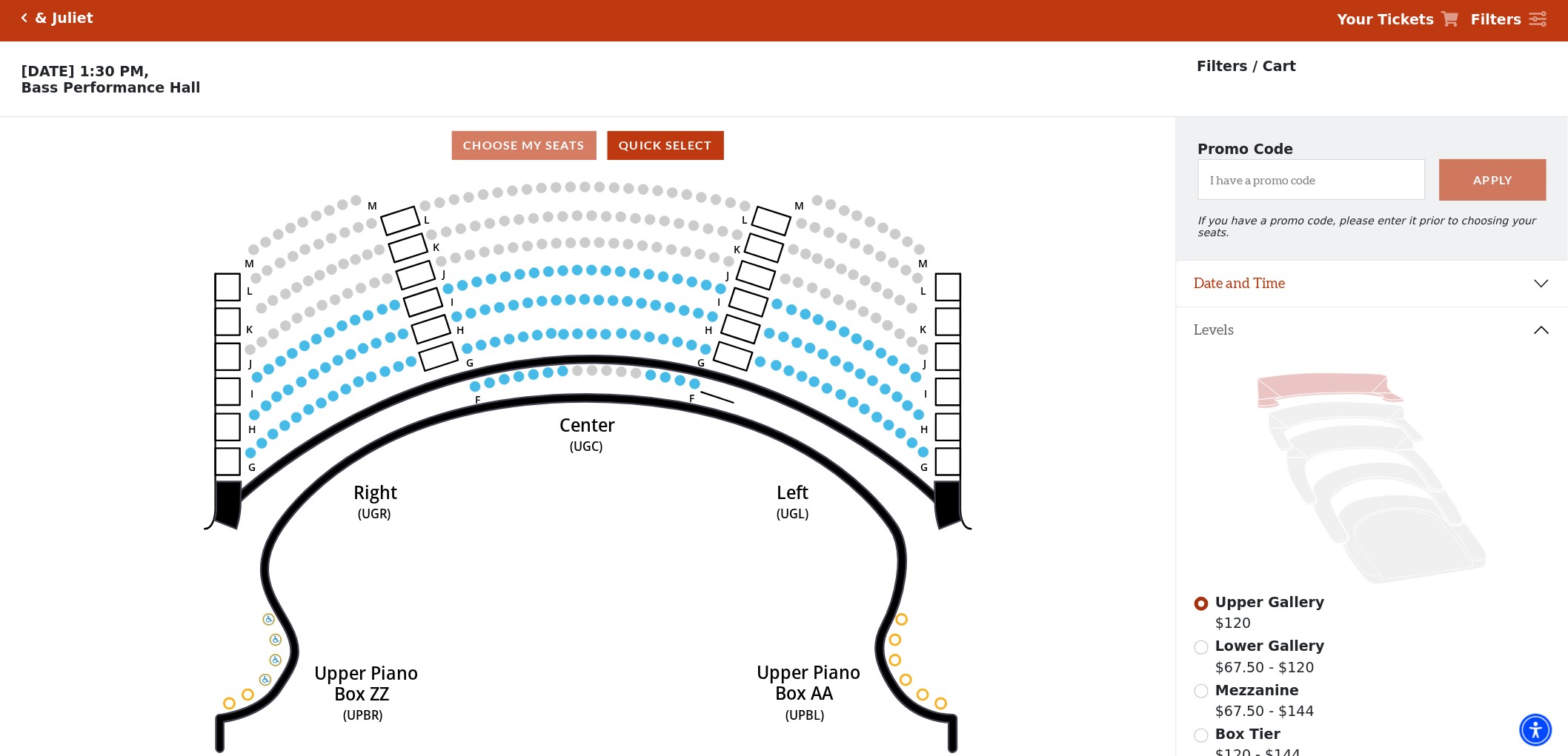
scroll to position [68, 0]
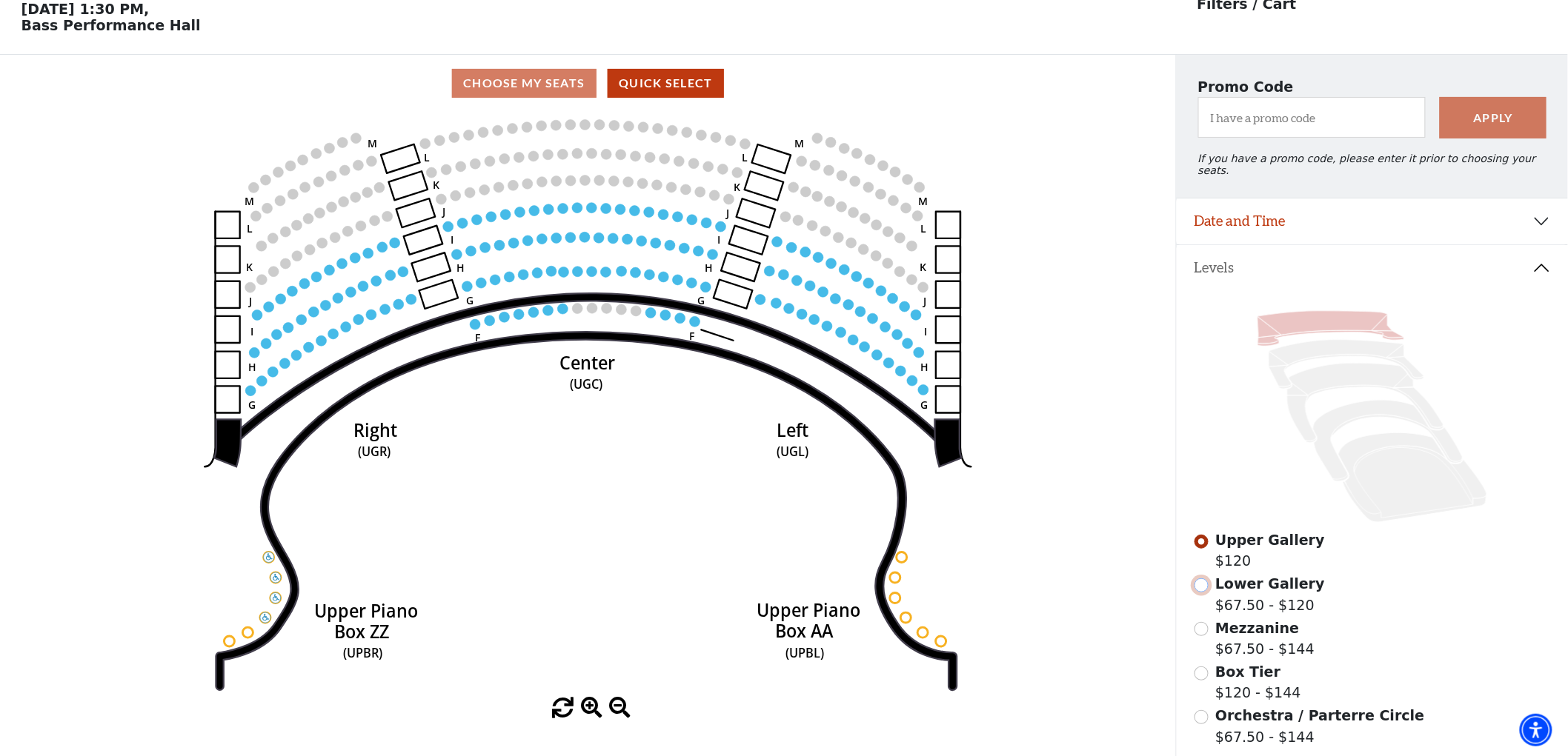
click at [1201, 578] on input "Lower Gallery$67.50 - $120\a" at bounding box center [1201, 585] width 14 height 14
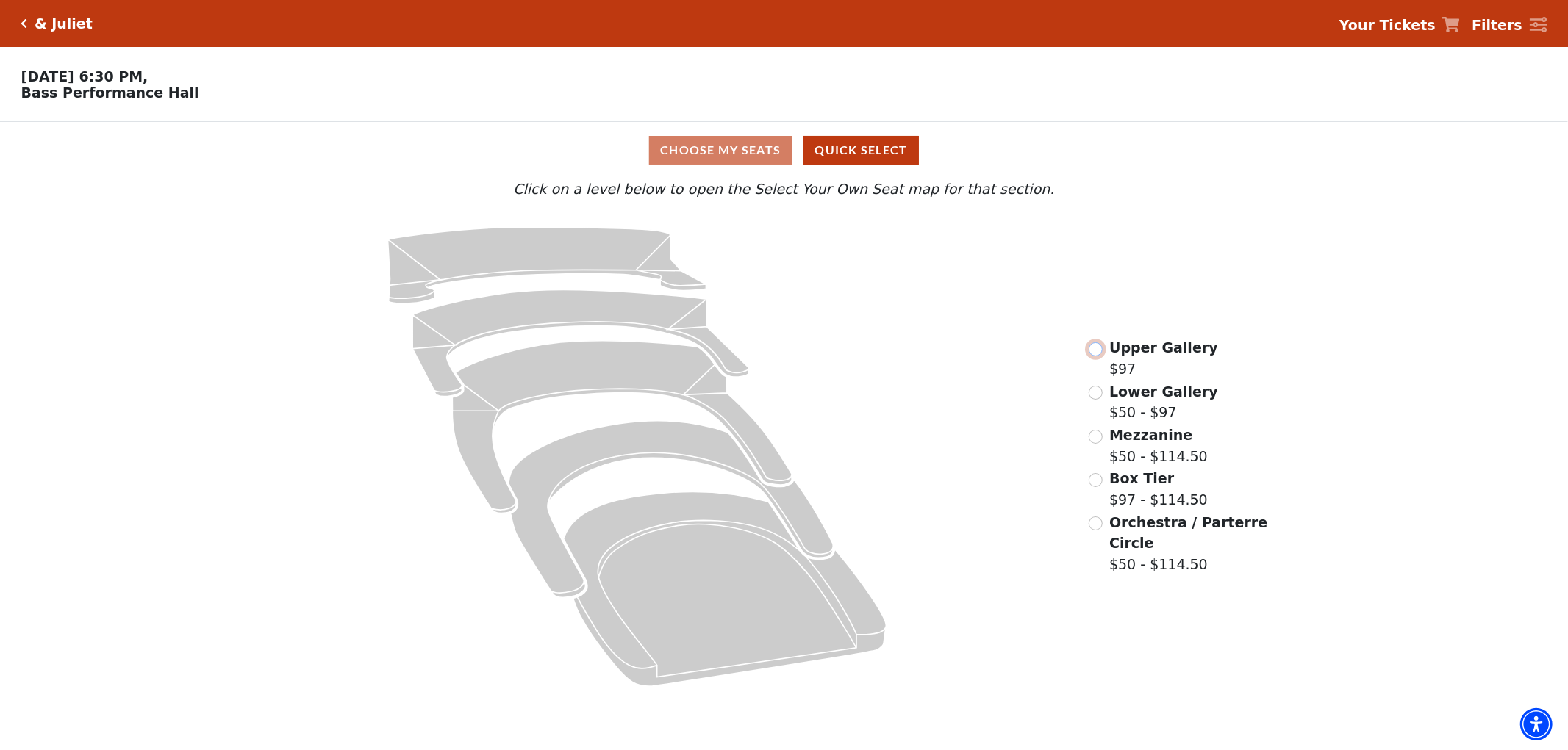
click at [1098, 354] on input "Upper Gallery$97\a" at bounding box center [1095, 349] width 14 height 14
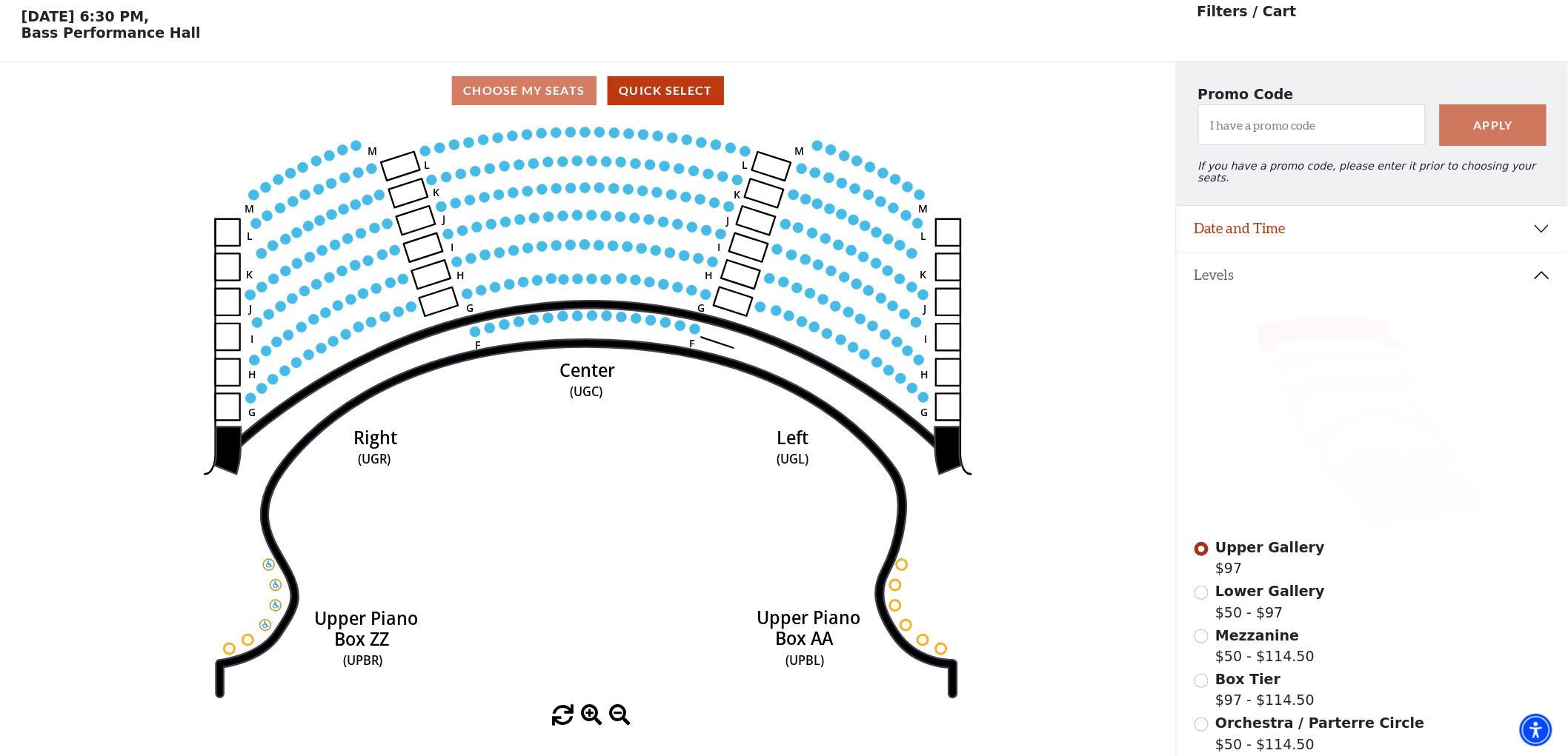
scroll to position [68, 0]
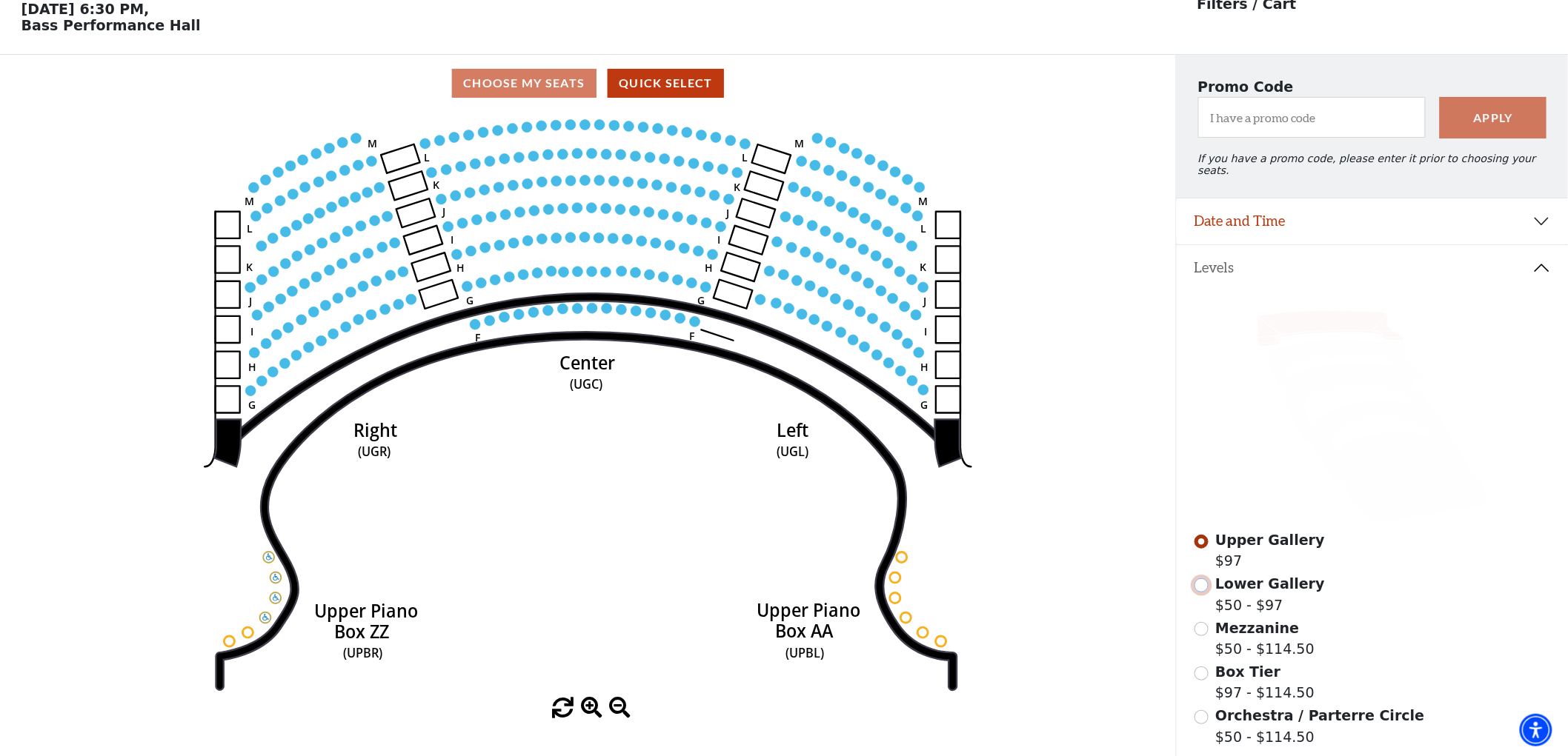
click at [1201, 579] on input "Lower Gallery$50 - $97\a" at bounding box center [1201, 585] width 14 height 14
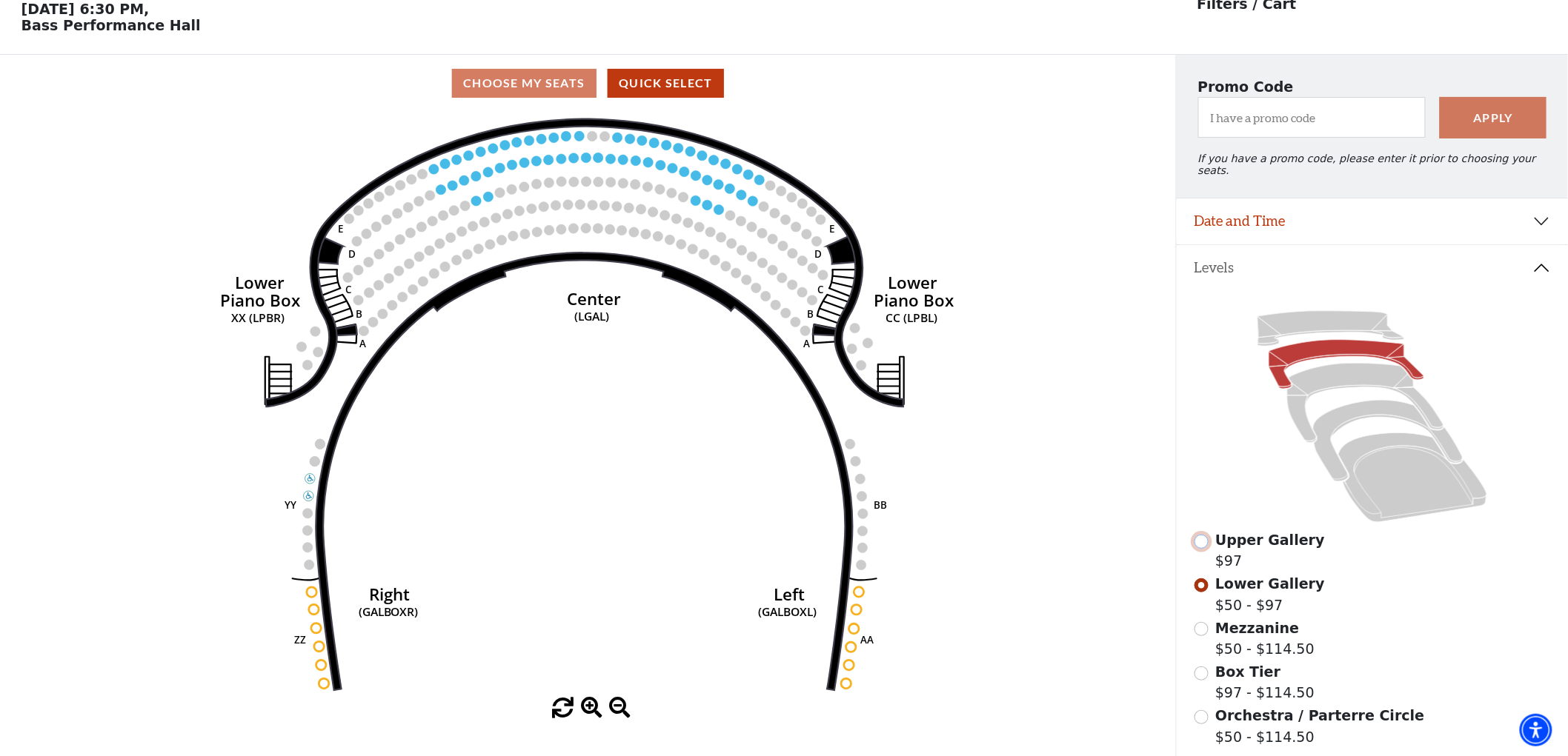
click at [1202, 537] on input "Upper Gallery$97\a" at bounding box center [1201, 542] width 14 height 14
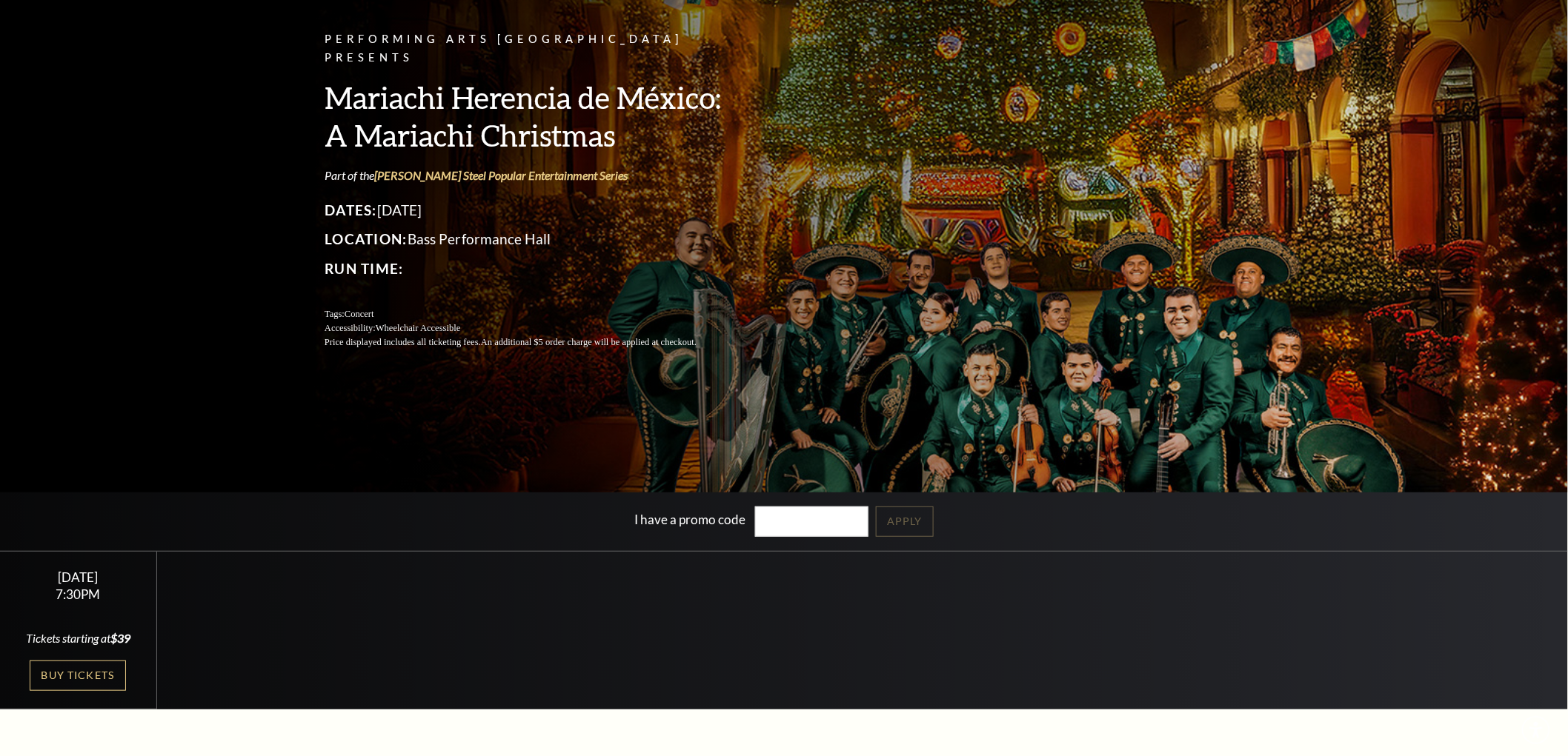
scroll to position [164, 0]
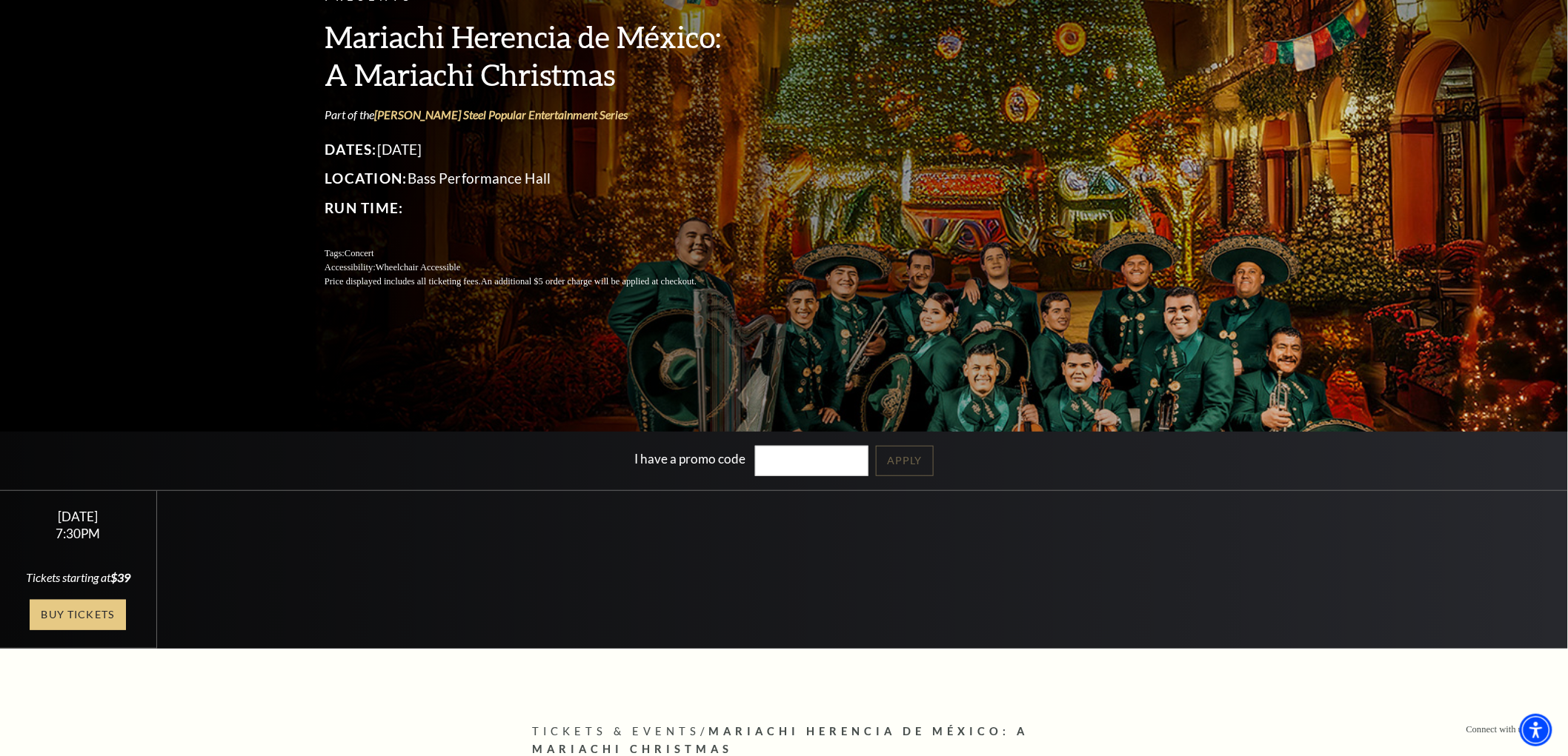
click at [93, 617] on link "Buy Tickets" at bounding box center [78, 615] width 97 height 30
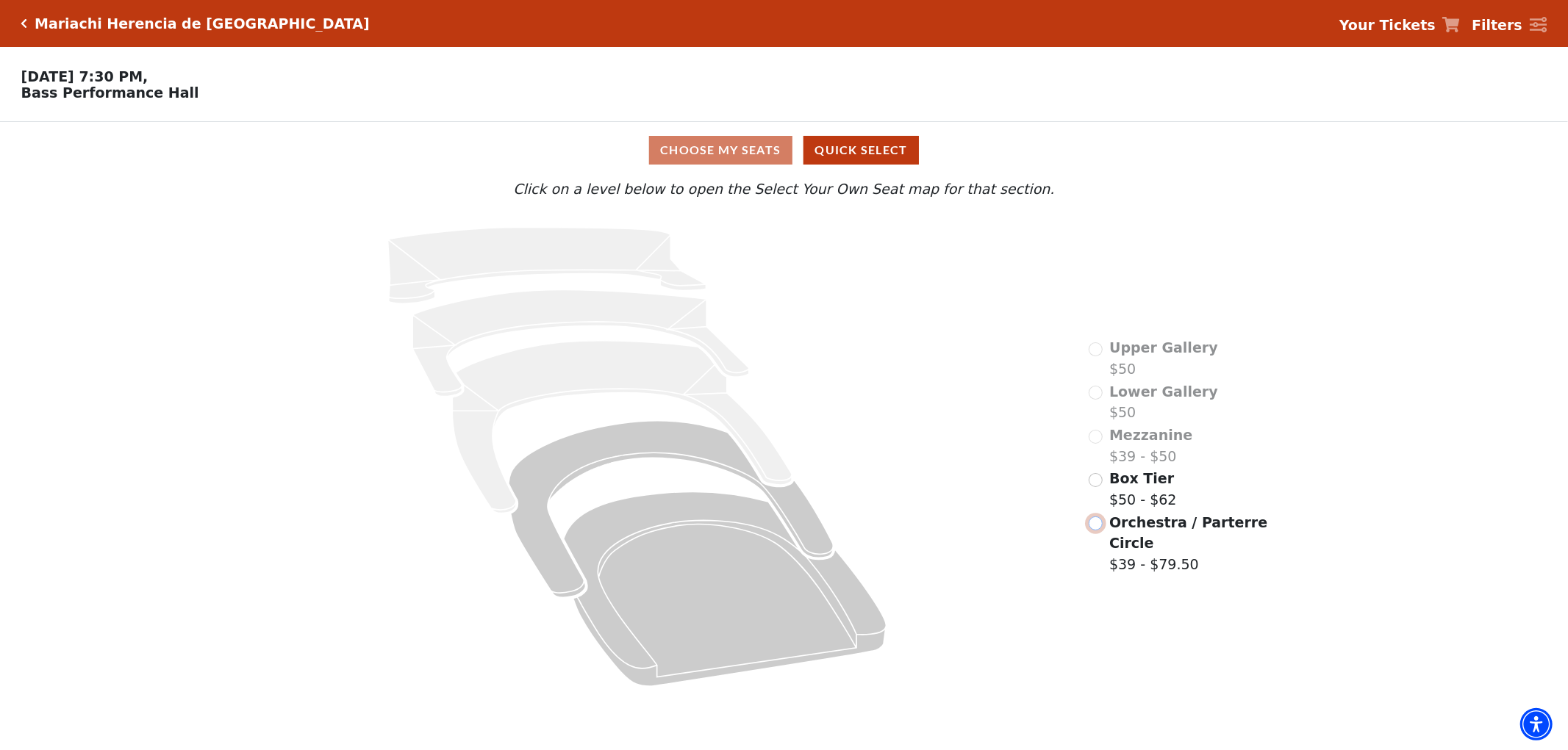
click at [1099, 517] on input "Orchestra / Parterre Circle$39 - $79.50\a" at bounding box center [1095, 524] width 14 height 14
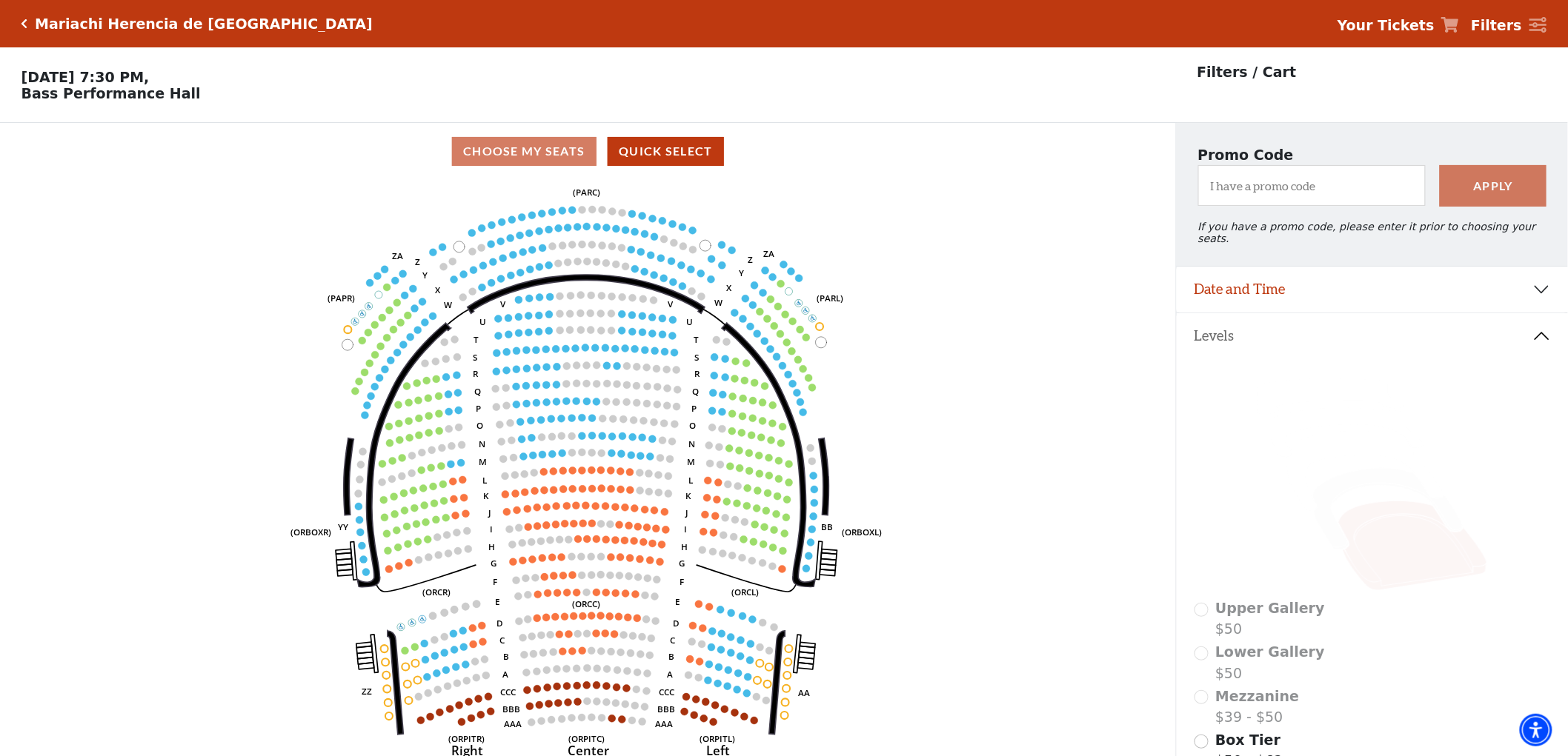
scroll to position [68, 0]
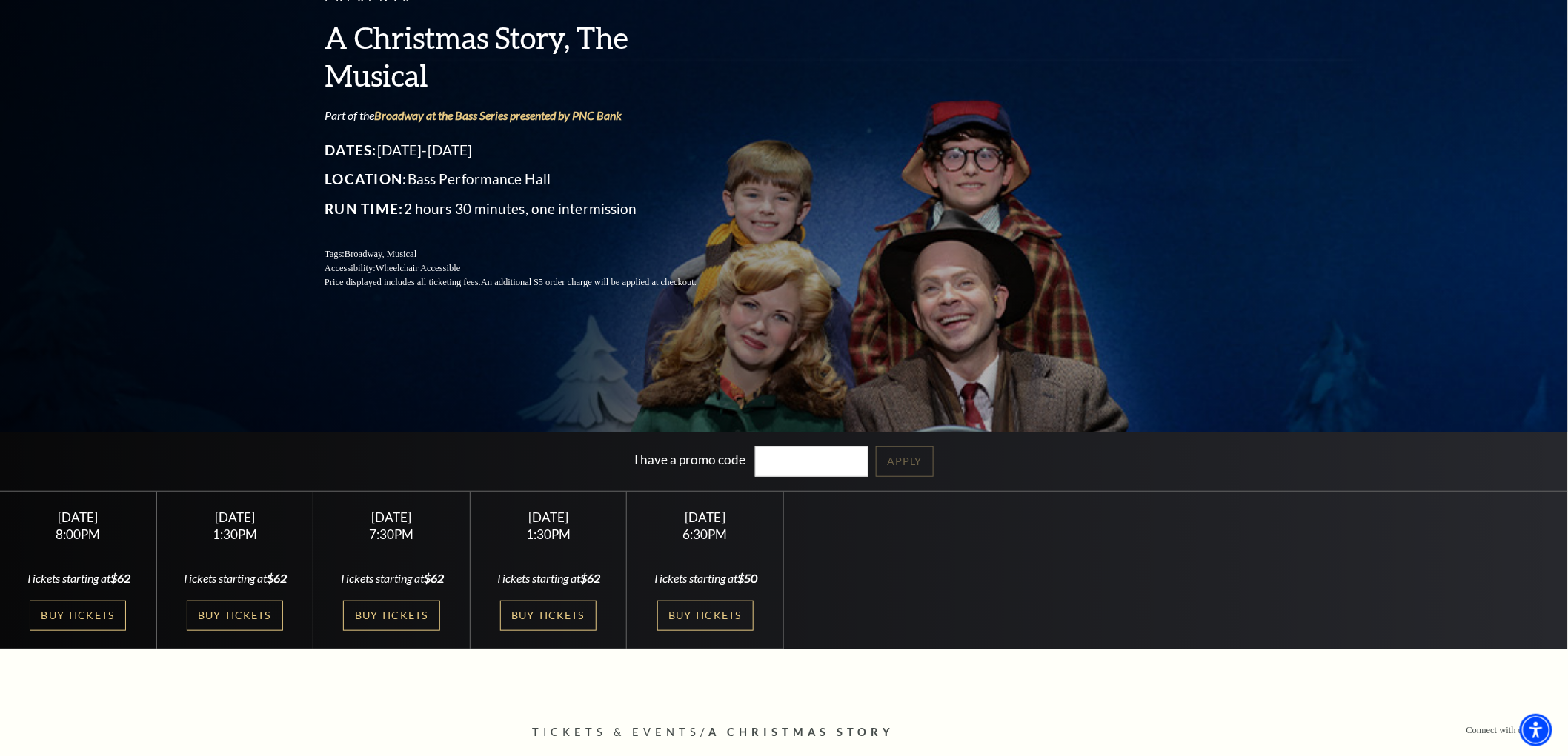
scroll to position [164, 0]
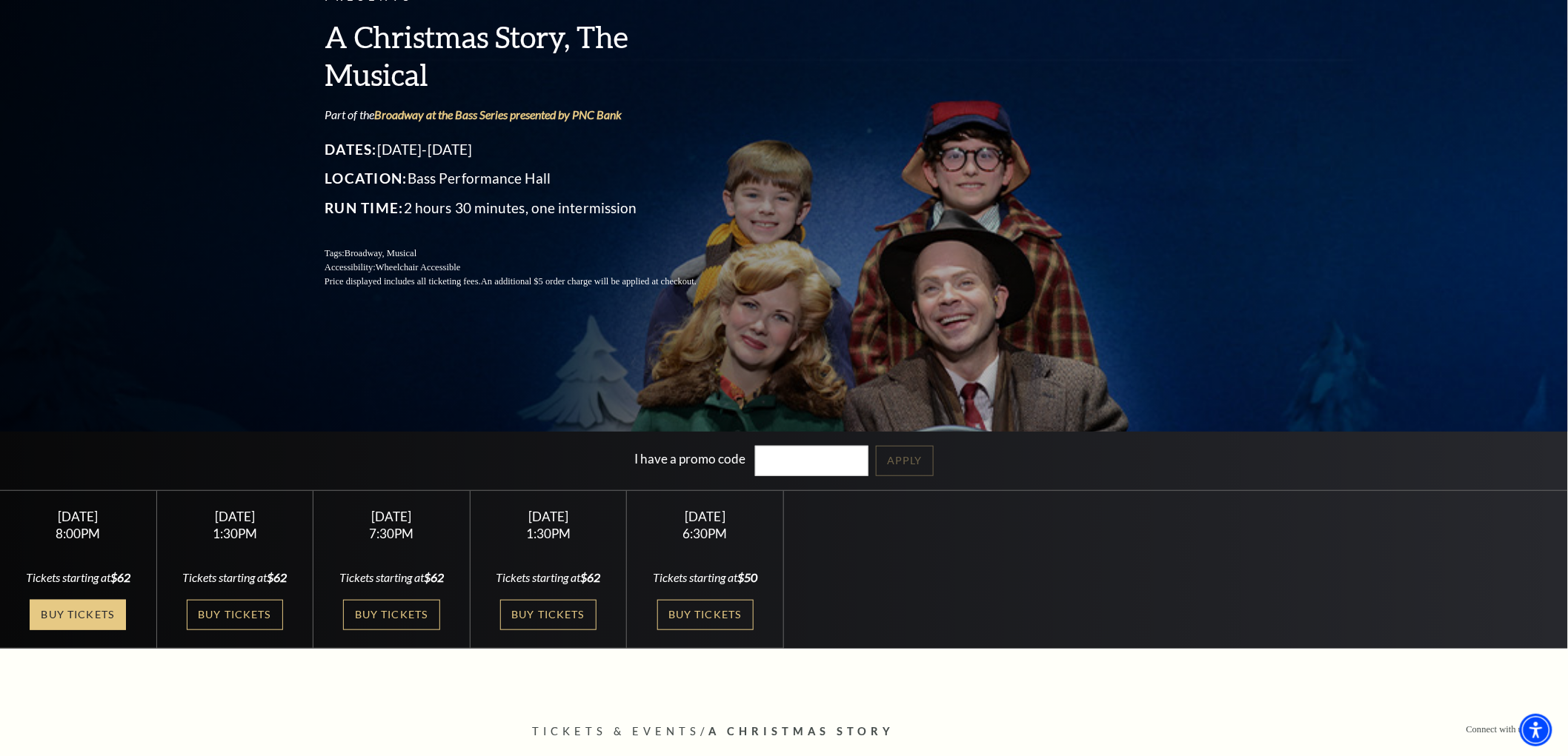
click at [107, 624] on link "Buy Tickets" at bounding box center [78, 615] width 97 height 30
click at [259, 630] on link "Buy Tickets" at bounding box center [235, 615] width 97 height 30
click at [392, 630] on link "Buy Tickets" at bounding box center [392, 615] width 97 height 30
click at [538, 617] on link "Buy Tickets" at bounding box center [548, 615] width 97 height 30
click at [698, 612] on link "Buy Tickets" at bounding box center [705, 615] width 97 height 30
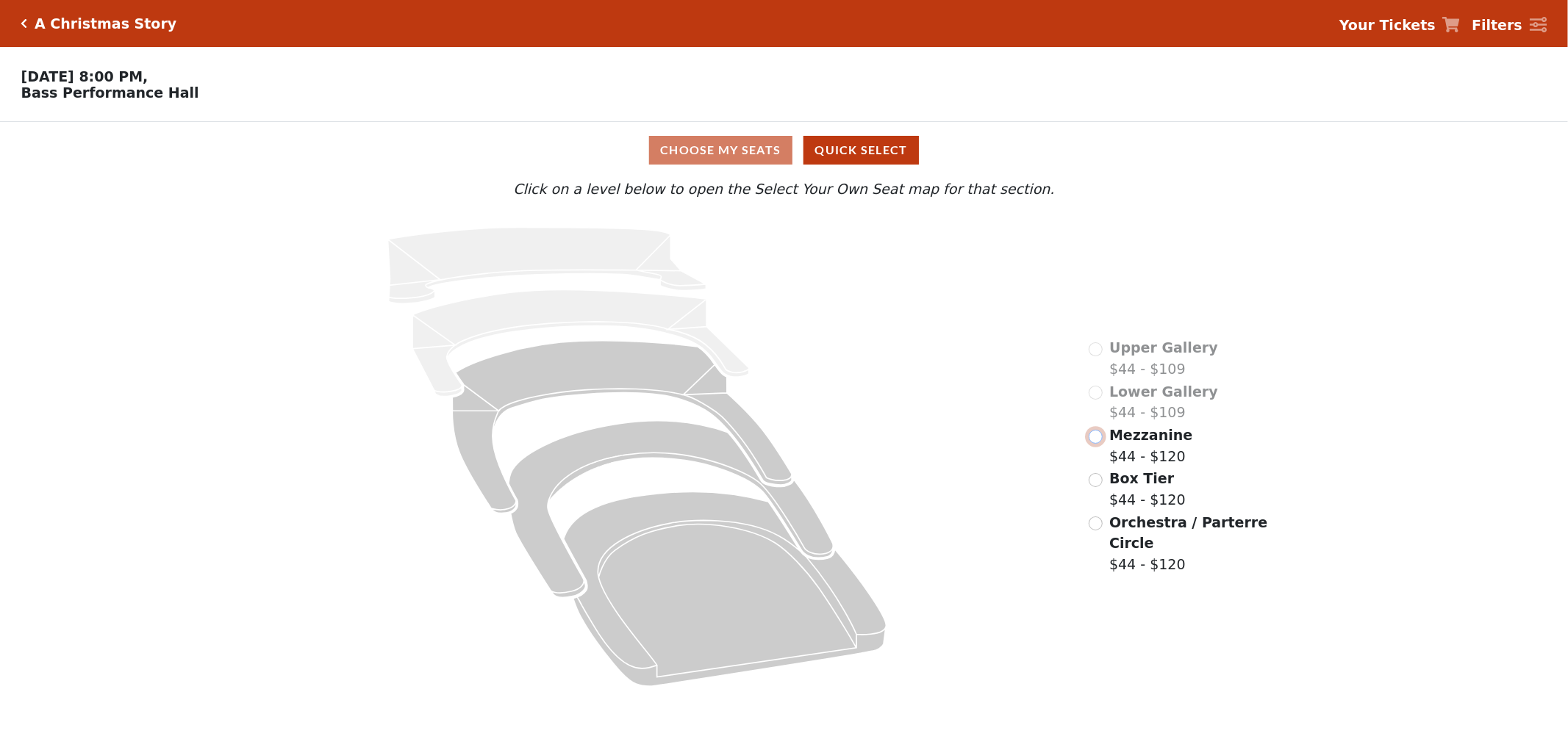
click at [1095, 444] on input "radio" at bounding box center [1095, 437] width 14 height 14
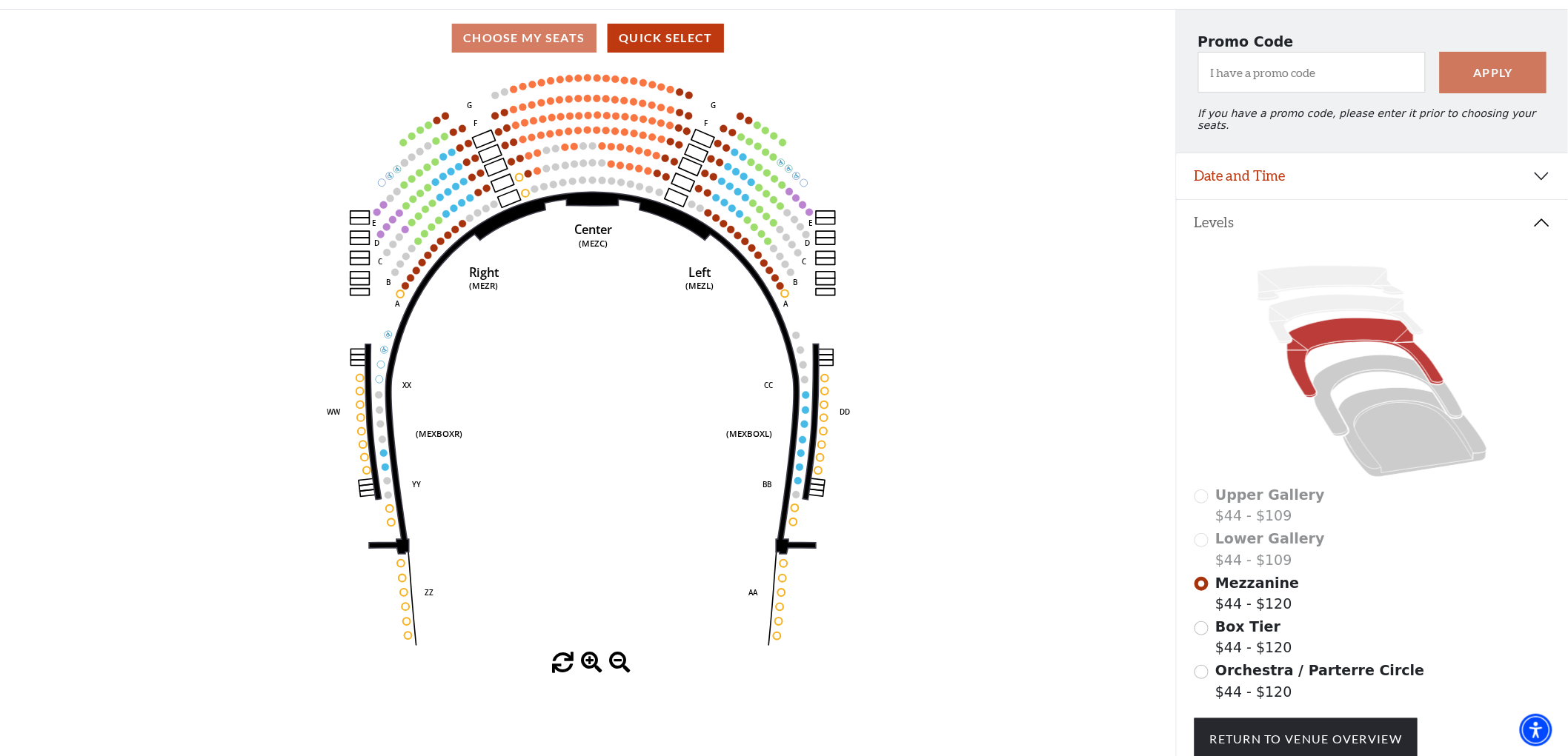
scroll to position [150, 0]
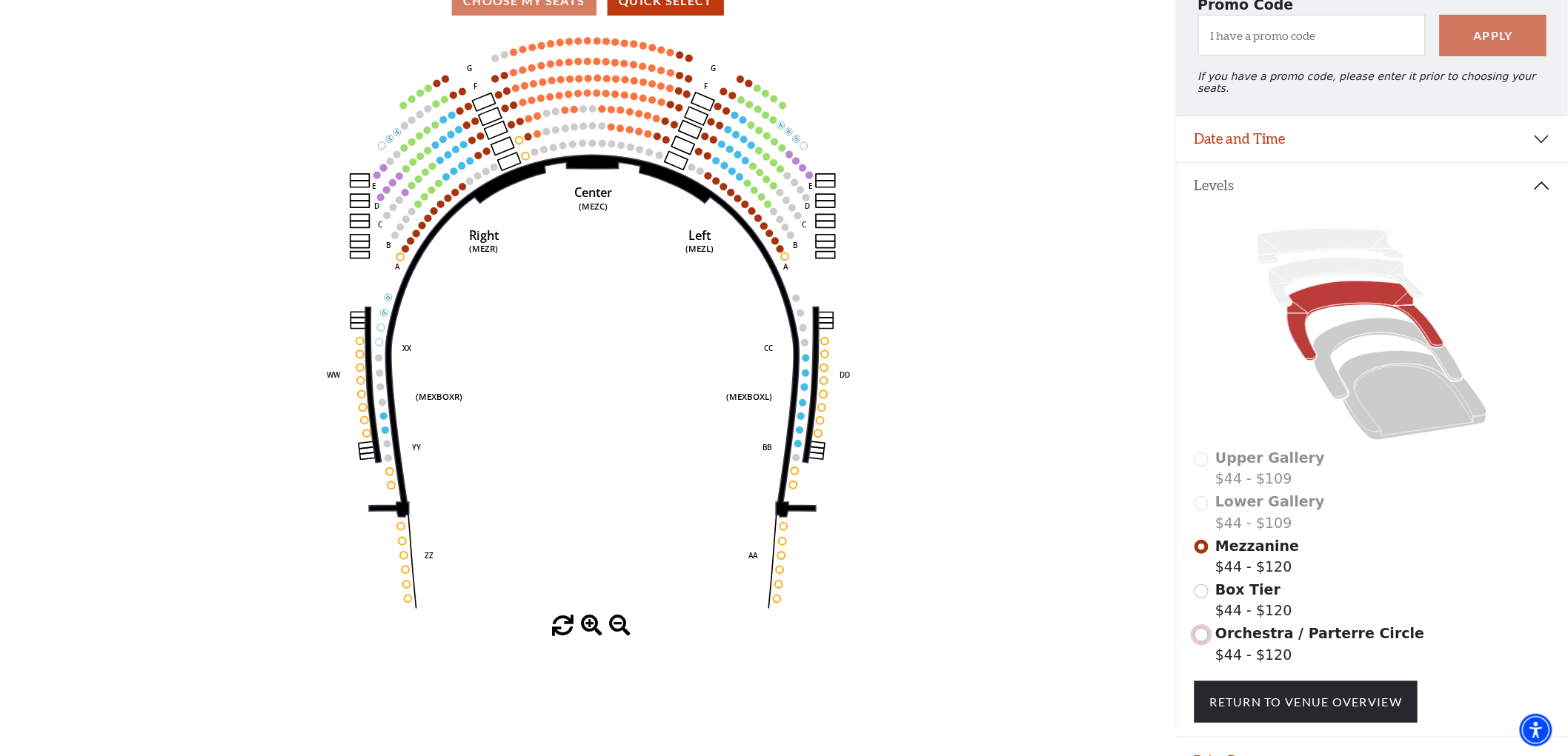
click at [1205, 629] on input "Orchestra / Parterre Circle$44 - $120\a" at bounding box center [1201, 635] width 14 height 14
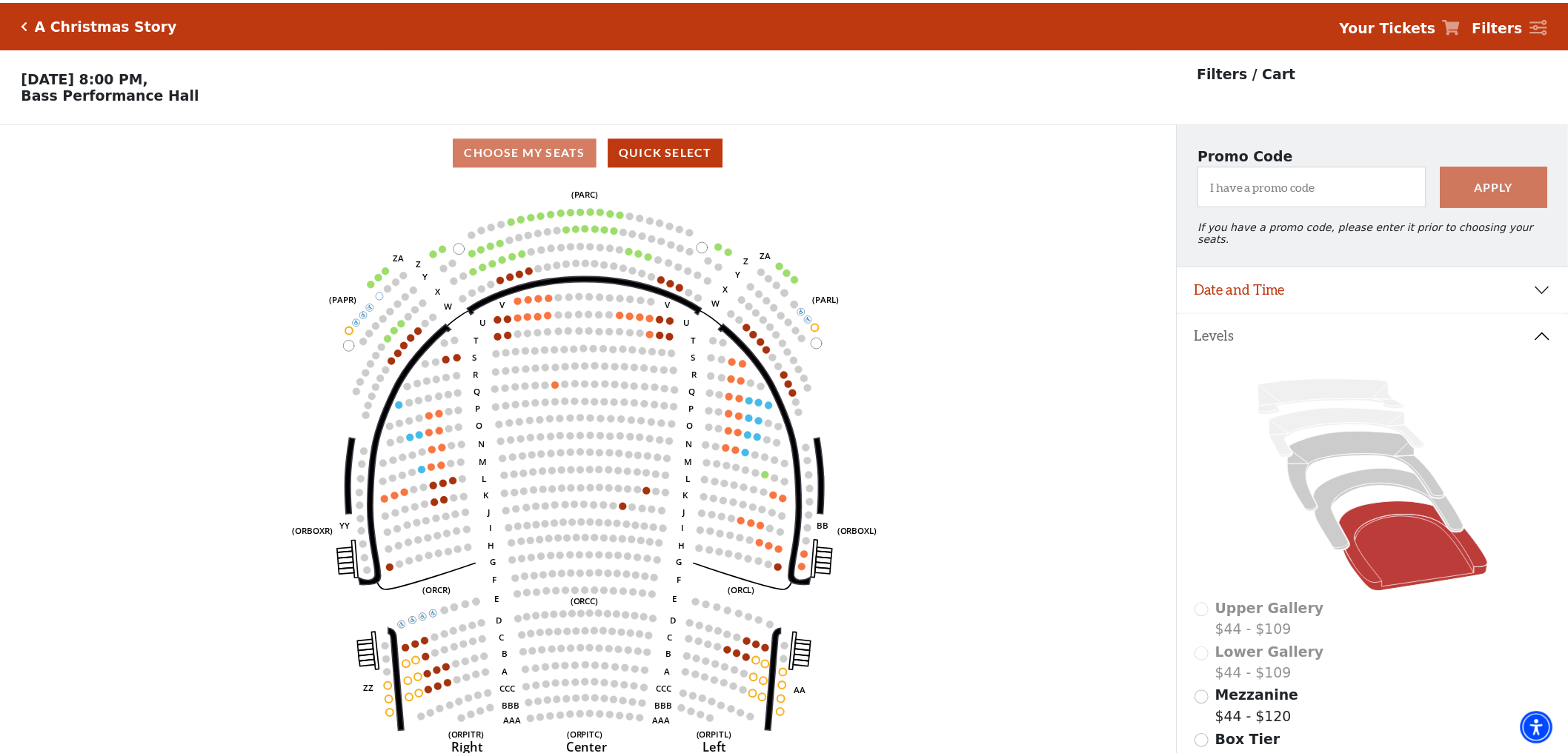
scroll to position [68, 0]
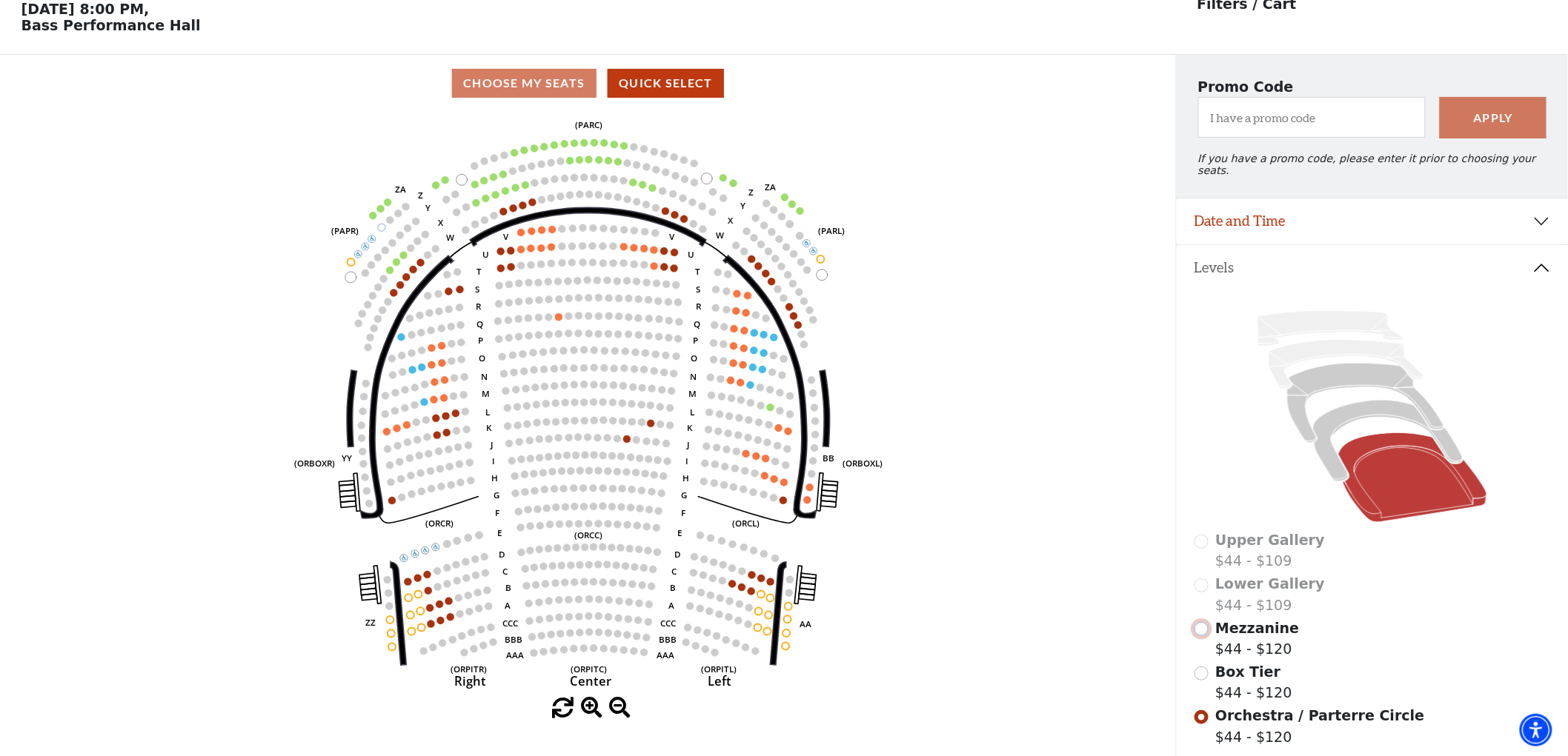
click at [1203, 622] on input "Mezzanine$44 - $120\a" at bounding box center [1201, 629] width 14 height 14
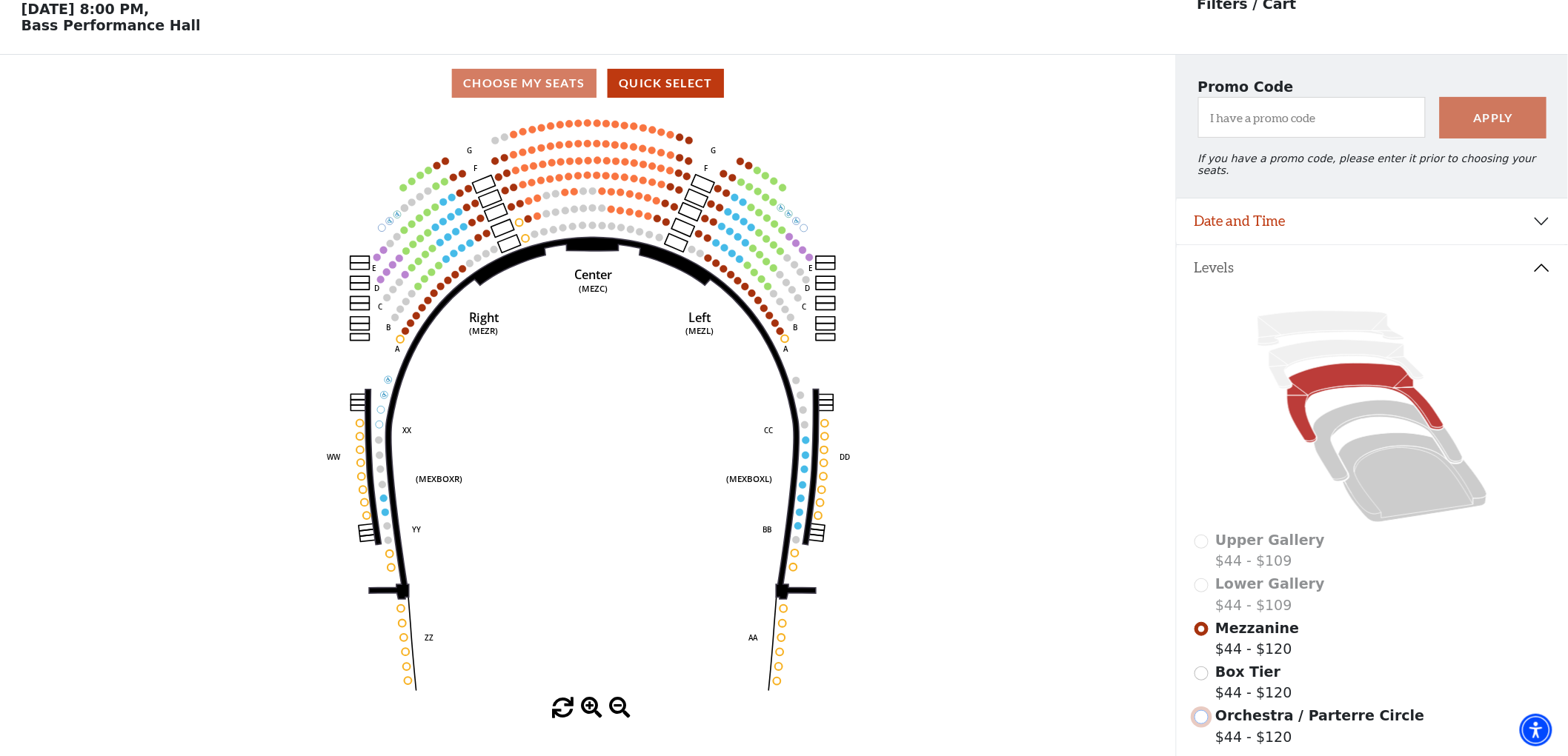
click at [1201, 716] on input "Orchestra / Parterre Circle$44 - $120\a" at bounding box center [1201, 718] width 14 height 14
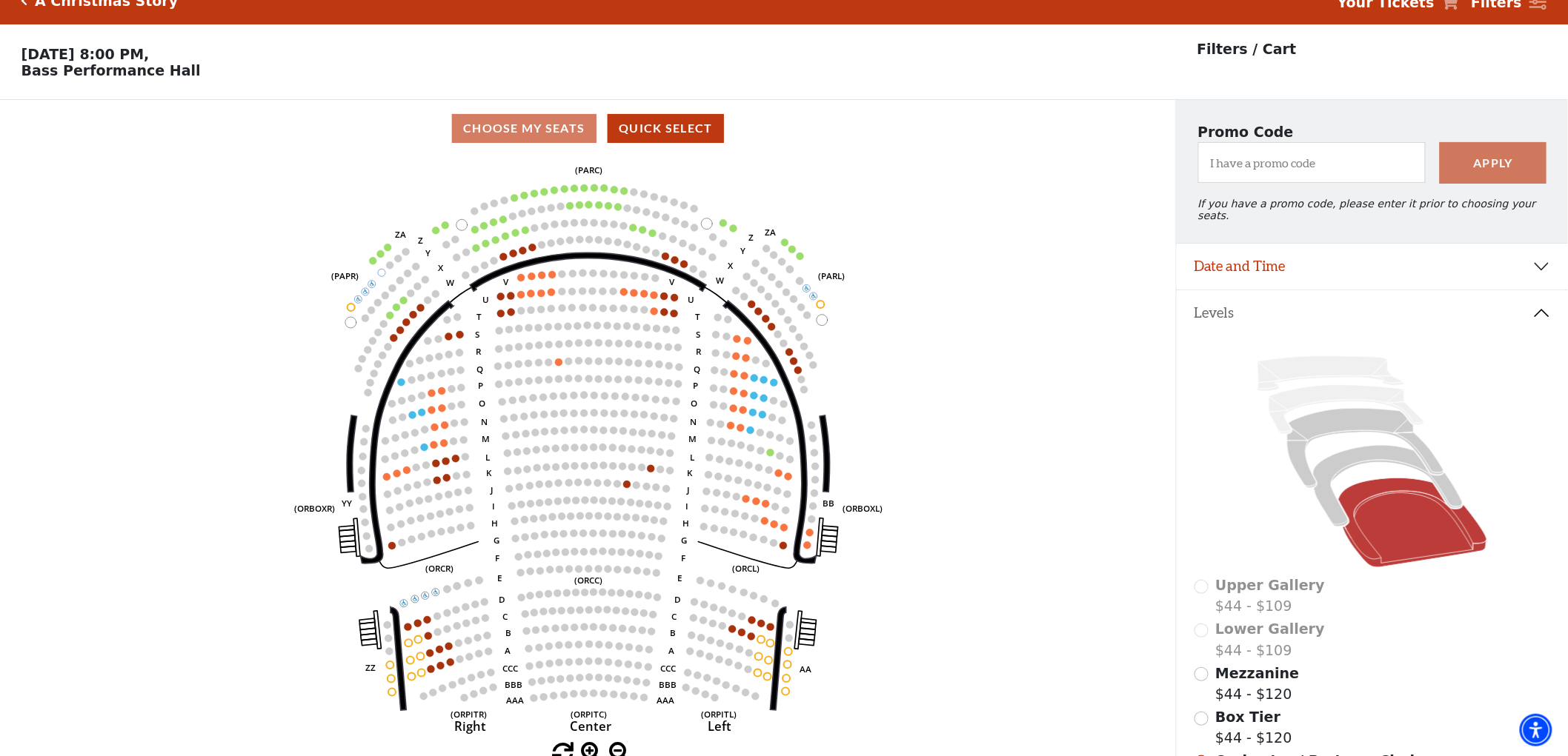
scroll to position [0, 0]
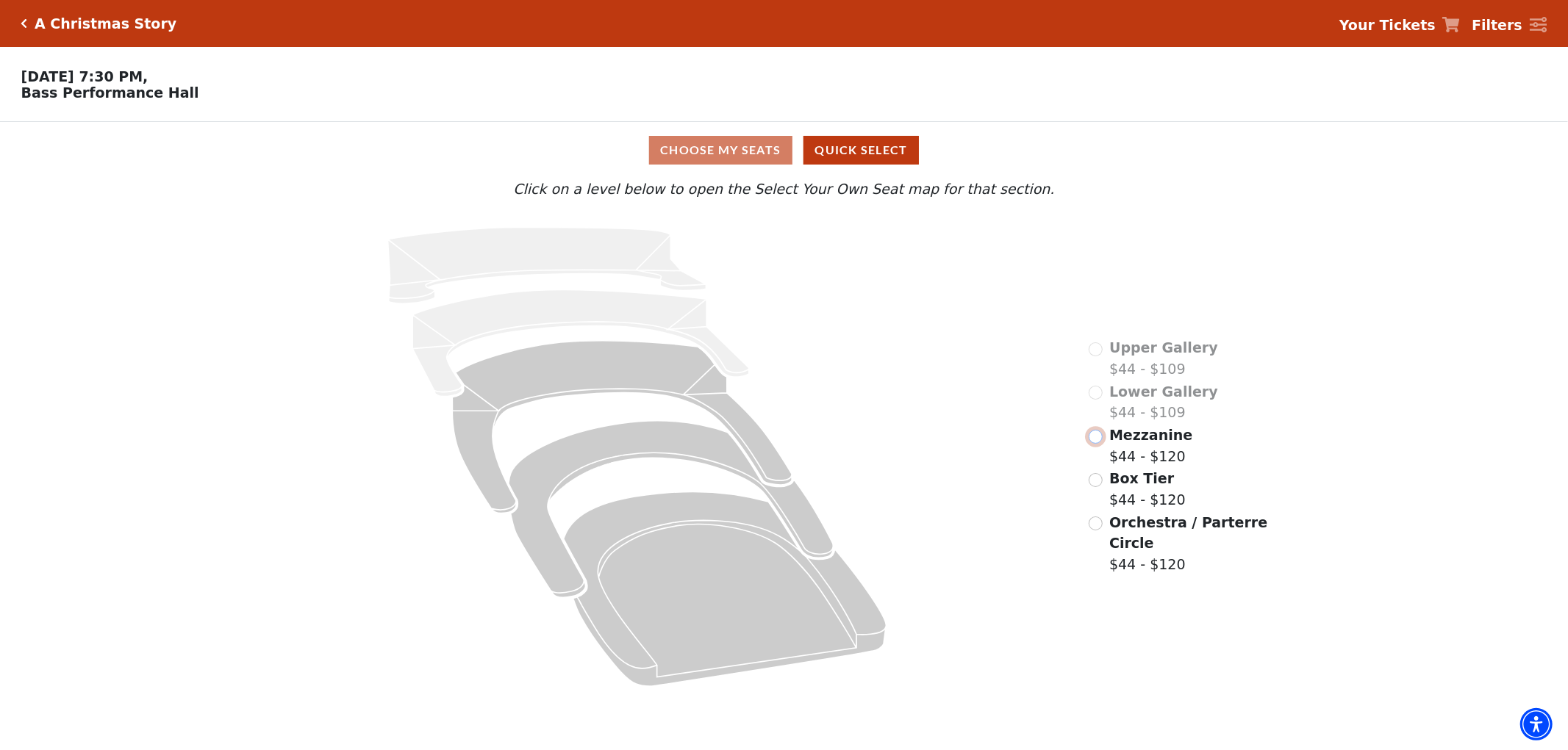
click at [1096, 444] on input "Mezzanine$44 - $120\a" at bounding box center [1095, 437] width 14 height 14
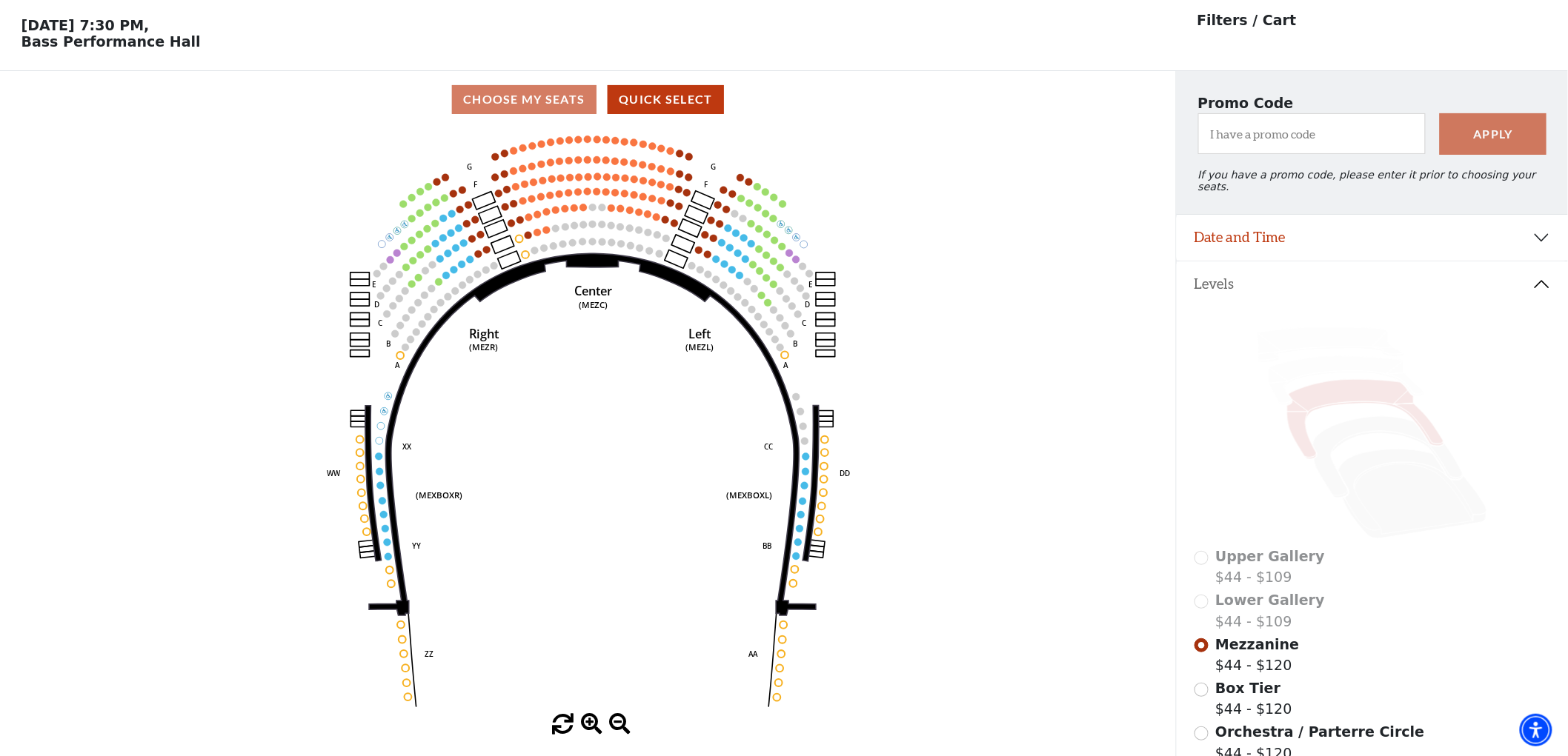
scroll to position [68, 0]
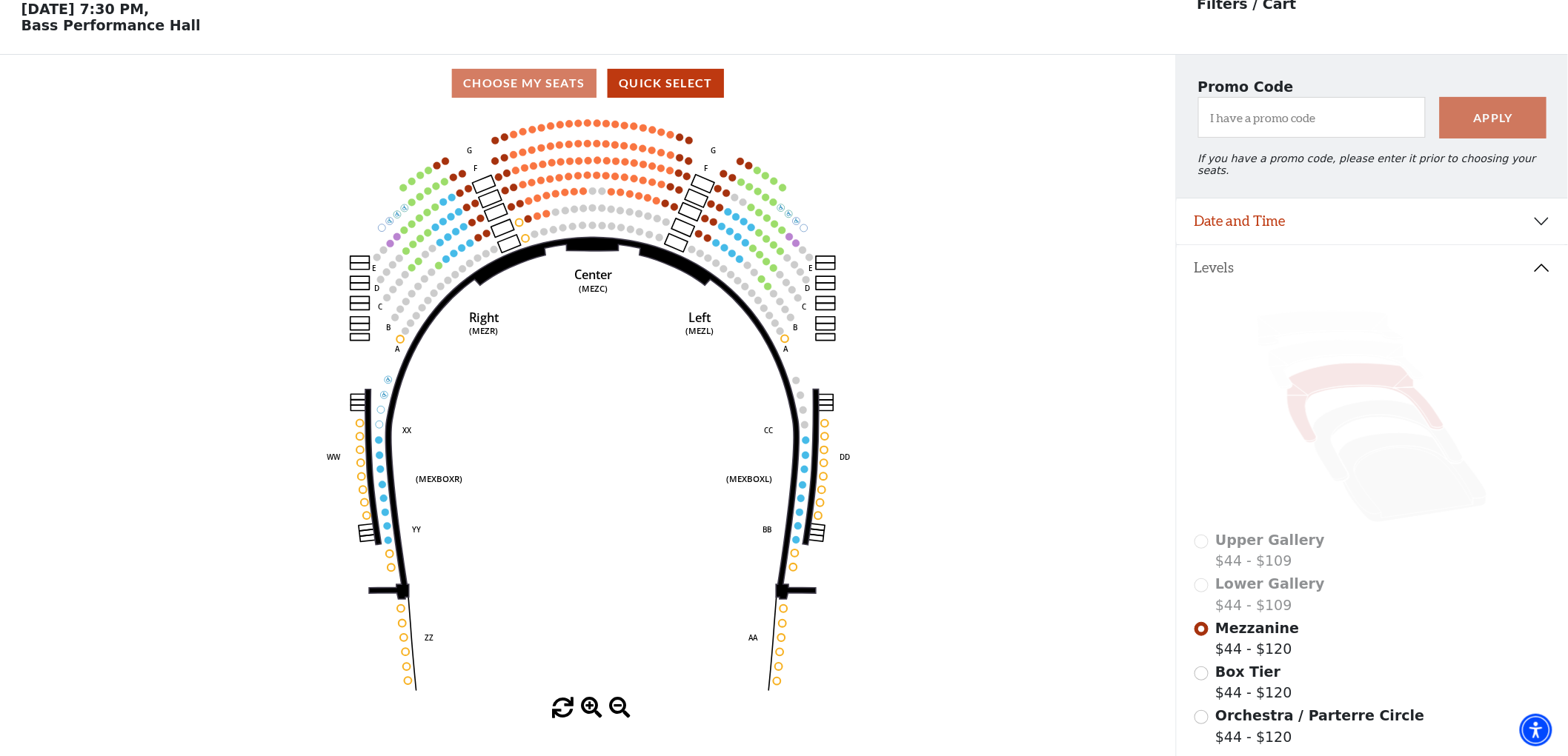
click at [1193, 713] on div "Upper Gallery $44 - $109 Lower Gallery $44 - $109 Mezzanine $44 - $120 Box Tier…" at bounding box center [1372, 555] width 392 height 529
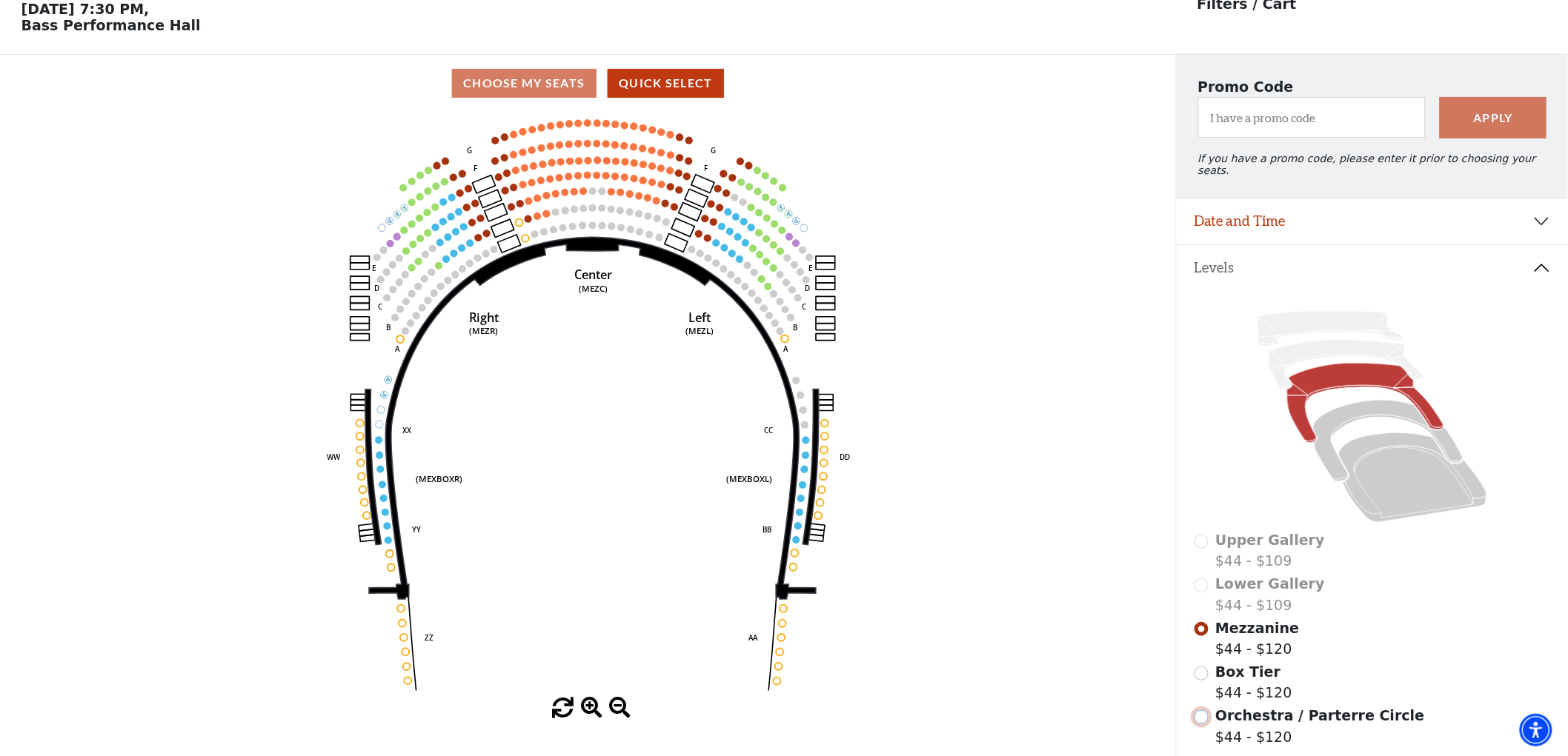
click at [1202, 713] on input "Orchestra / Parterre Circle$44 - $120\a" at bounding box center [1201, 718] width 14 height 14
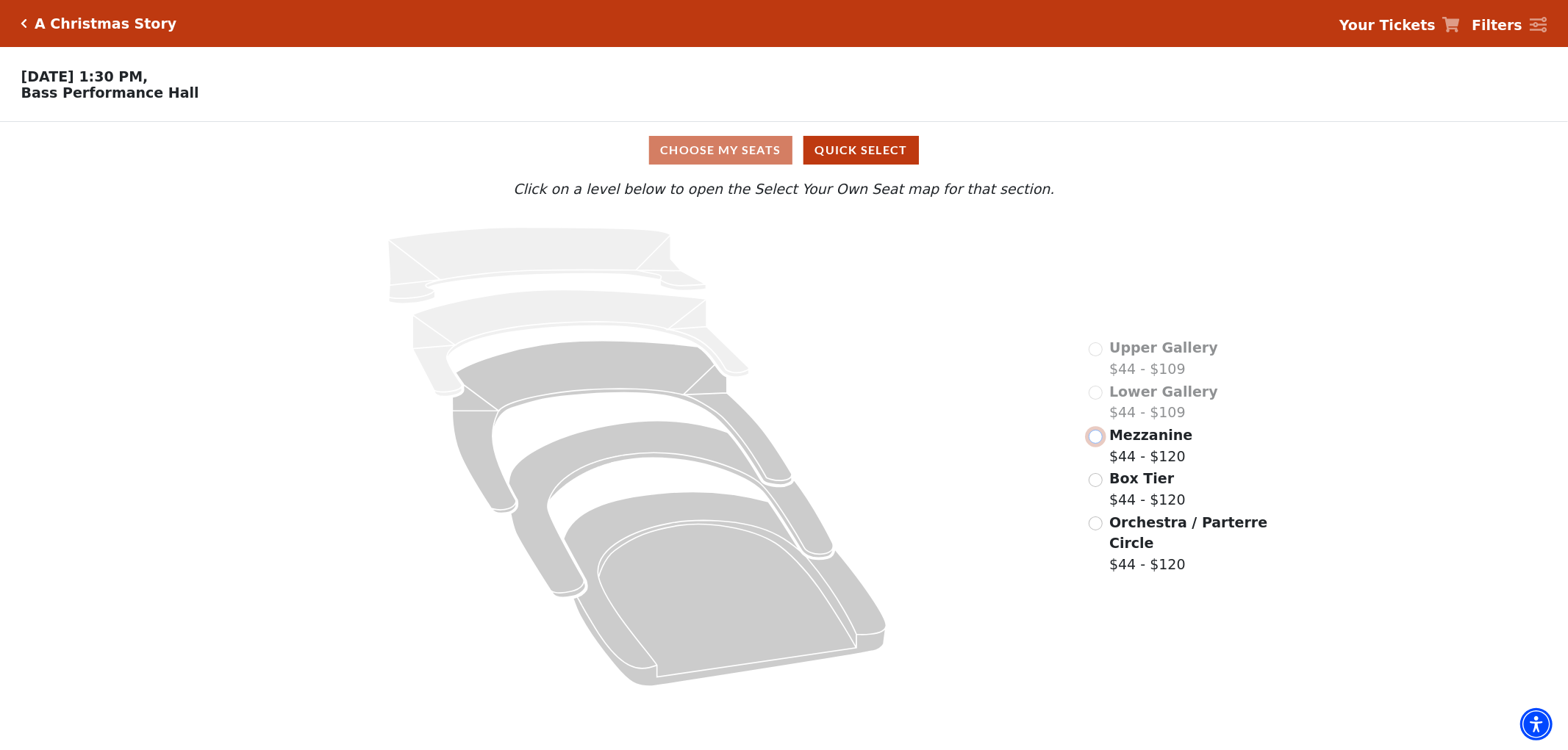
click at [1096, 444] on input "Mezzanine$44 - $120\a" at bounding box center [1095, 437] width 14 height 14
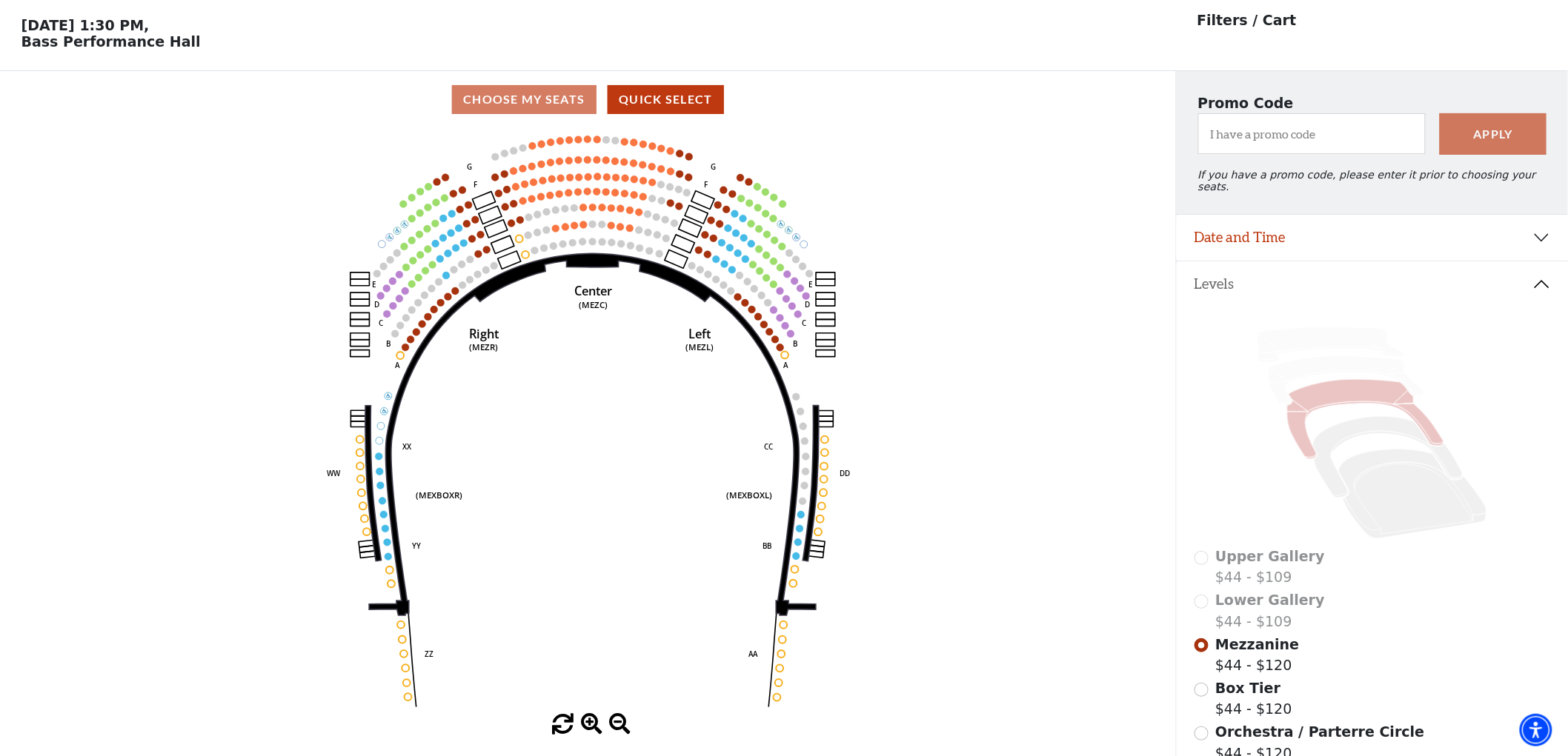
scroll to position [68, 0]
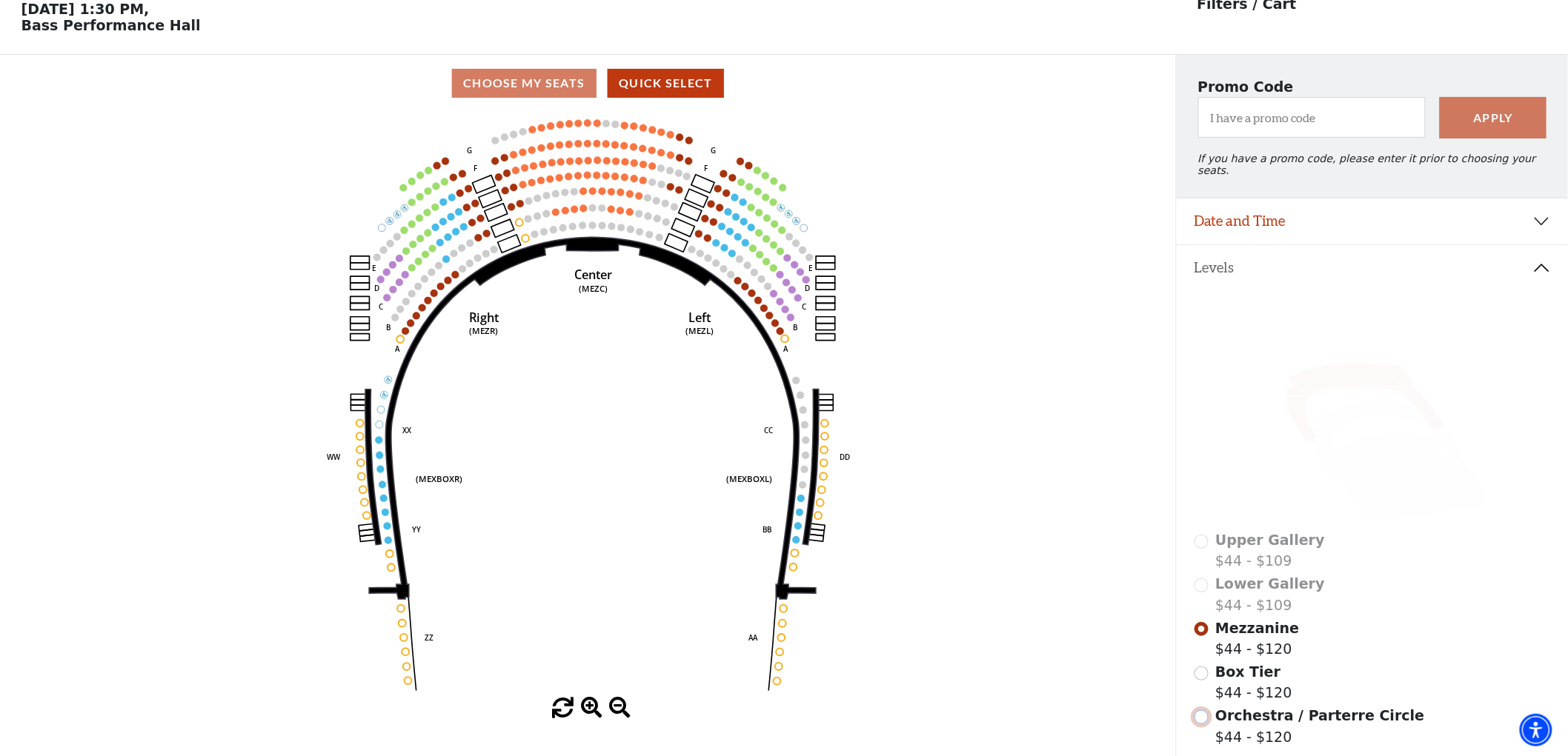
click at [1202, 714] on input "Orchestra / Parterre Circle$44 - $120\a" at bounding box center [1201, 718] width 14 height 14
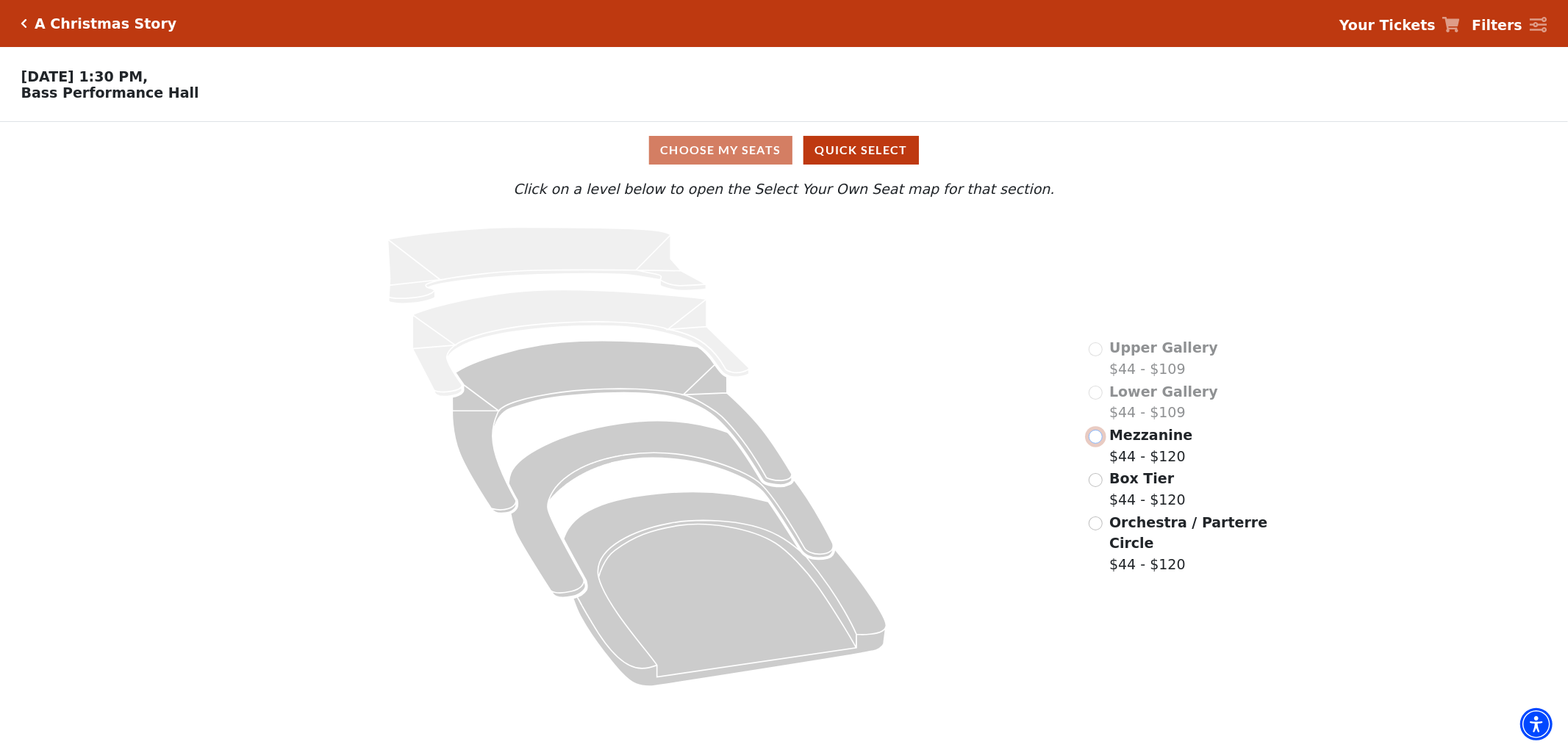
click at [1096, 444] on input "Mezzanine$44 - $120\a" at bounding box center [1095, 437] width 14 height 14
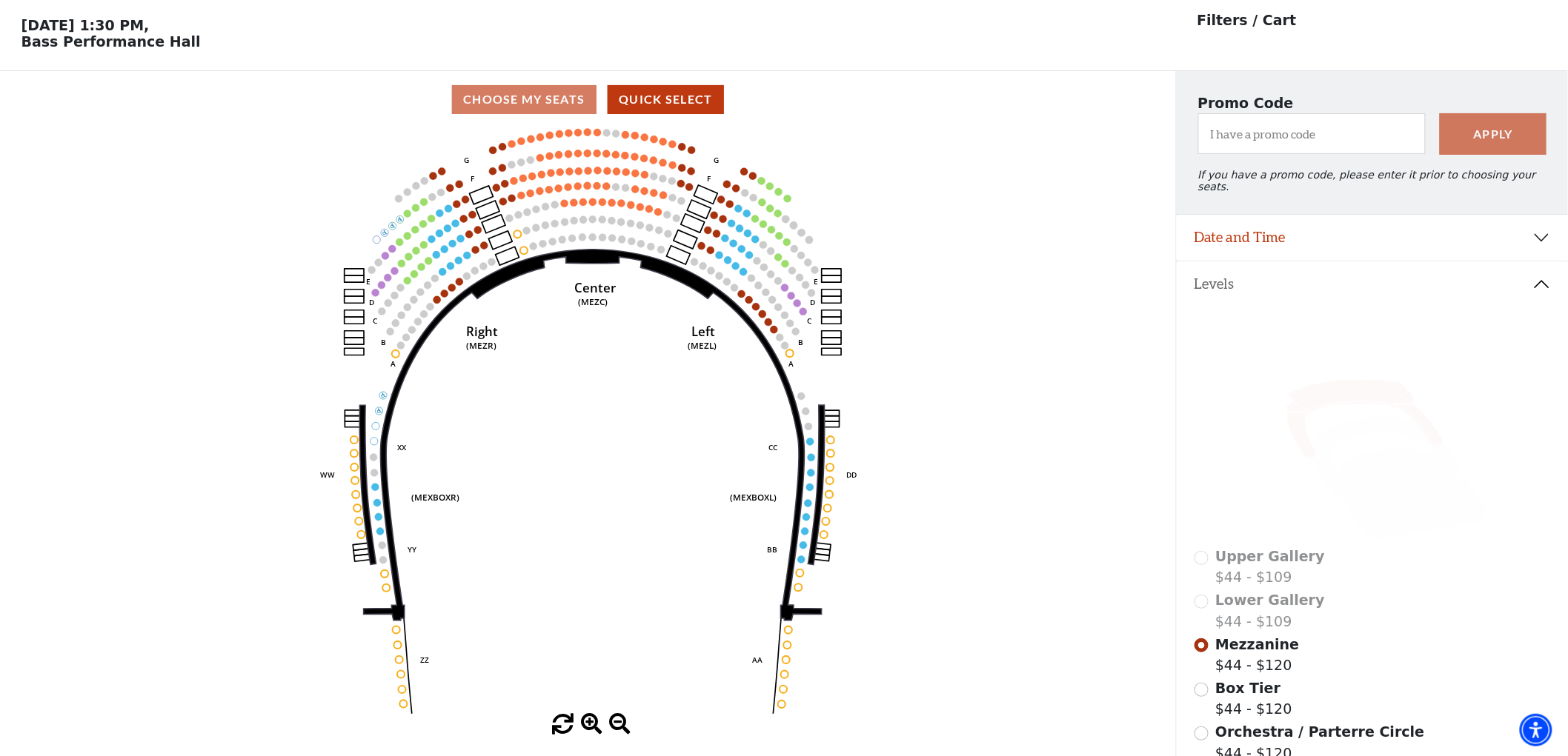
scroll to position [68, 0]
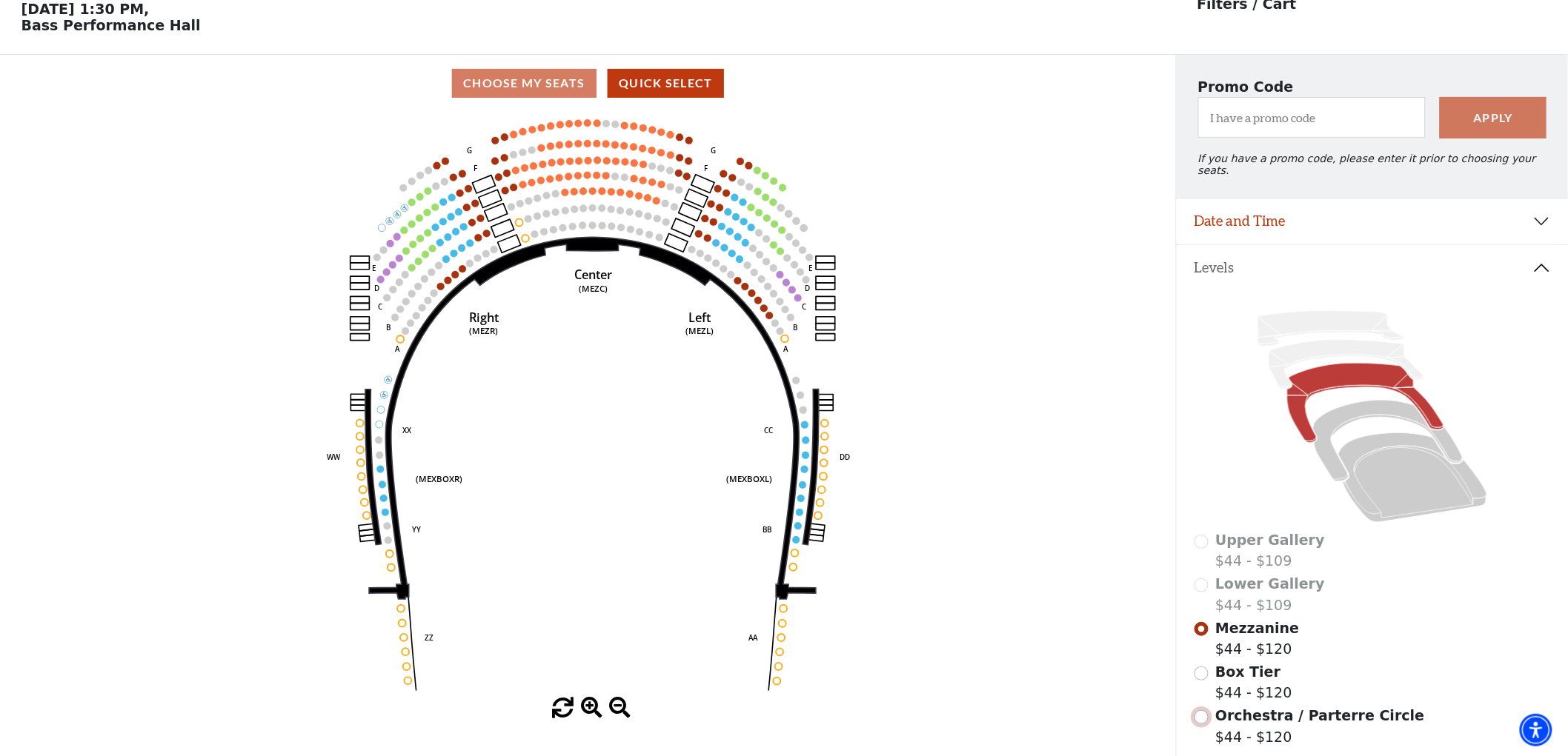
click at [1196, 710] on input "Orchestra / Parterre Circle$44 - $120\a" at bounding box center [1201, 718] width 14 height 14
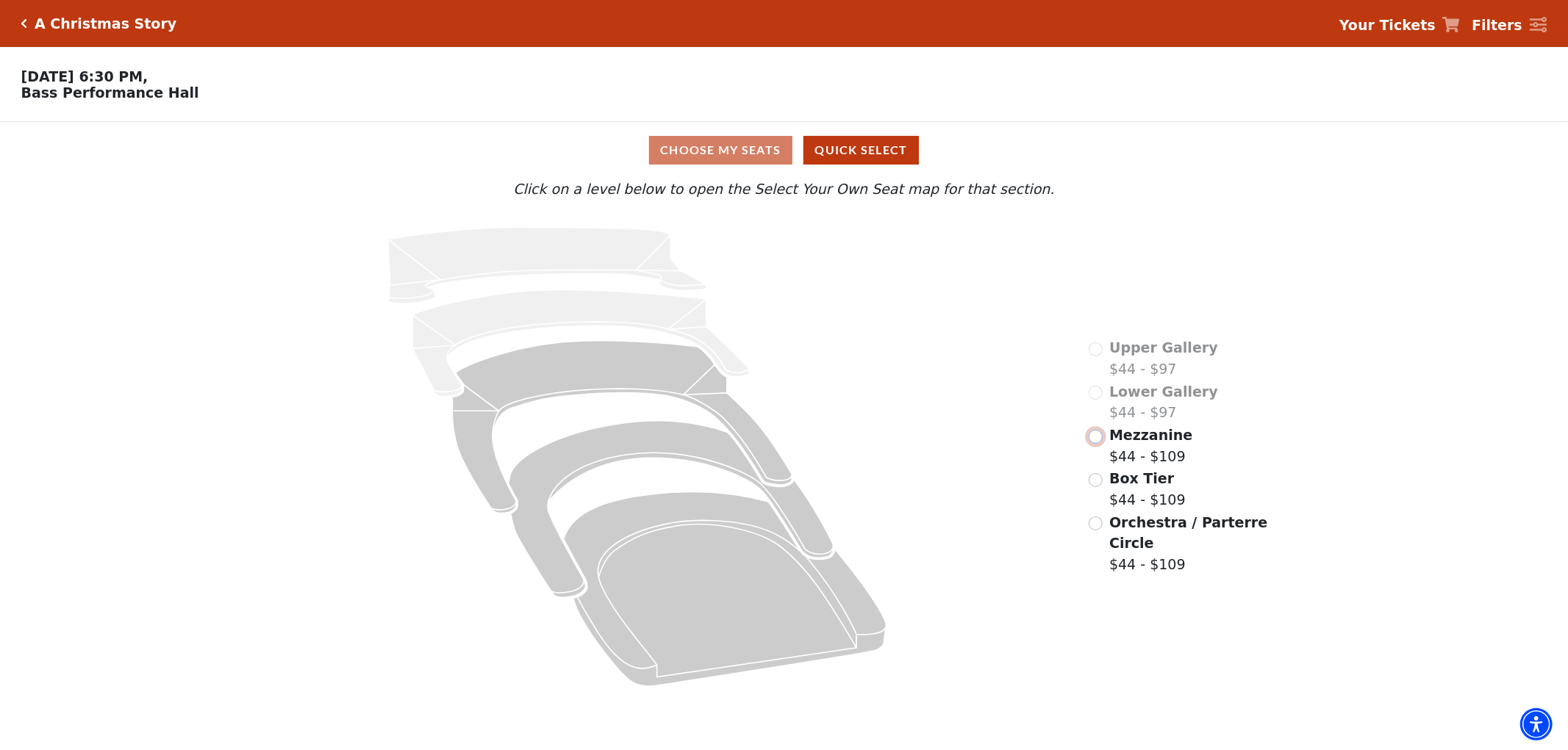
click at [1096, 444] on input "Mezzanine$44 - $109\a" at bounding box center [1095, 437] width 14 height 14
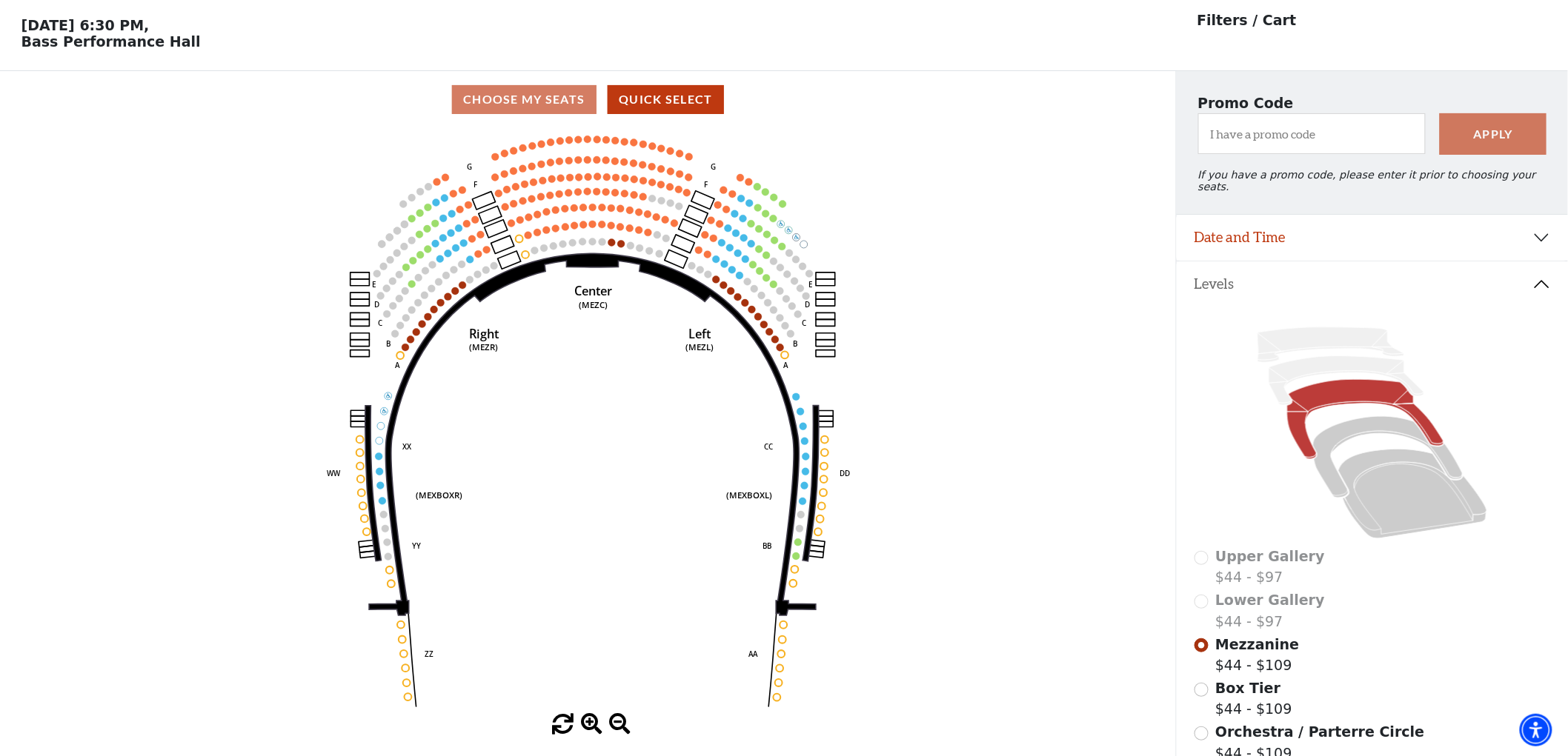
scroll to position [68, 0]
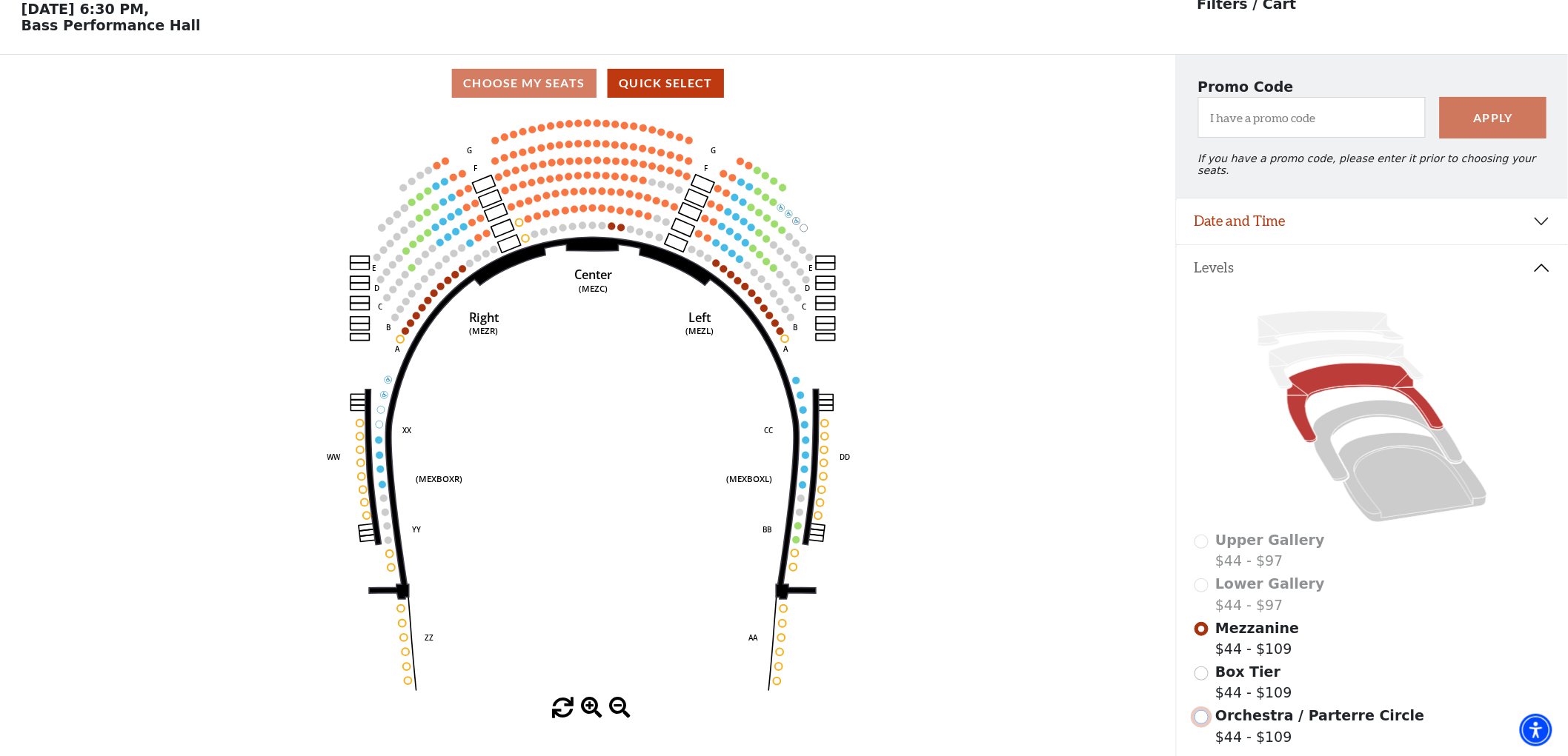
click at [1204, 716] on input "Orchestra / Parterre Circle$44 - $109\a" at bounding box center [1201, 718] width 14 height 14
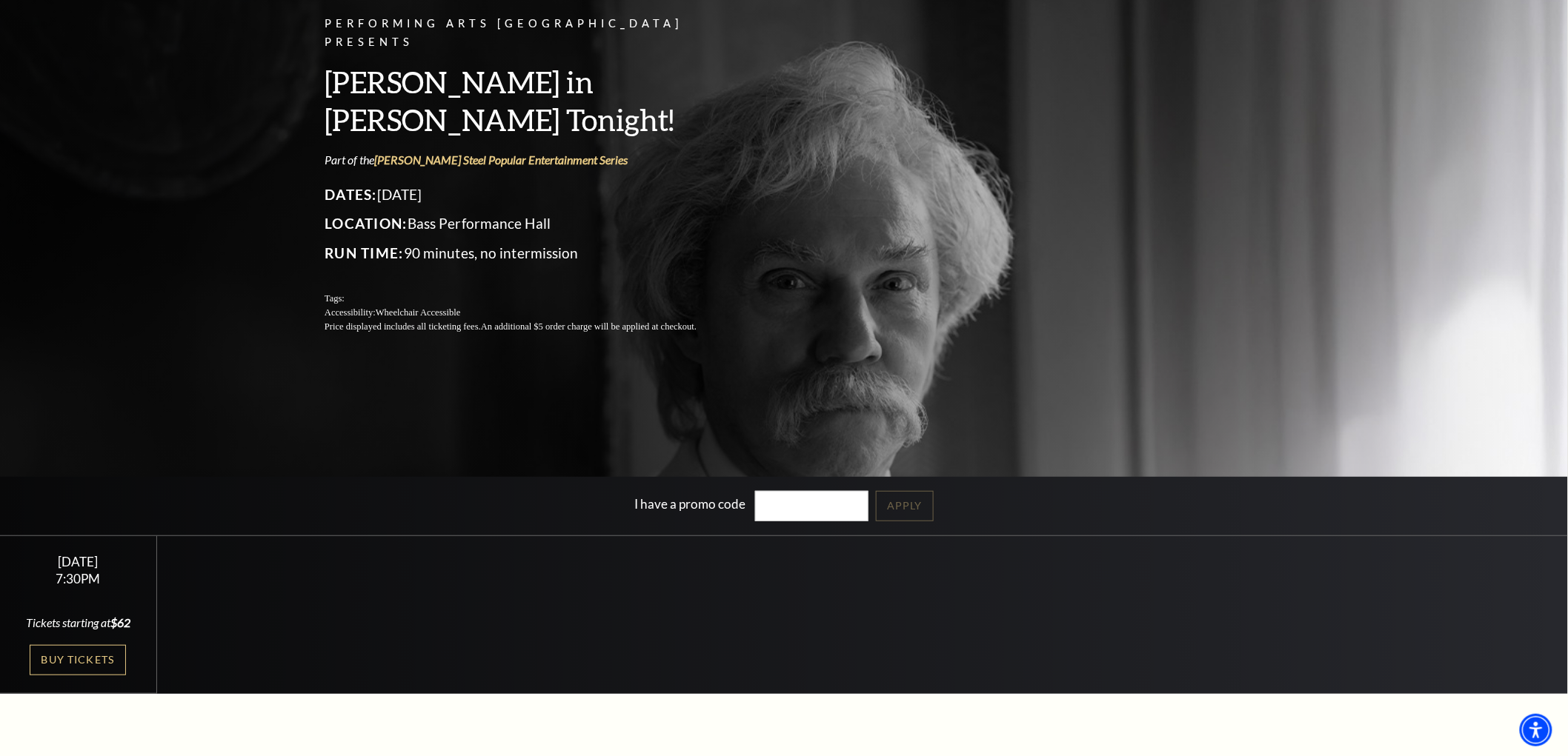
scroll to position [247, 0]
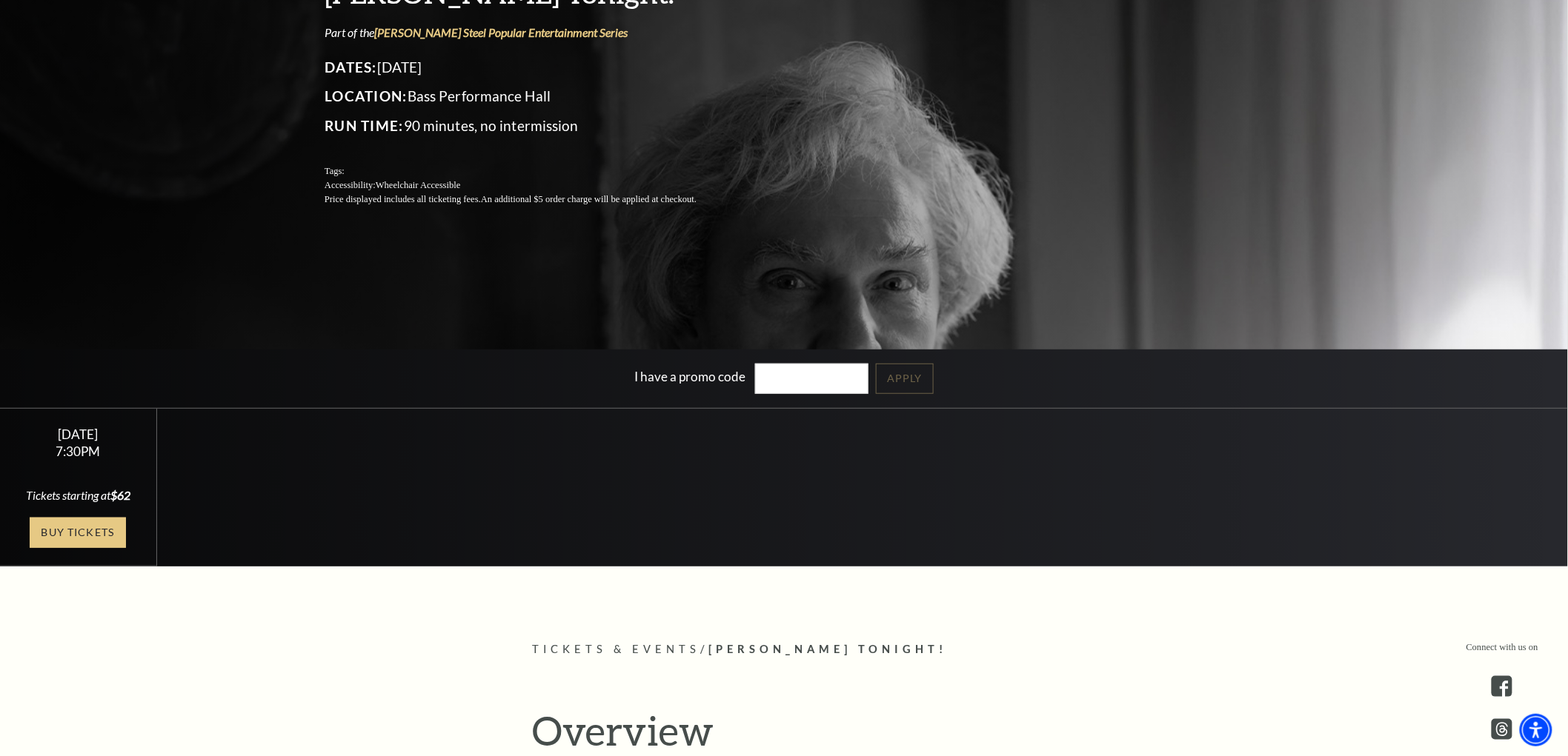
click at [84, 531] on link "Buy Tickets" at bounding box center [78, 533] width 97 height 30
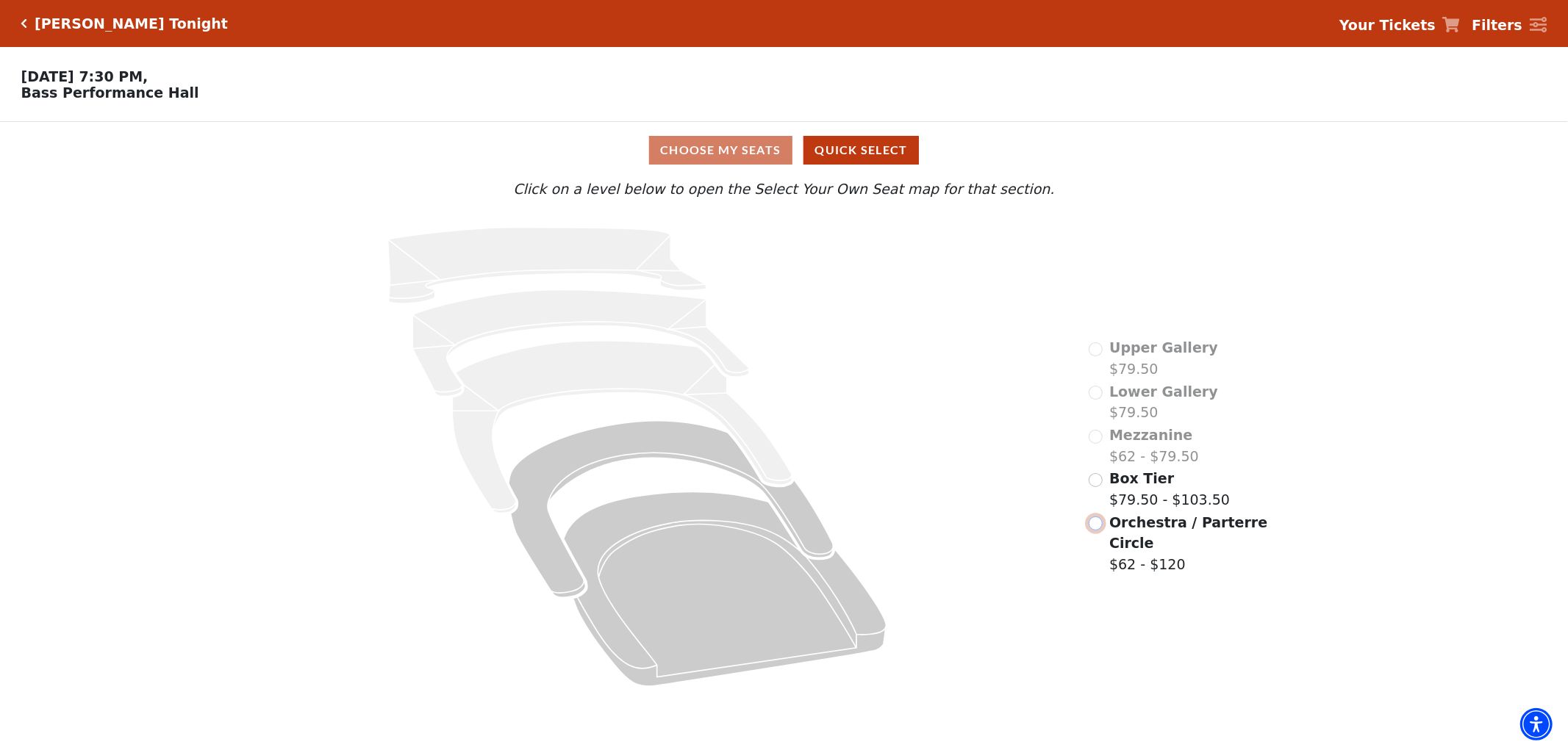
click at [1093, 527] on input "Orchestra / Parterre Circle$62 - $120\a" at bounding box center [1095, 524] width 14 height 14
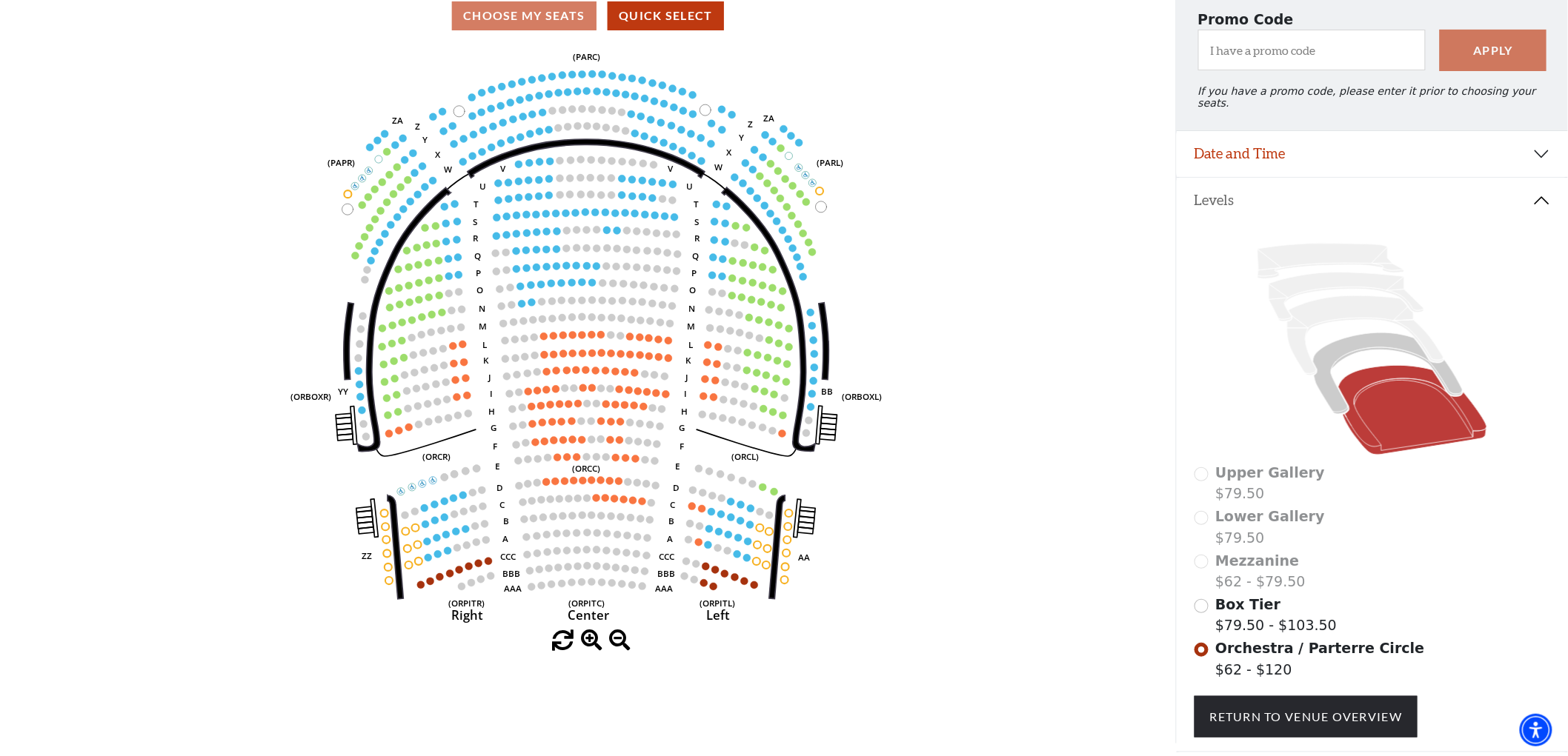
scroll to position [54, 0]
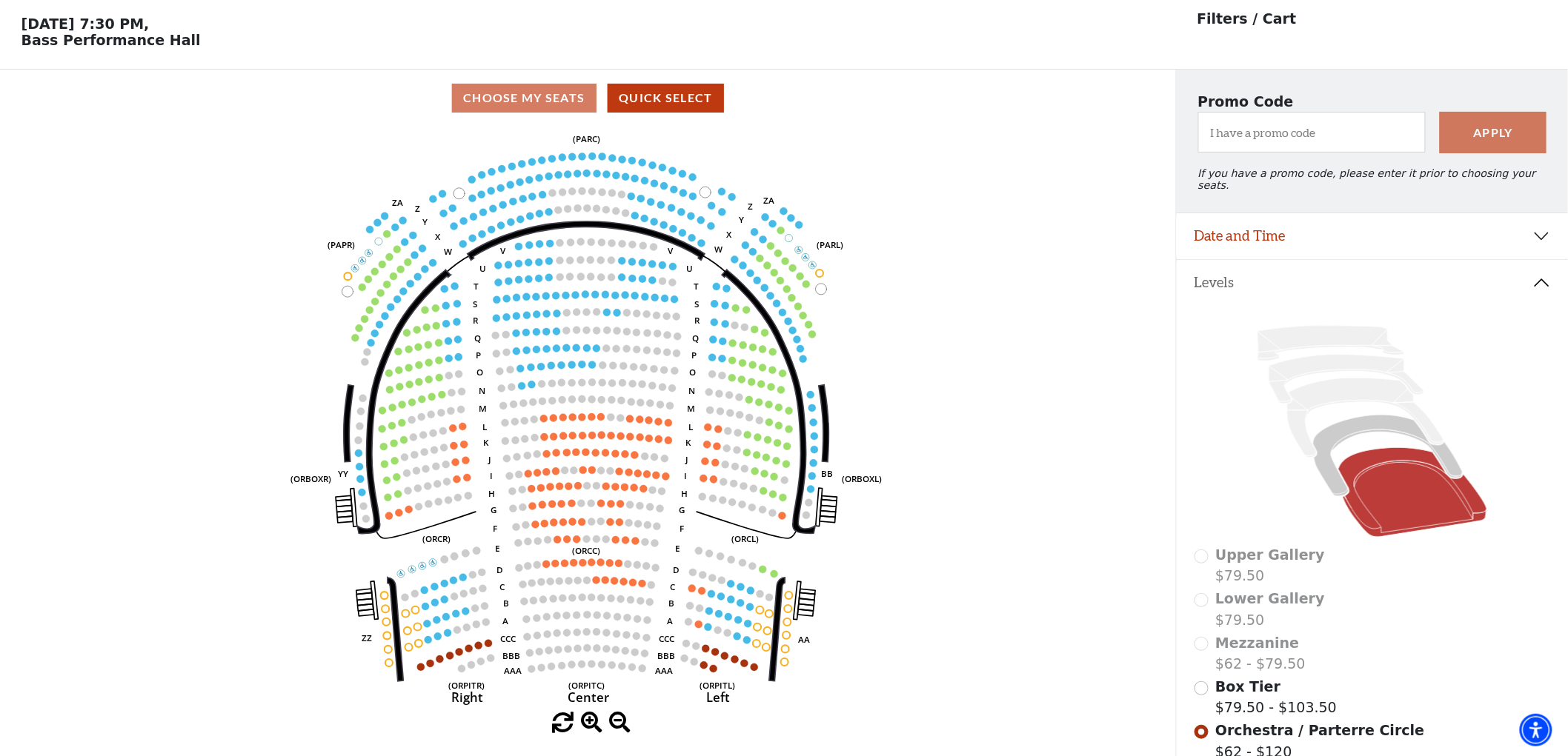
click at [620, 719] on span at bounding box center [620, 723] width 21 height 21
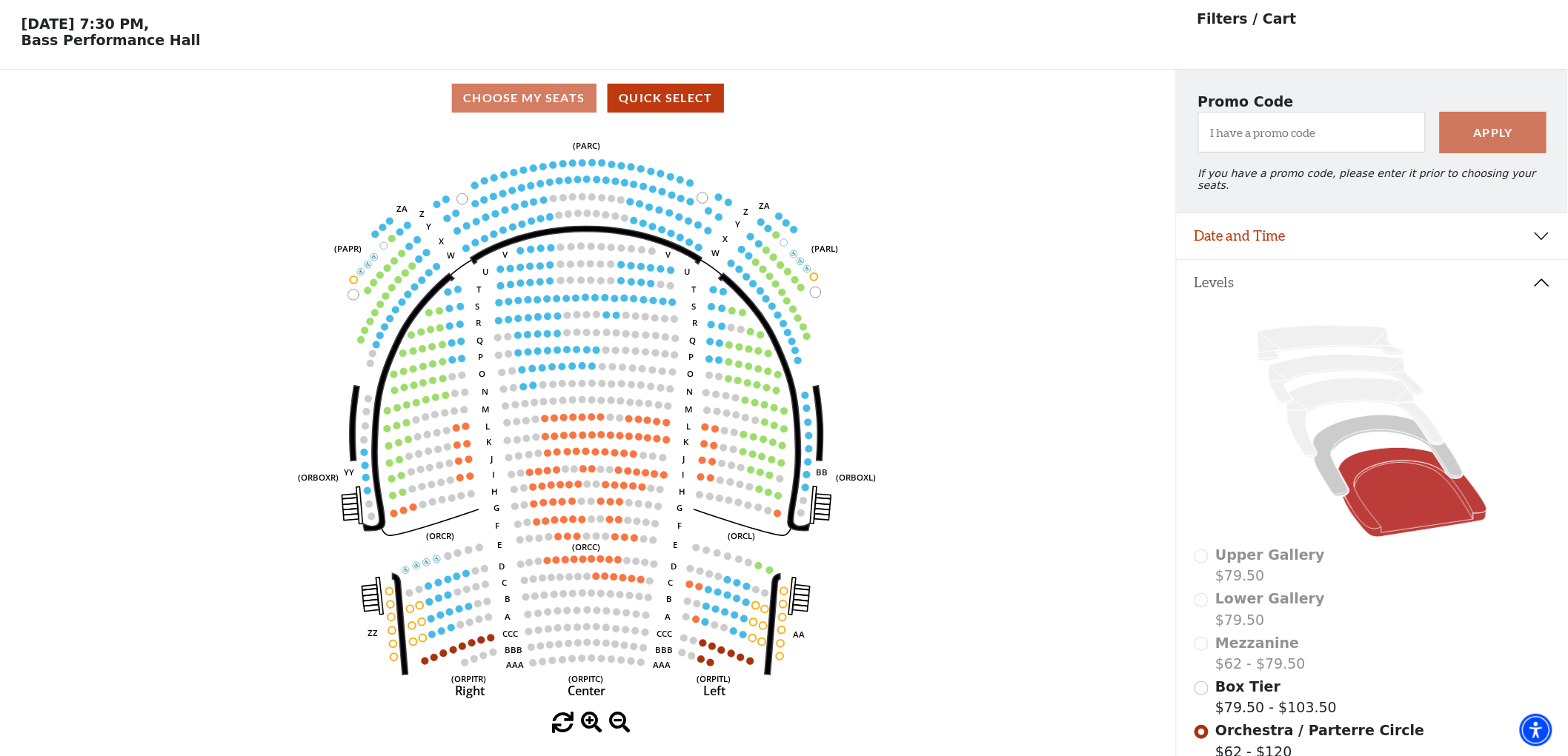
click at [620, 719] on span at bounding box center [620, 723] width 21 height 21
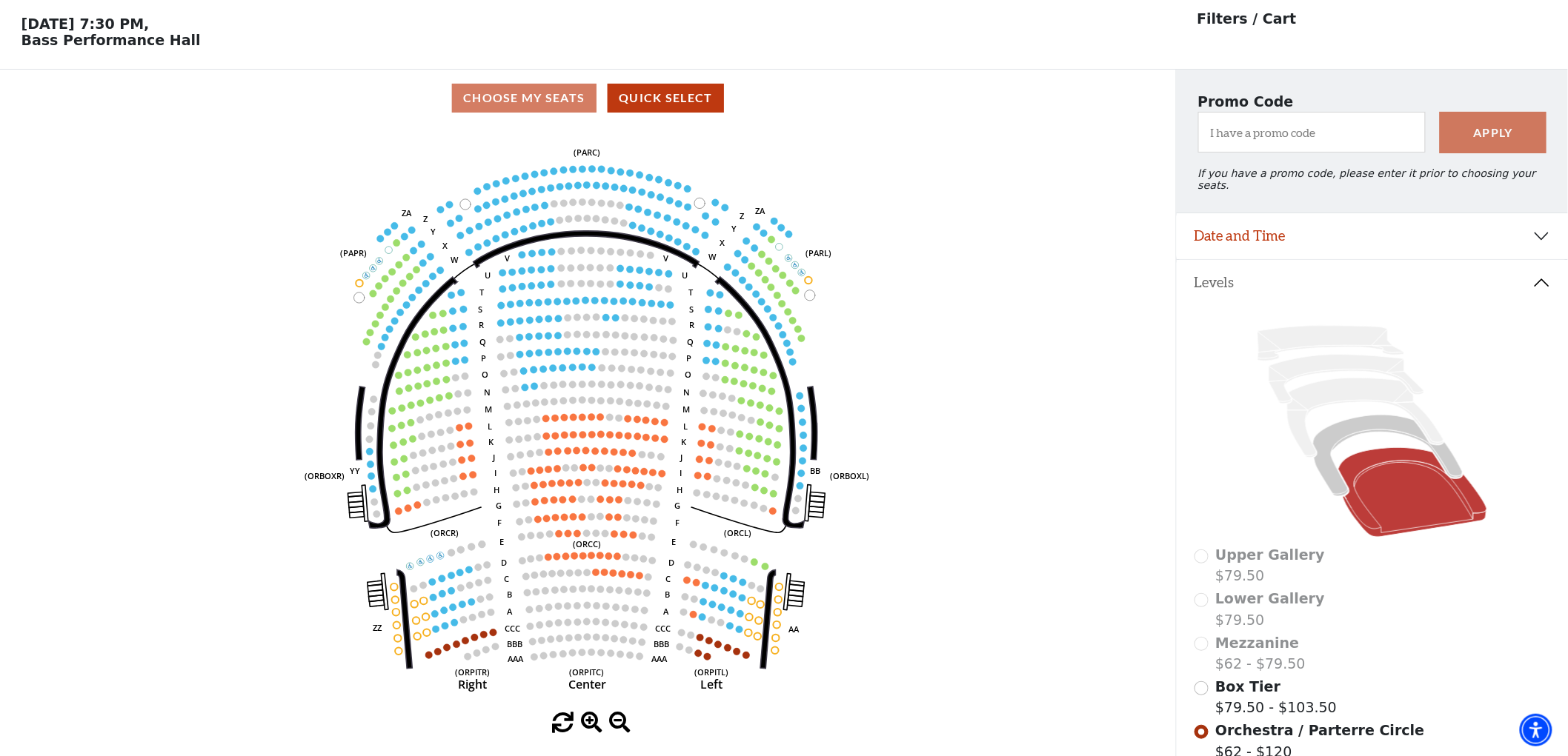
click at [620, 719] on span at bounding box center [620, 723] width 21 height 21
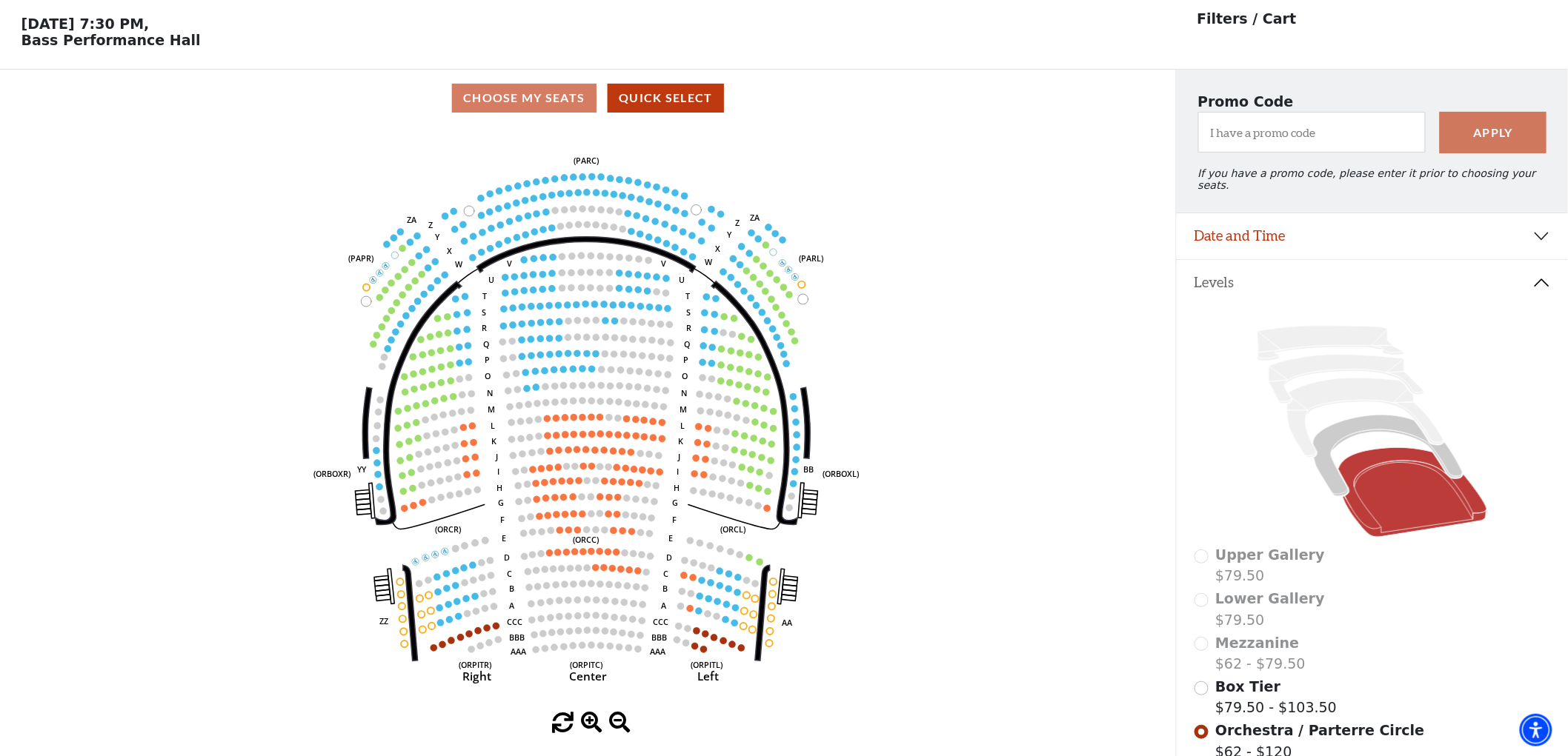
click at [620, 719] on span at bounding box center [620, 723] width 21 height 21
click at [587, 720] on span at bounding box center [592, 723] width 21 height 21
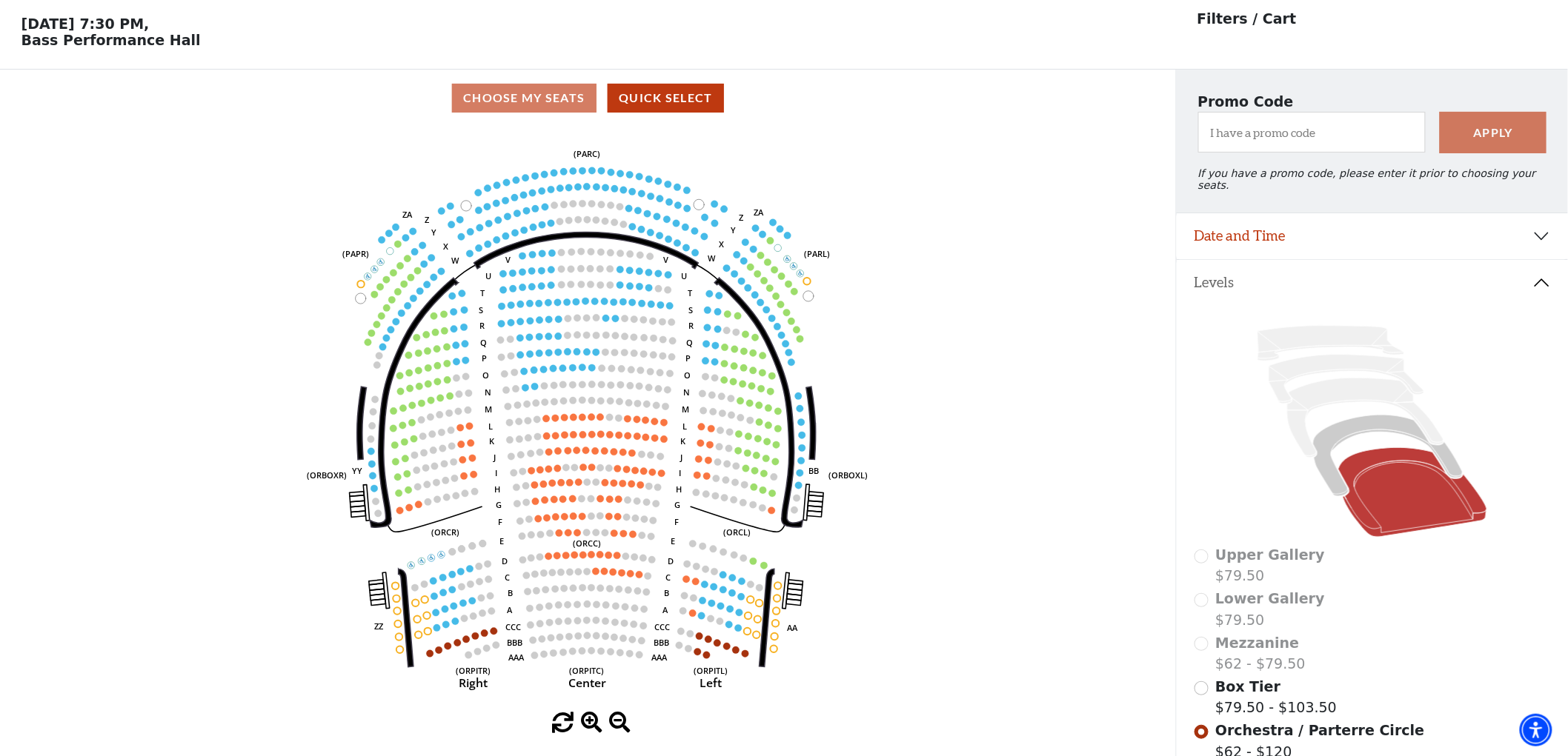
click at [587, 720] on span at bounding box center [592, 723] width 21 height 21
